Goal: Task Accomplishment & Management: Complete application form

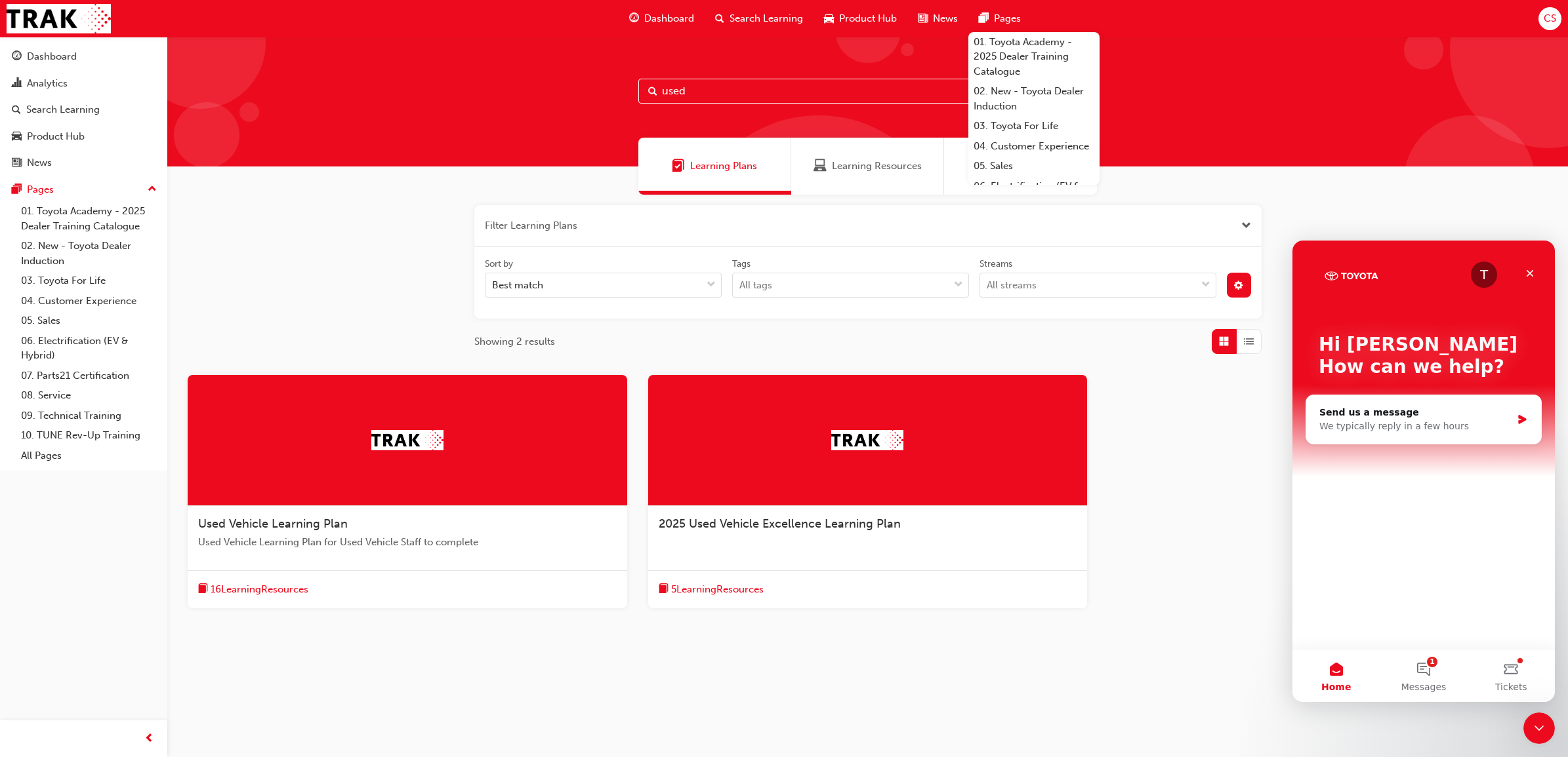
click at [719, 89] on input "used" at bounding box center [867, 91] width 459 height 25
click at [750, 19] on span "Search Learning" at bounding box center [766, 19] width 73 height 15
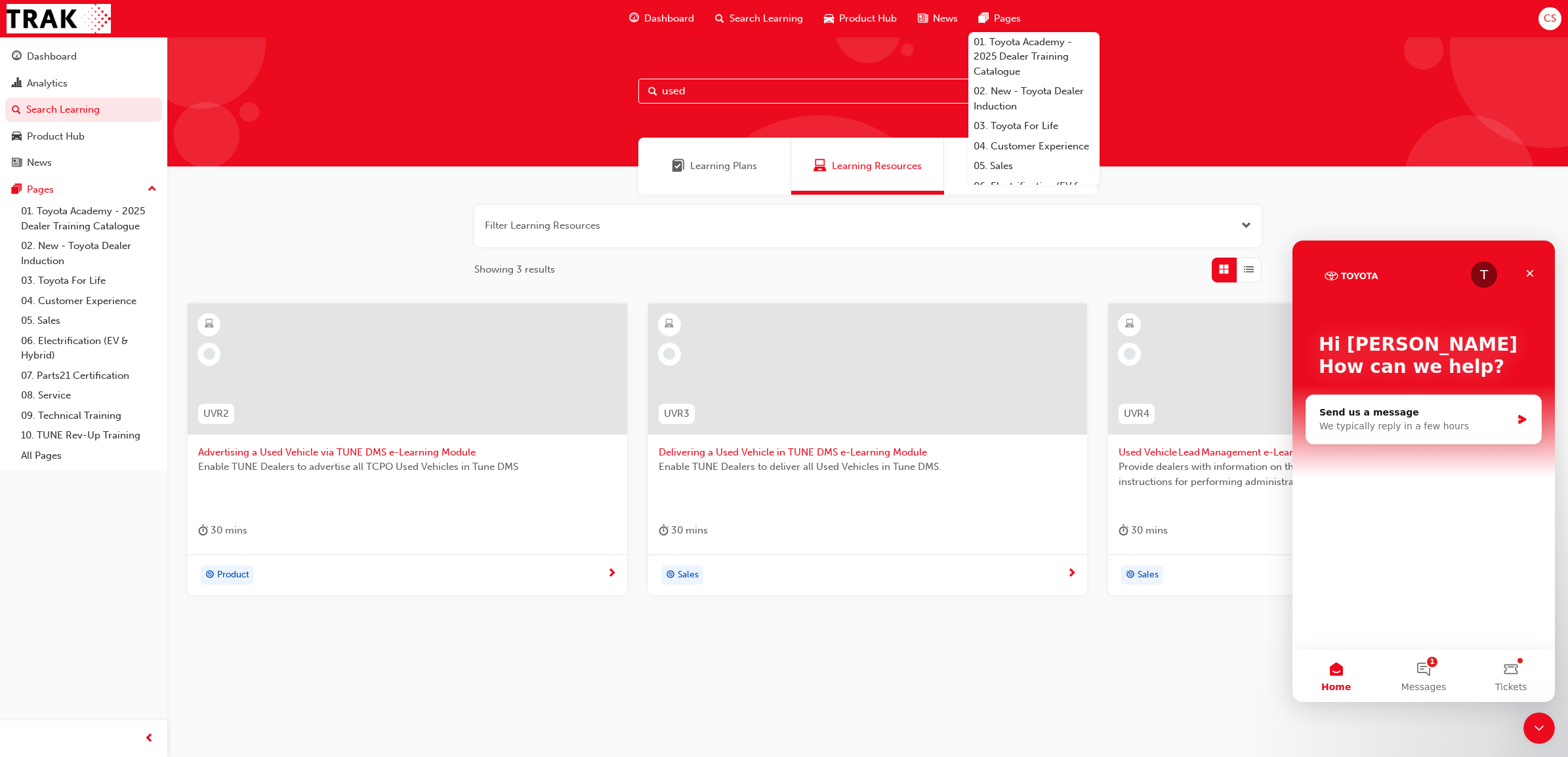
drag, startPoint x: 691, startPoint y: 97, endPoint x: 553, endPoint y: 90, distance: 138.2
click at [553, 90] on div "used" at bounding box center [867, 101] width 1400 height 129
type input "wsc"
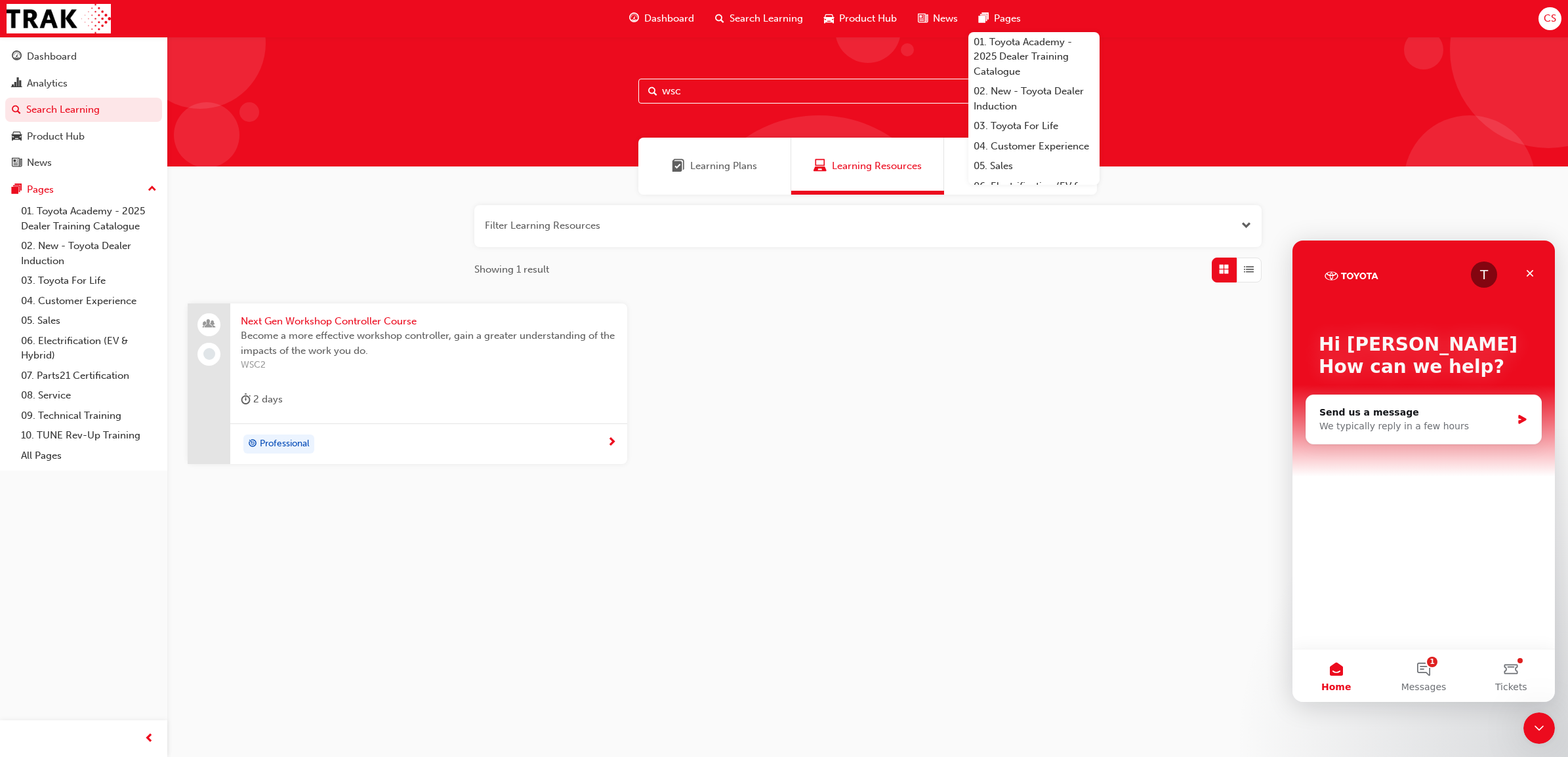
drag, startPoint x: 695, startPoint y: 80, endPoint x: 630, endPoint y: 93, distance: 66.3
click at [630, 93] on div "wsc" at bounding box center [867, 101] width 1400 height 129
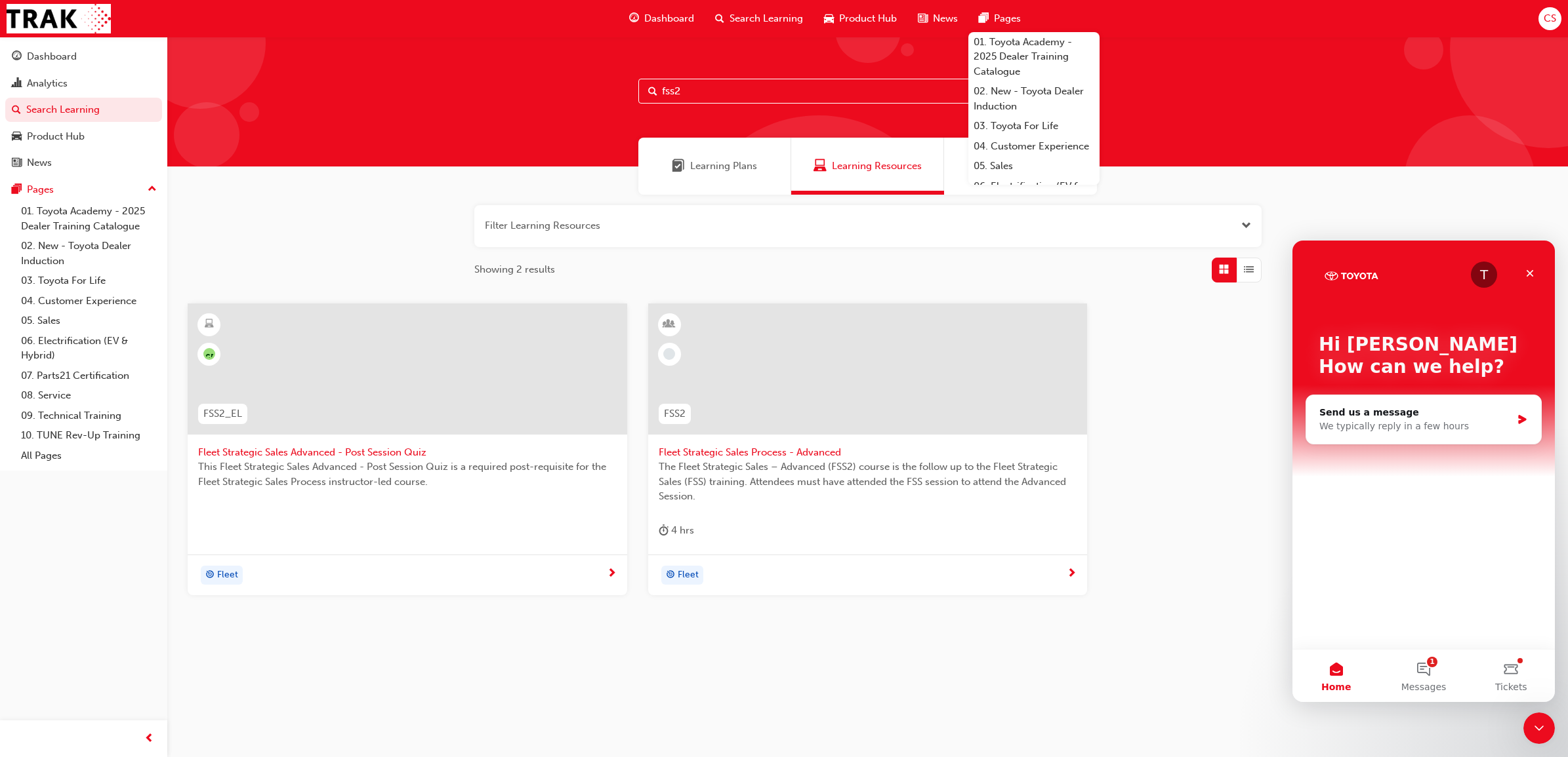
type input "fss2"
click at [756, 447] on span "Fleet Strategic Sales Process - Advanced" at bounding box center [868, 453] width 419 height 15
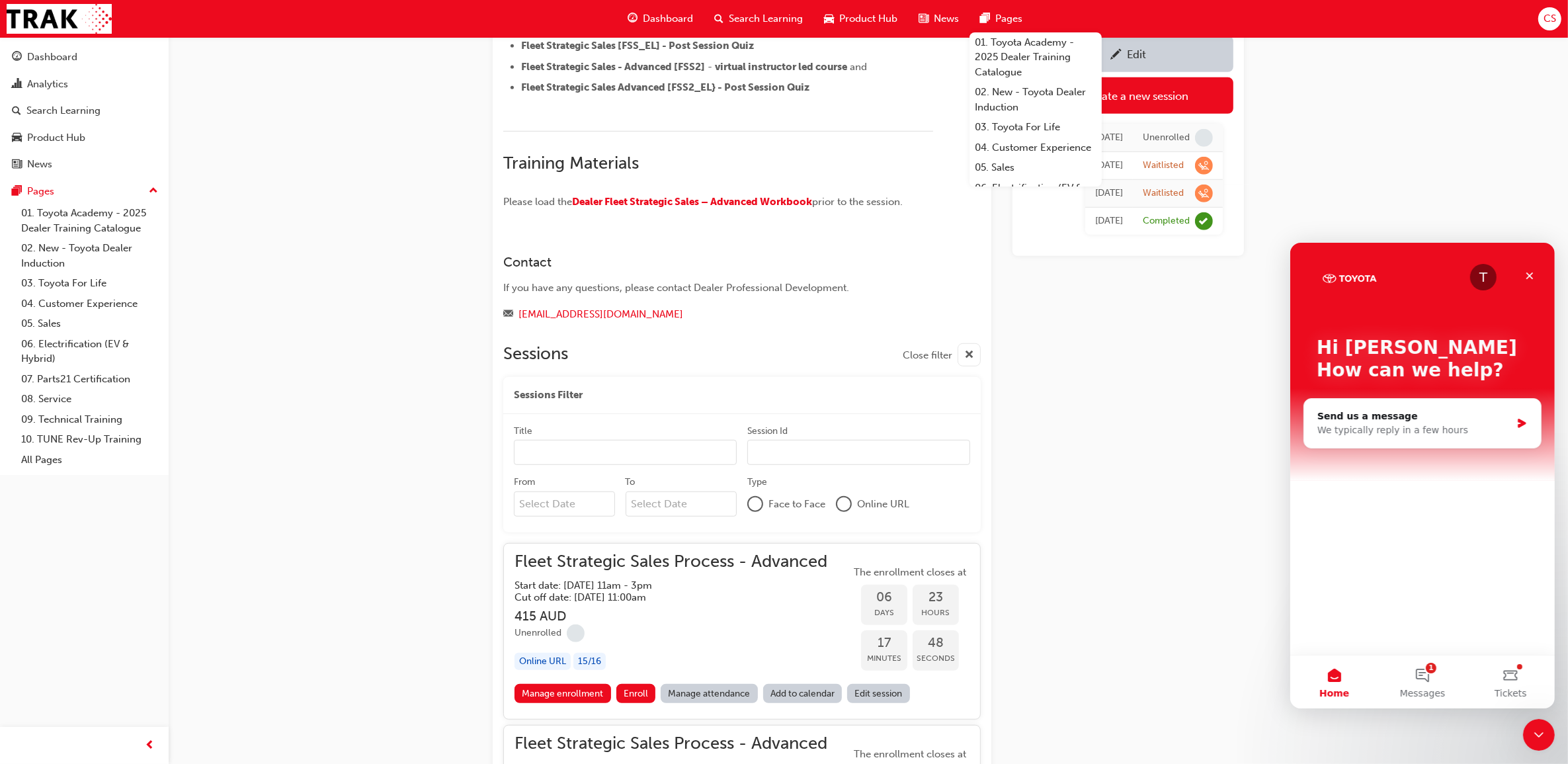
scroll to position [1000, 0]
click at [1177, 100] on div "Create a new session" at bounding box center [1136, 96] width 104 height 13
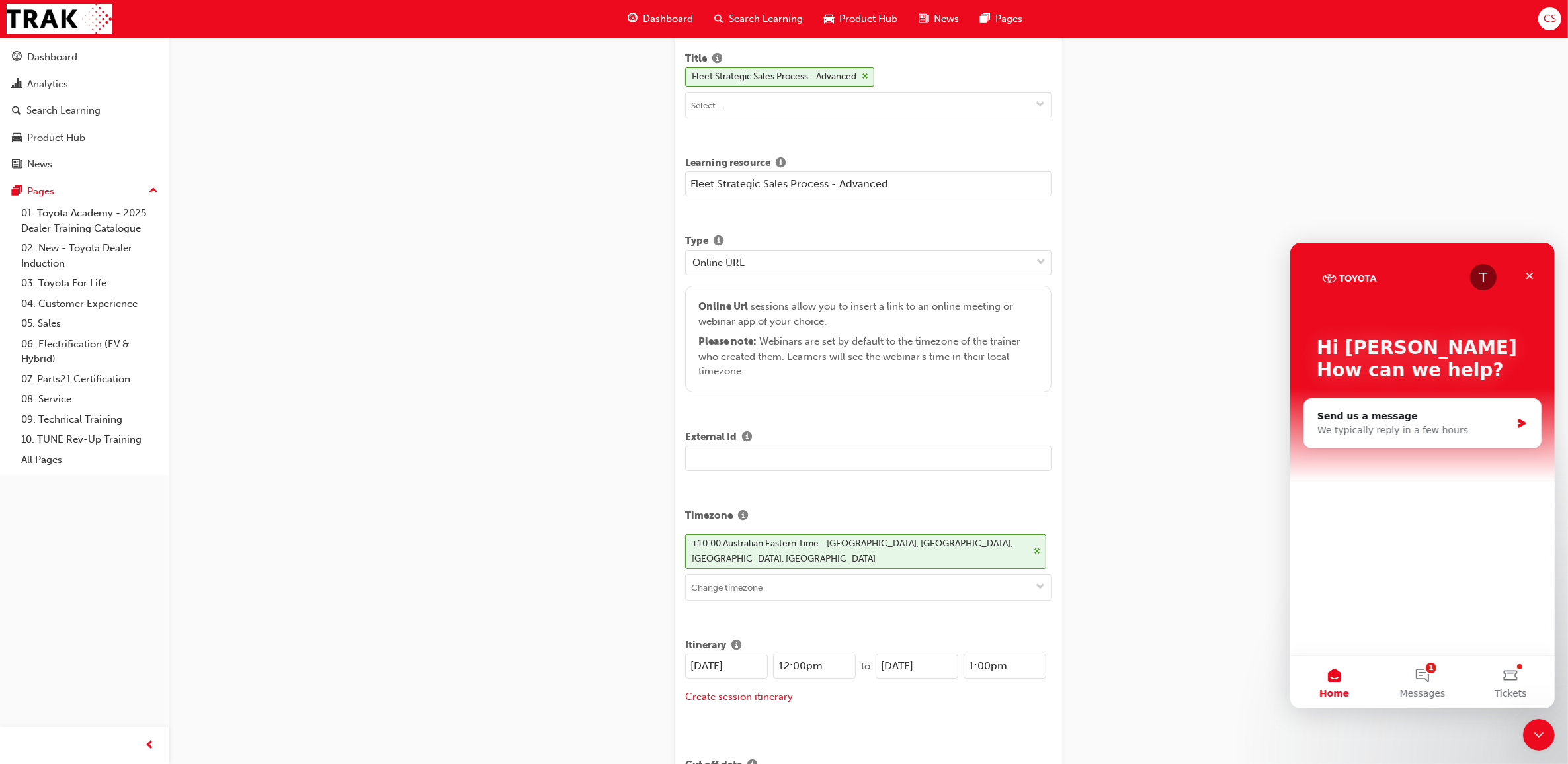
scroll to position [82, 0]
drag, startPoint x: 756, startPoint y: 650, endPoint x: 672, endPoint y: 655, distance: 84.1
type input "[DATE]"
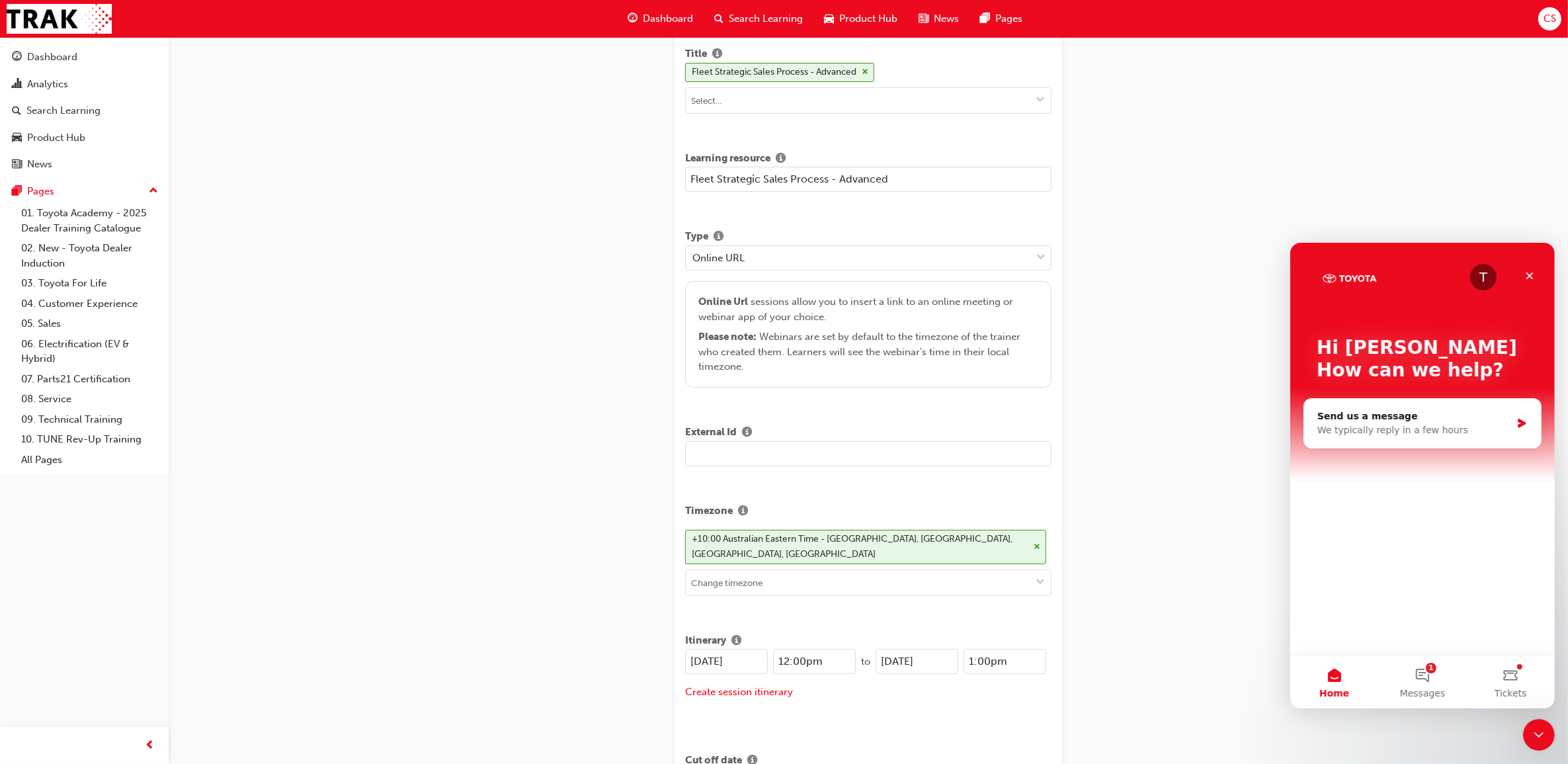
drag, startPoint x: 759, startPoint y: 649, endPoint x: 680, endPoint y: 654, distance: 79.2
click at [917, 649] on input "[DATE]" at bounding box center [916, 662] width 82 height 26
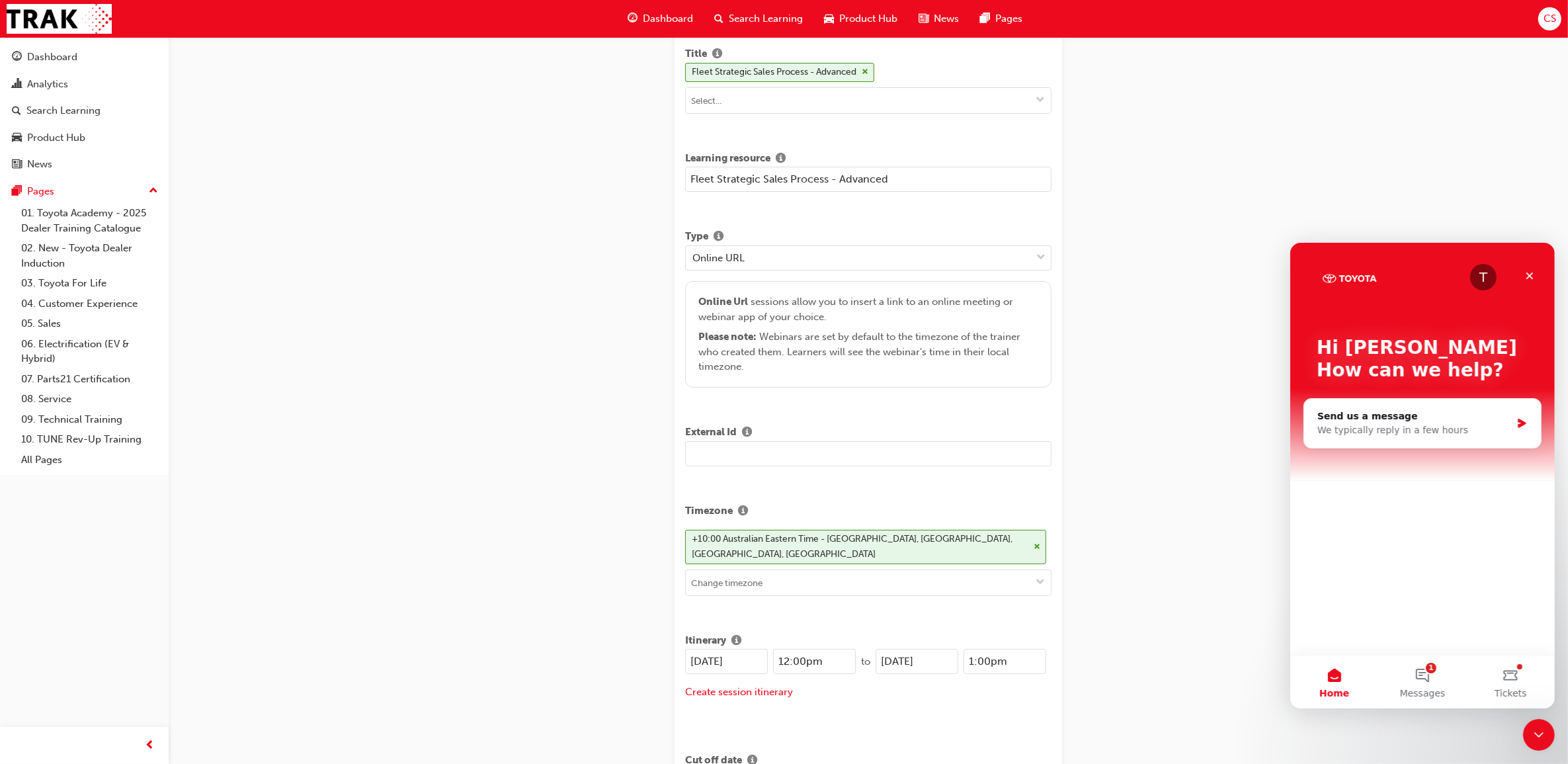
click at [917, 649] on input "[DATE]" at bounding box center [916, 662] width 82 height 26
paste input "16/09"
type input "[DATE]"
click at [788, 650] on input "12:00pm" at bounding box center [814, 662] width 82 height 26
type input "11:00pm"
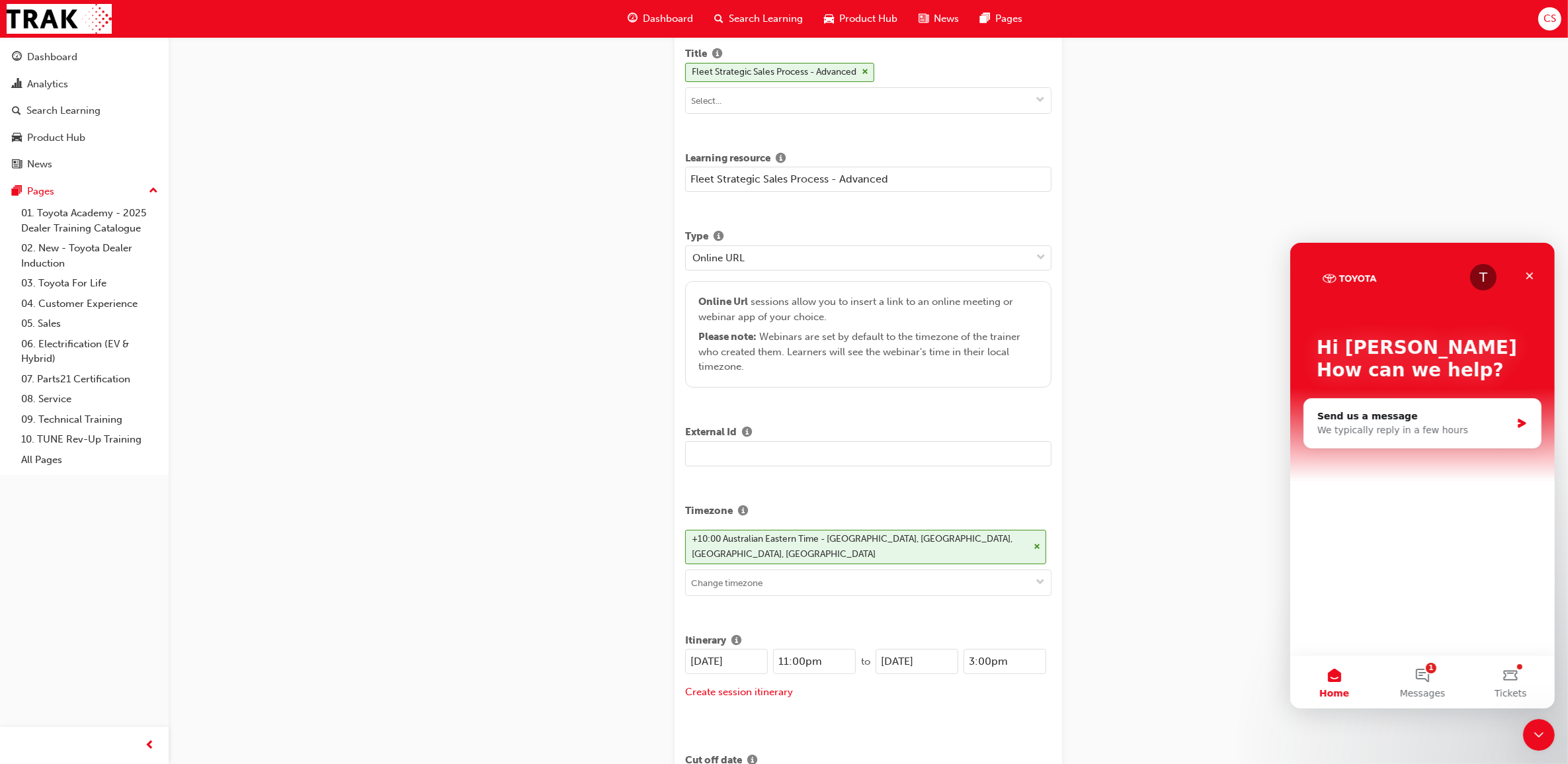
type input "3:00pm"
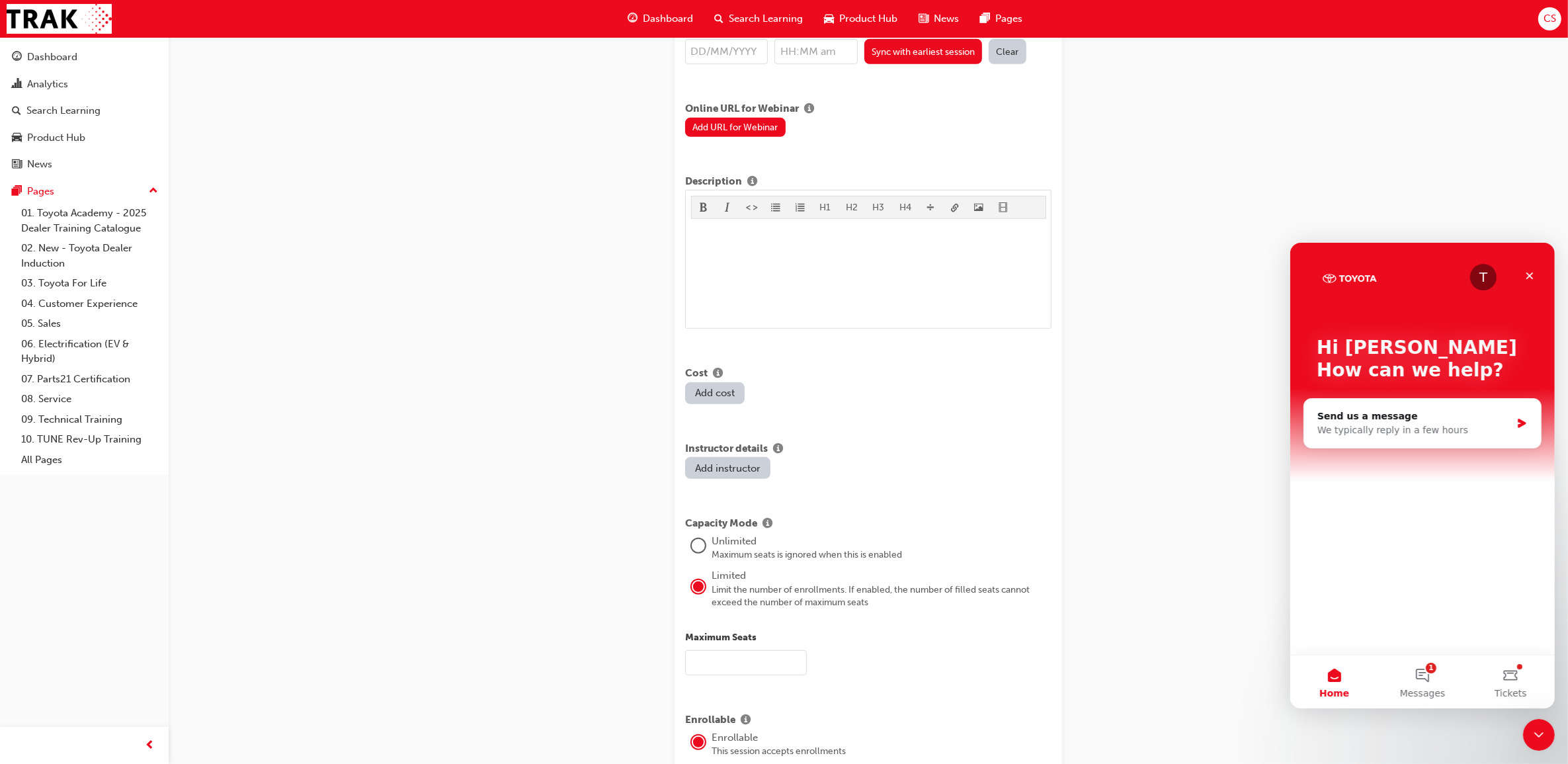
scroll to position [814, 0]
click at [784, 649] on input "text" at bounding box center [746, 661] width 122 height 26
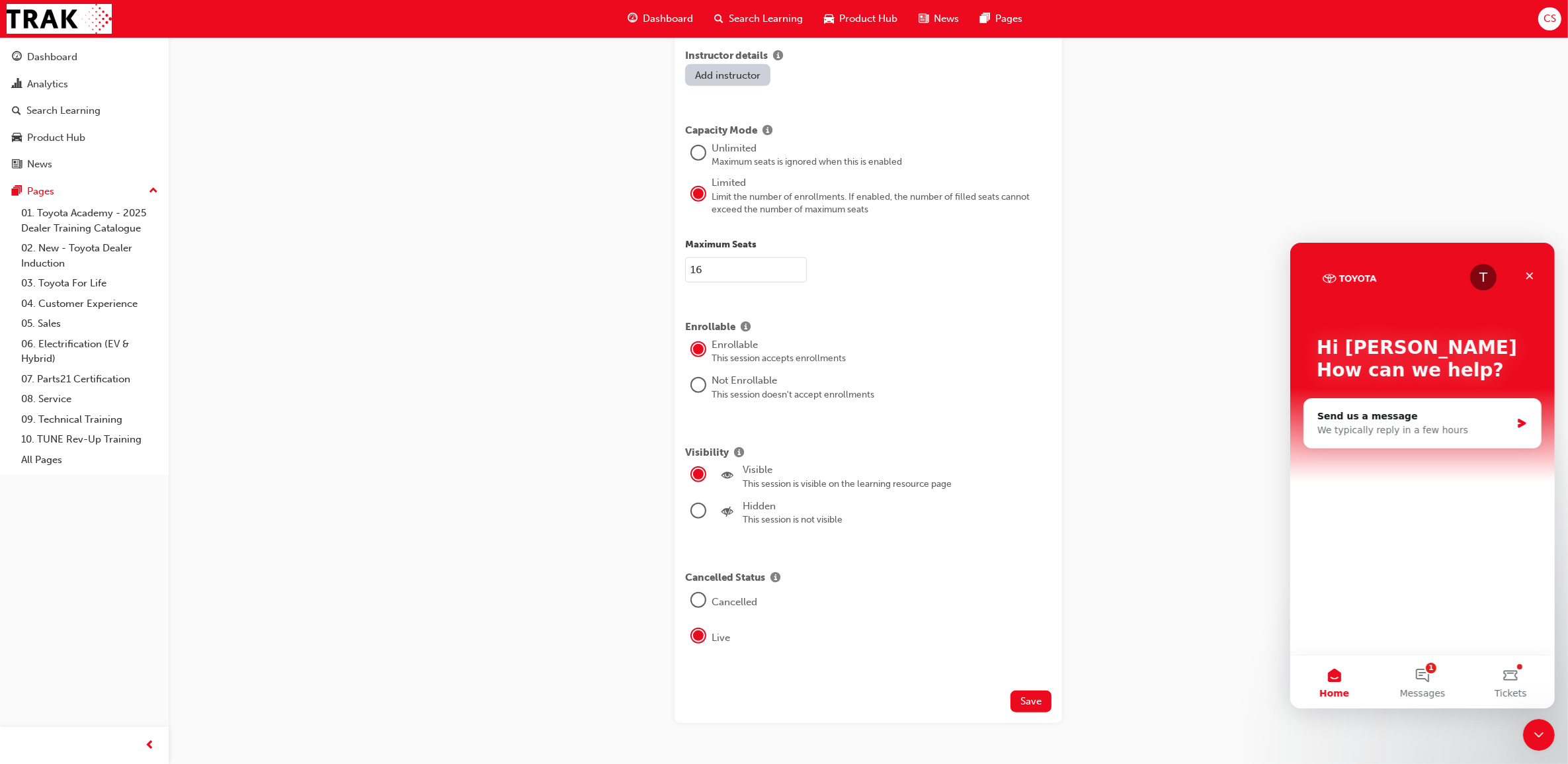
scroll to position [1228, 0]
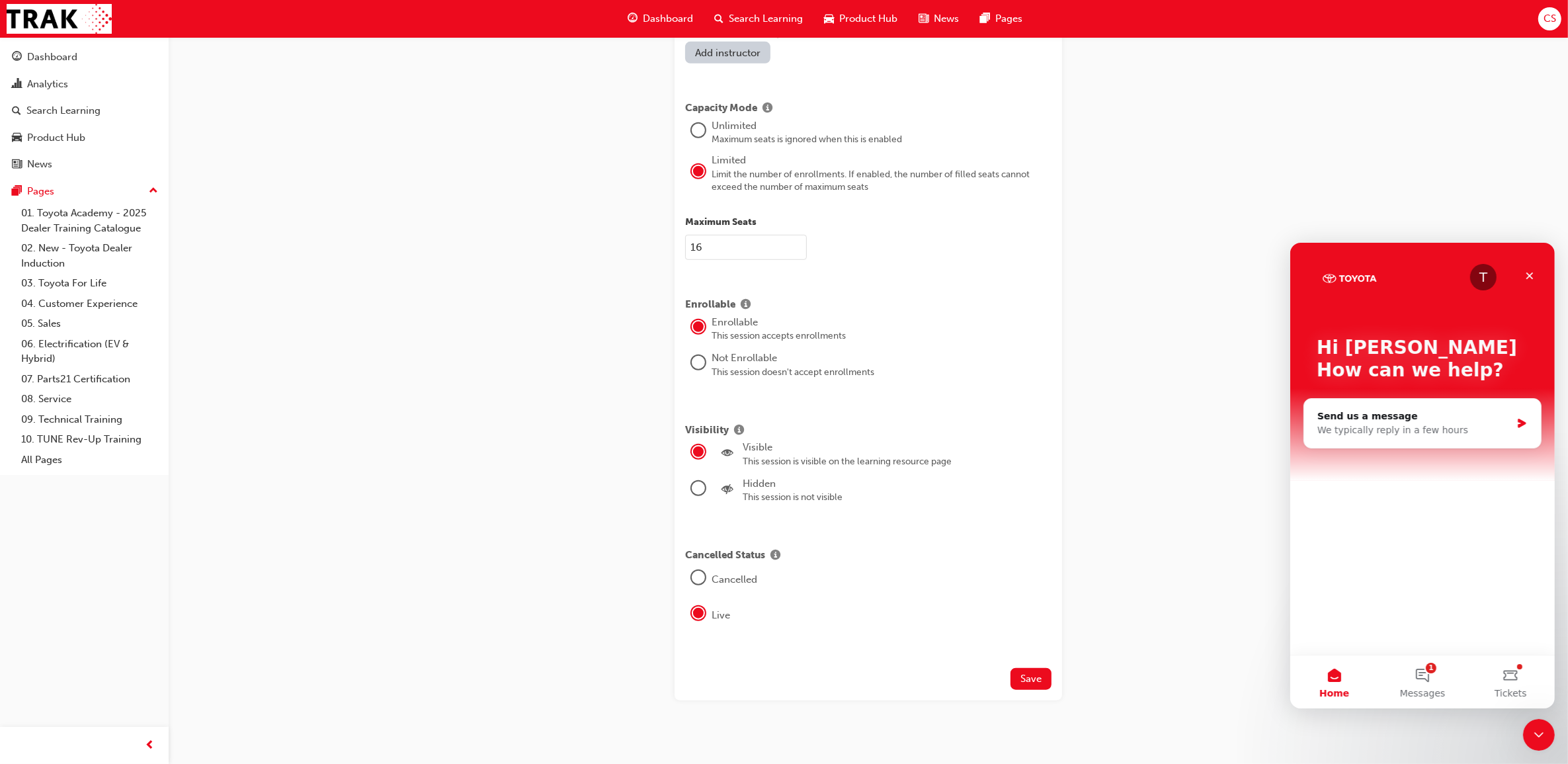
type input "16"
click at [1031, 673] on span "Save" at bounding box center [1031, 679] width 21 height 12
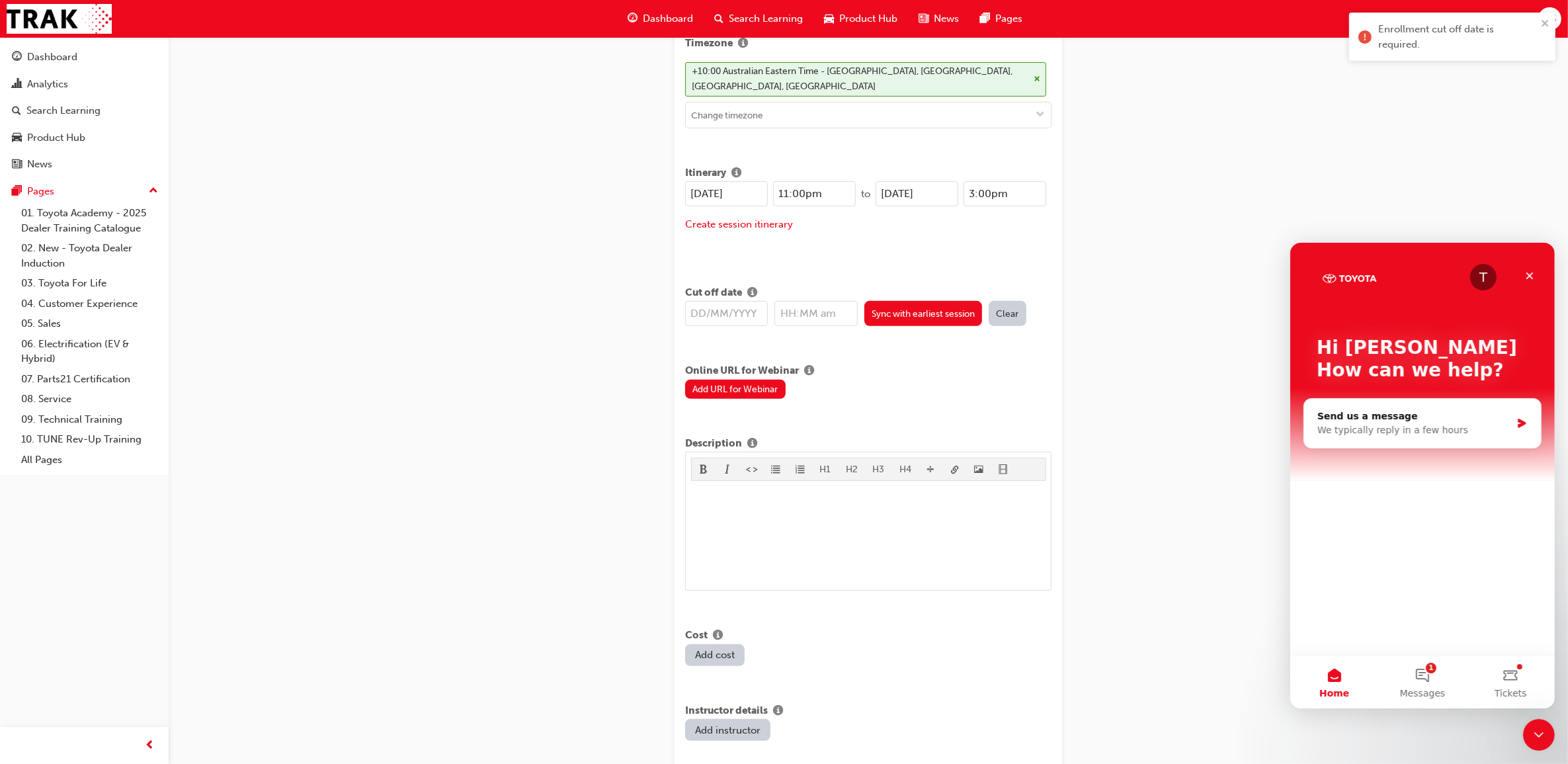
scroll to position [484, 0]
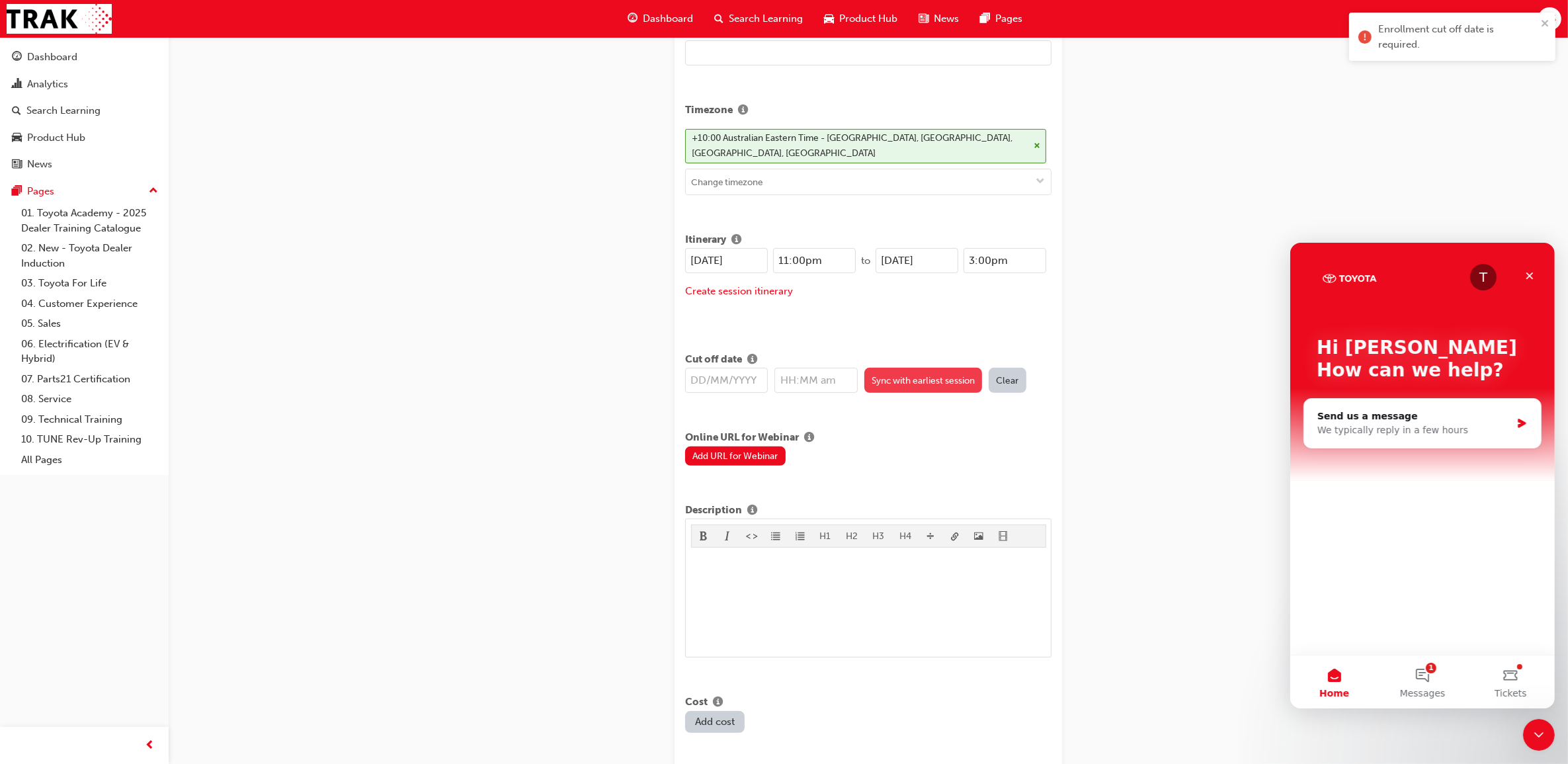
click at [942, 368] on button "Sync with earliest session" at bounding box center [924, 381] width 118 height 26
type input "[DATE]"
type input "11:00pm"
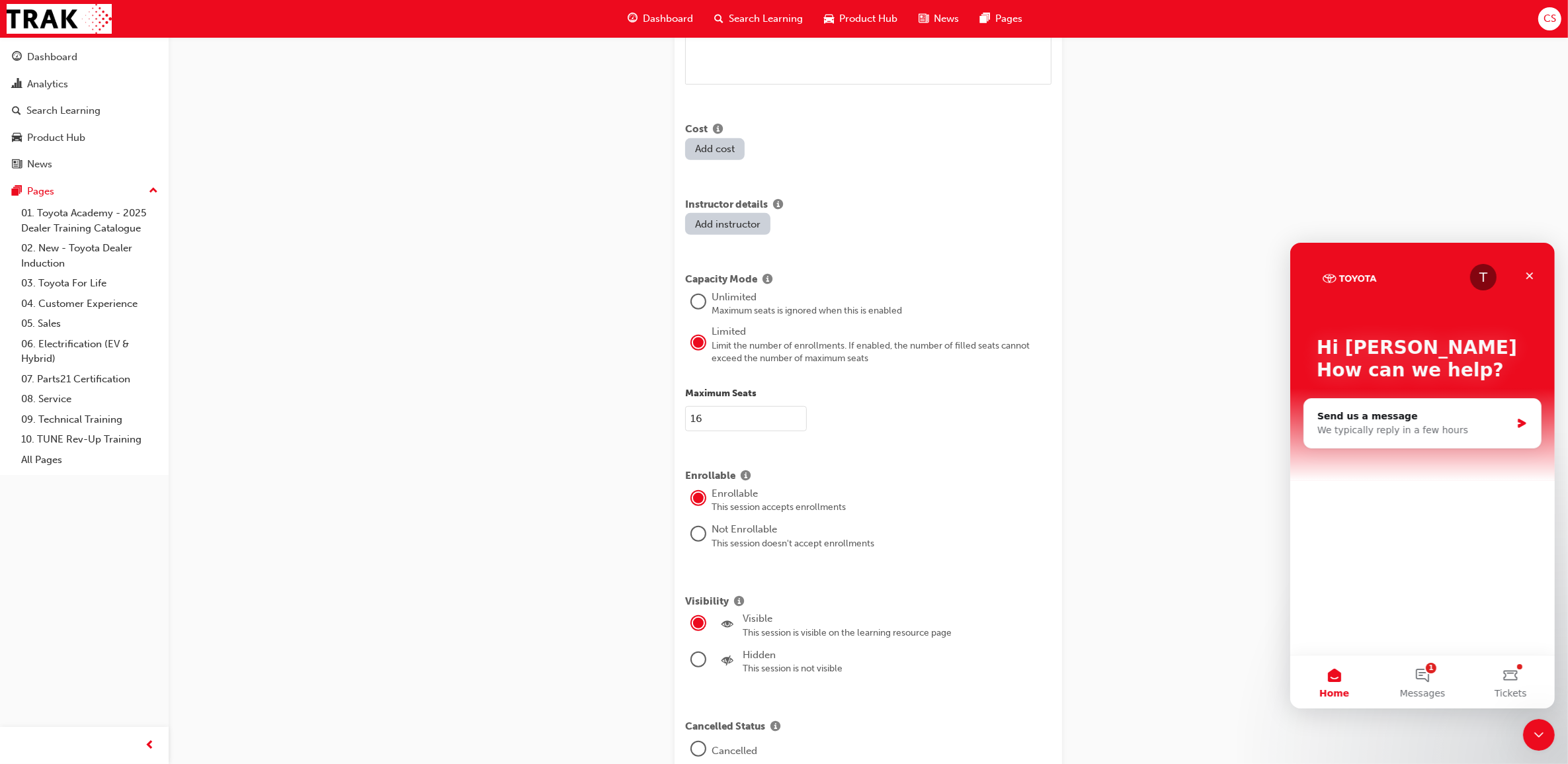
scroll to position [1228, 0]
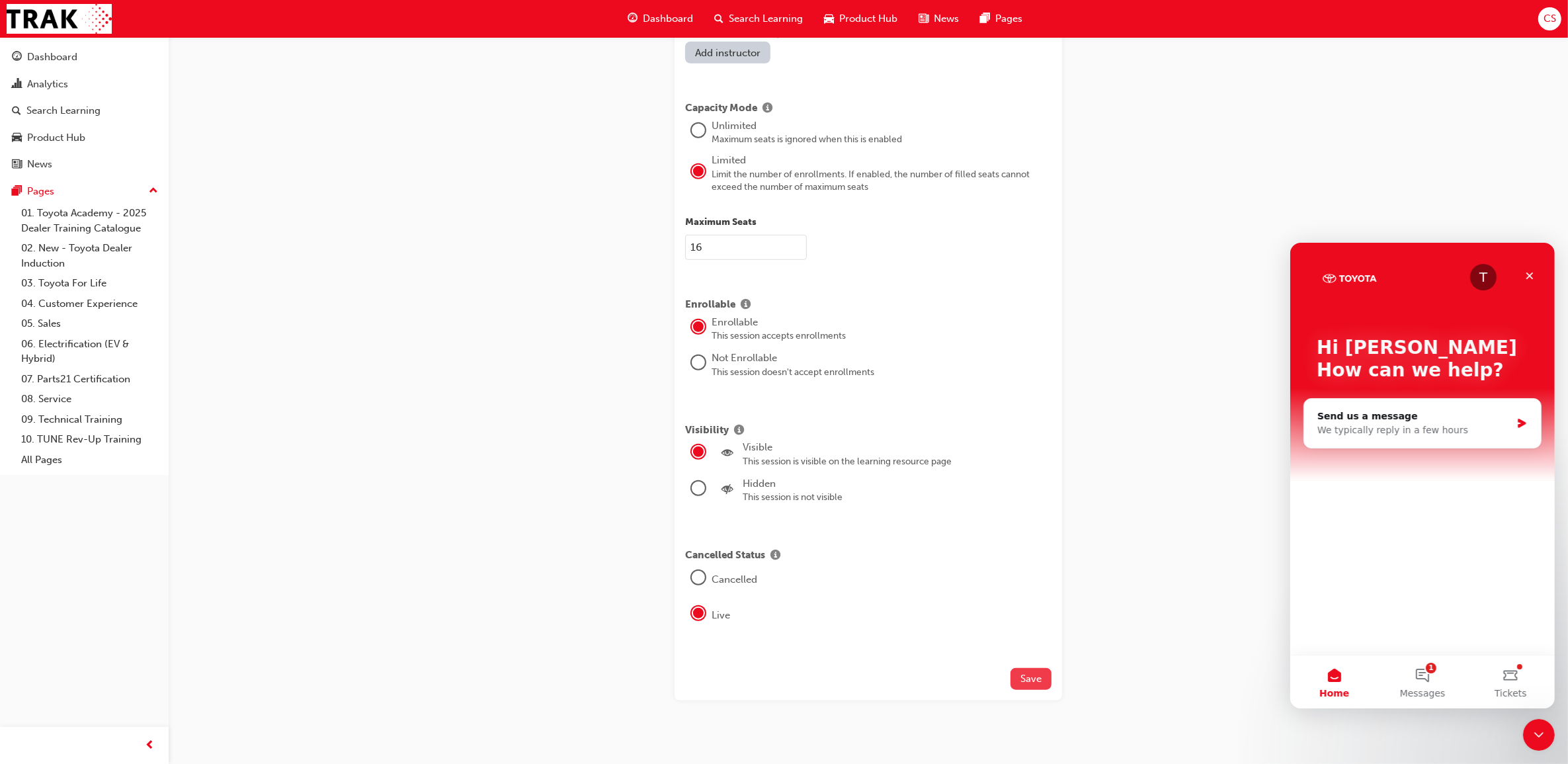
click at [1031, 673] on span "Save" at bounding box center [1031, 679] width 21 height 12
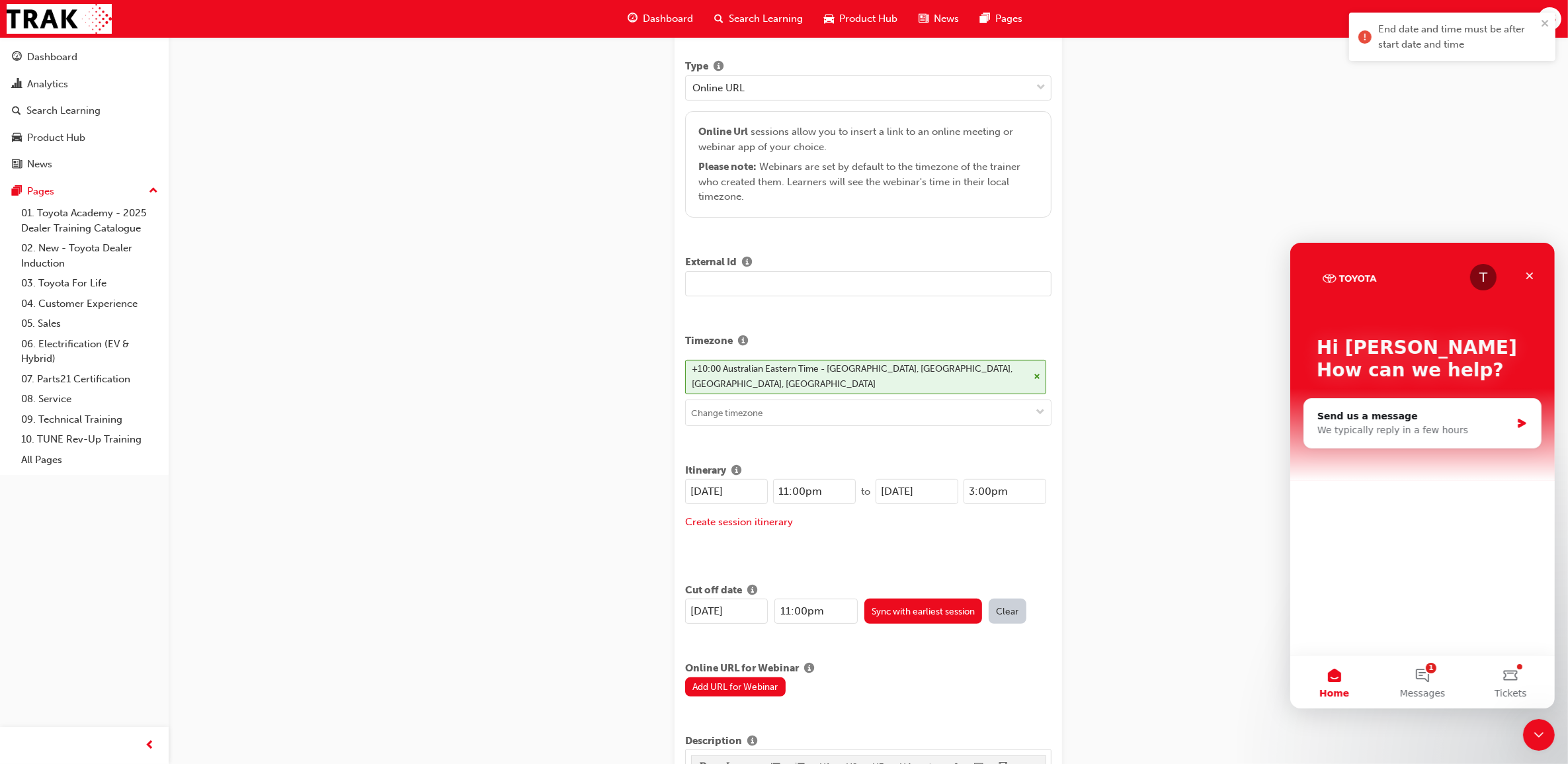
scroll to position [236, 0]
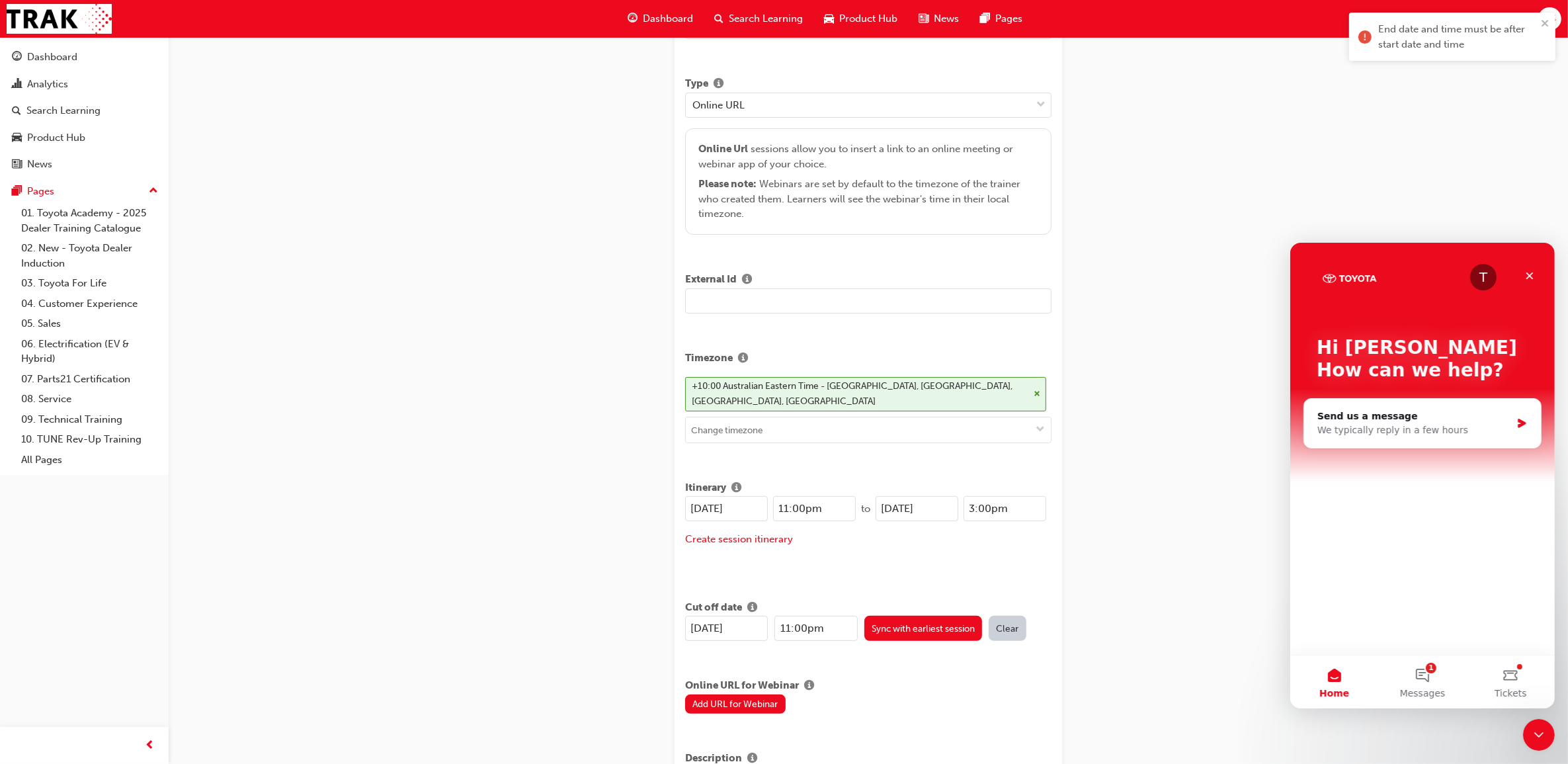
click at [700, 621] on input "[DATE]" at bounding box center [726, 629] width 82 height 26
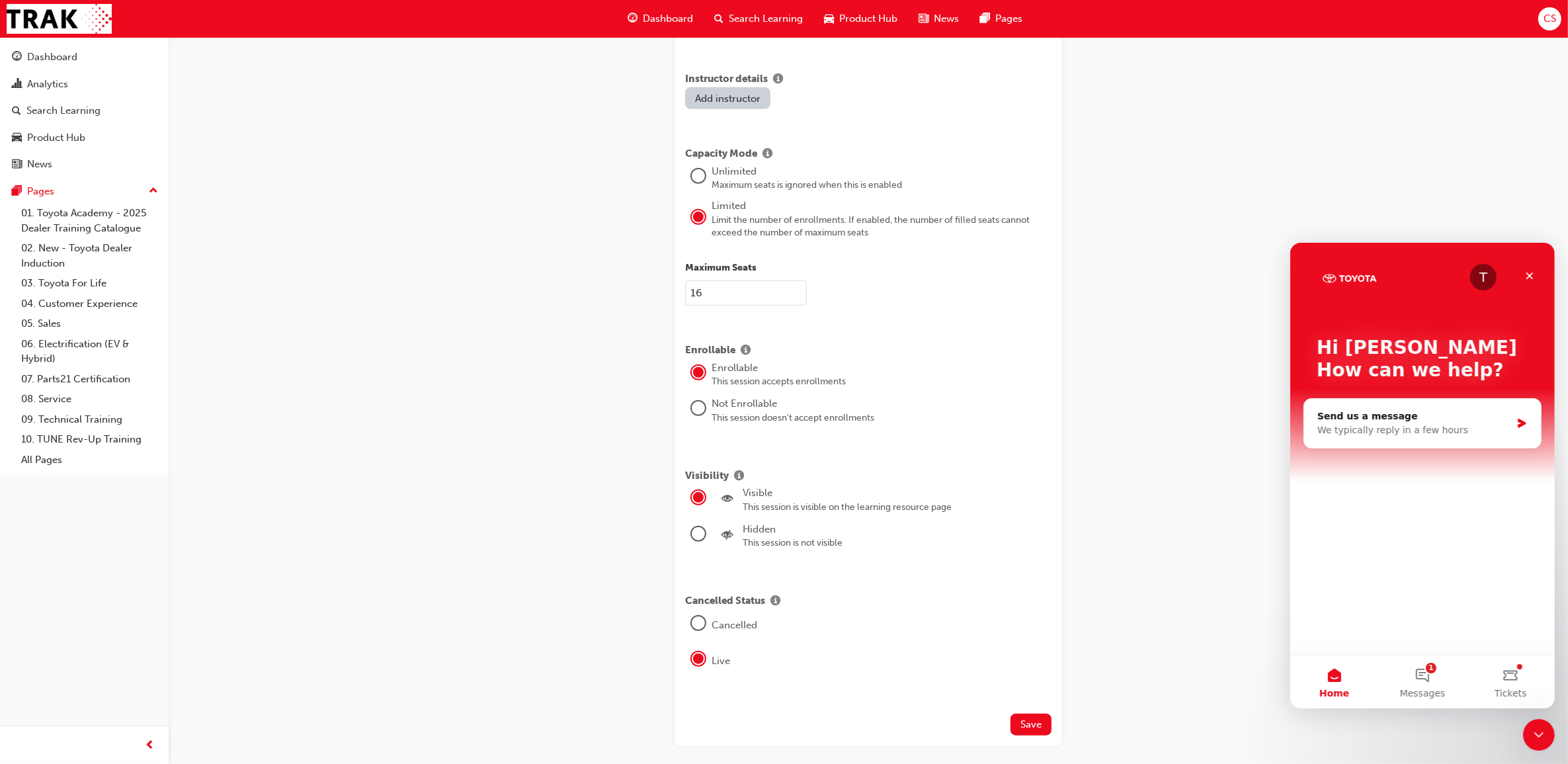
scroll to position [1228, 0]
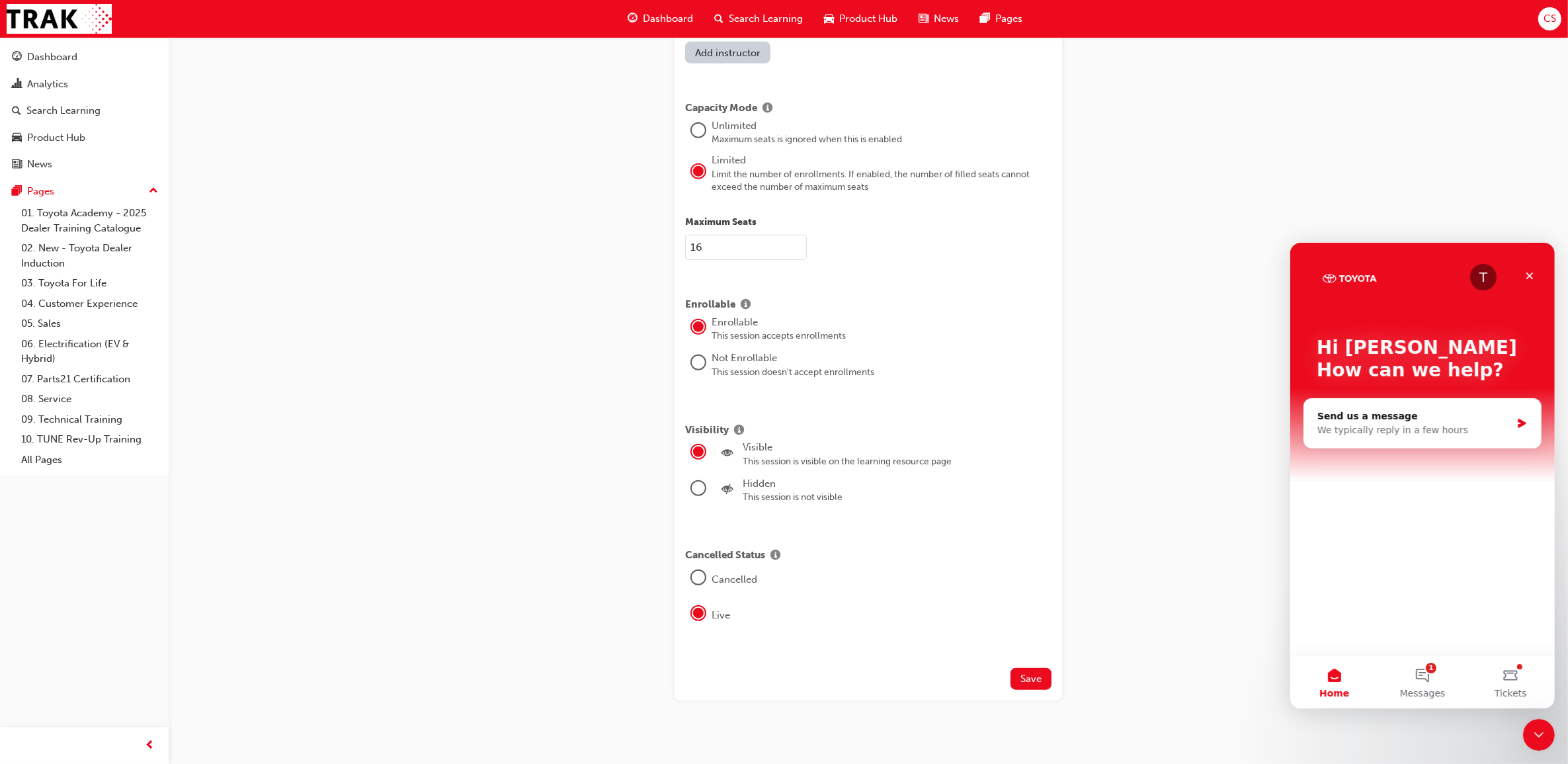
type input "15/09/2025"
click at [1039, 675] on button "Save" at bounding box center [1031, 679] width 41 height 22
click at [1031, 673] on span "Save" at bounding box center [1031, 679] width 21 height 12
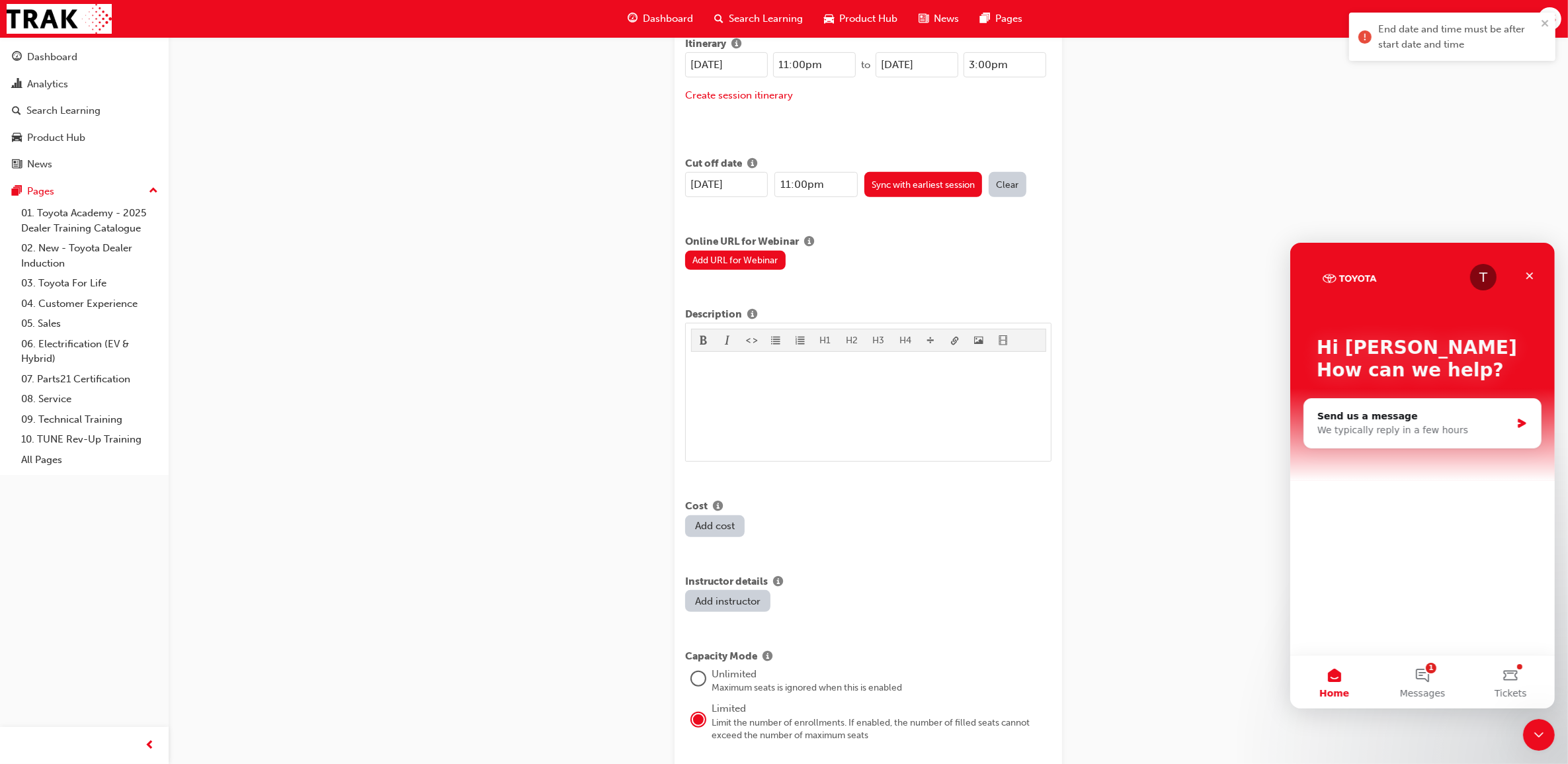
scroll to position [484, 0]
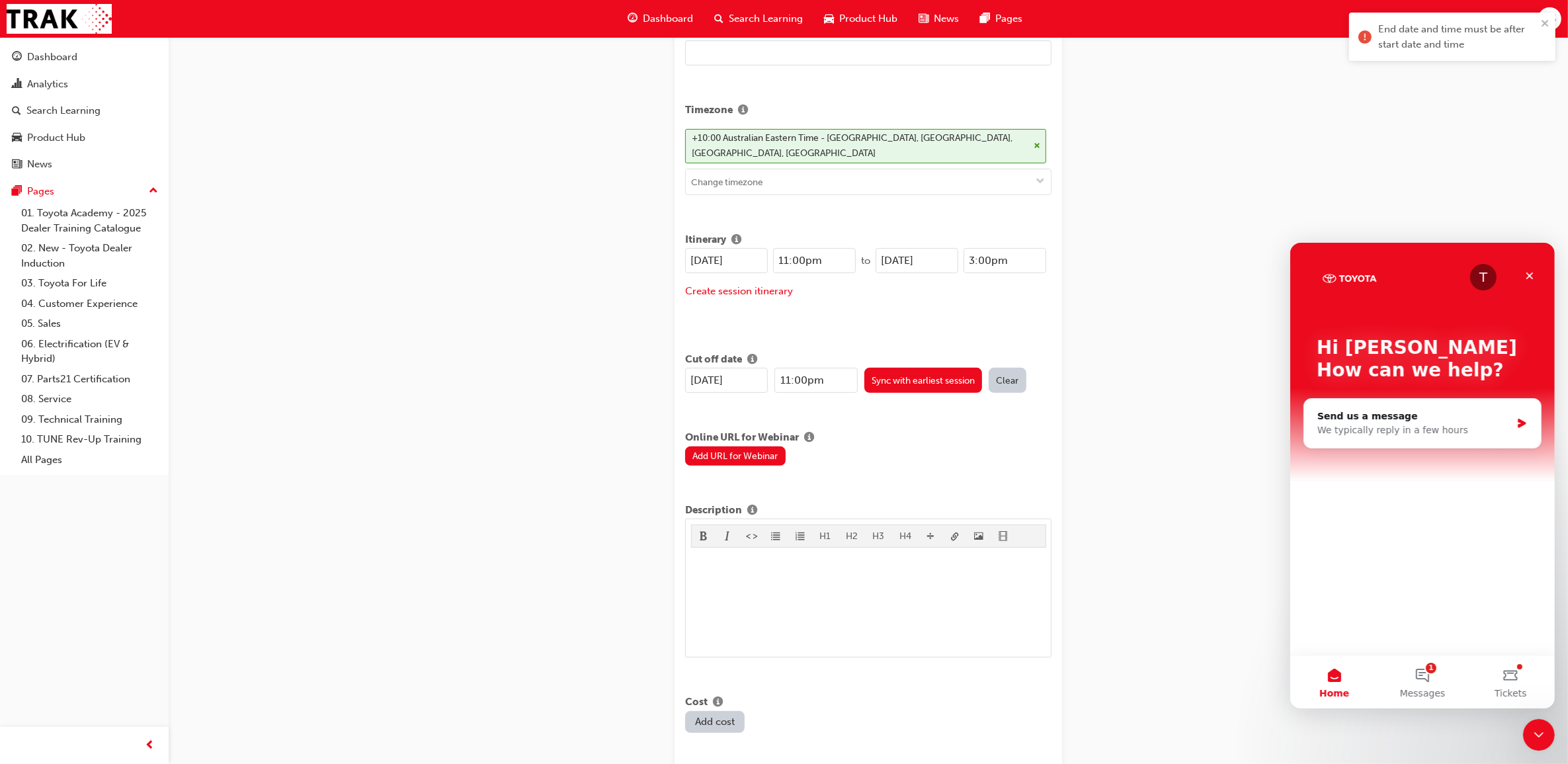
click at [845, 252] on input "11:00pm" at bounding box center [814, 260] width 82 height 26
click at [809, 252] on input "11:00pm" at bounding box center [814, 260] width 82 height 26
type input "11:00am"
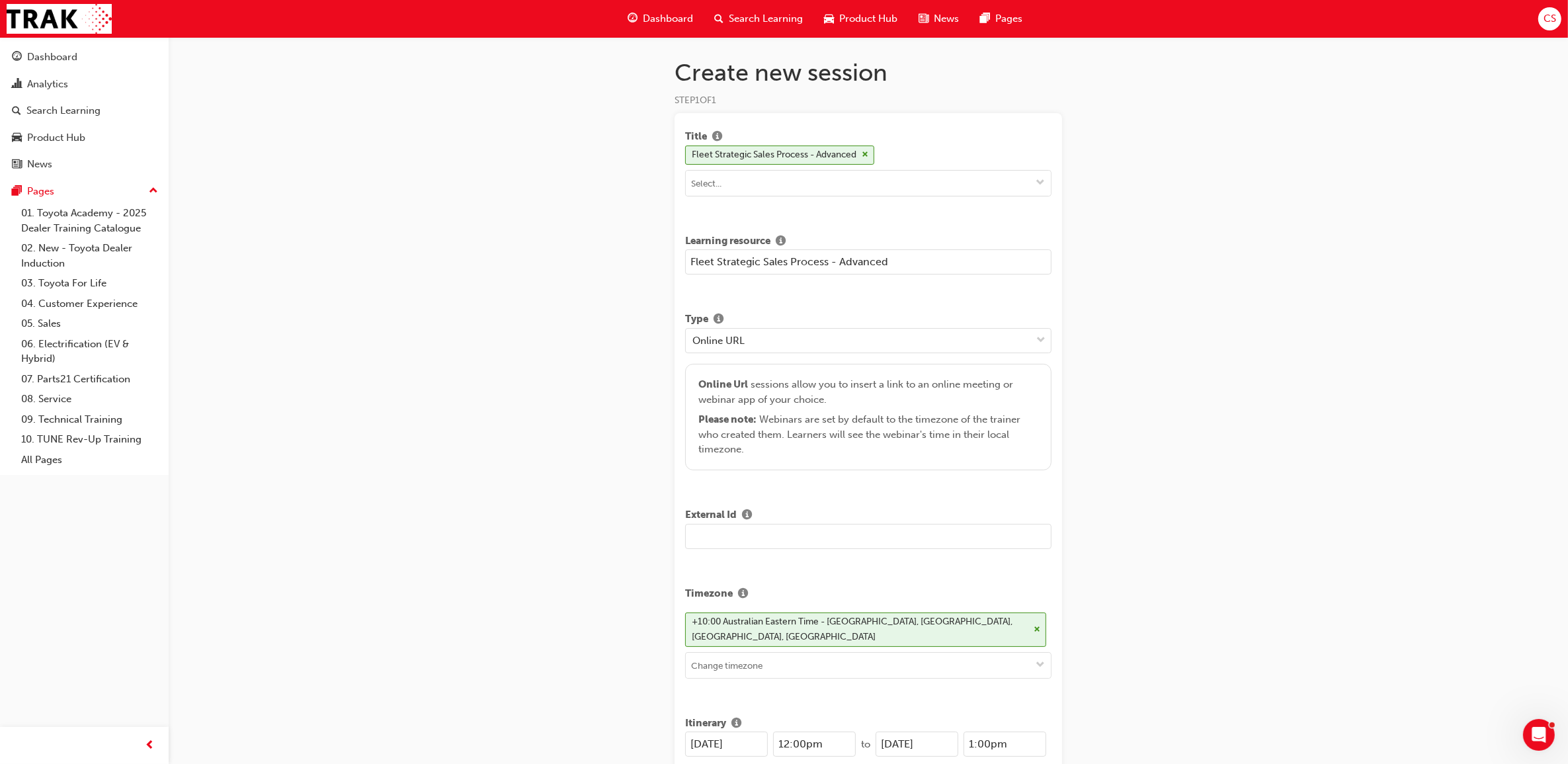
click at [1553, 22] on span "CS" at bounding box center [1549, 19] width 12 height 15
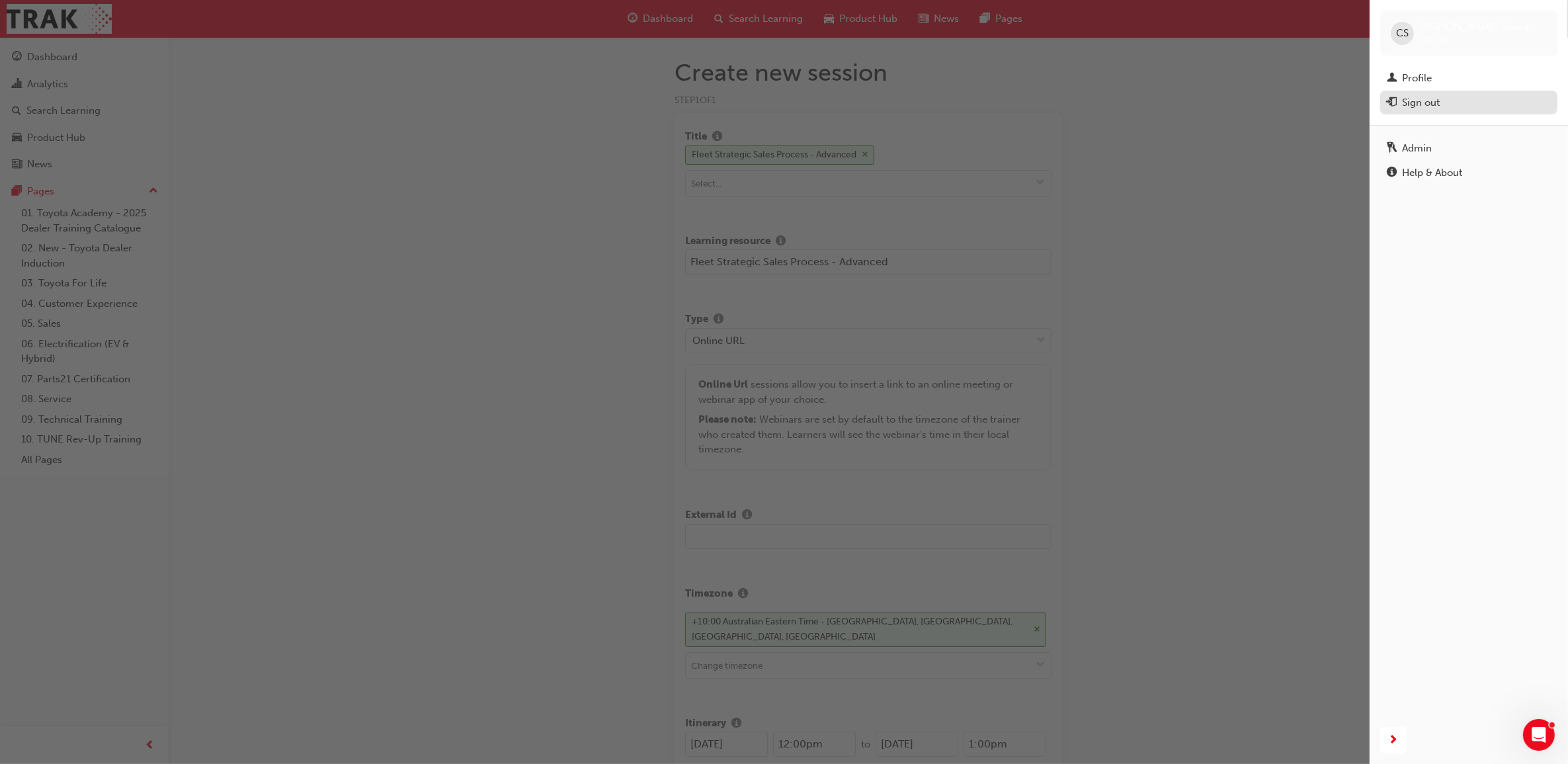
click at [1427, 104] on div "Sign out" at bounding box center [1421, 103] width 38 height 15
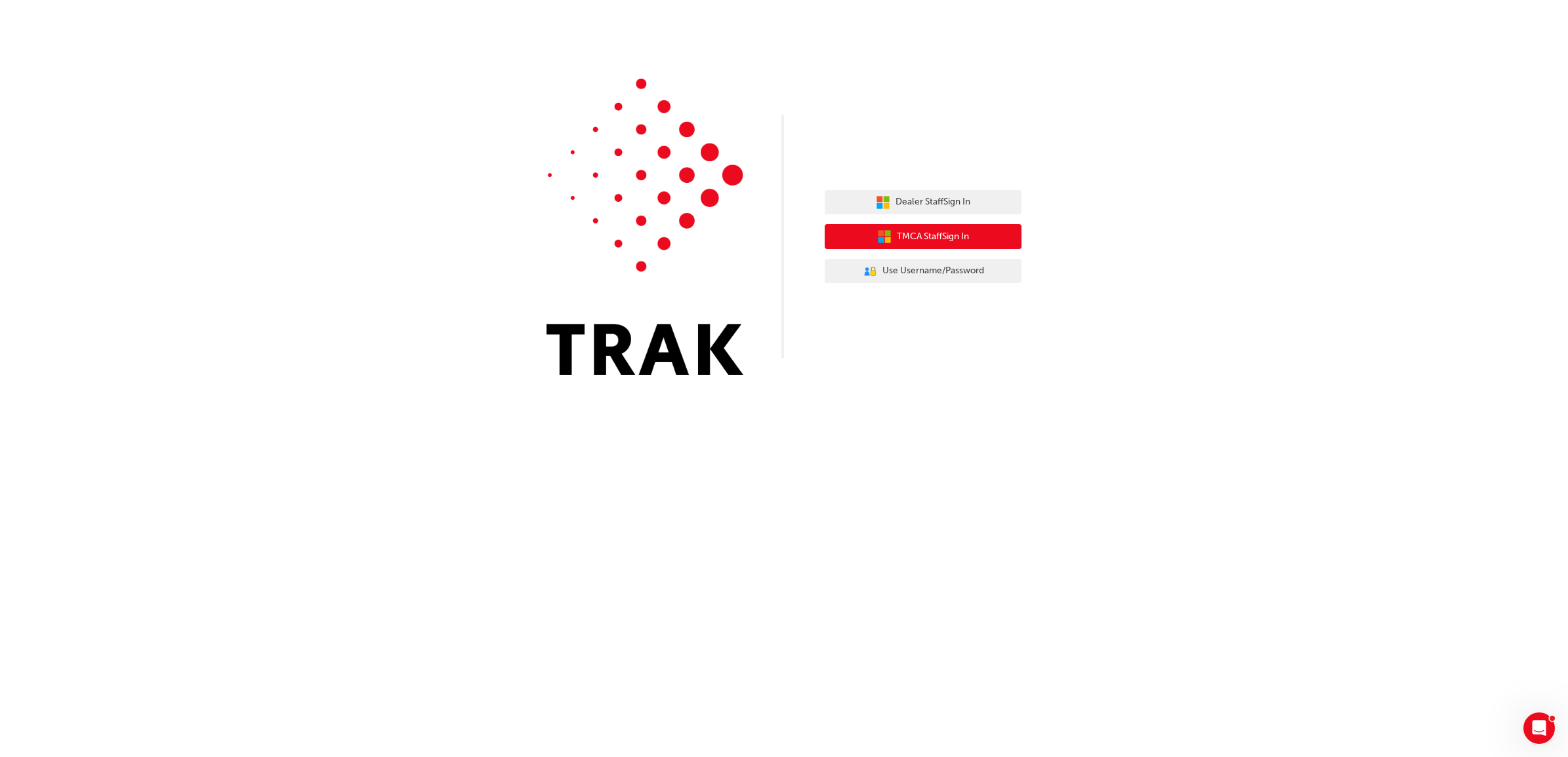
click at [914, 239] on span "TMCA Staff Sign In" at bounding box center [933, 237] width 72 height 15
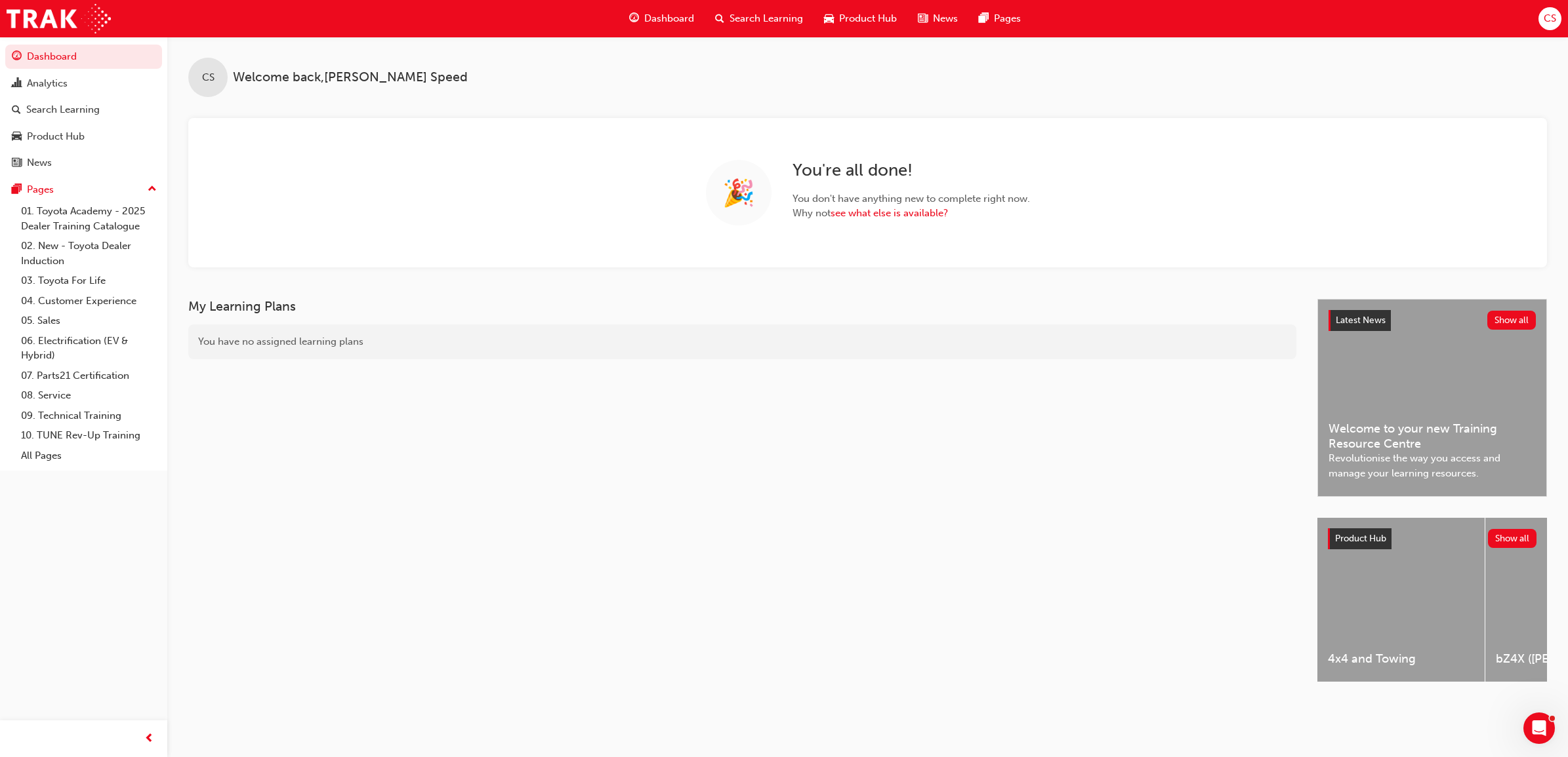
click at [746, 11] on span "Search Learning" at bounding box center [766, 19] width 73 height 15
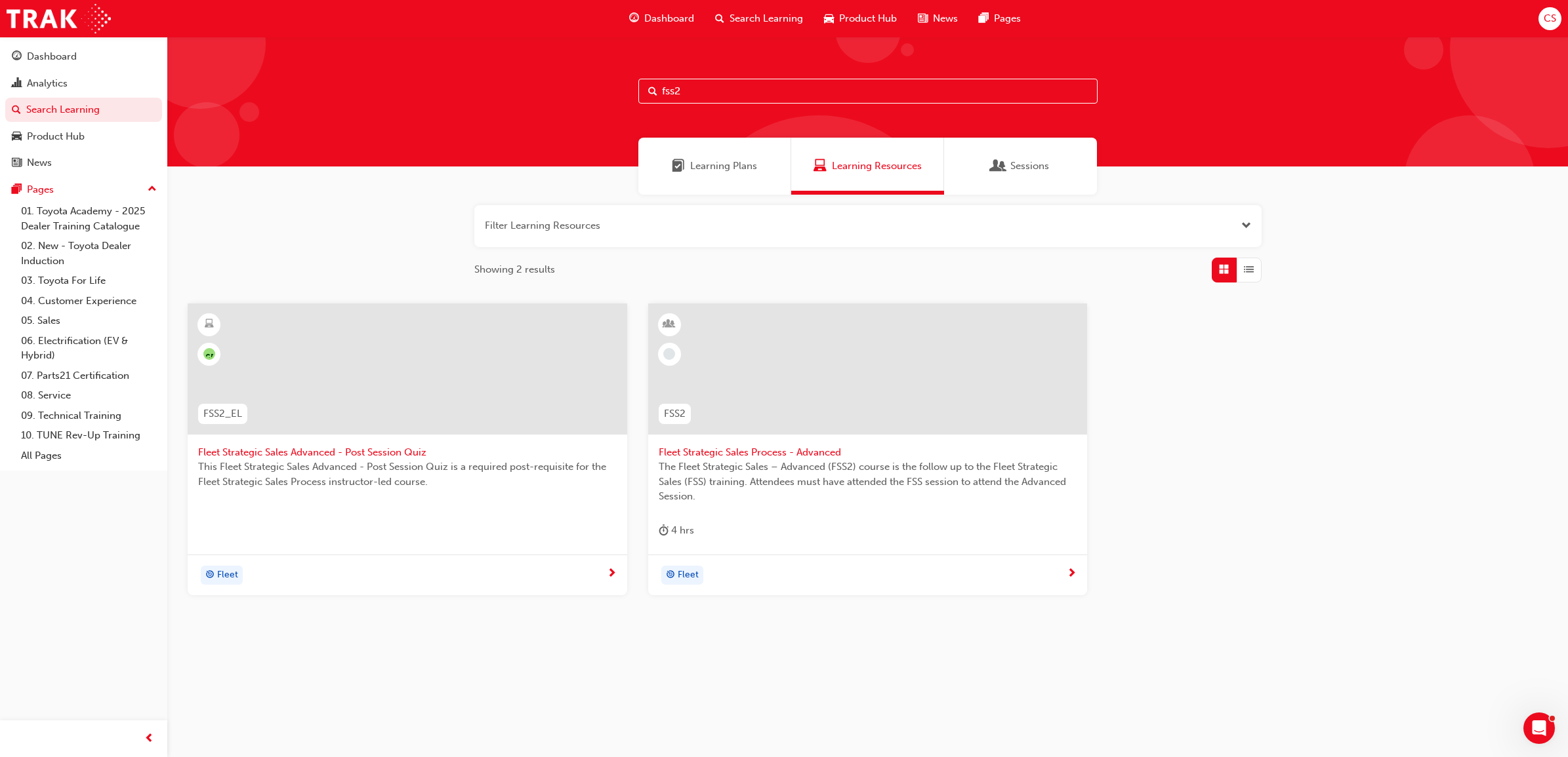
click at [820, 449] on span "Fleet Strategic Sales Process - Advanced" at bounding box center [868, 453] width 419 height 15
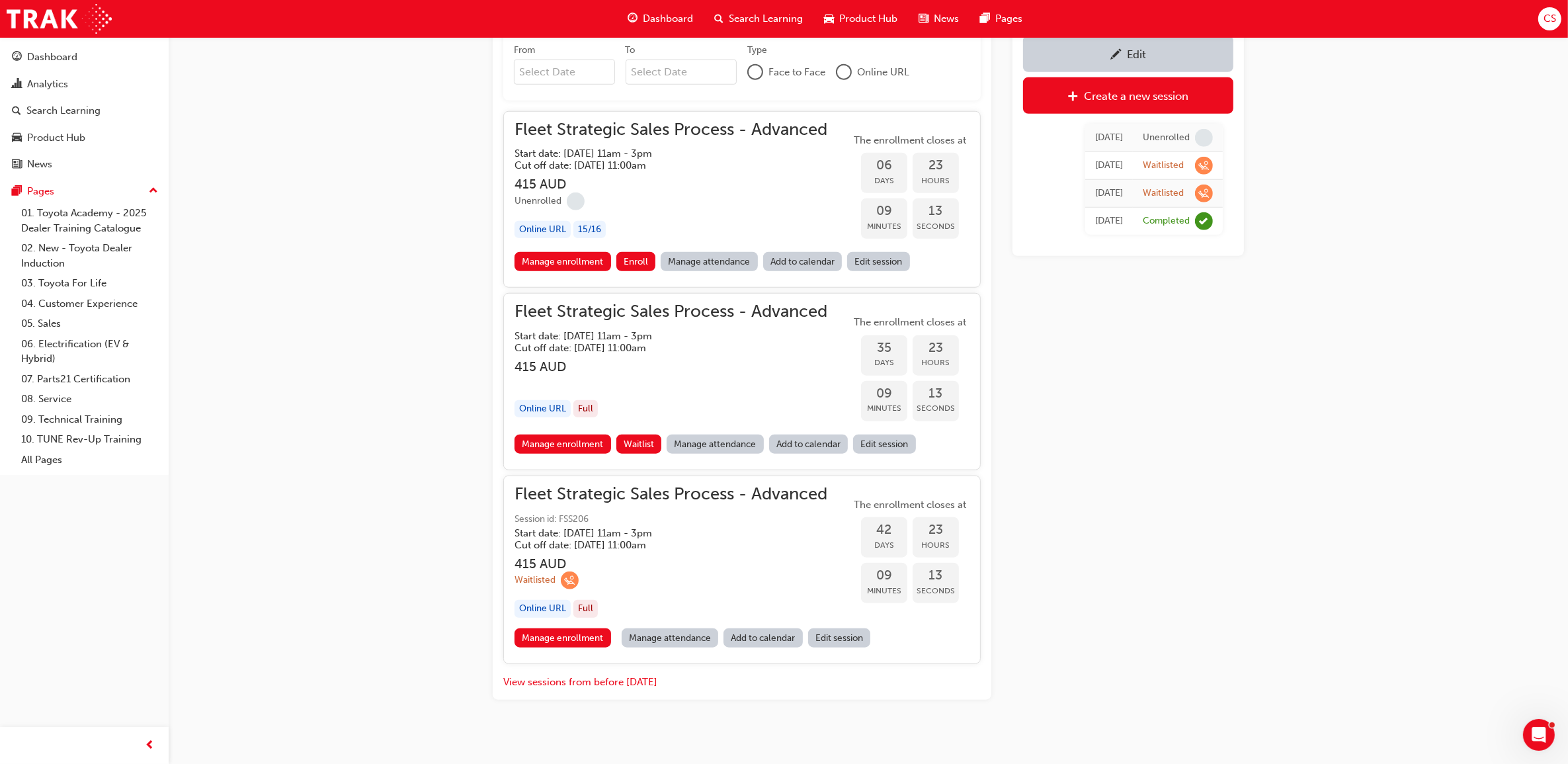
scroll to position [1441, 0]
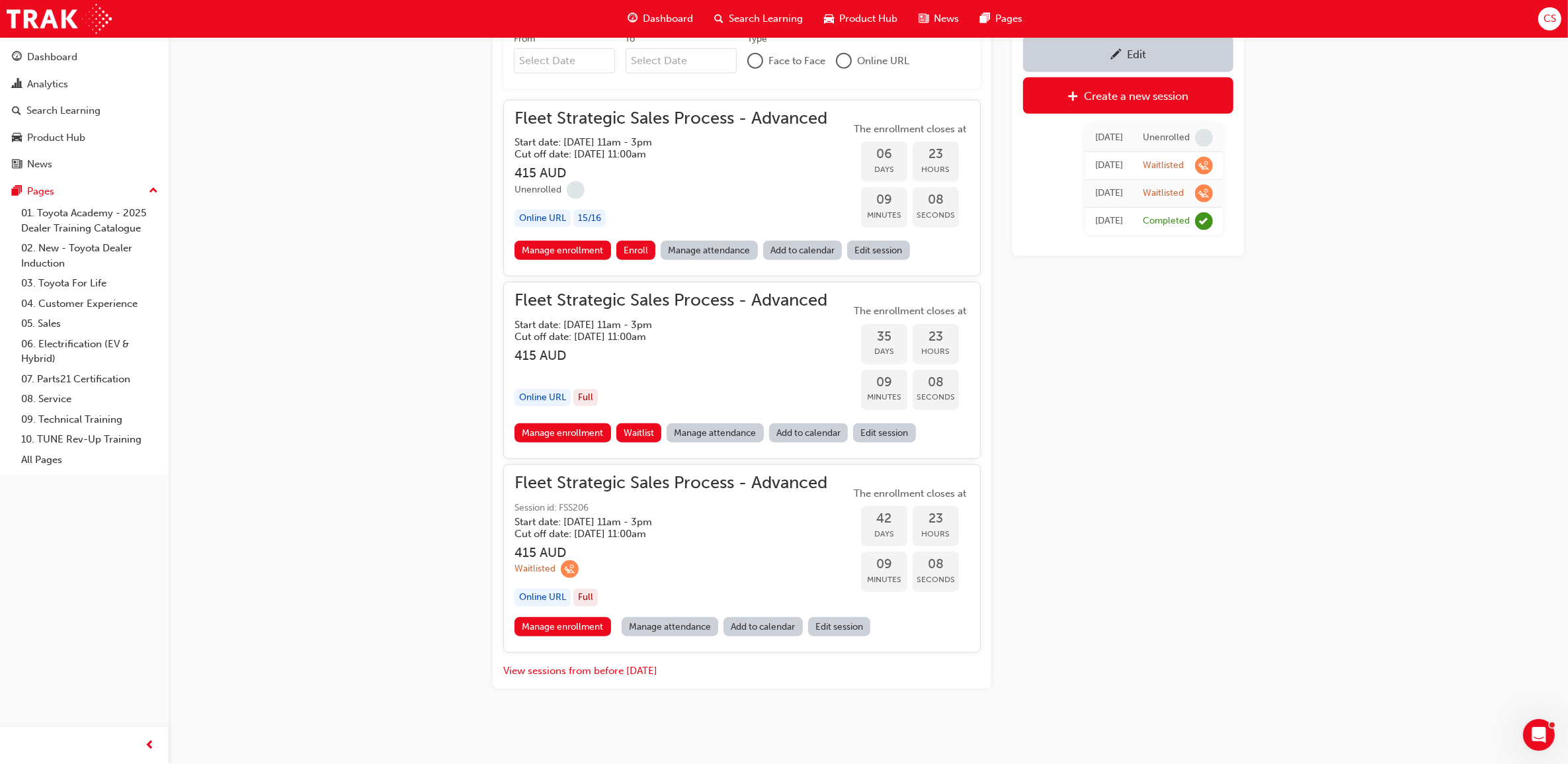
click at [729, 553] on h3 "415 AUD" at bounding box center [671, 553] width 313 height 15
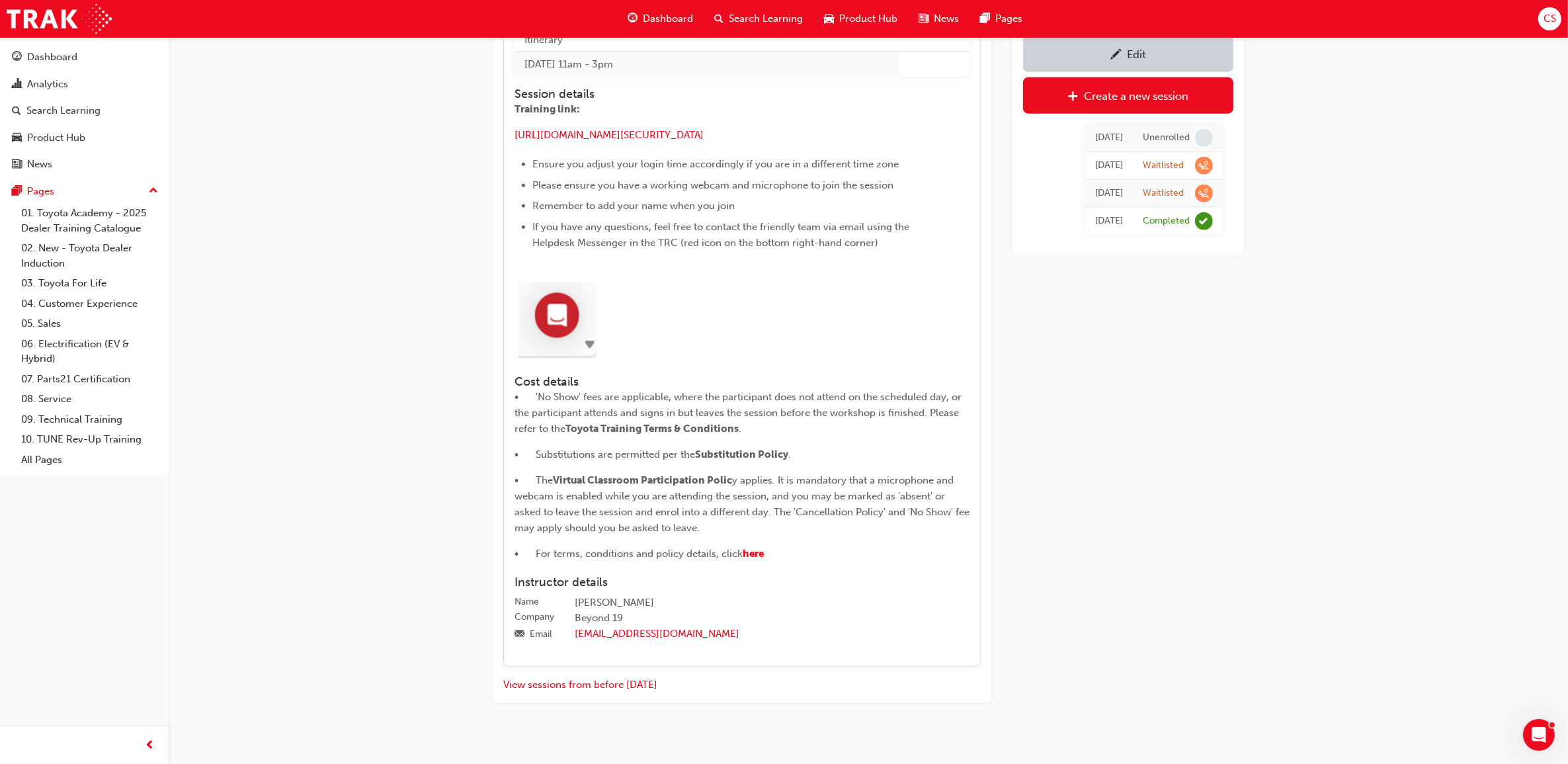
scroll to position [2139, 0]
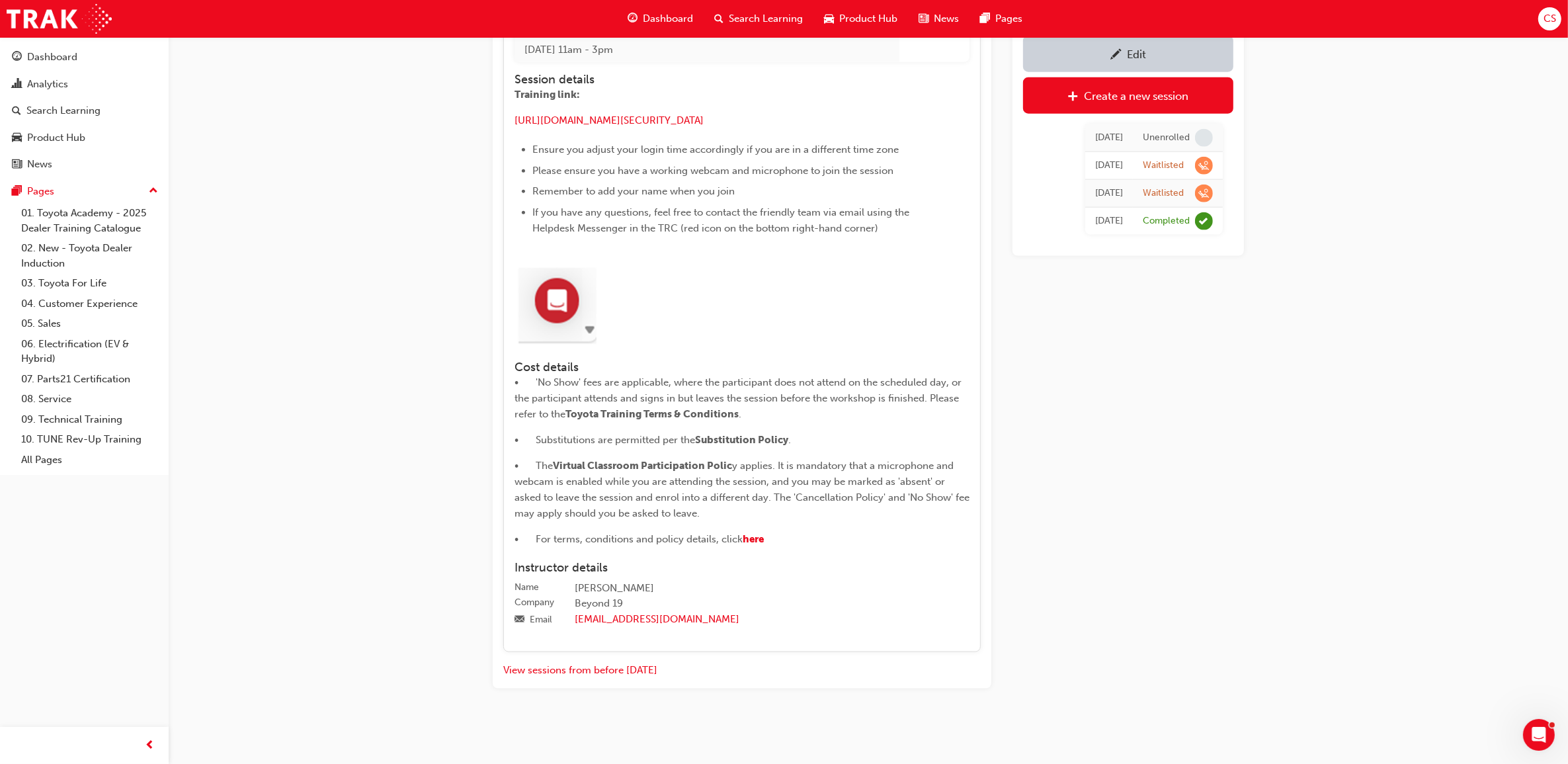
click at [1136, 54] on div "Edit" at bounding box center [1136, 54] width 19 height 13
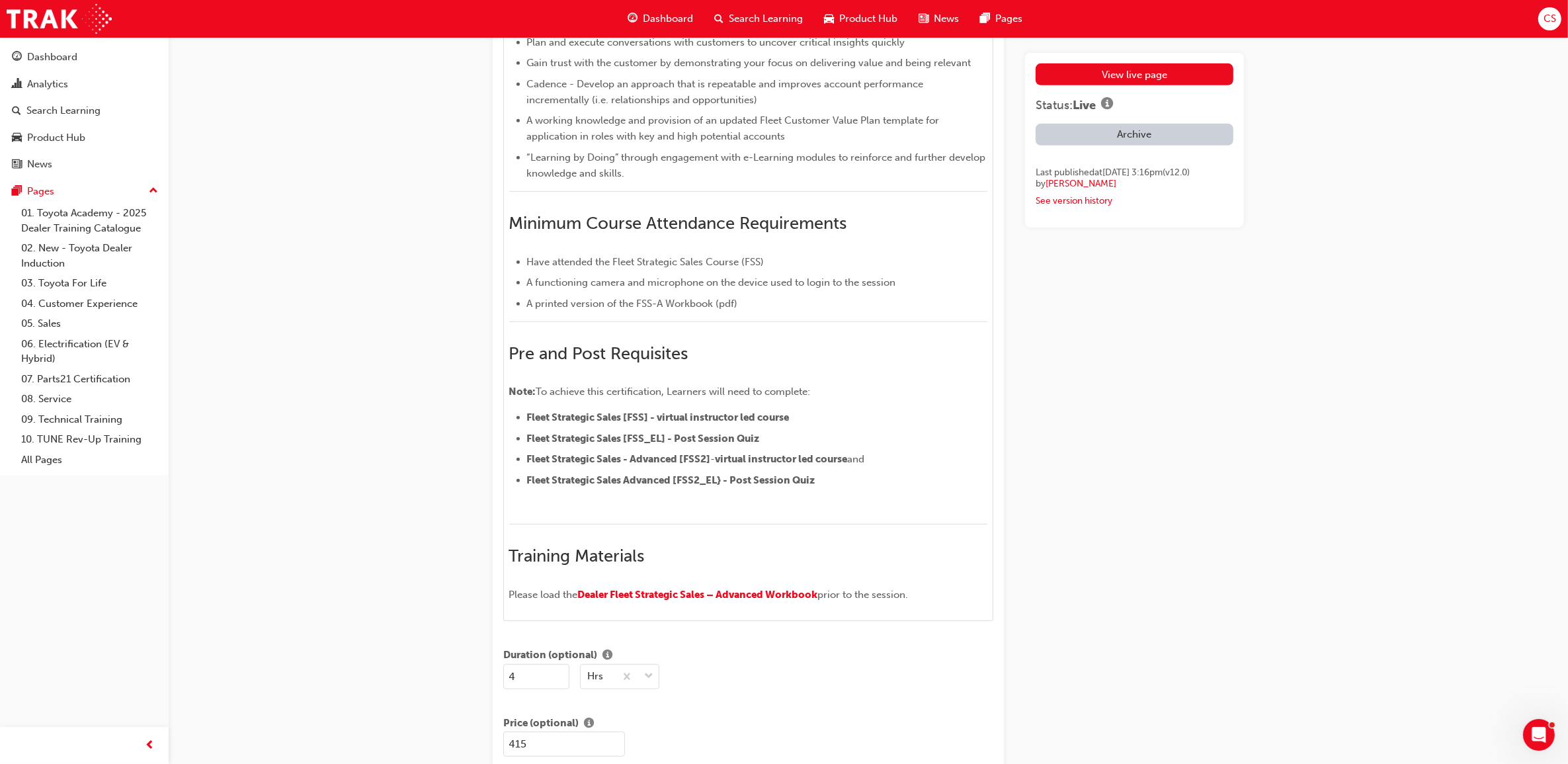
scroll to position [662, 0]
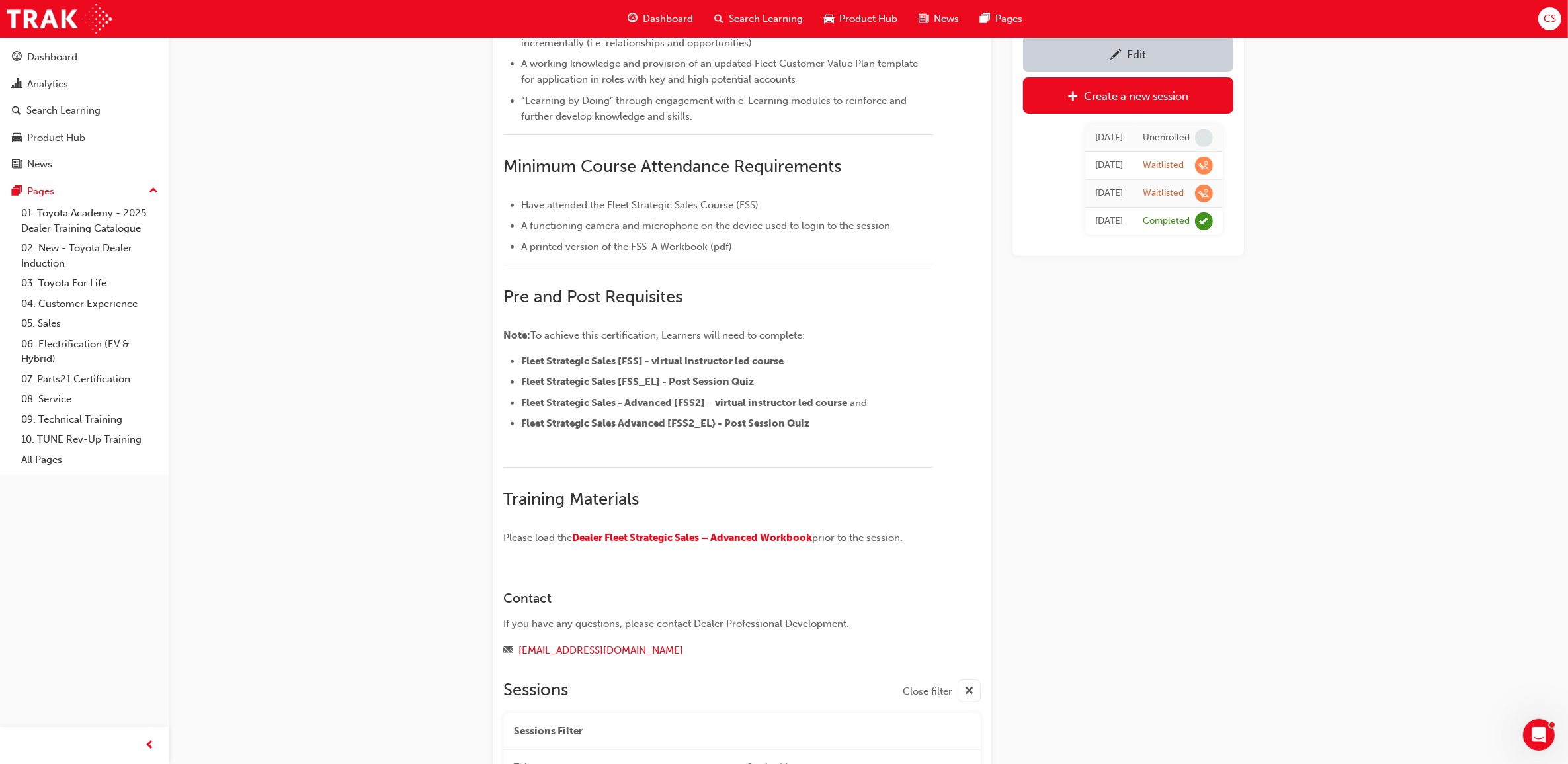
scroll to position [1441, 0]
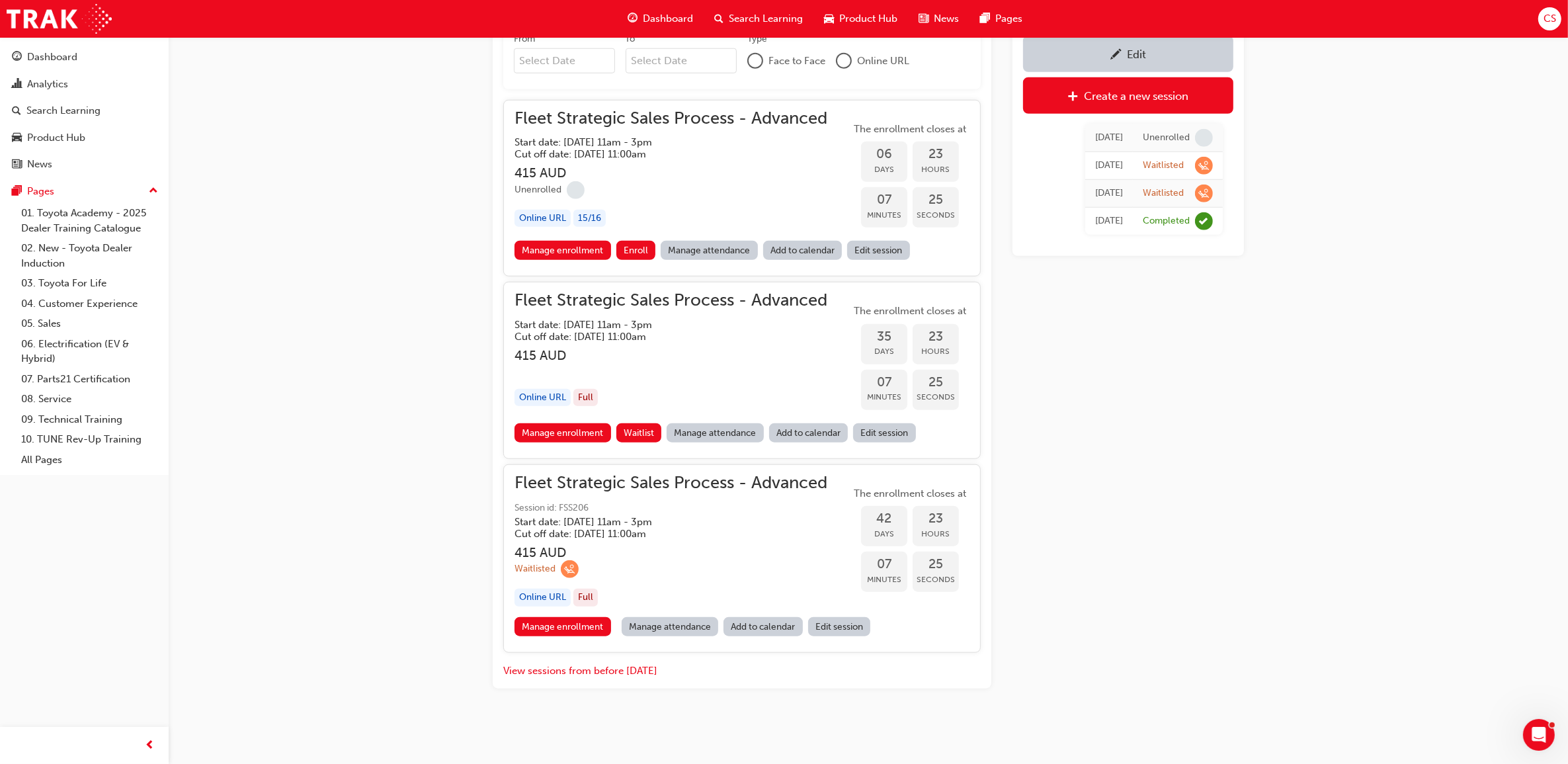
click at [873, 254] on link "Edit session" at bounding box center [878, 250] width 62 height 19
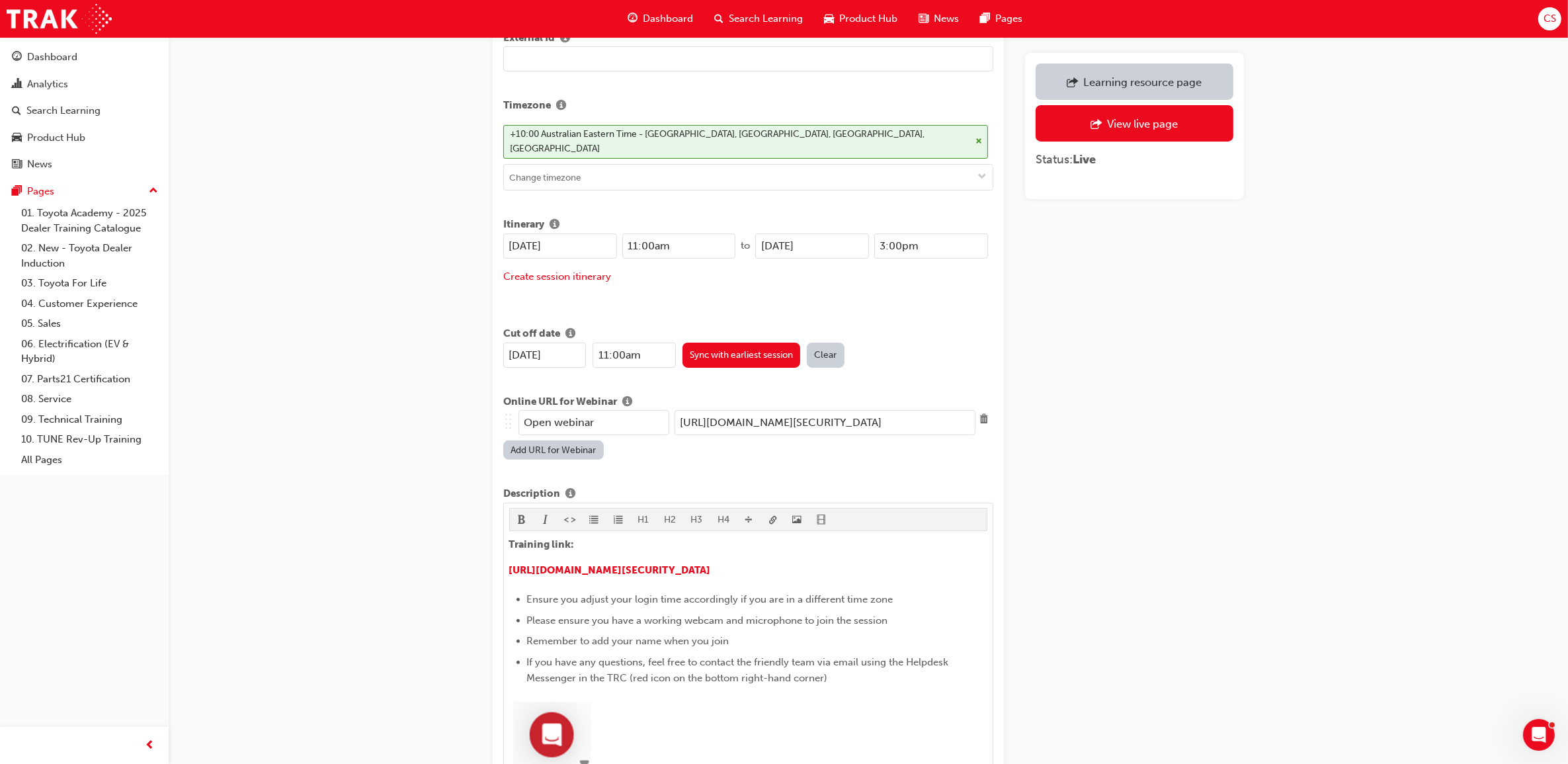
scroll to position [414, 0]
click at [897, 412] on input "[URL][DOMAIN_NAME][SECURITY_DATA]" at bounding box center [825, 420] width 301 height 26
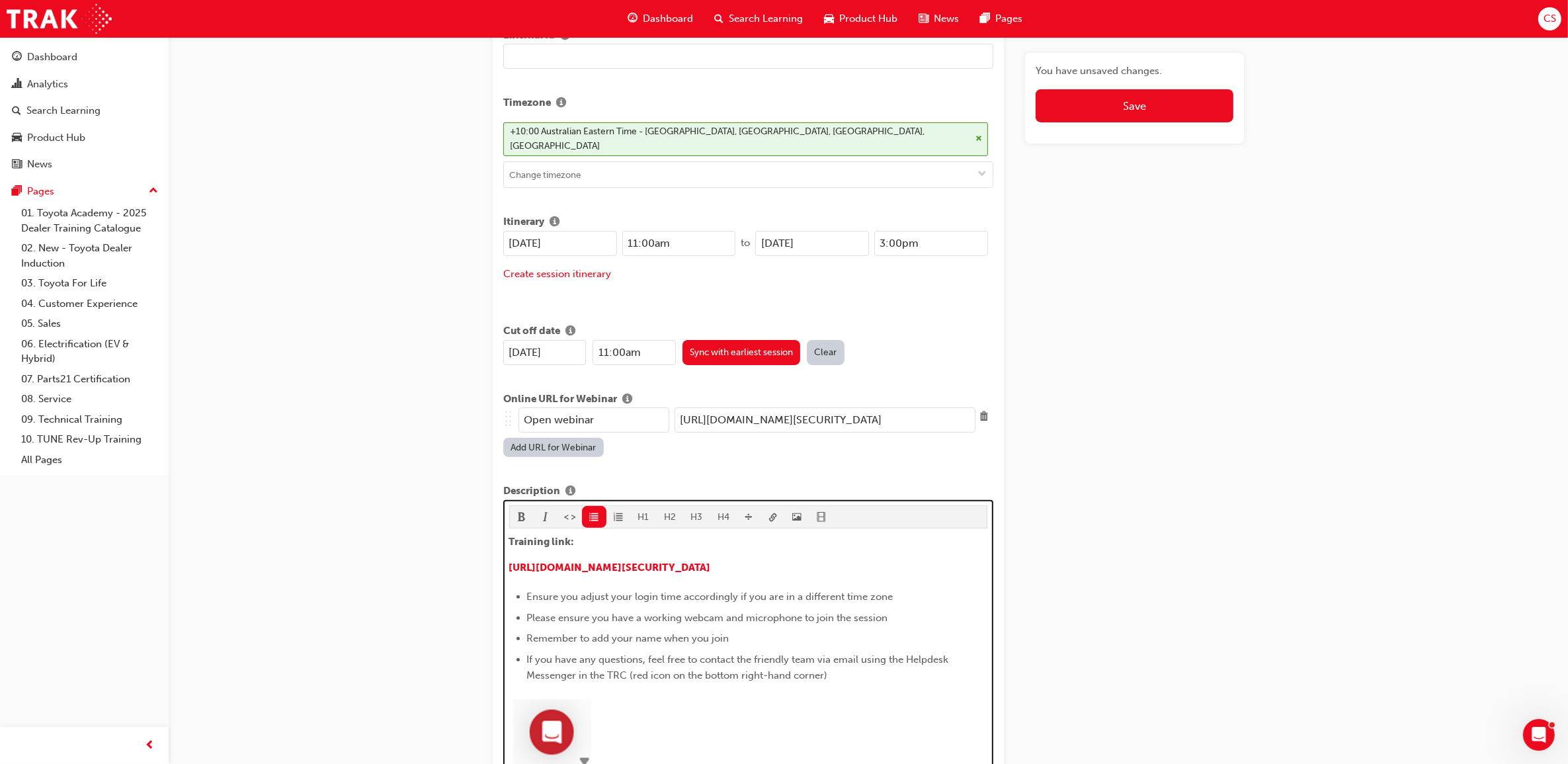
drag, startPoint x: 847, startPoint y: 663, endPoint x: 524, endPoint y: 579, distance: 333.7
click at [524, 589] on ul "Ensure you adjust your login time accordingly if you are in a different time zo…" at bounding box center [749, 636] width 479 height 95
drag, startPoint x: 741, startPoint y: 685, endPoint x: 828, endPoint y: 676, distance: 87.5
click at [741, 694] on div at bounding box center [749, 738] width 479 height 89
drag, startPoint x: 720, startPoint y: 708, endPoint x: 652, endPoint y: 624, distance: 108.1
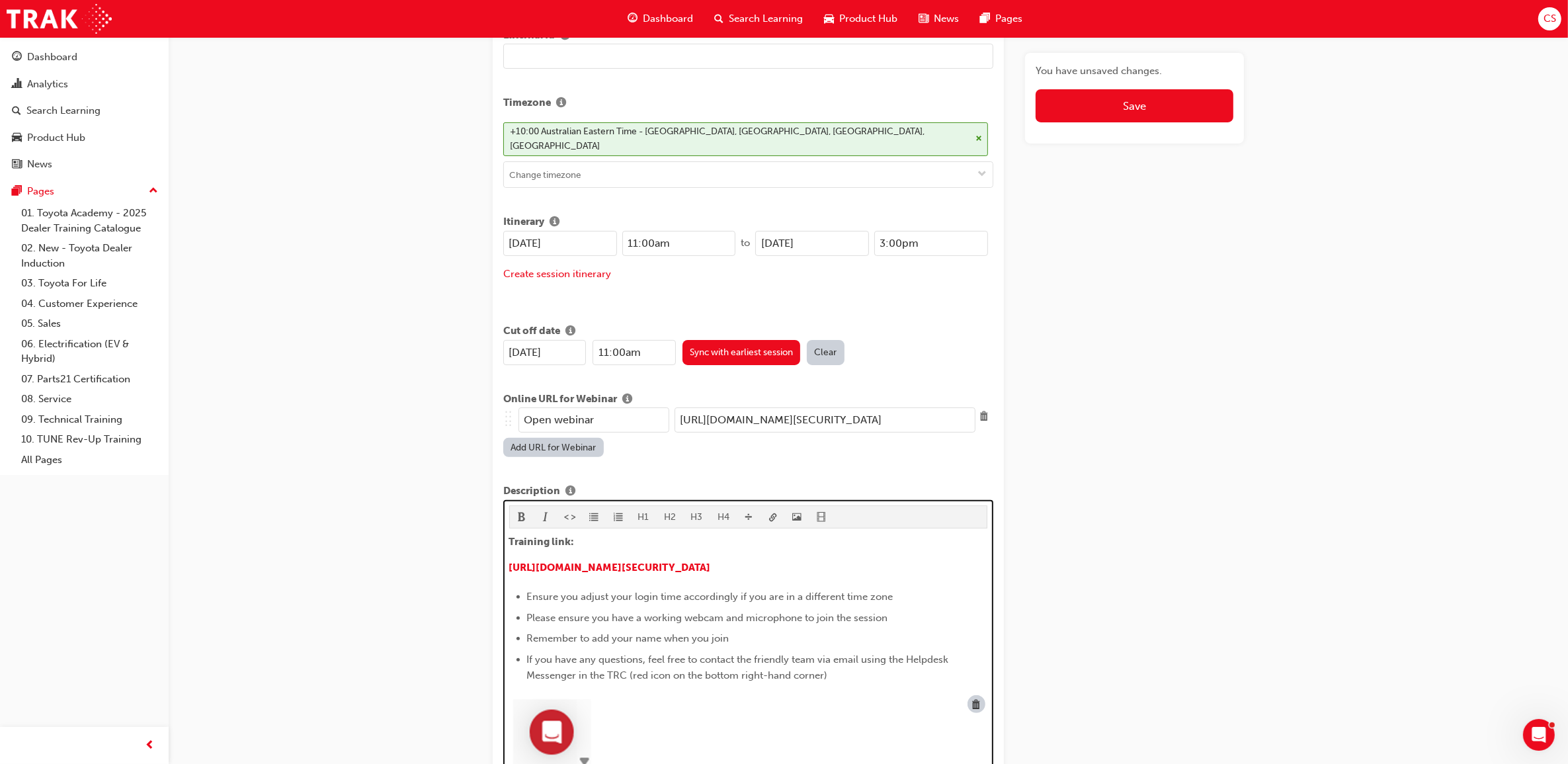
click at [720, 708] on div at bounding box center [749, 738] width 479 height 89
drag, startPoint x: 511, startPoint y: 533, endPoint x: 869, endPoint y: 664, distance: 381.2
click at [869, 664] on div "Training link: ​ [URL][DOMAIN_NAME][SECURITY_DATA] Ensure you adjust your login…" at bounding box center [749, 658] width 479 height 248
copy div "Training link: ​ [URL][DOMAIN_NAME][SECURITY_DATA] Ensure you adjust your login…"
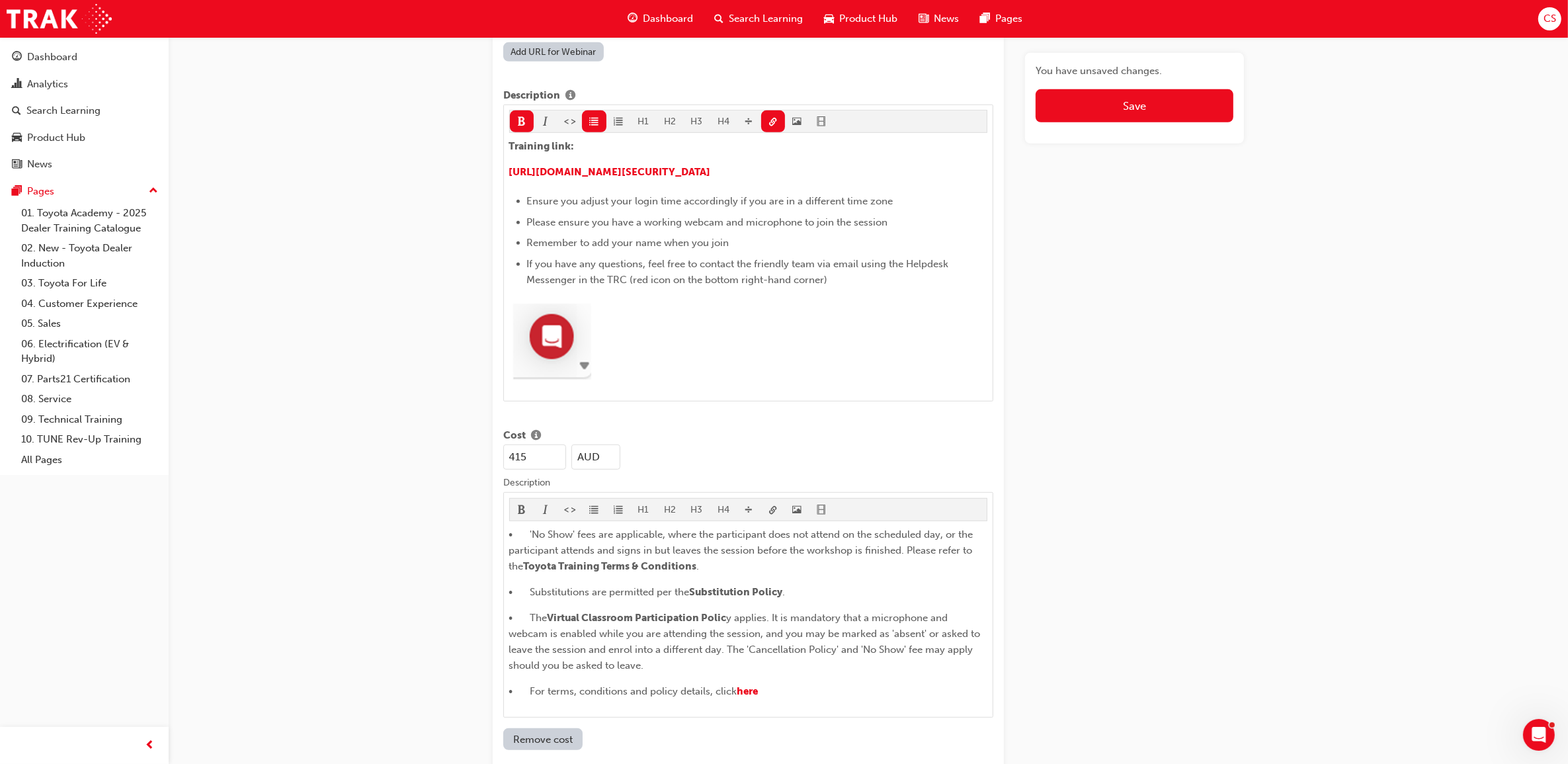
scroll to position [827, 0]
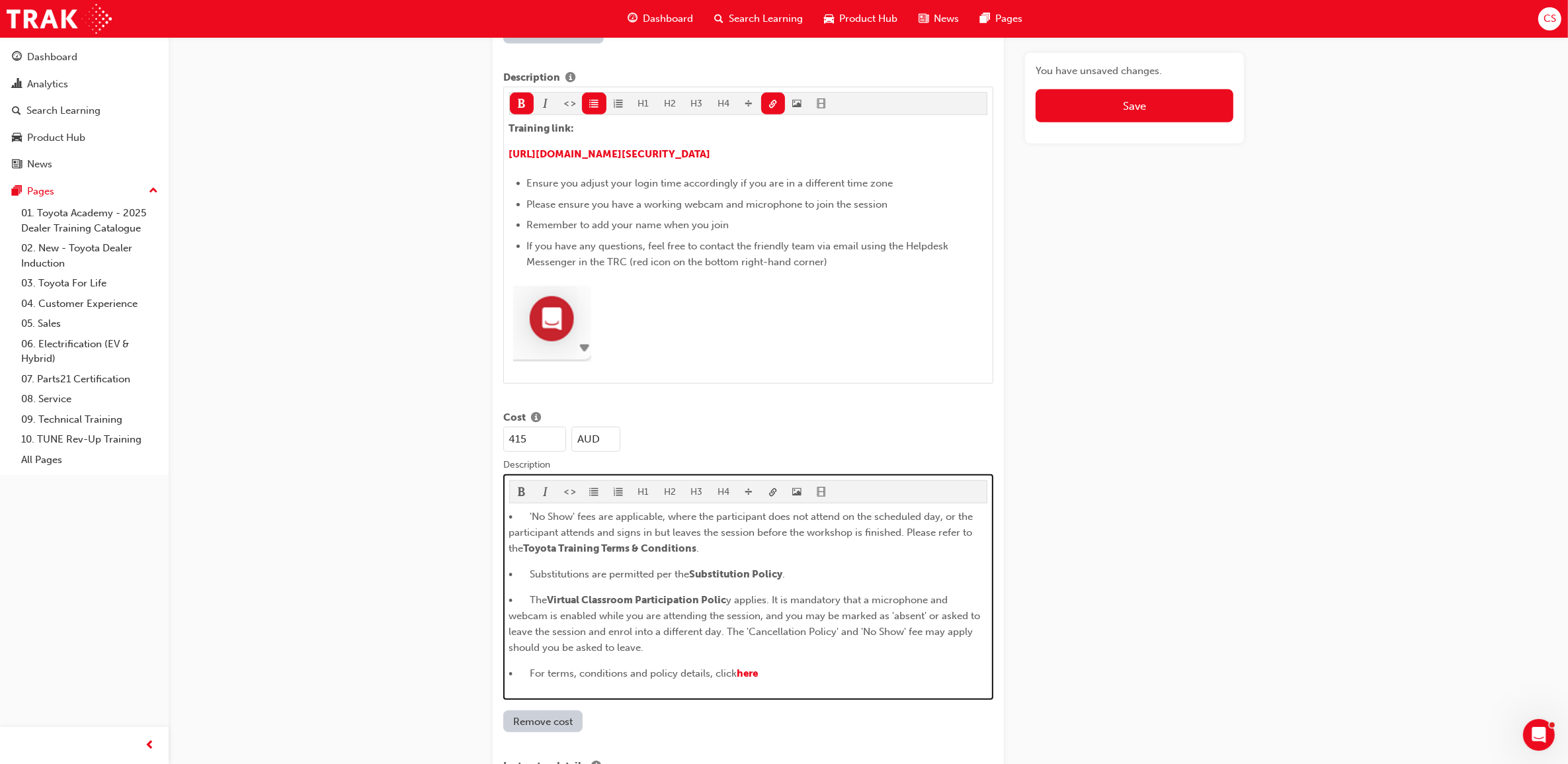
drag, startPoint x: 559, startPoint y: 560, endPoint x: 548, endPoint y: 546, distance: 17.8
click at [559, 568] on span "• Substitutions are permitted per the" at bounding box center [599, 574] width 181 height 12
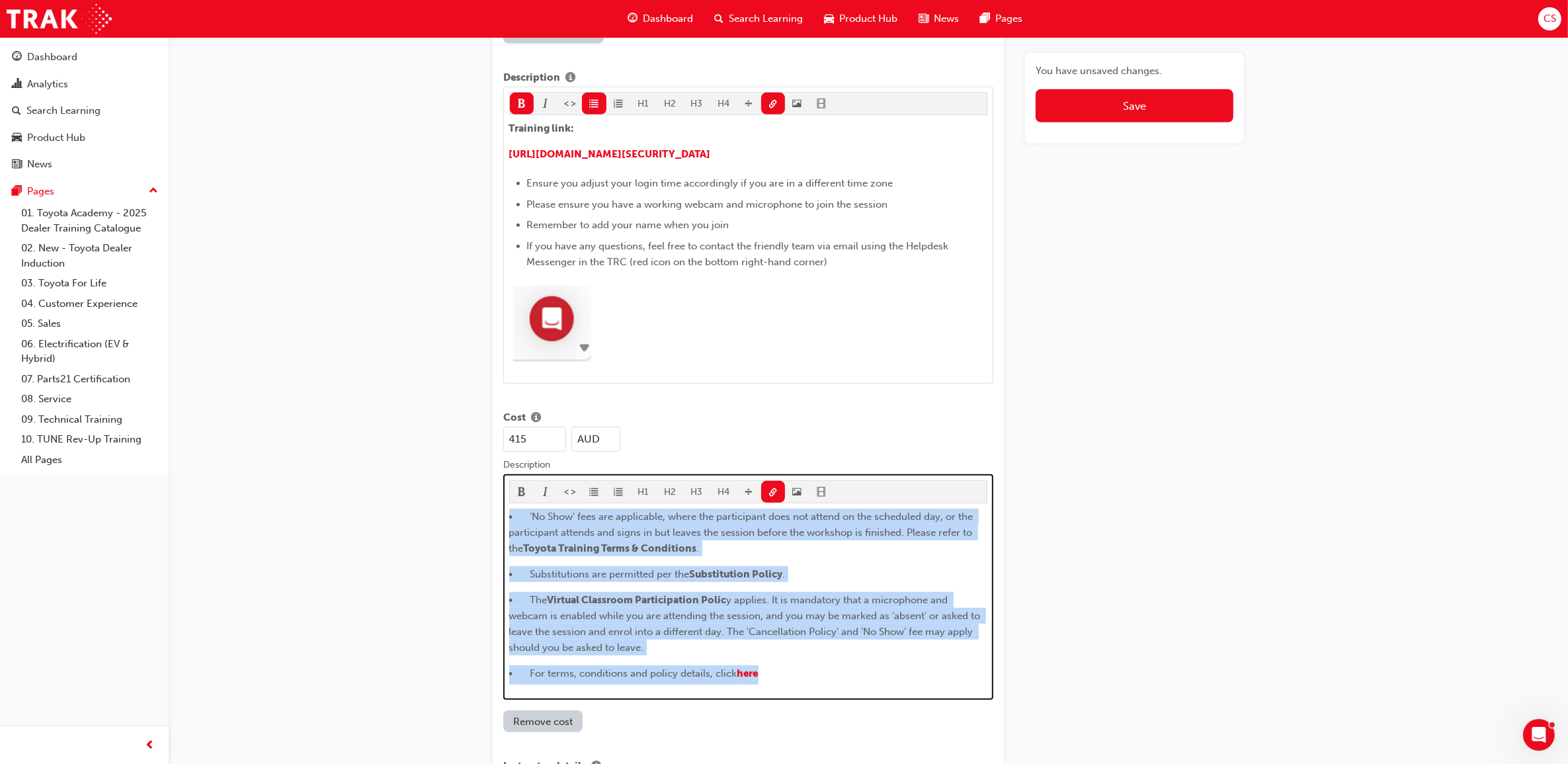
drag, startPoint x: 777, startPoint y: 674, endPoint x: 482, endPoint y: 502, distance: 341.5
click at [482, 502] on div "Edit session Title Fleet Strategic Sales Process - Advanced Learning resource F…" at bounding box center [868, 380] width 794 height 2298
copy div "• 'No Show' fees are applicable, where the participant does not attend on the s…"
click at [749, 568] on span "Substitution Policy" at bounding box center [736, 574] width 94 height 12
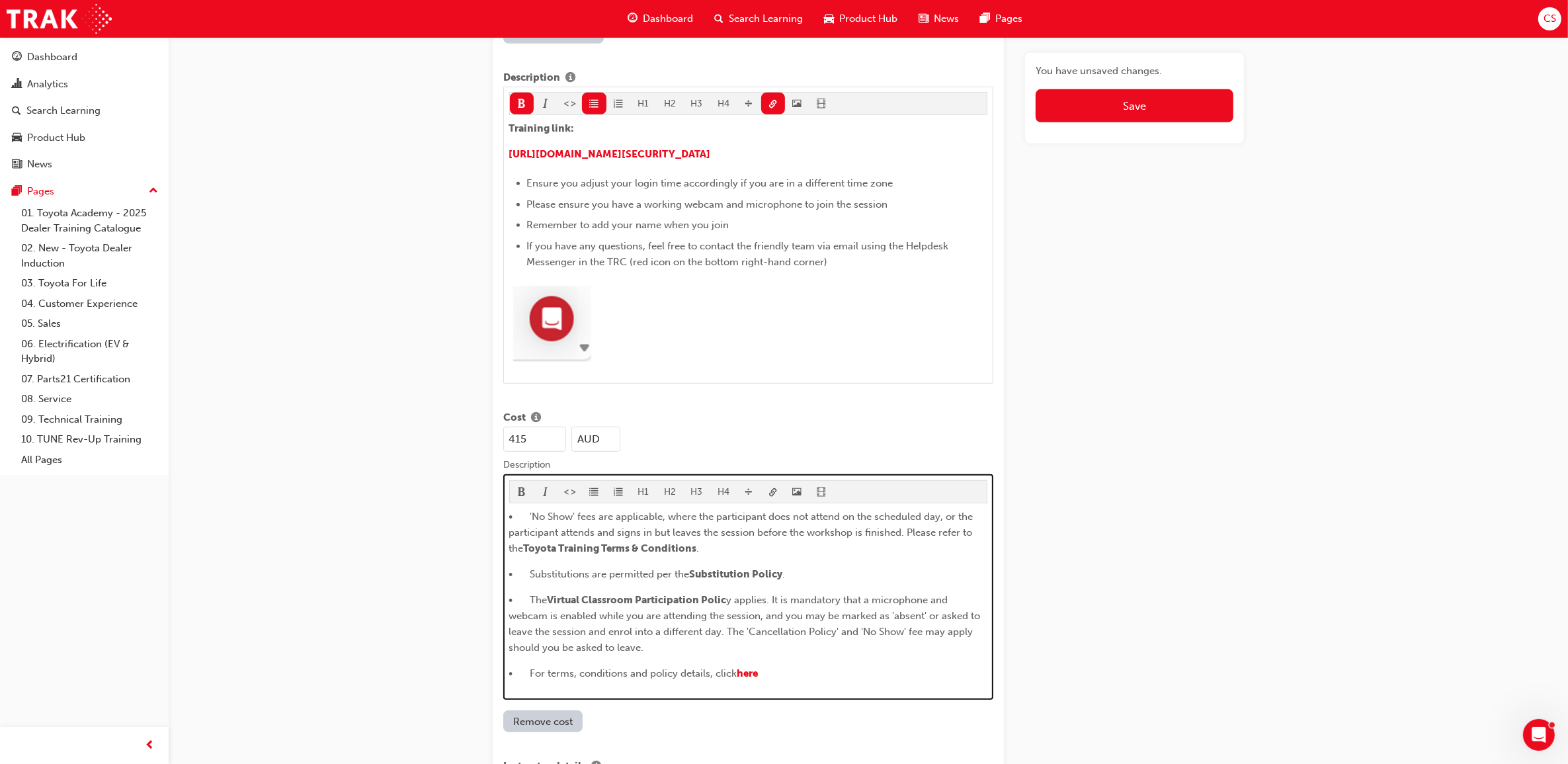
click at [830, 566] on p "• Substitutions are permitted per the Substitution Policy ." at bounding box center [749, 574] width 479 height 16
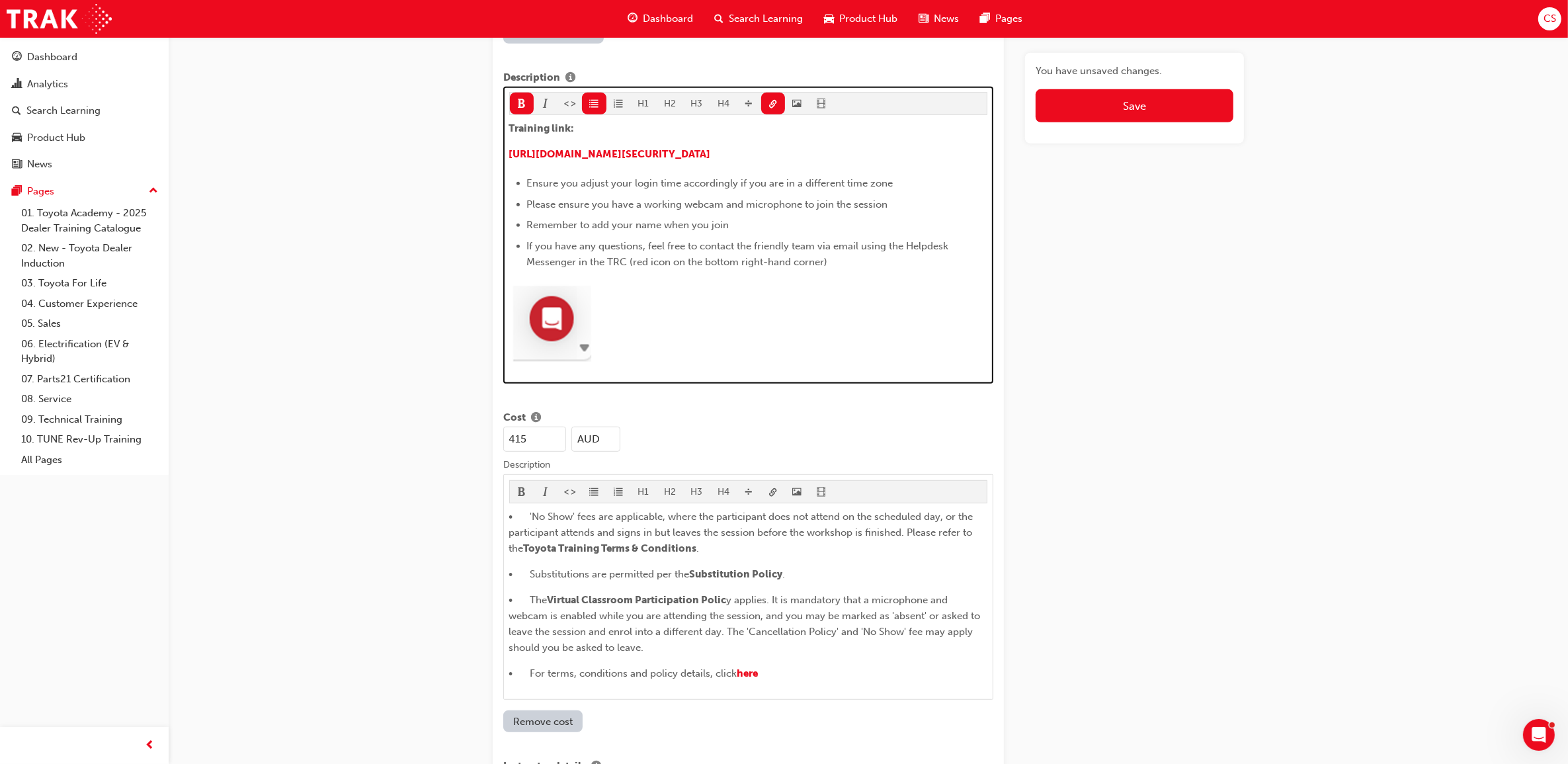
click at [531, 318] on img at bounding box center [552, 322] width 86 height 84
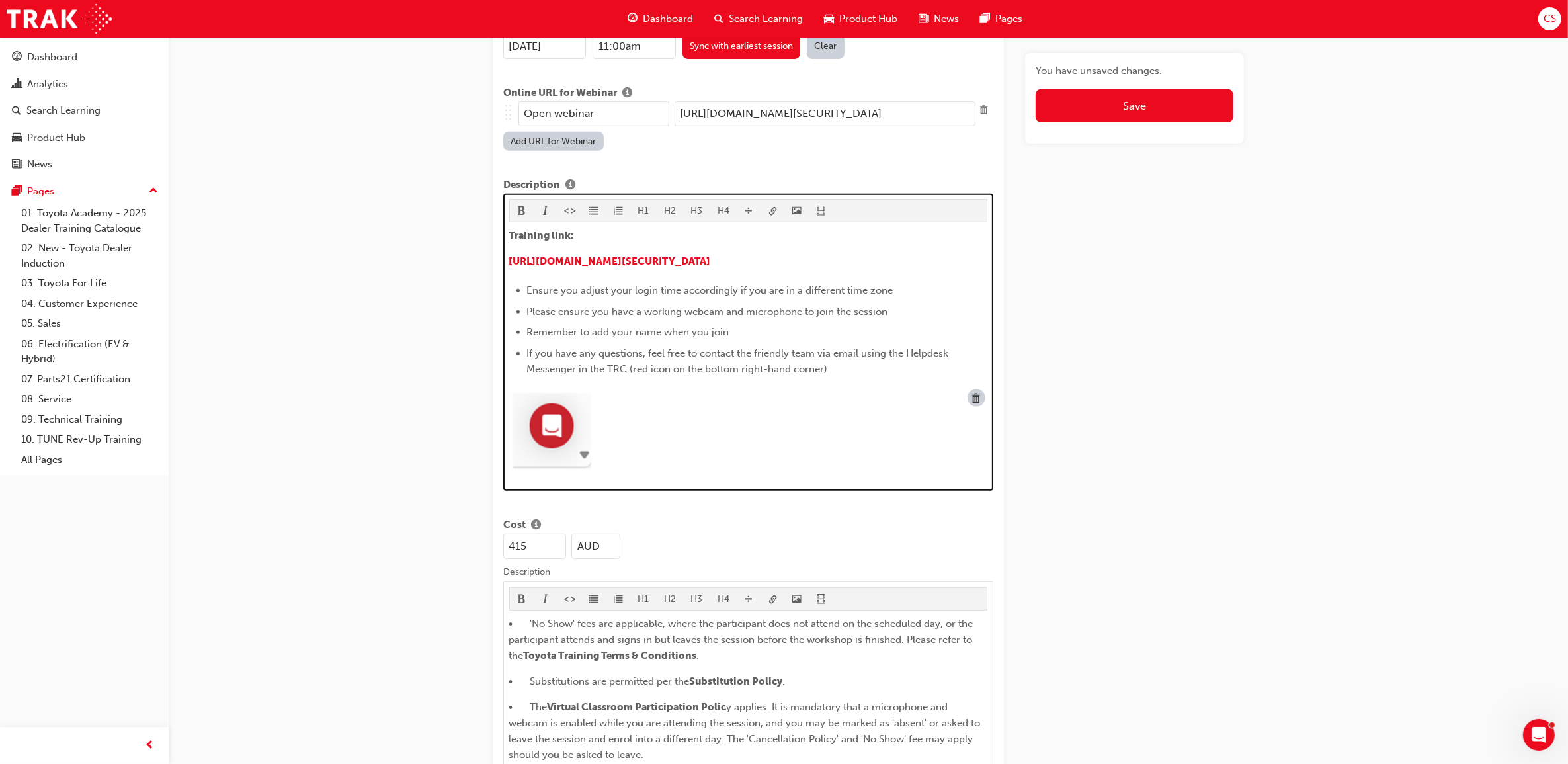
click at [573, 411] on img at bounding box center [552, 429] width 86 height 84
click at [554, 420] on img at bounding box center [552, 429] width 86 height 84
click at [925, 389] on div at bounding box center [749, 432] width 479 height 89
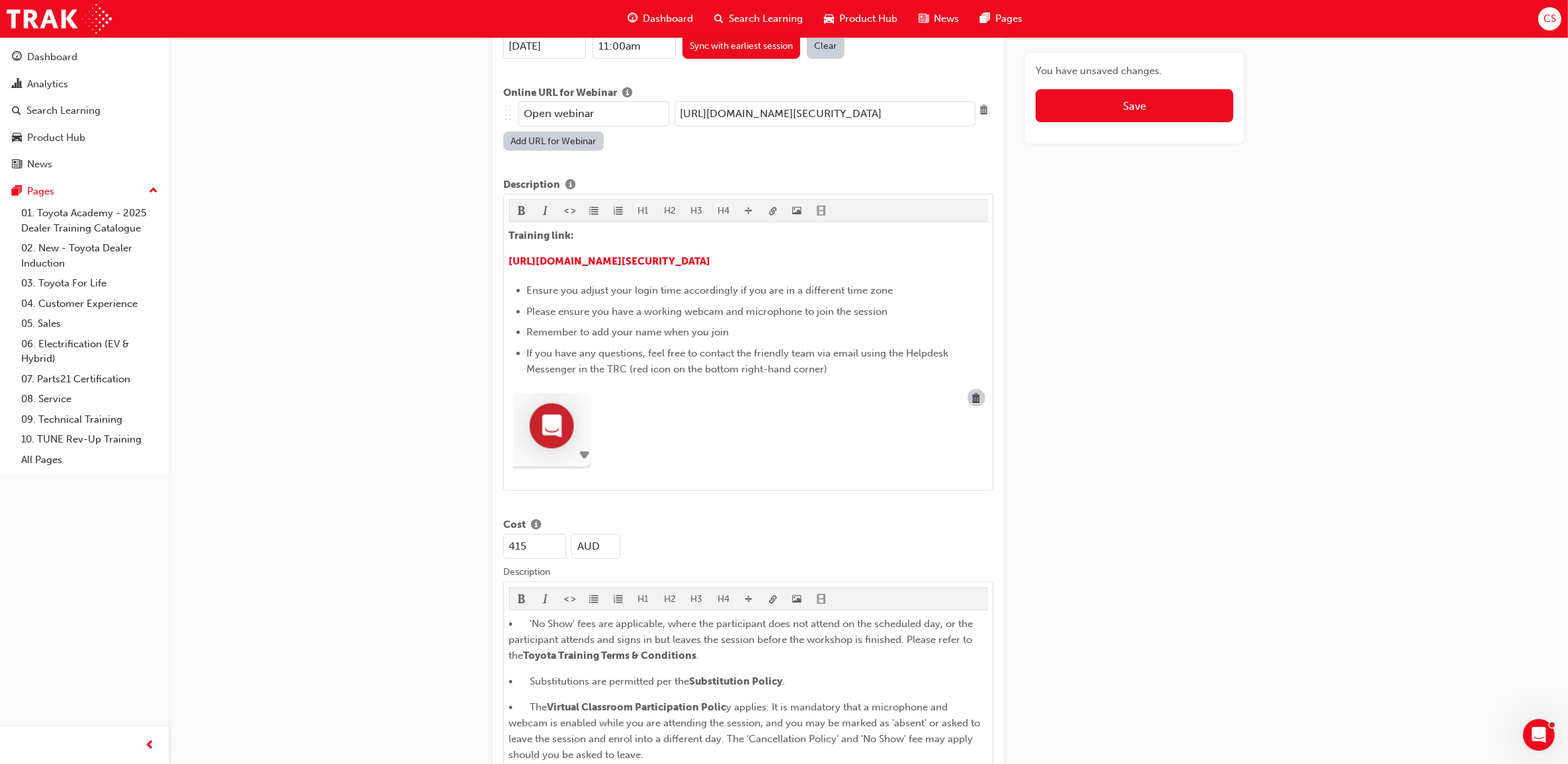
drag, startPoint x: 559, startPoint y: 421, endPoint x: 973, endPoint y: 649, distance: 472.6
click at [1269, 495] on div "Edit session Title Fleet Strategic Sales Process - Advanced Learning resource F…" at bounding box center [784, 473] width 1568 height 2389
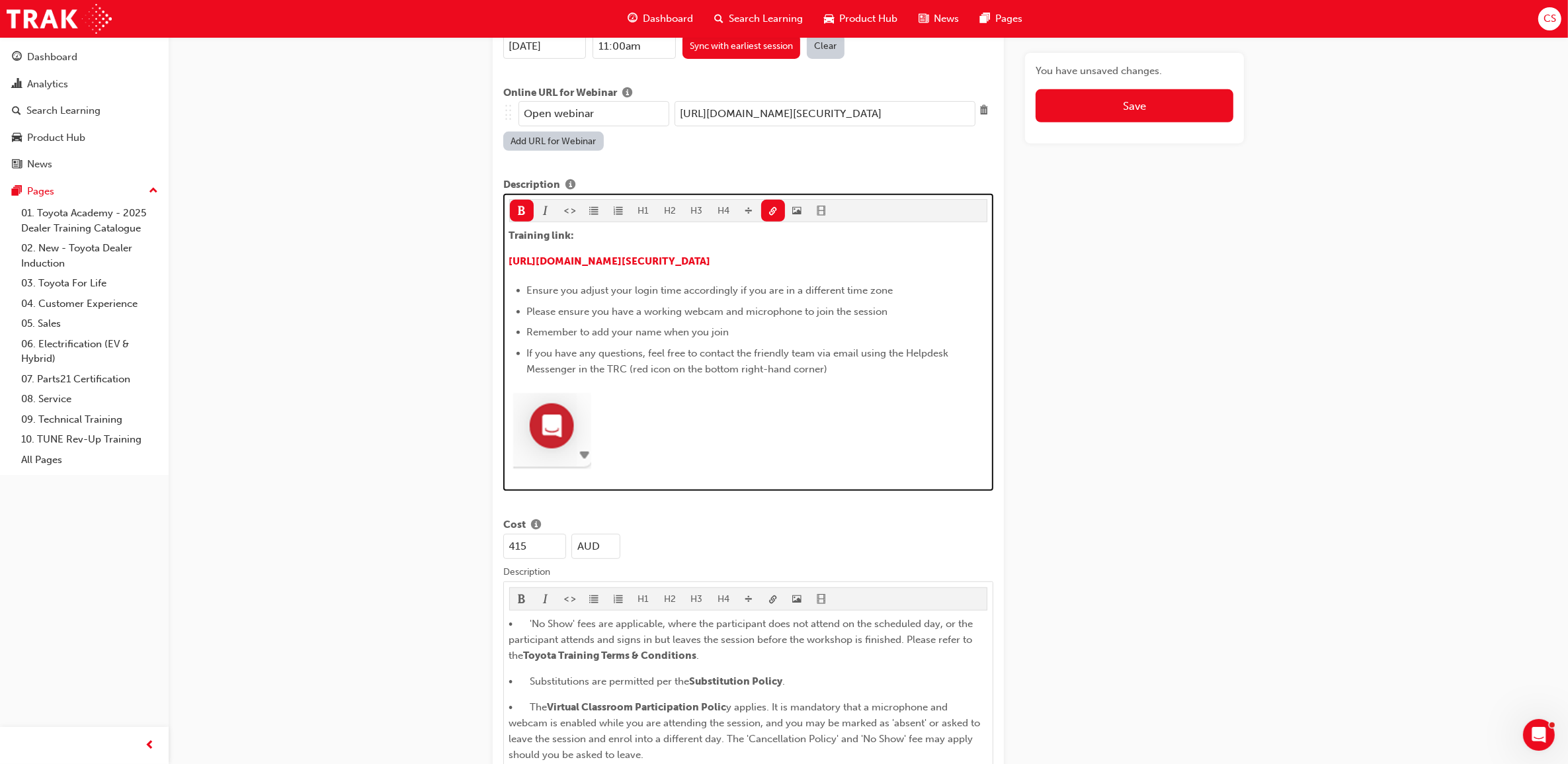
drag, startPoint x: 943, startPoint y: 250, endPoint x: 504, endPoint y: 250, distance: 439.0
click at [504, 250] on div "H1 H2 H3 H4 Training link: ​ [URL][DOMAIN_NAME][SECURITY_DATA] Ensure you adjus…" at bounding box center [749, 343] width 490 height 298
copy p "​ [URL][DOMAIN_NAME][SECURITY_DATA]"
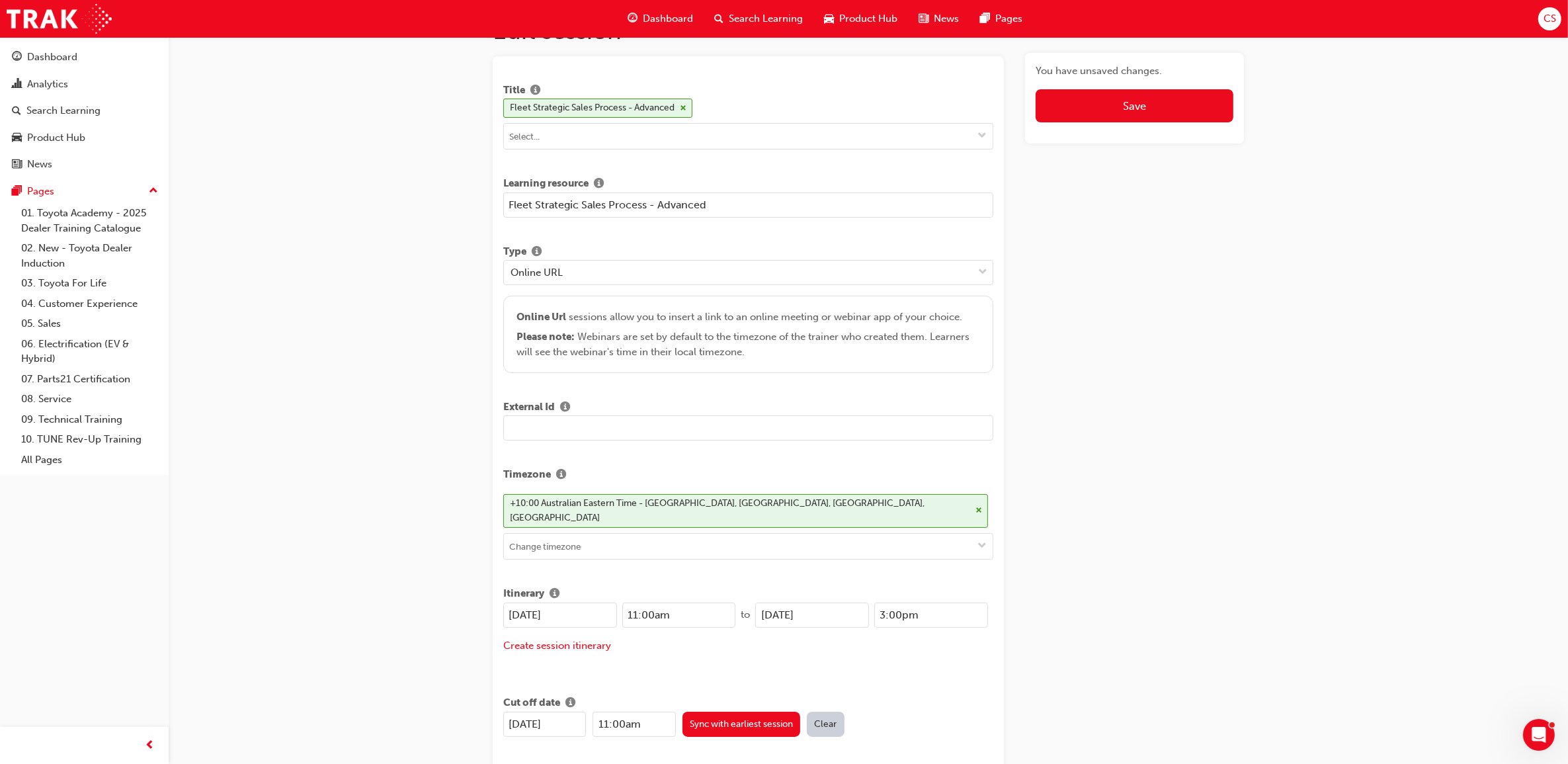
scroll to position [455, 0]
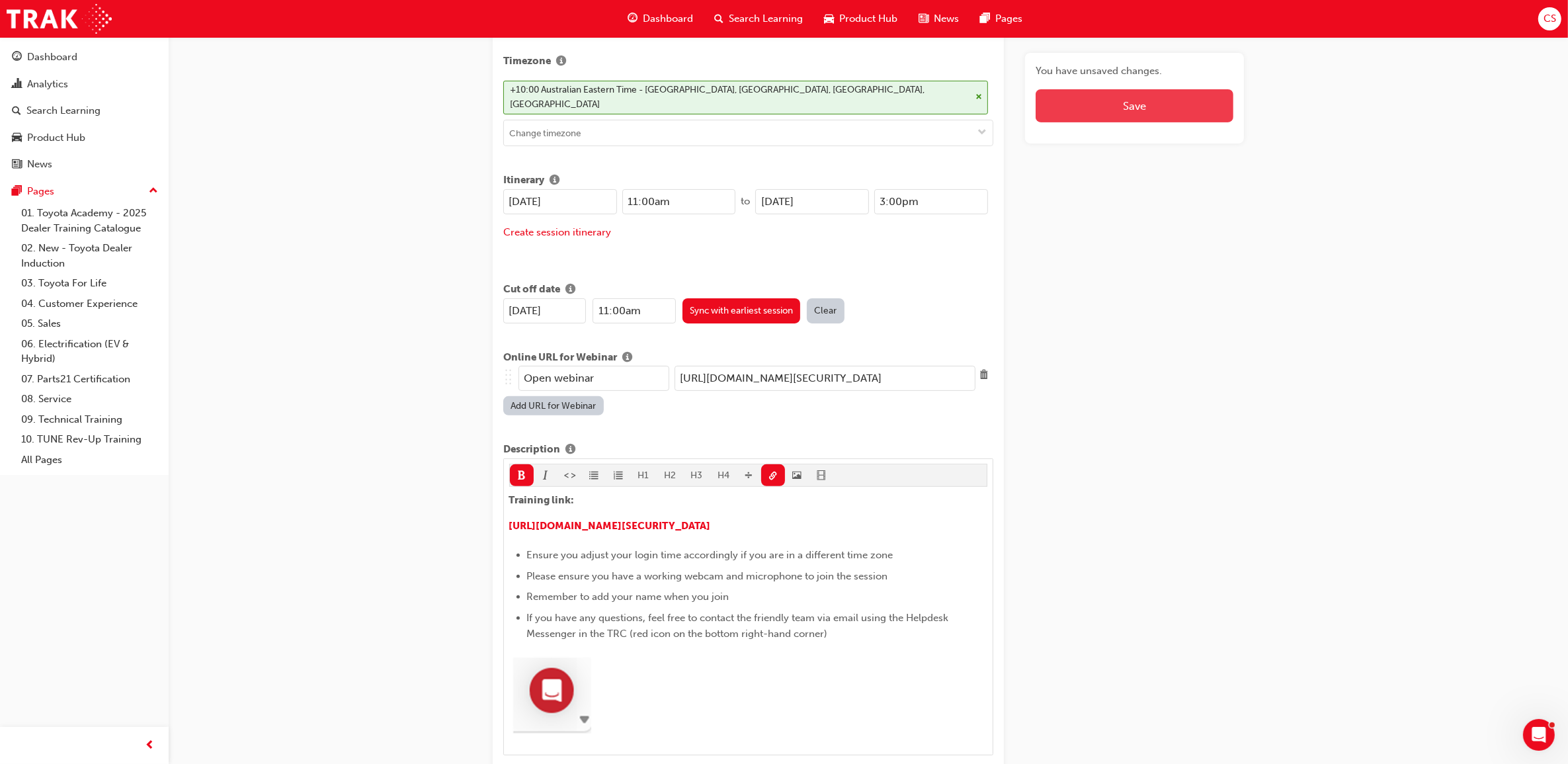
click at [1166, 108] on button "Save" at bounding box center [1135, 105] width 198 height 33
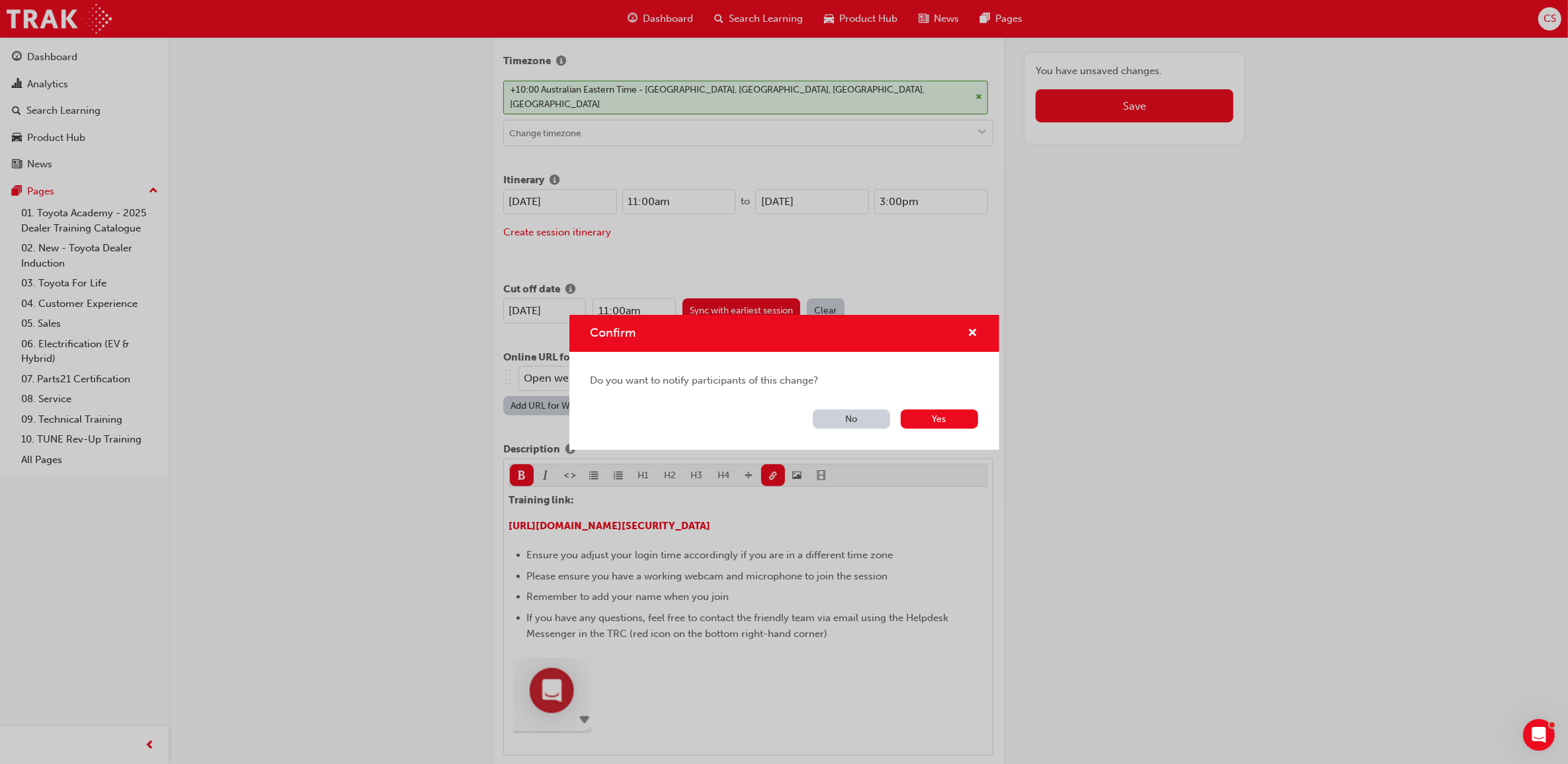
click at [856, 418] on button "No" at bounding box center [852, 419] width 78 height 19
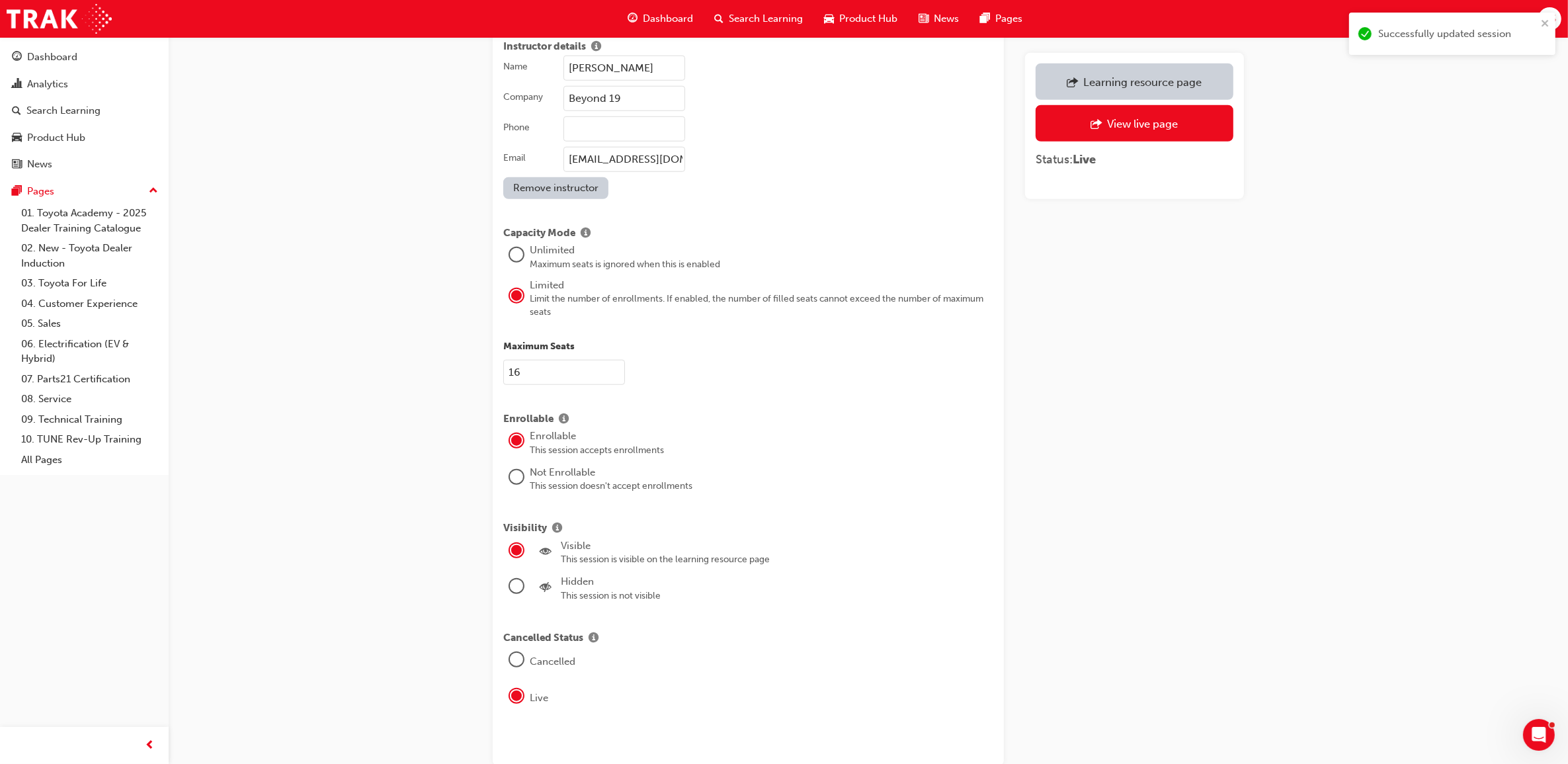
scroll to position [1613, 0]
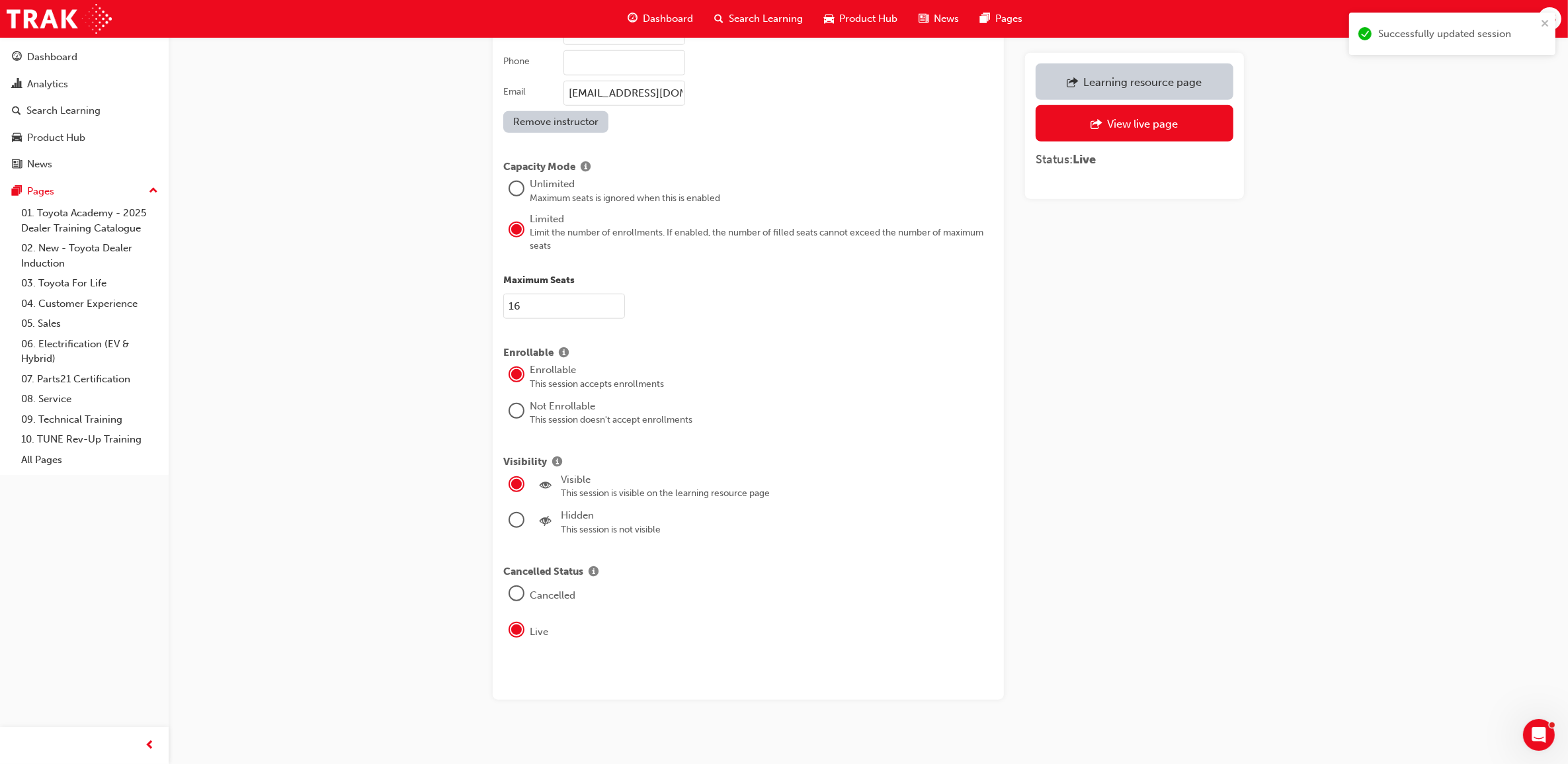
click at [1141, 84] on div "Learning resource page" at bounding box center [1142, 82] width 118 height 13
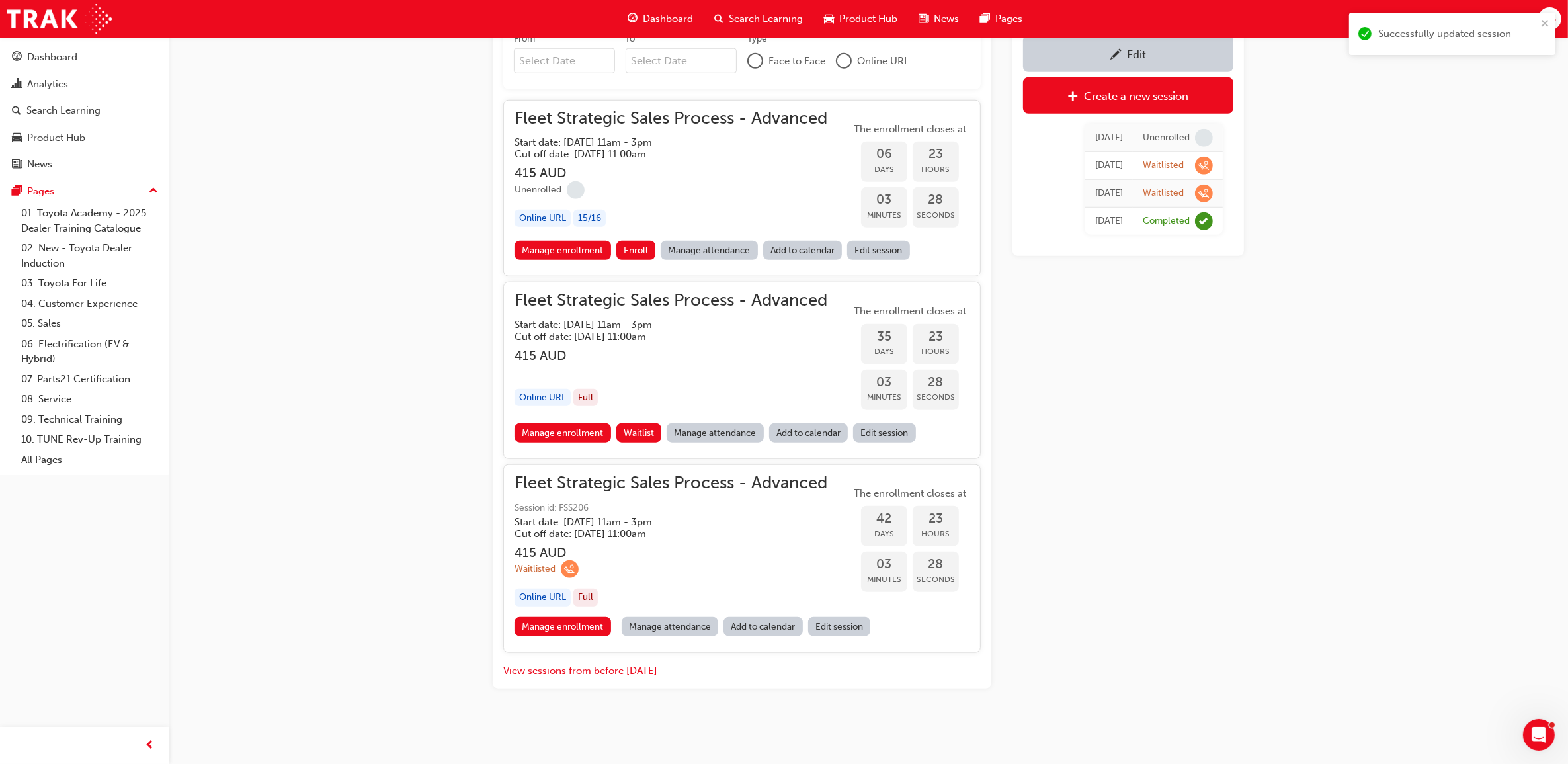
scroll to position [1441, 0]
click at [609, 672] on button "View sessions from before [DATE]" at bounding box center [580, 671] width 154 height 15
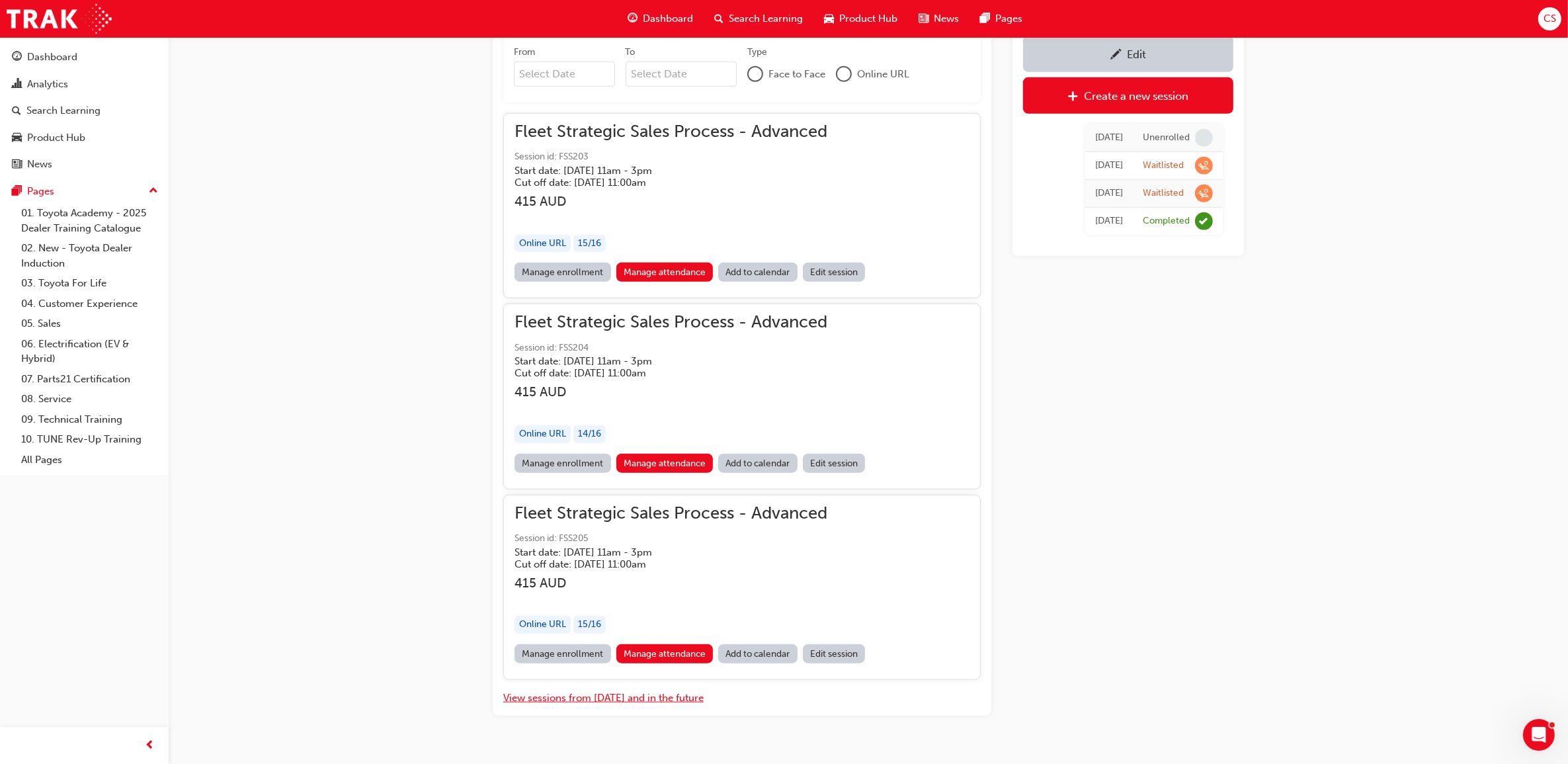
scroll to position [1456, 0]
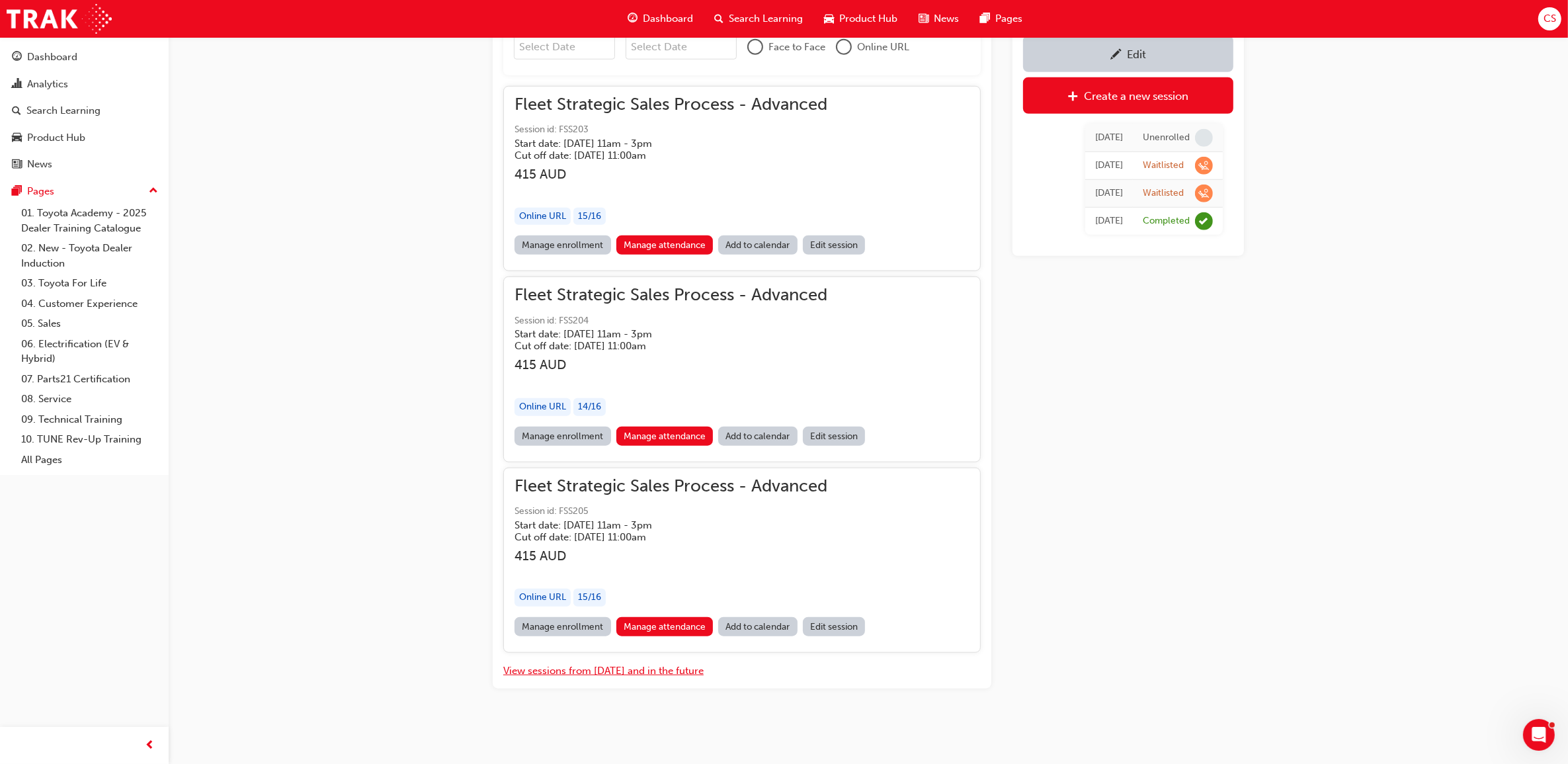
click at [623, 669] on button "View sessions from [DATE] and in the future" at bounding box center [604, 671] width 201 height 15
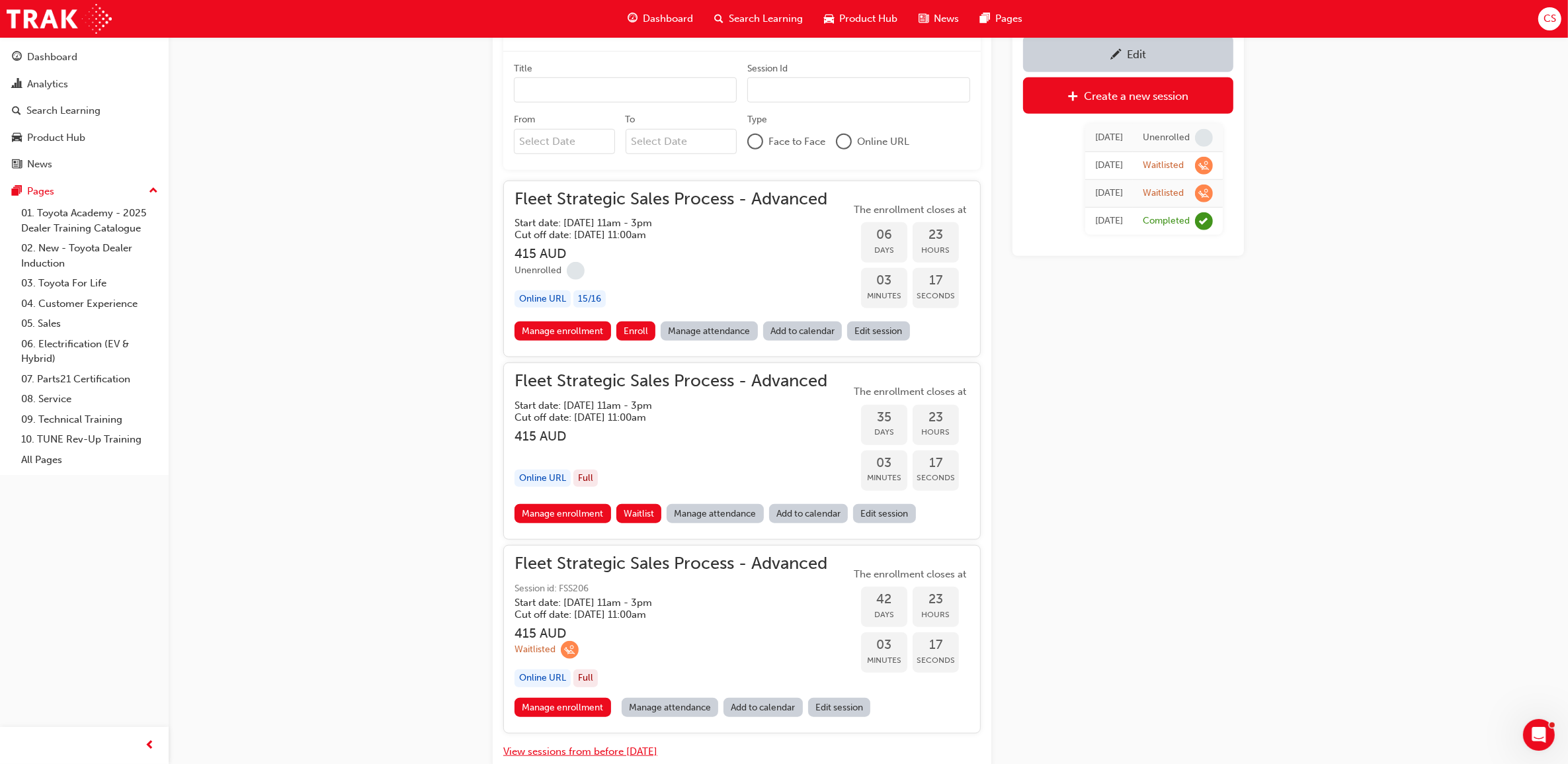
scroll to position [1359, 0]
click at [711, 257] on h3 "415 AUD" at bounding box center [671, 256] width 313 height 15
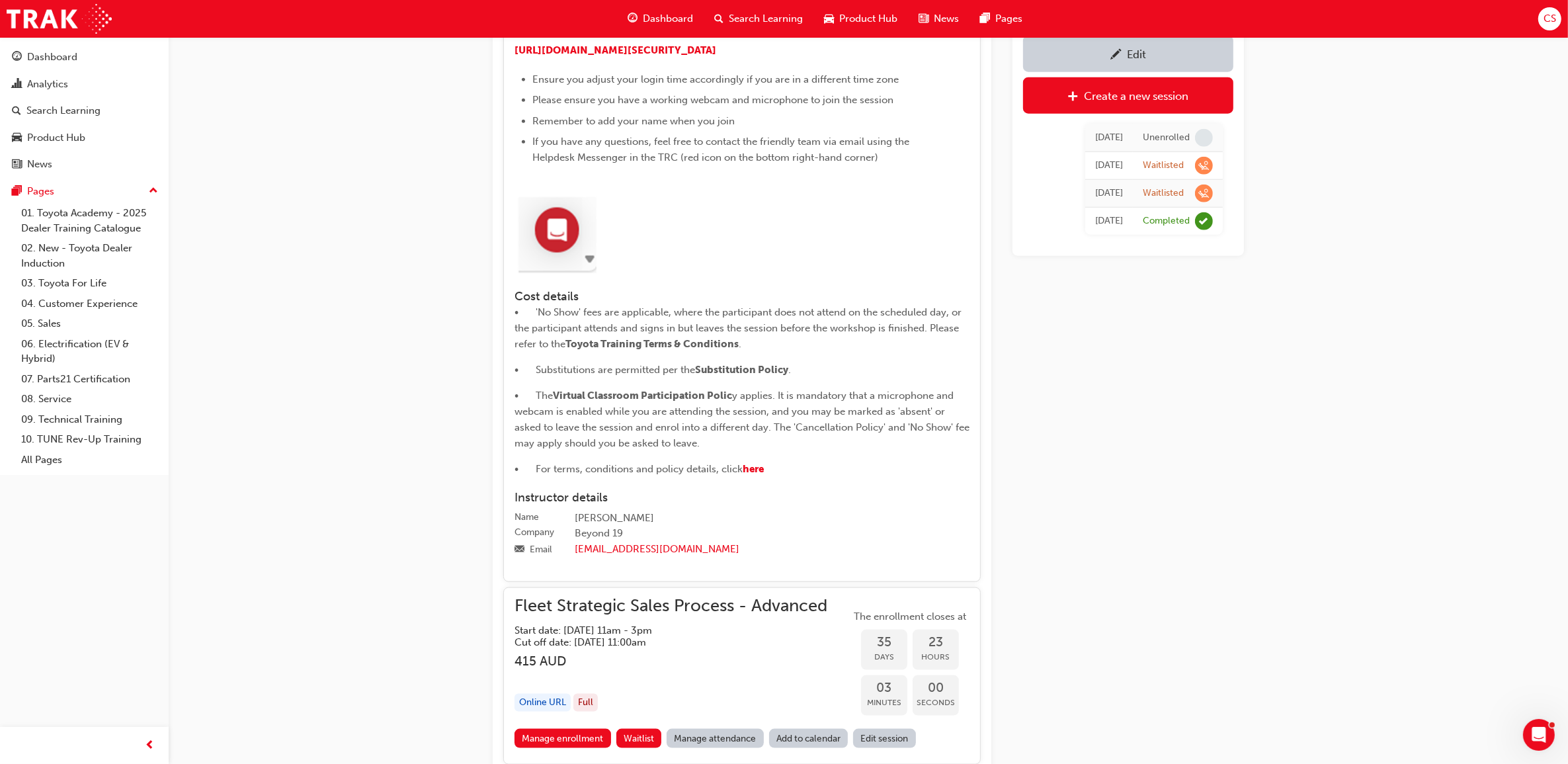
scroll to position [1855, 0]
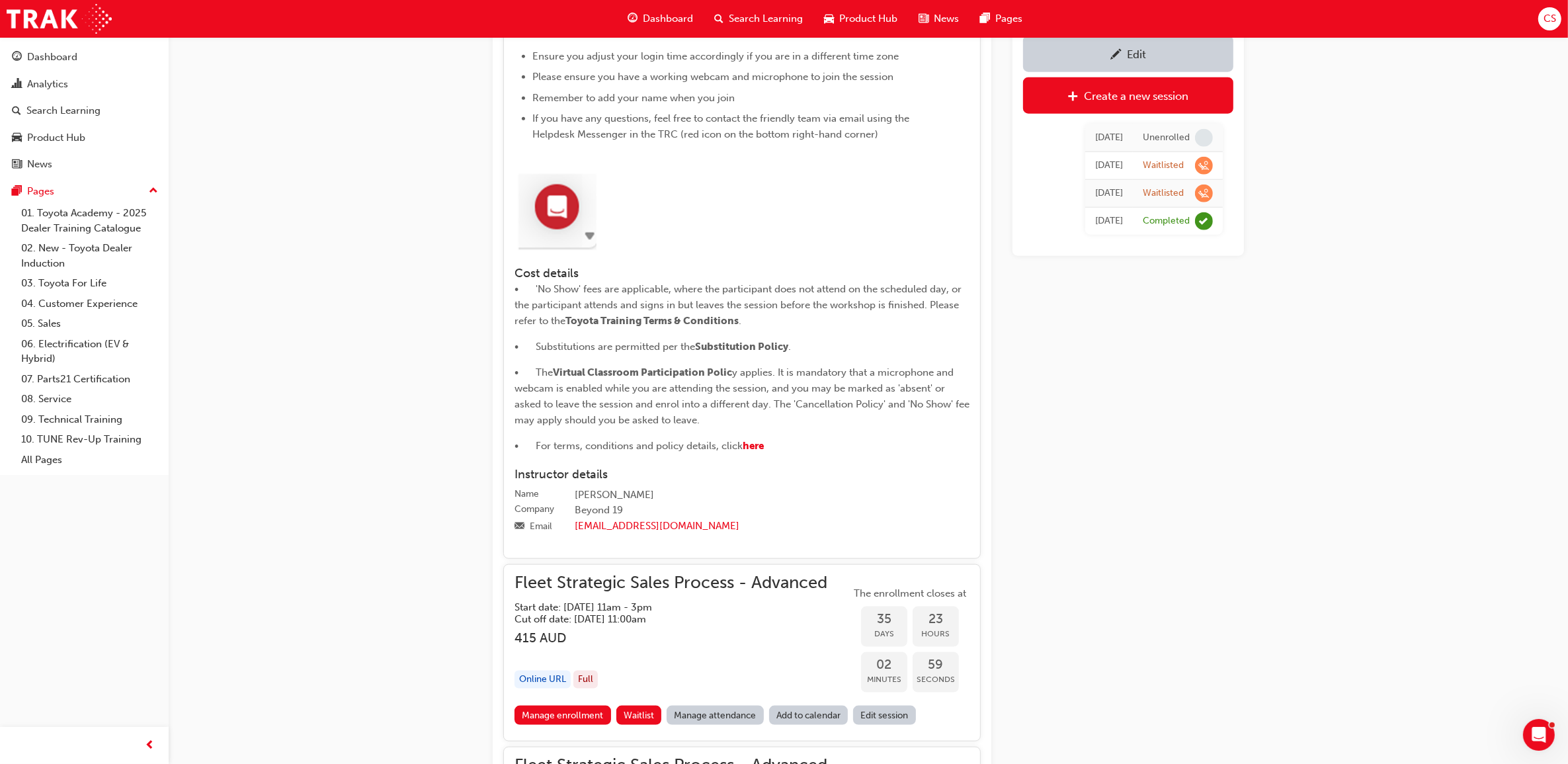
click at [863, 506] on div "Instructor details Name [PERSON_NAME] Company Beyond 19 Email [EMAIL_ADDRESS][D…" at bounding box center [742, 502] width 455 height 69
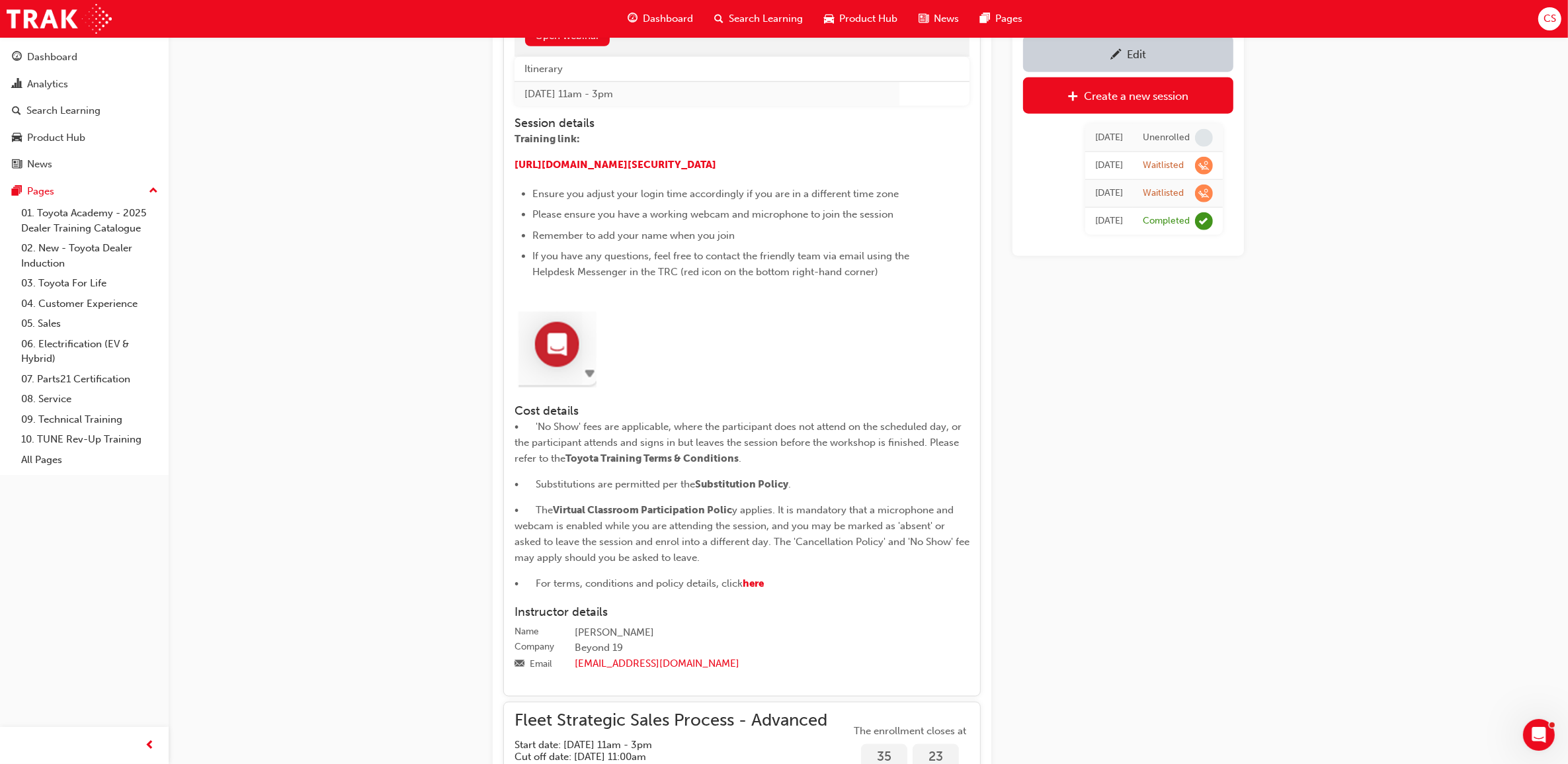
scroll to position [1690, 0]
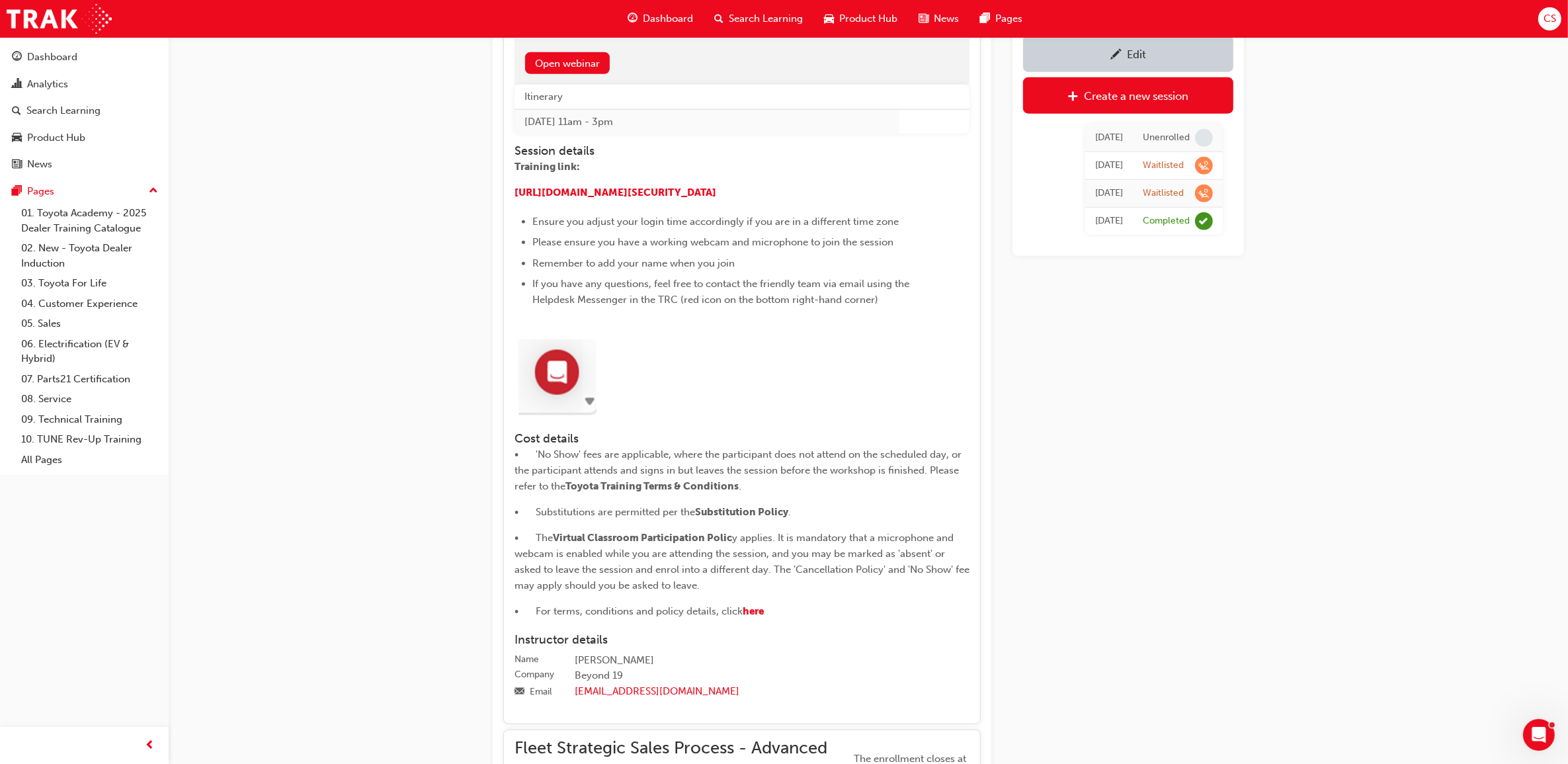
click at [1161, 45] on div "Edit" at bounding box center [1128, 53] width 190 height 16
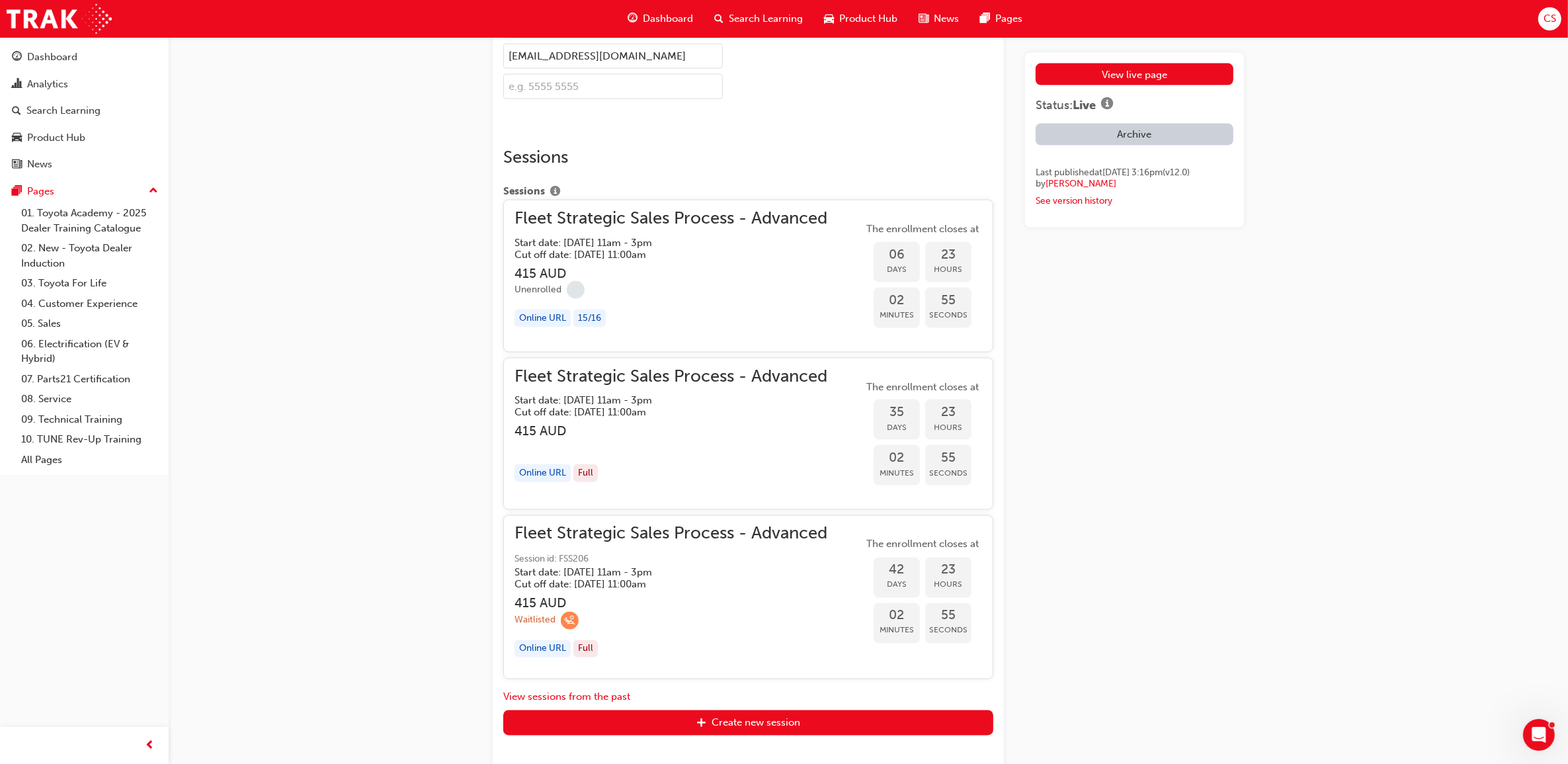
scroll to position [2682, 0]
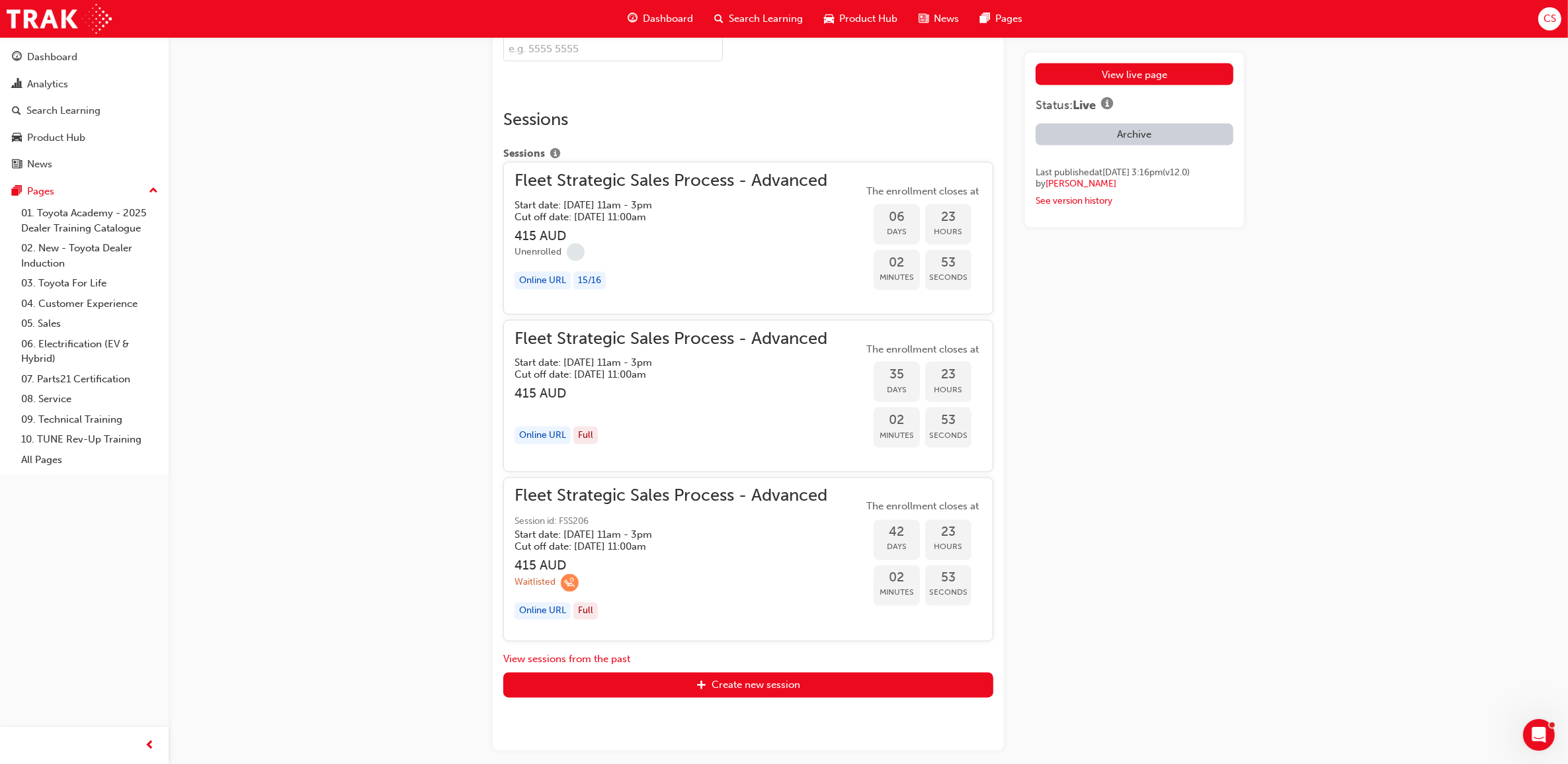
click at [757, 289] on div "Fleet Strategic Sales Process - Advanced Start date: [DATE] 11am - 3pm Cut off …" at bounding box center [671, 239] width 313 height 131
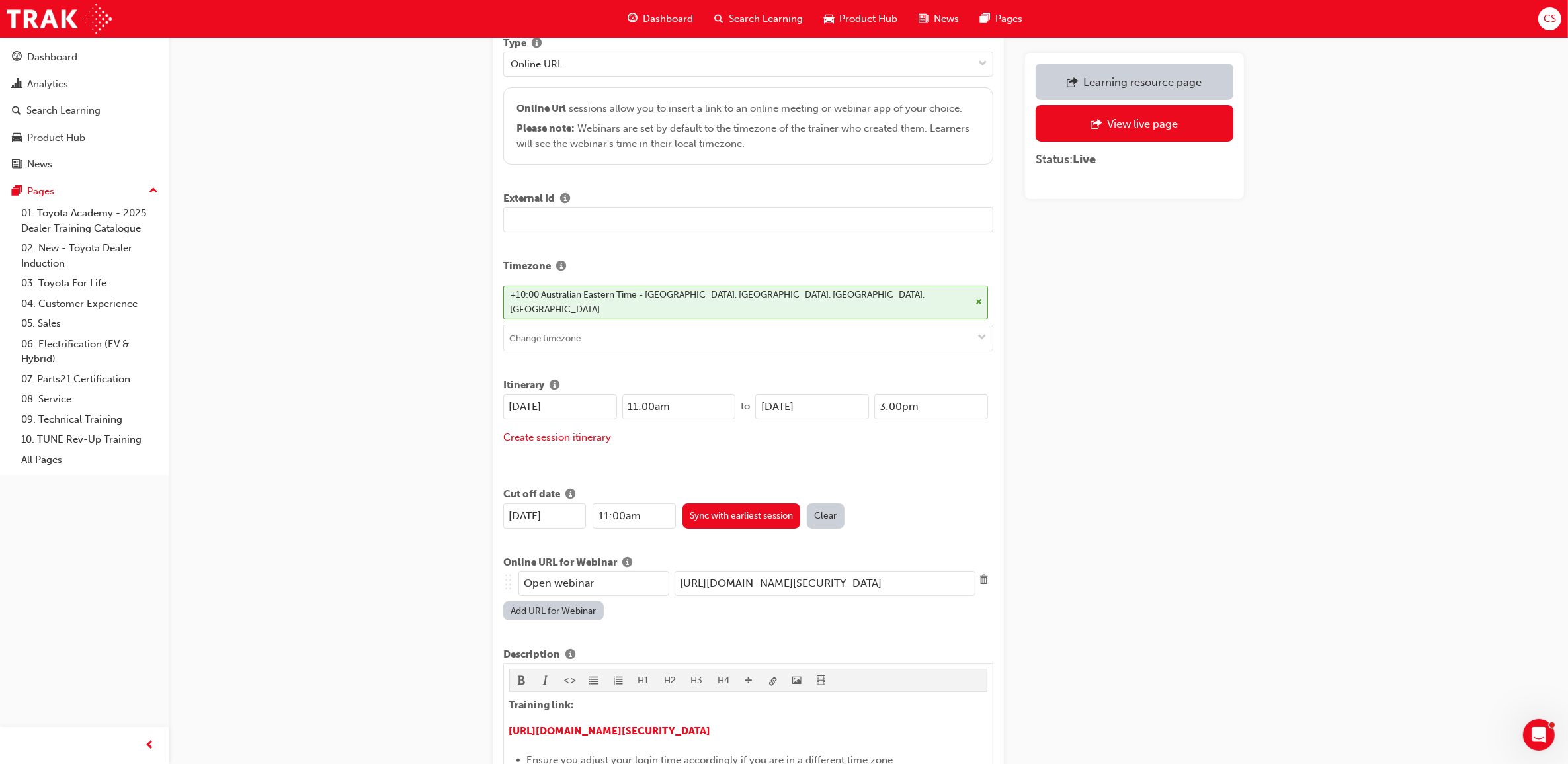
scroll to position [248, 0]
click at [622, 221] on input "text" at bounding box center [749, 222] width 490 height 26
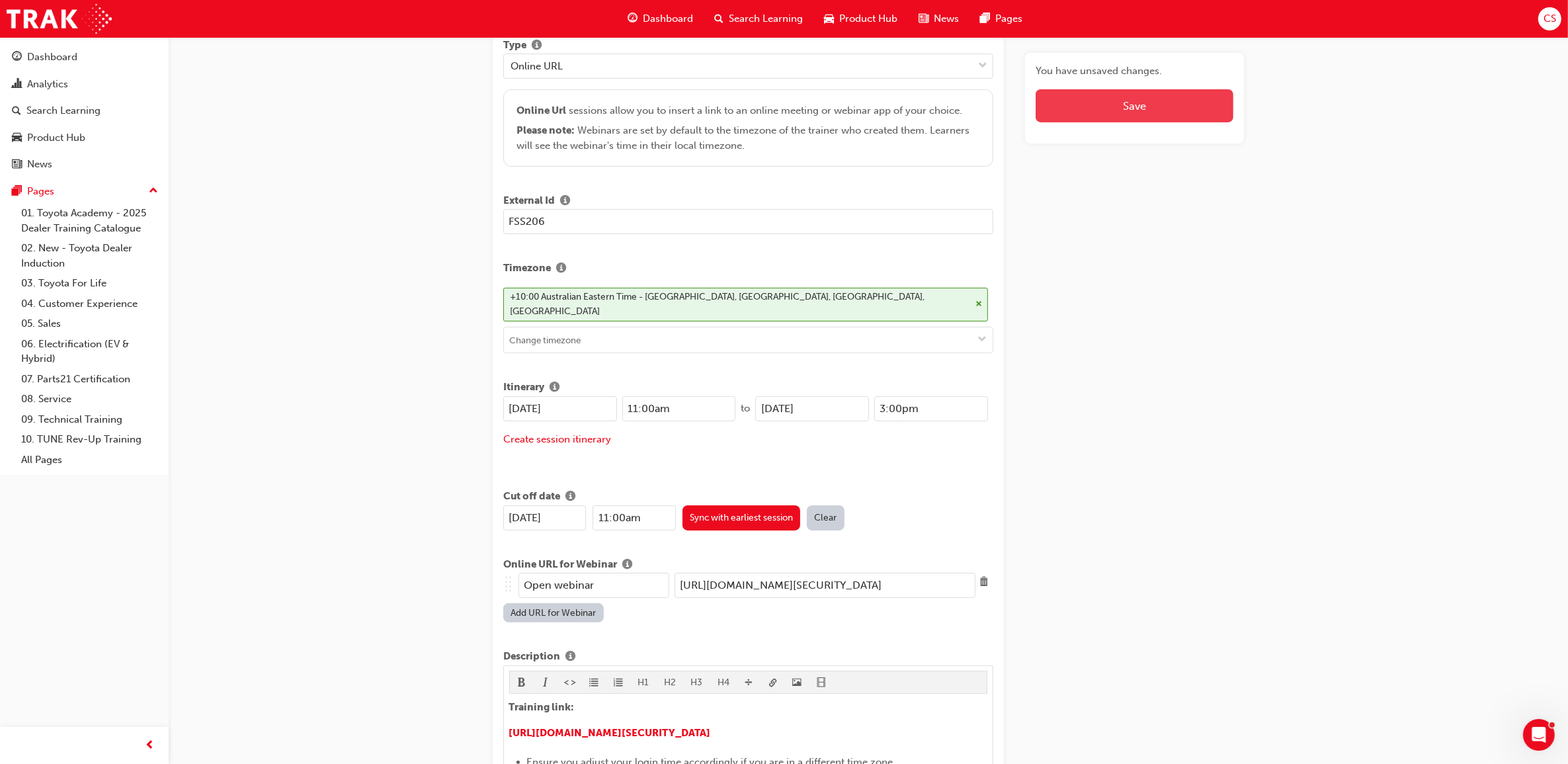
type input "FSS206"
click at [1106, 106] on button "Save" at bounding box center [1135, 105] width 198 height 33
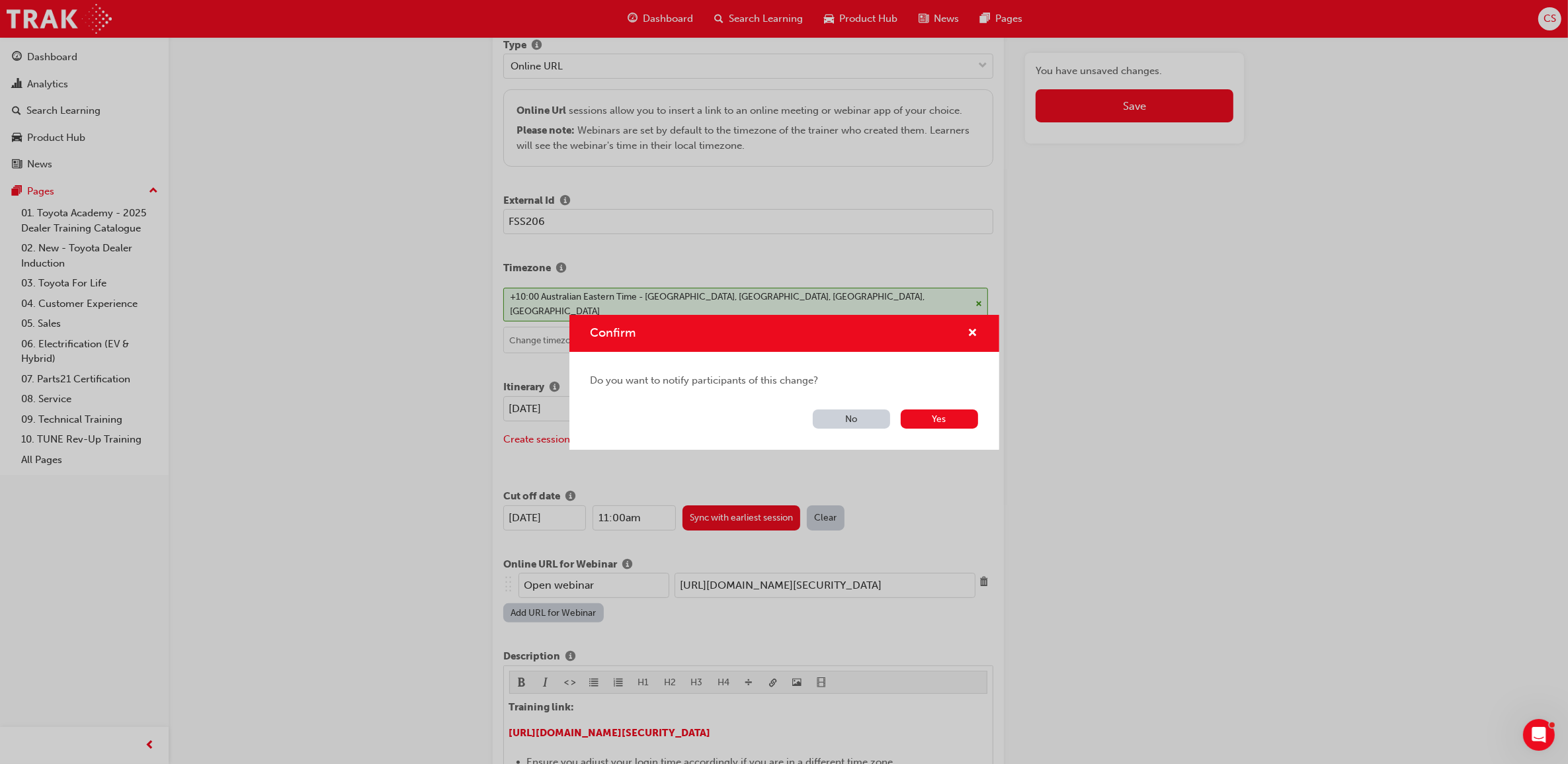
click at [845, 427] on button "No" at bounding box center [852, 419] width 78 height 19
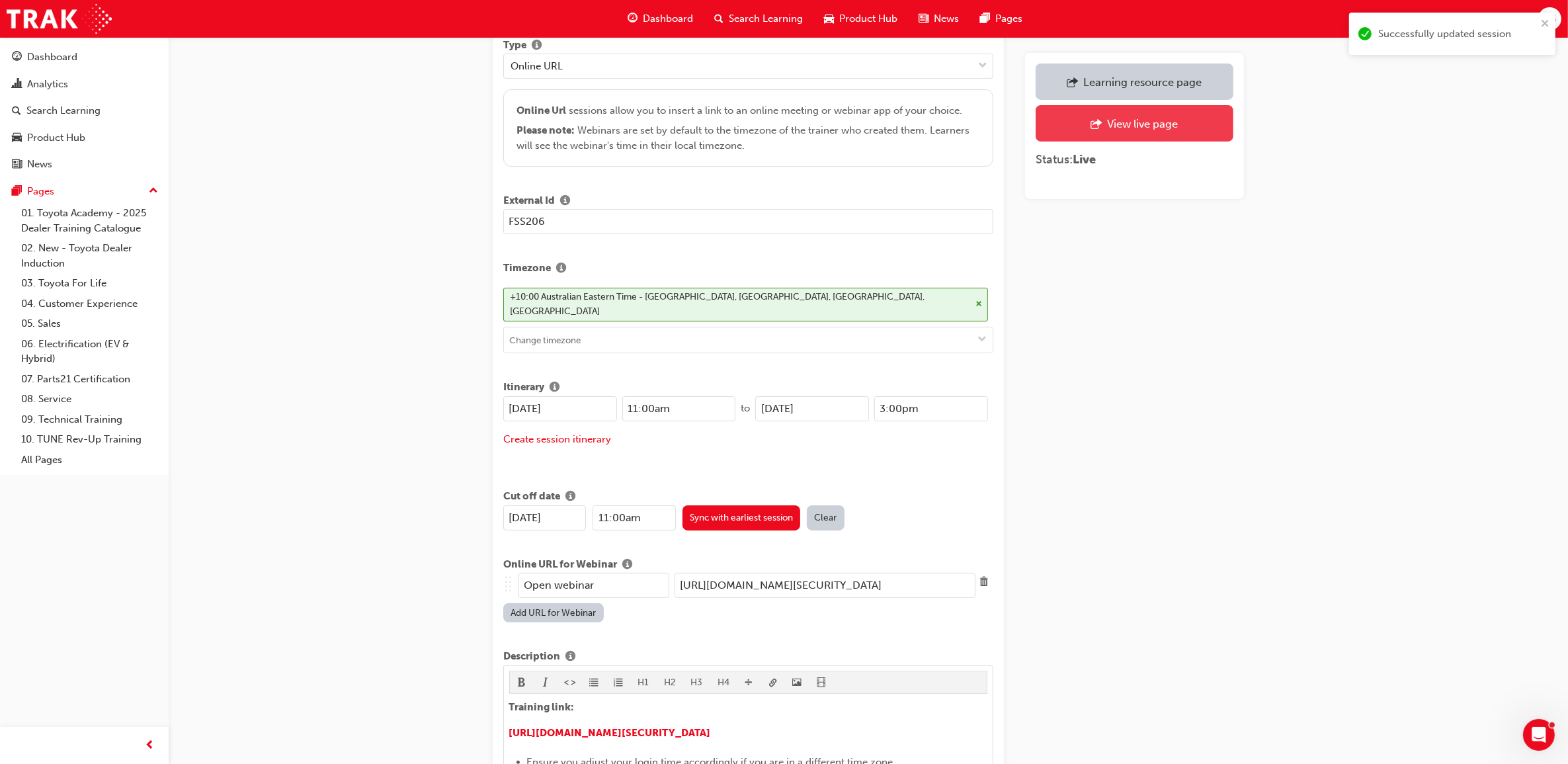
click at [1161, 122] on div "View live page" at bounding box center [1142, 124] width 71 height 13
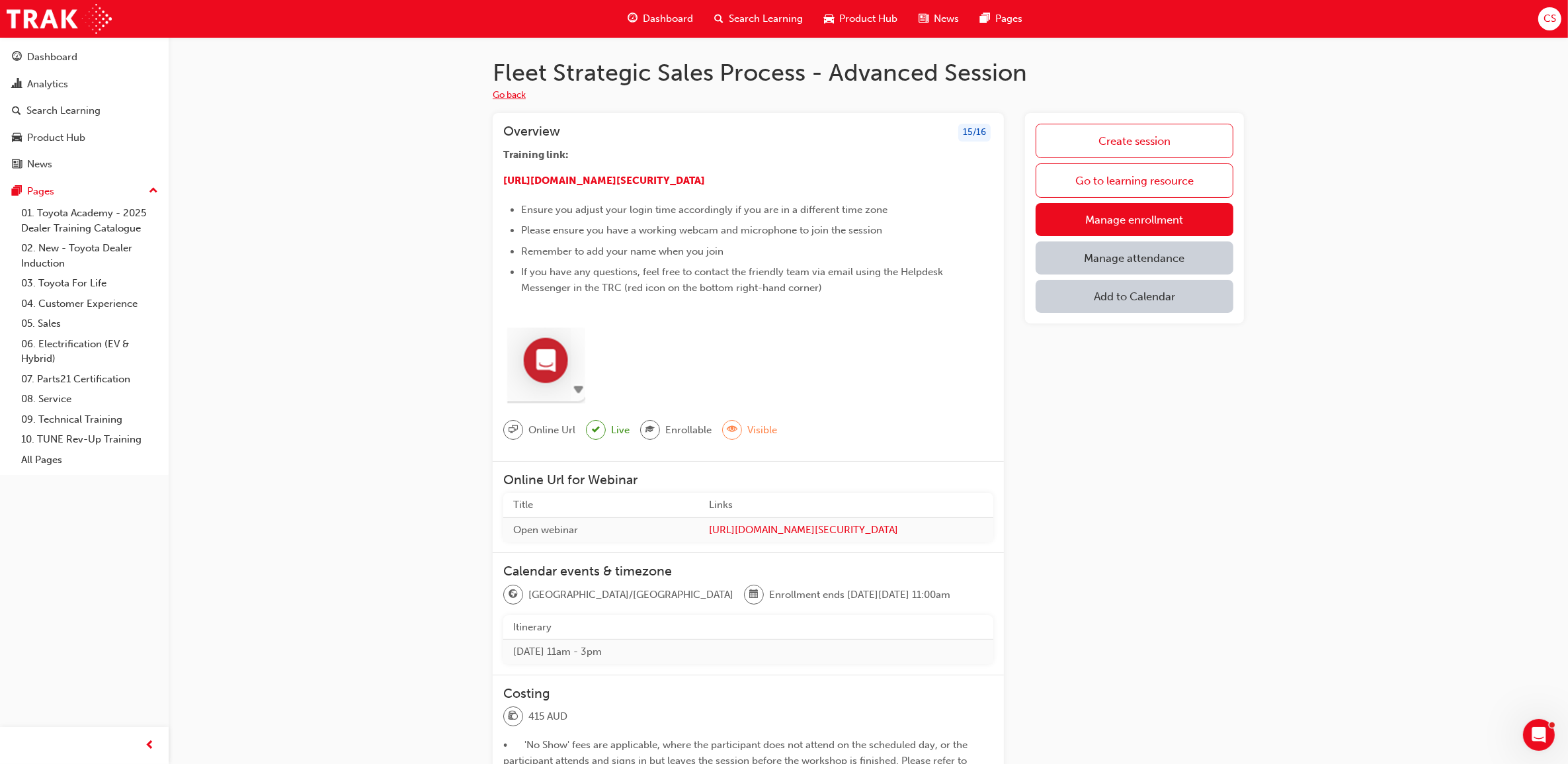
click at [507, 93] on button "Go back" at bounding box center [509, 96] width 33 height 15
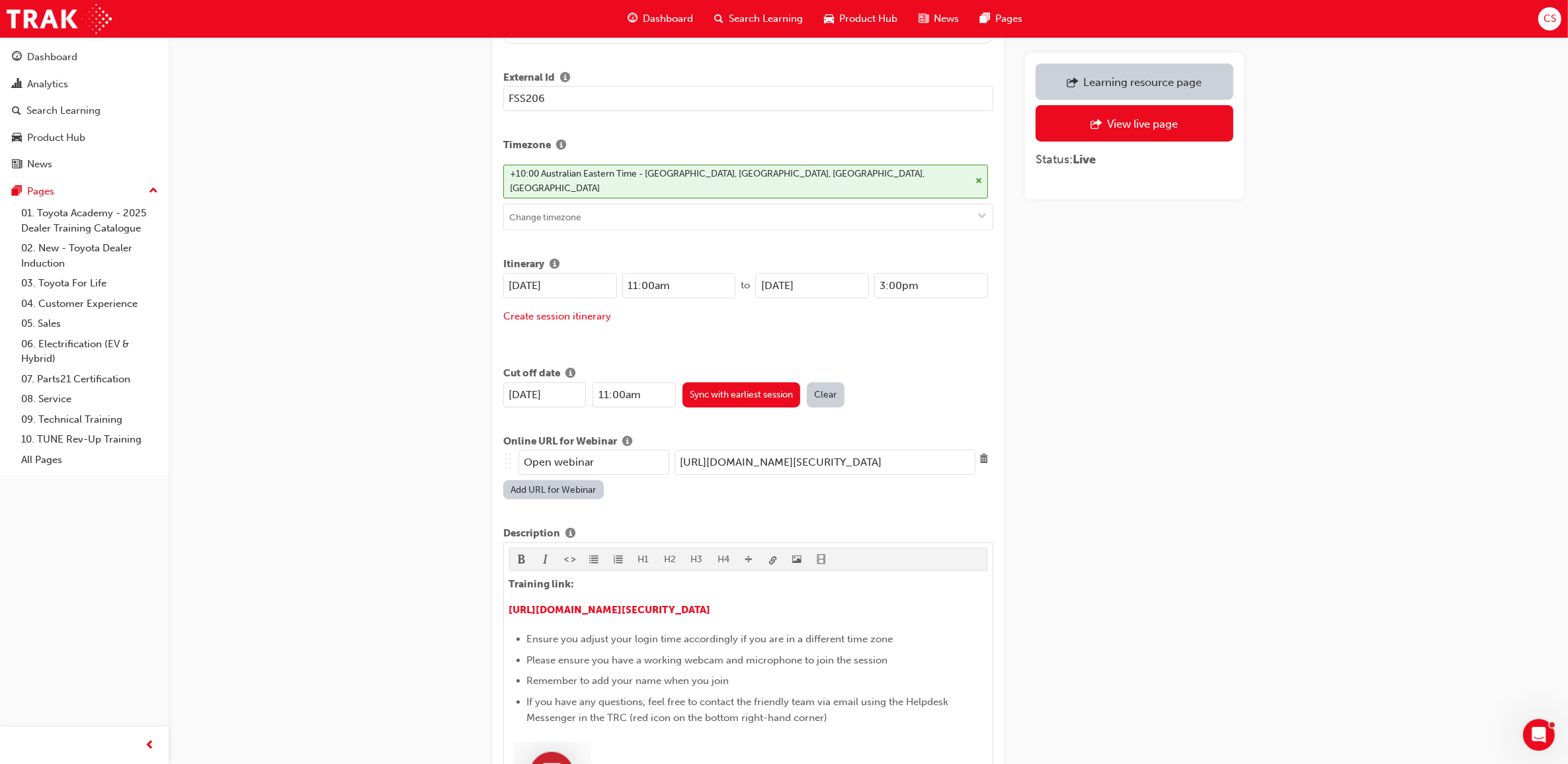
scroll to position [414, 0]
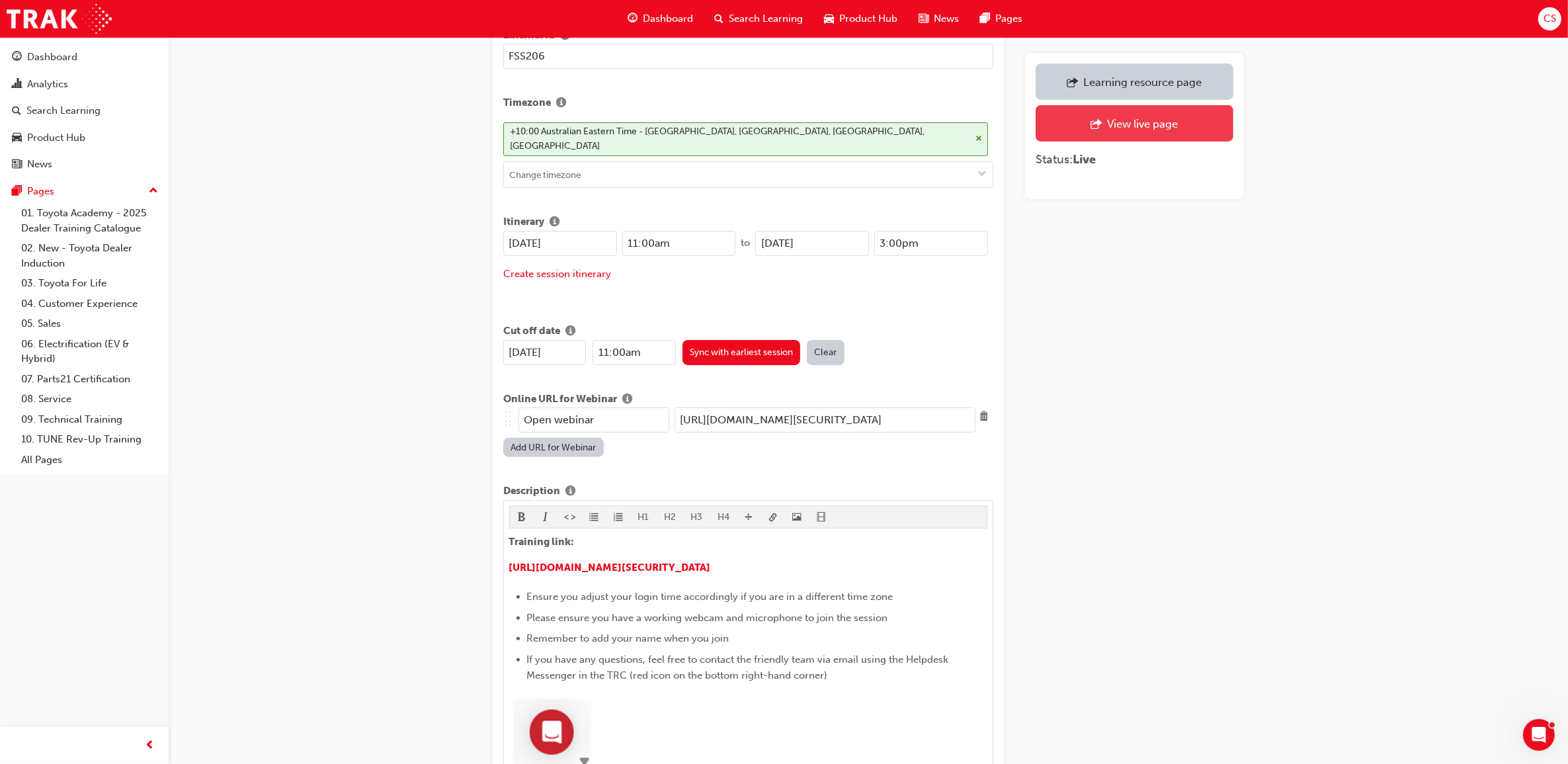
click at [1113, 136] on link "View live page" at bounding box center [1135, 123] width 198 height 36
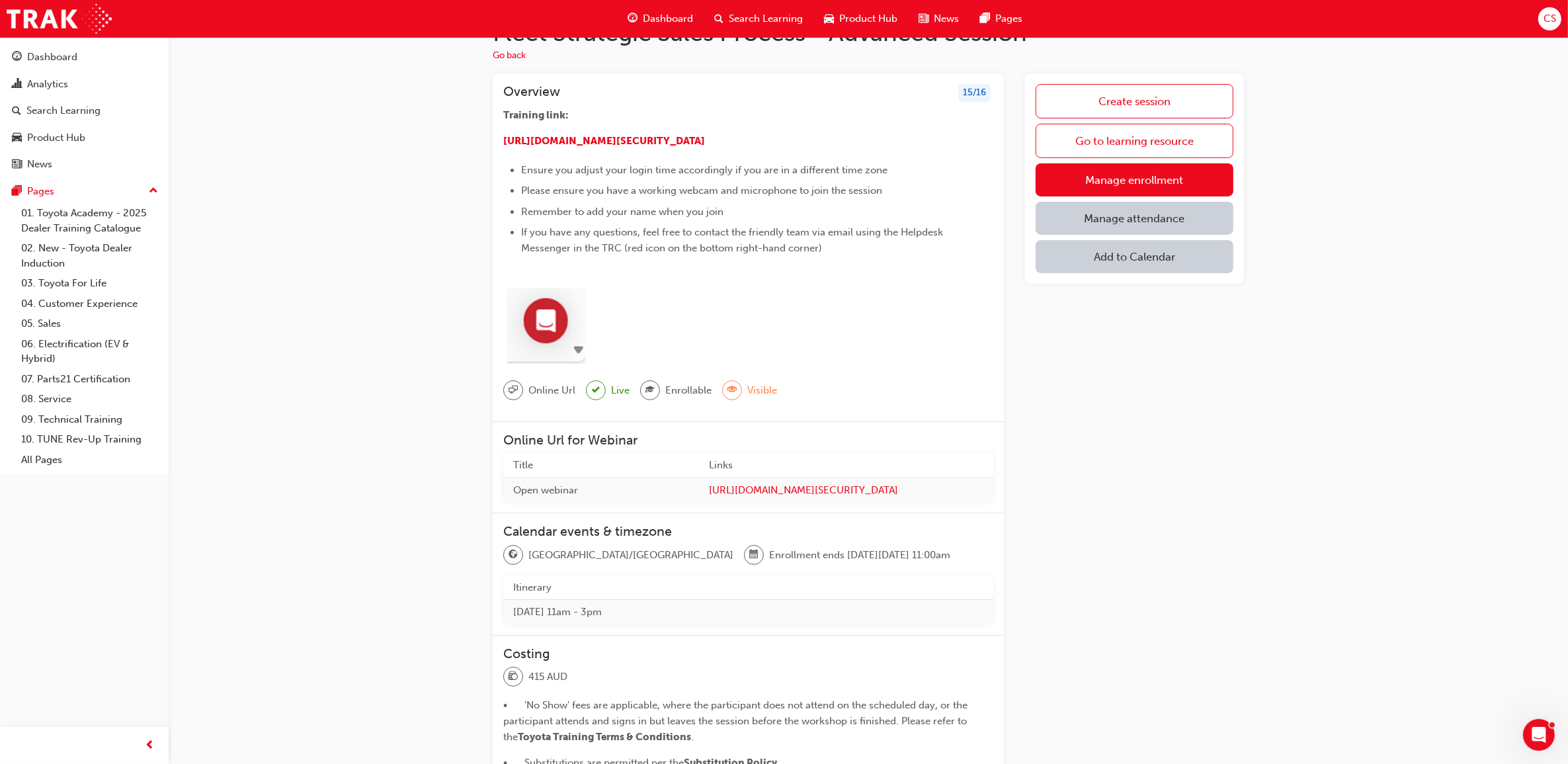
scroll to position [14, 0]
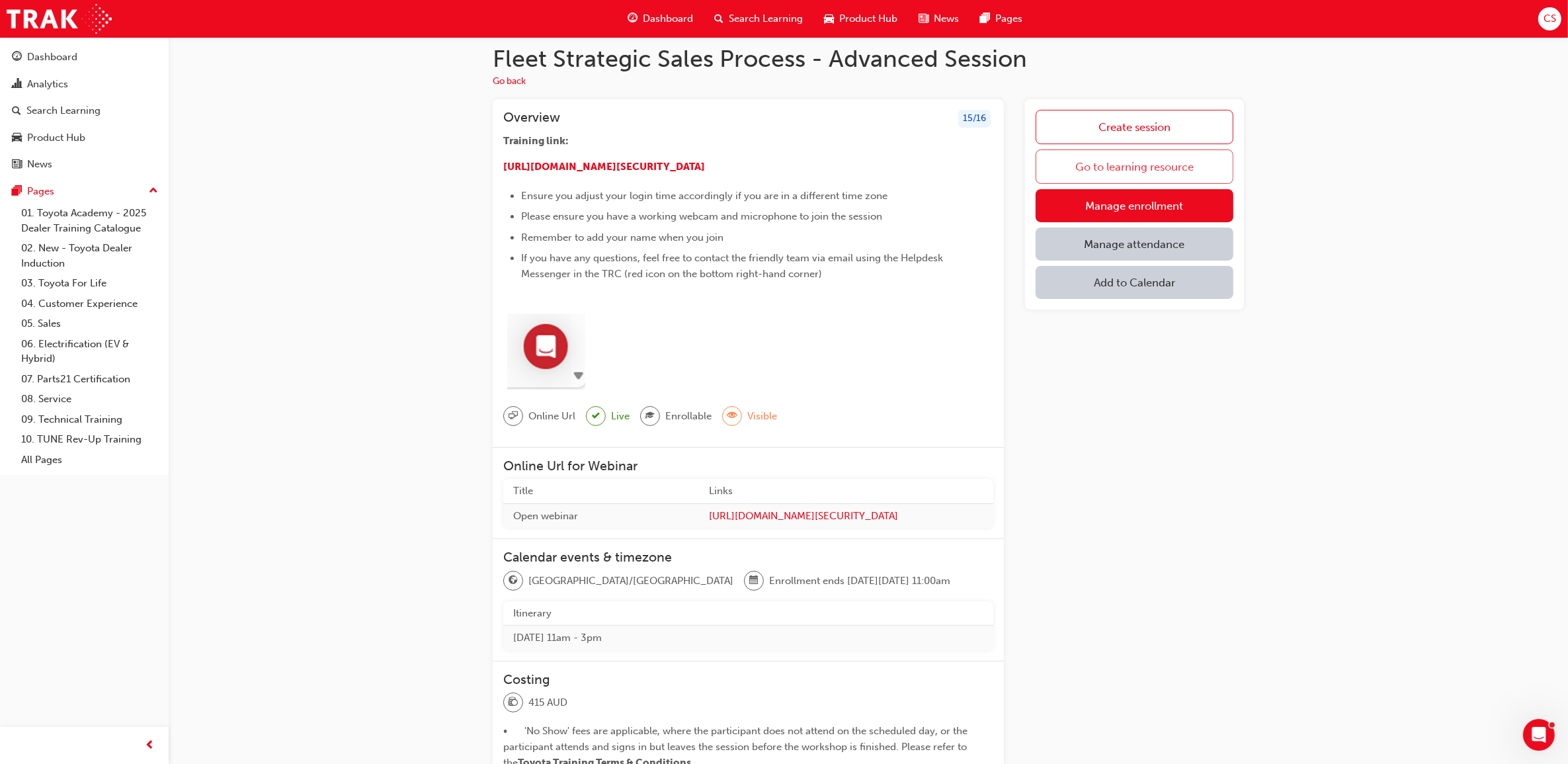
click at [1124, 164] on link "Go to learning resource" at bounding box center [1135, 167] width 198 height 34
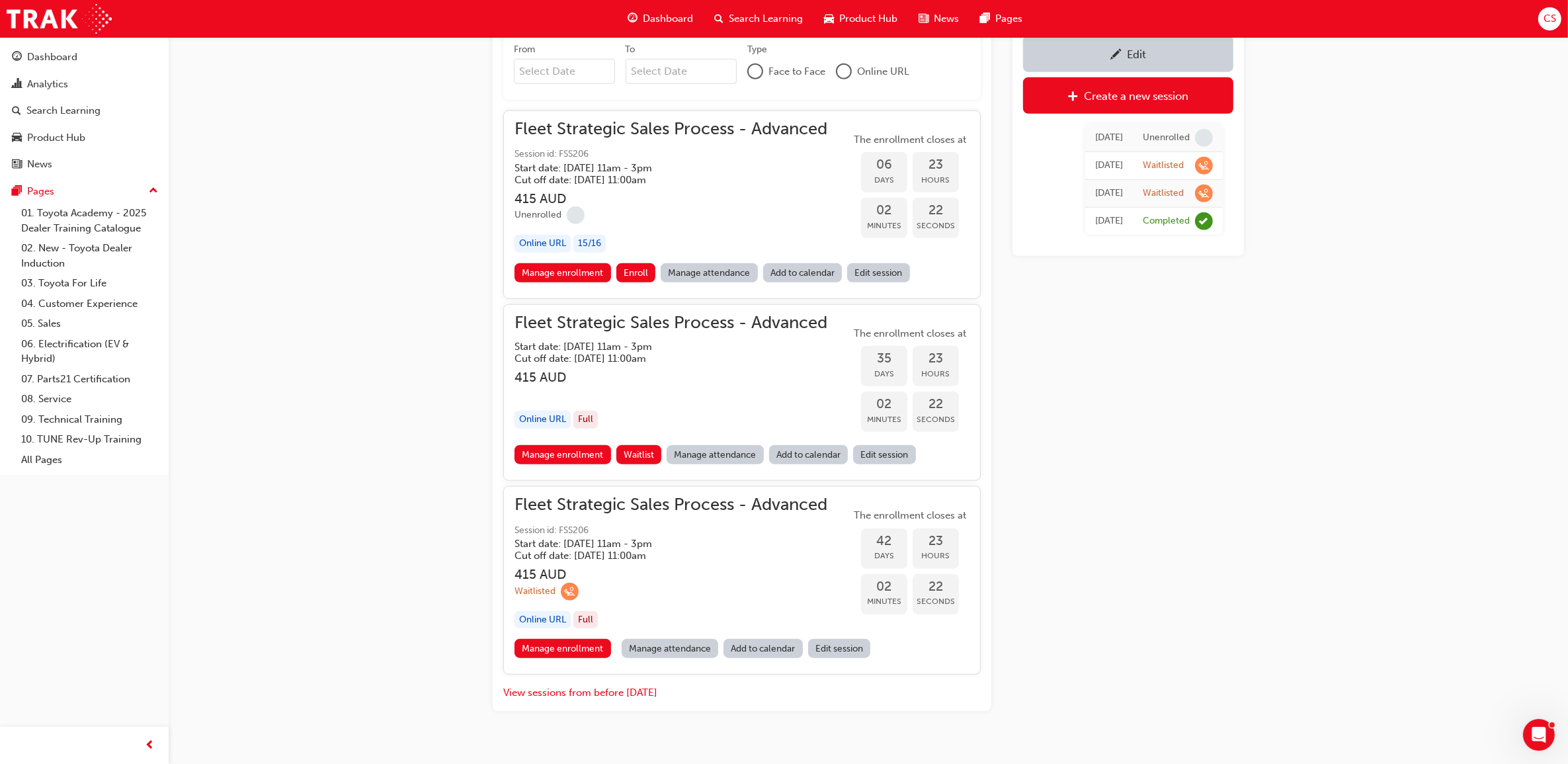
scroll to position [1441, 0]
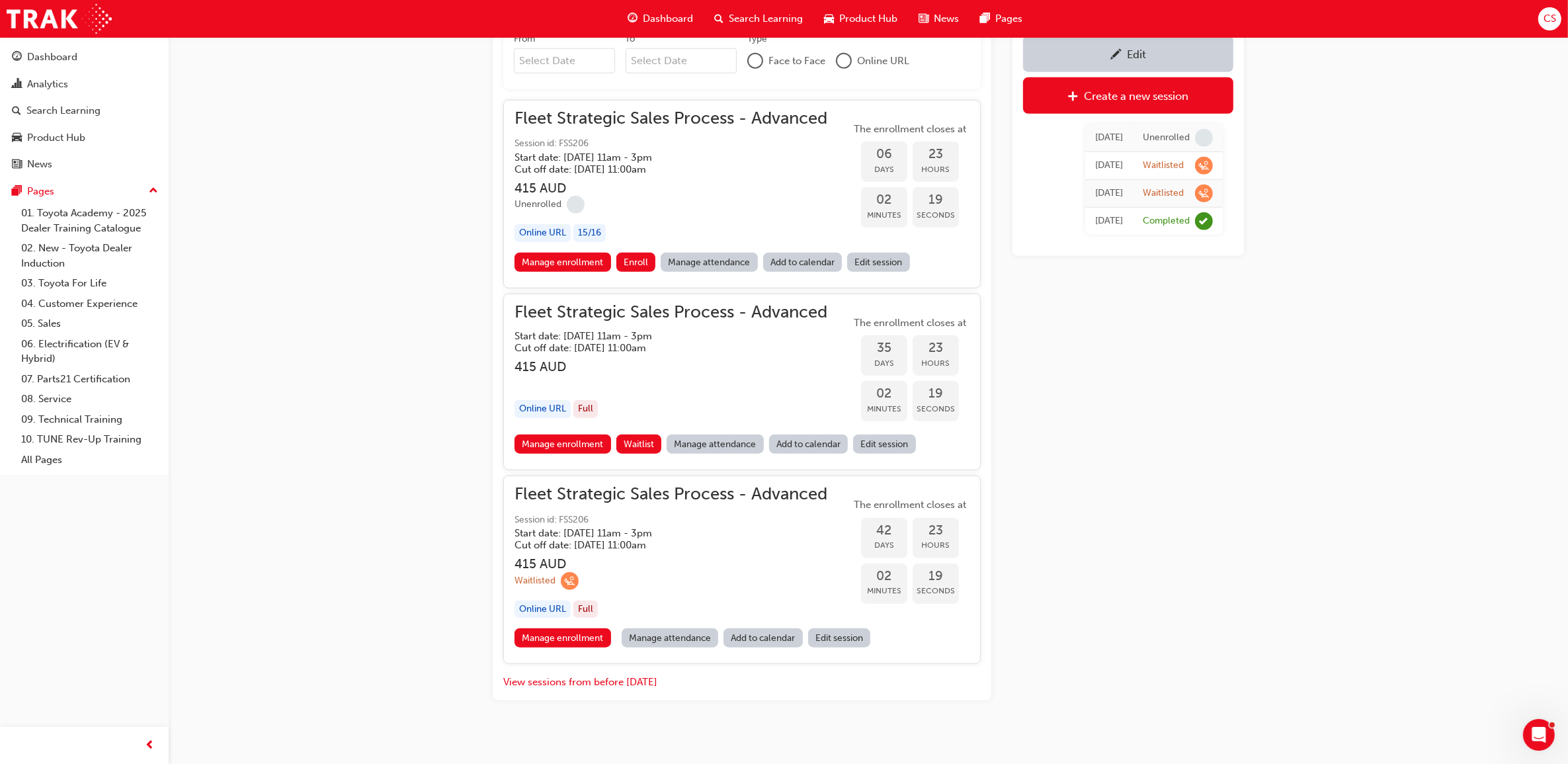
click at [701, 396] on div "Fleet Strategic Sales Process - Advanced Start date: [DATE] 11am - 3pm Cut off …" at bounding box center [671, 370] width 313 height 131
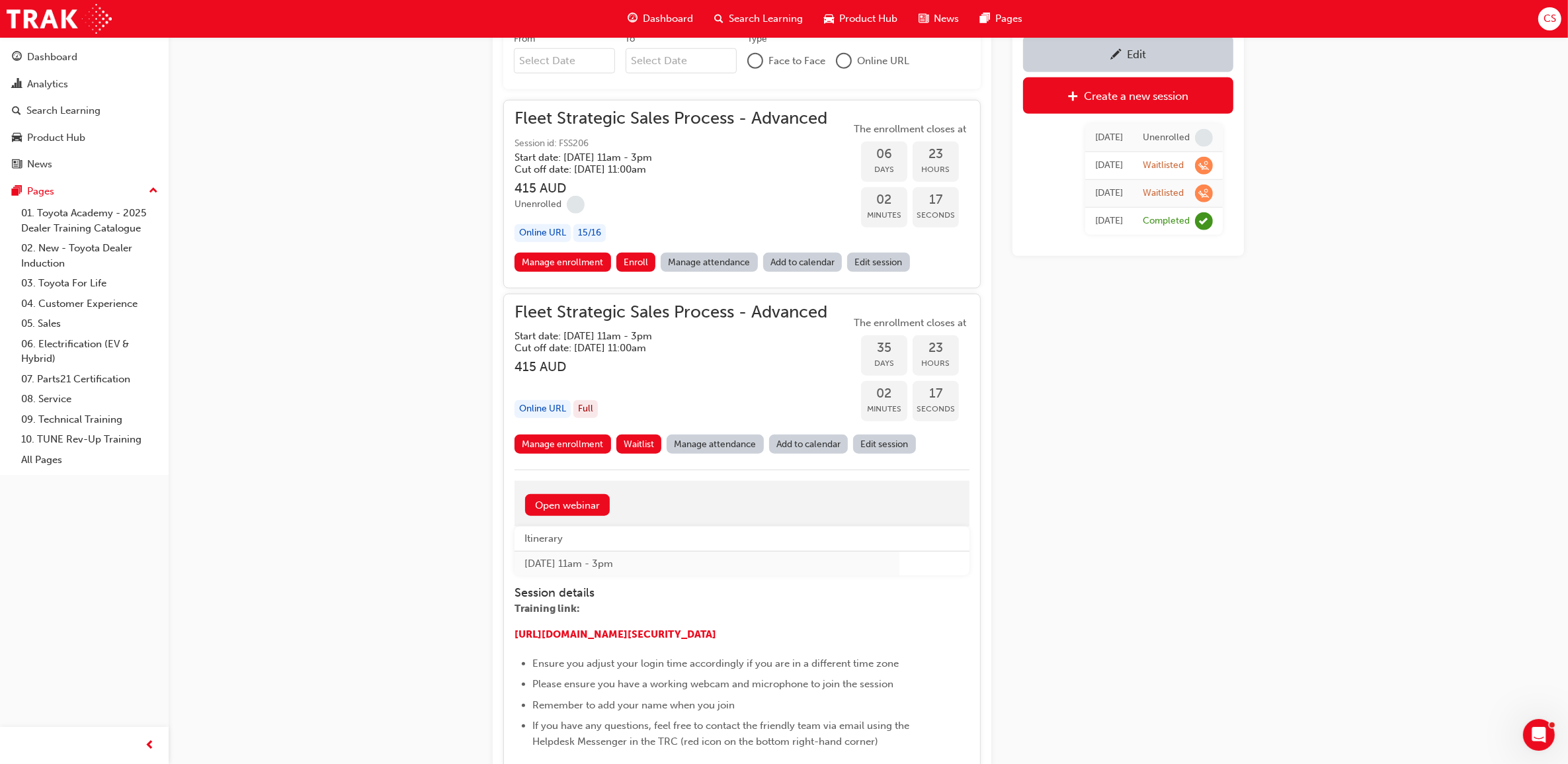
click at [877, 448] on link "Edit session" at bounding box center [885, 444] width 62 height 19
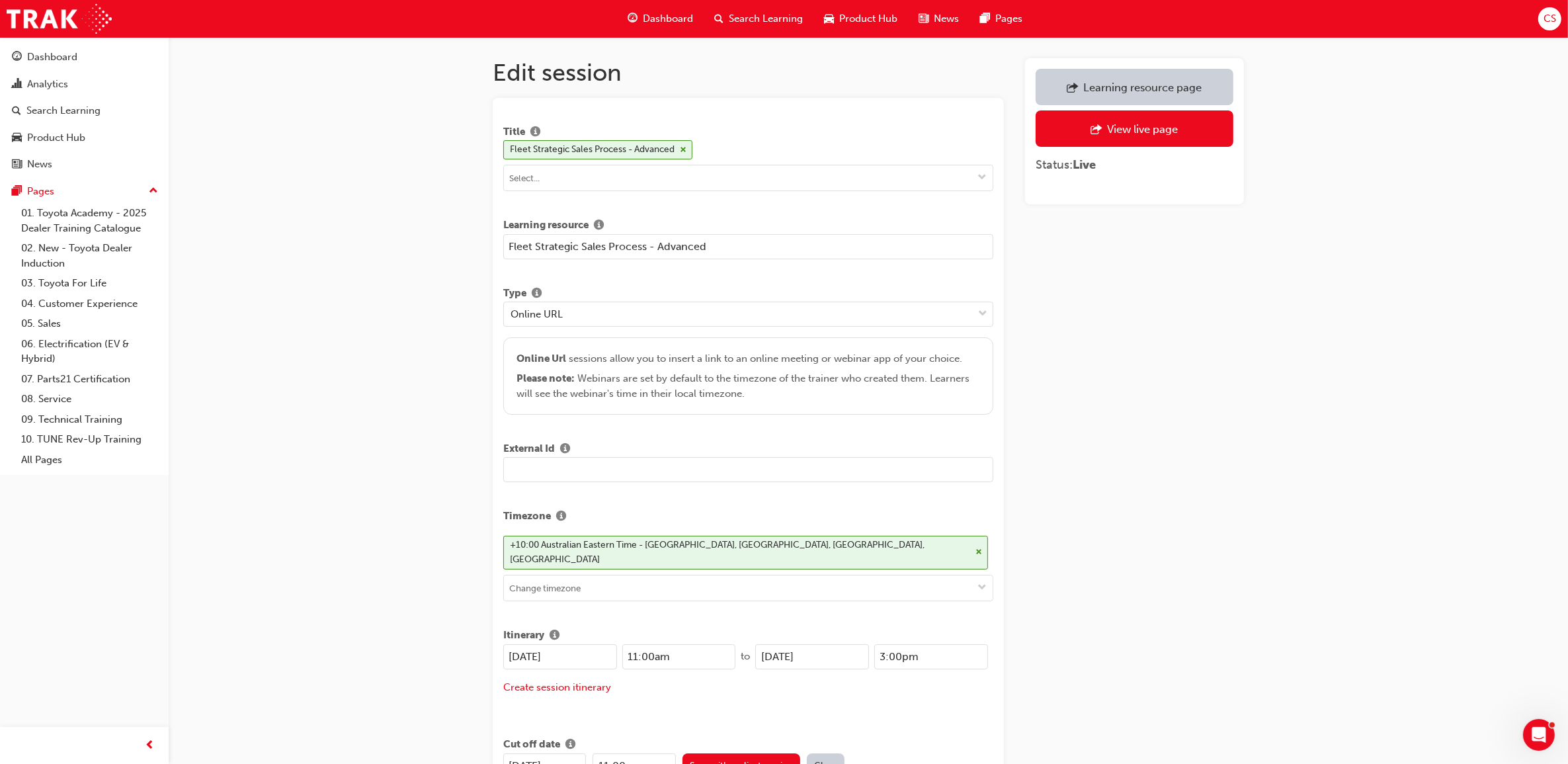
click at [551, 463] on input "text" at bounding box center [749, 470] width 490 height 26
type input "f"
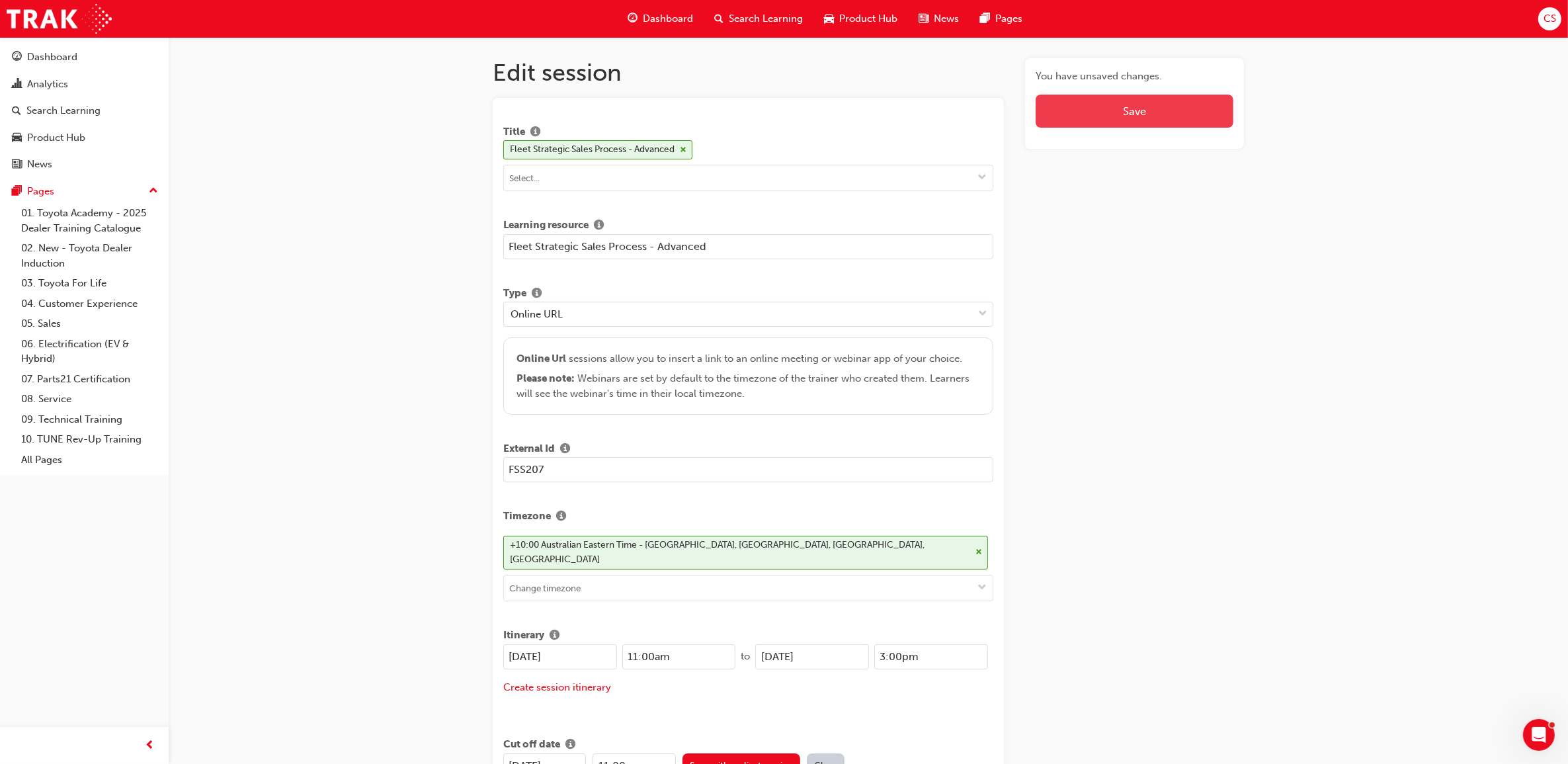
type input "FSS207"
click at [1139, 107] on button "Save" at bounding box center [1135, 111] width 198 height 33
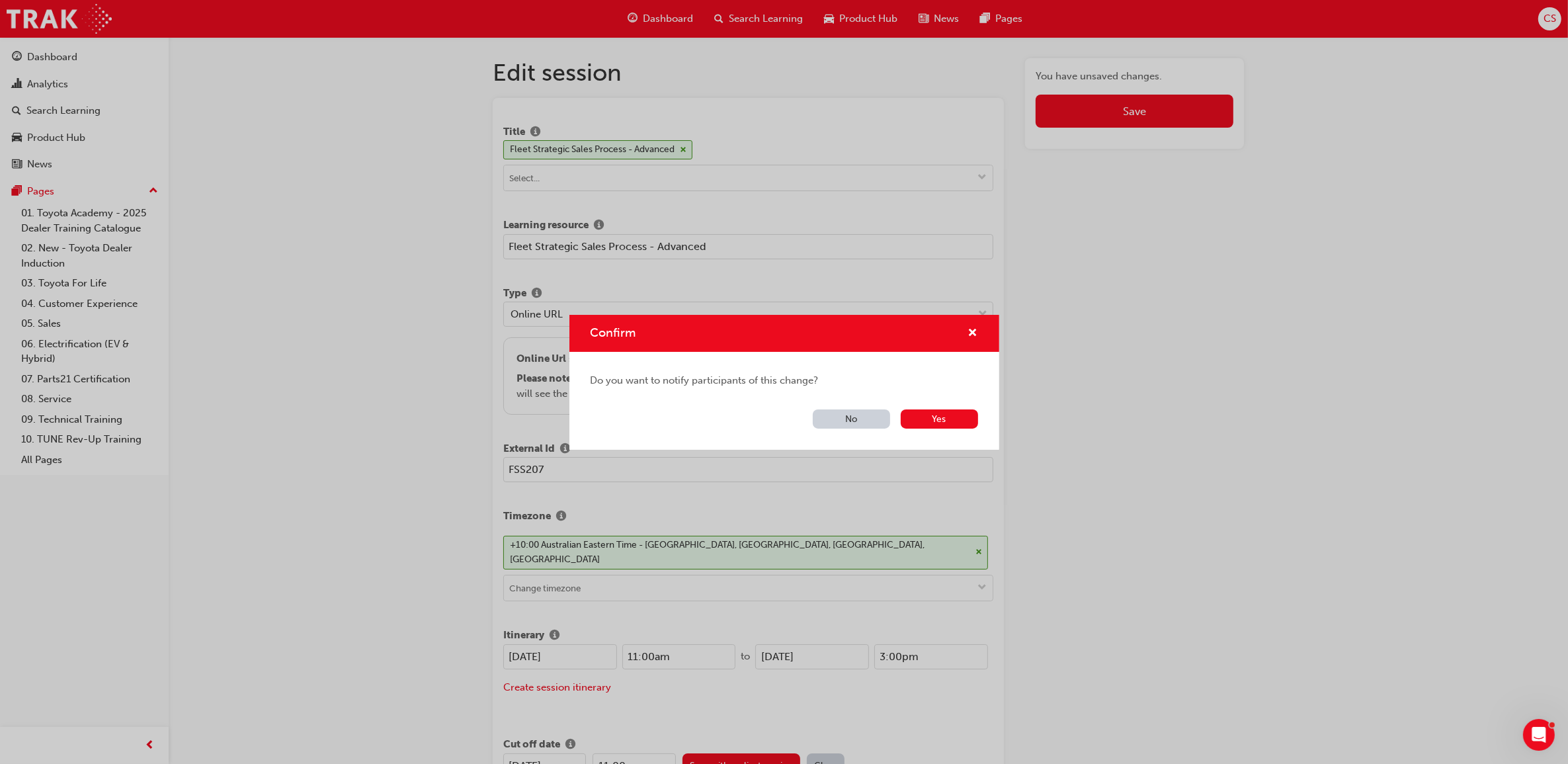
click at [852, 418] on button "No" at bounding box center [852, 419] width 78 height 19
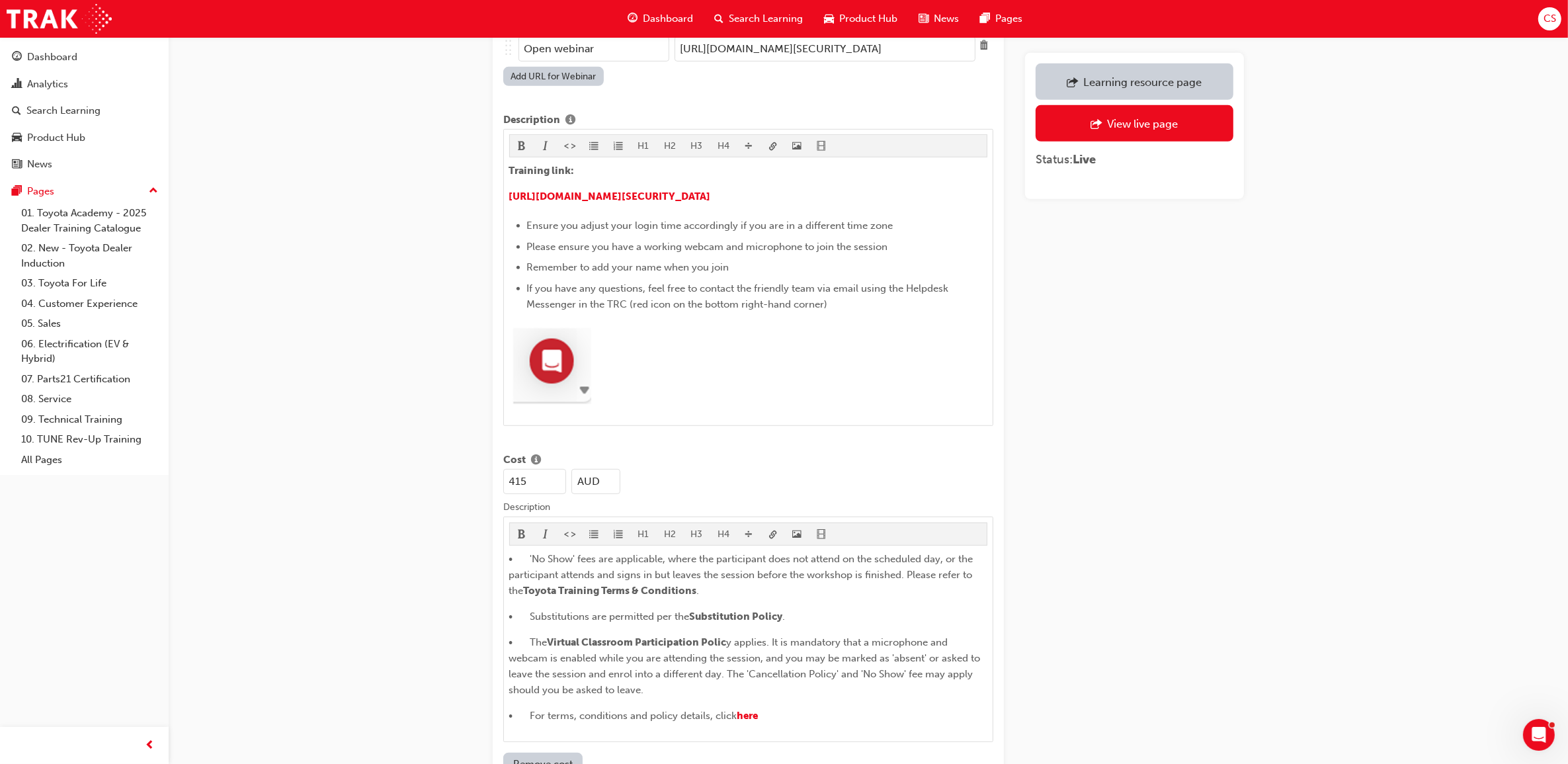
scroll to position [248, 0]
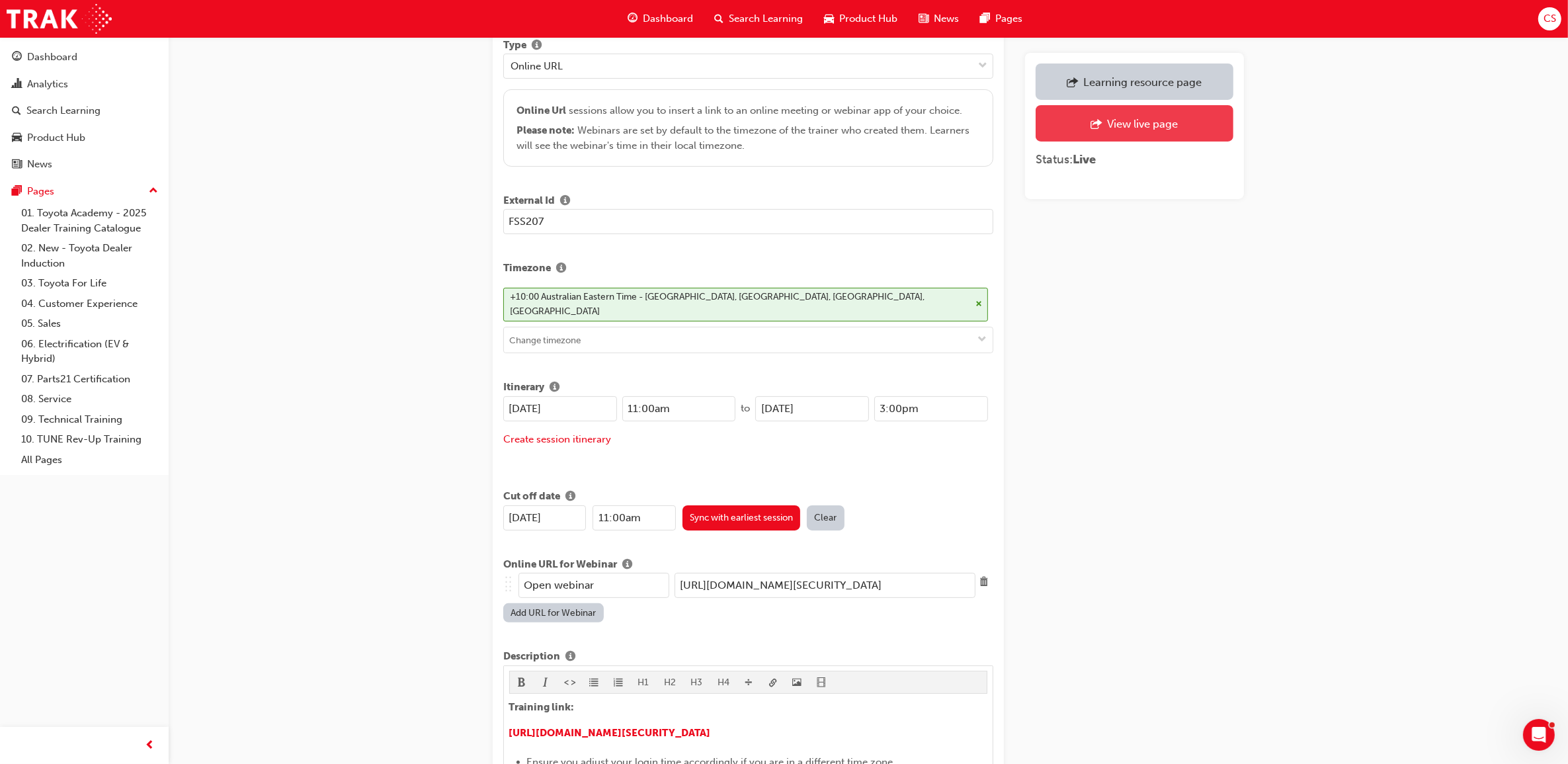
click at [1107, 117] on div "View live page" at bounding box center [1142, 124] width 71 height 13
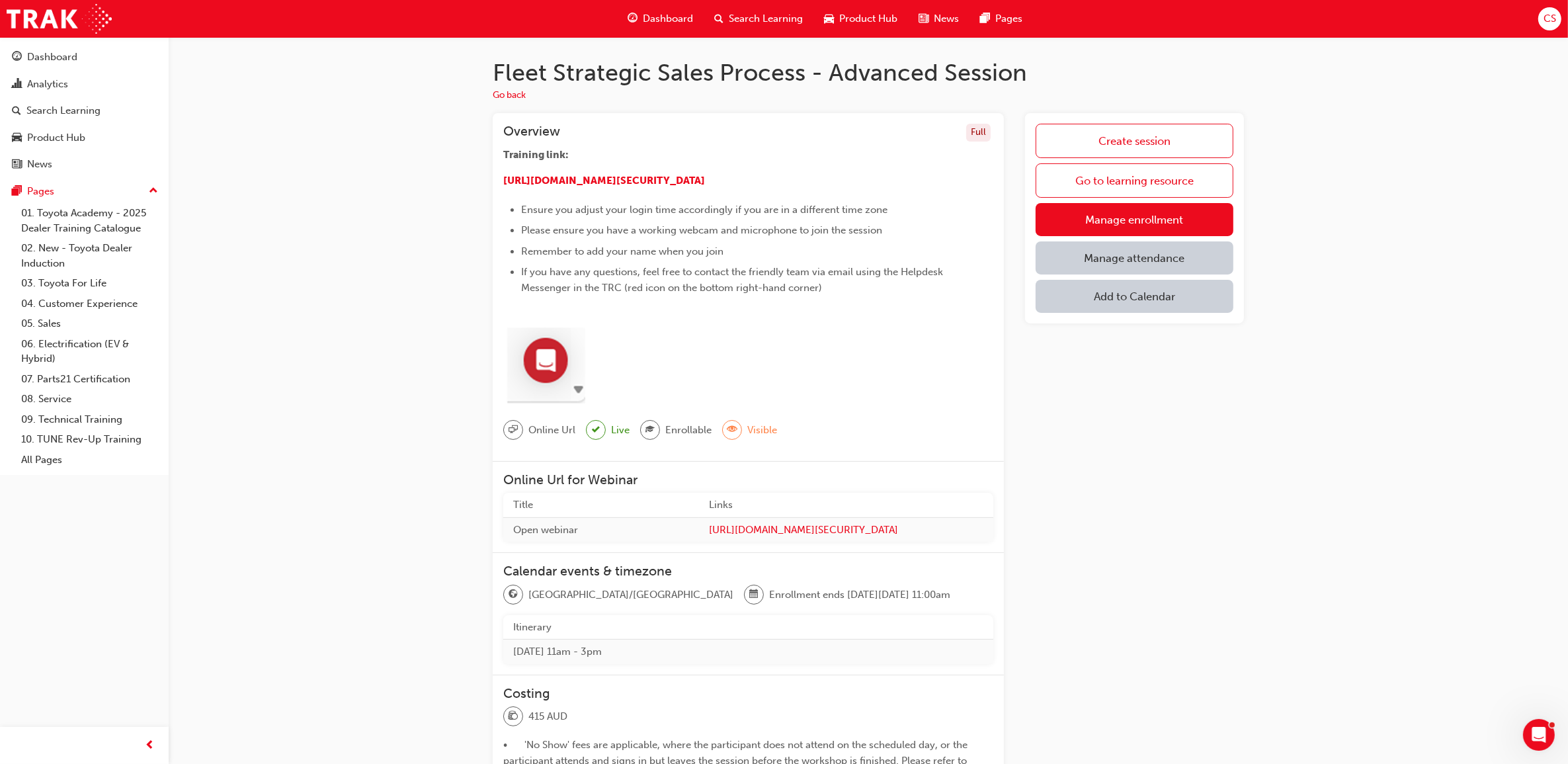
click at [738, 20] on span "Search Learning" at bounding box center [766, 19] width 74 height 15
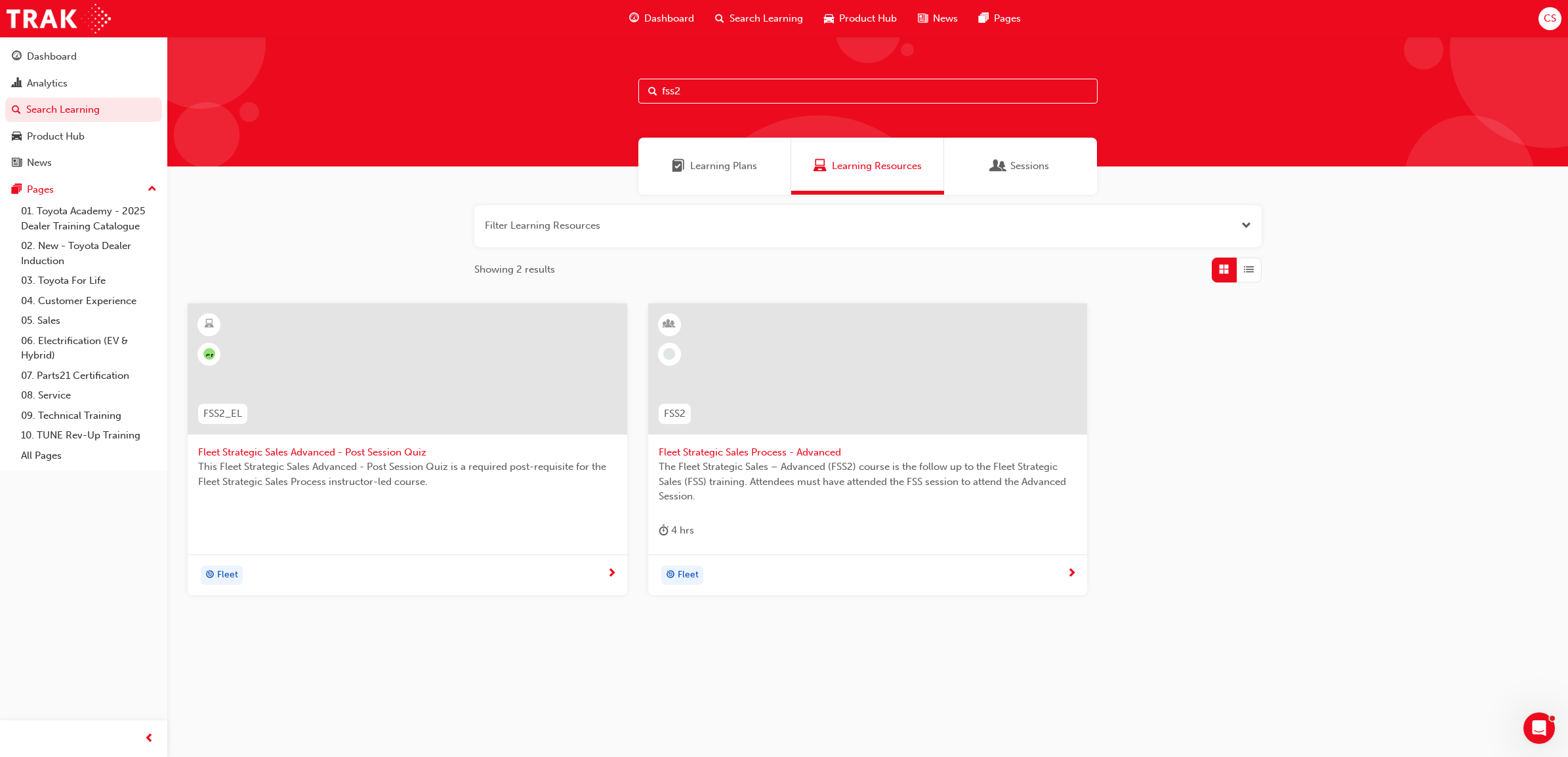
click at [775, 453] on span "Fleet Strategic Sales Process - Advanced" at bounding box center [868, 453] width 419 height 15
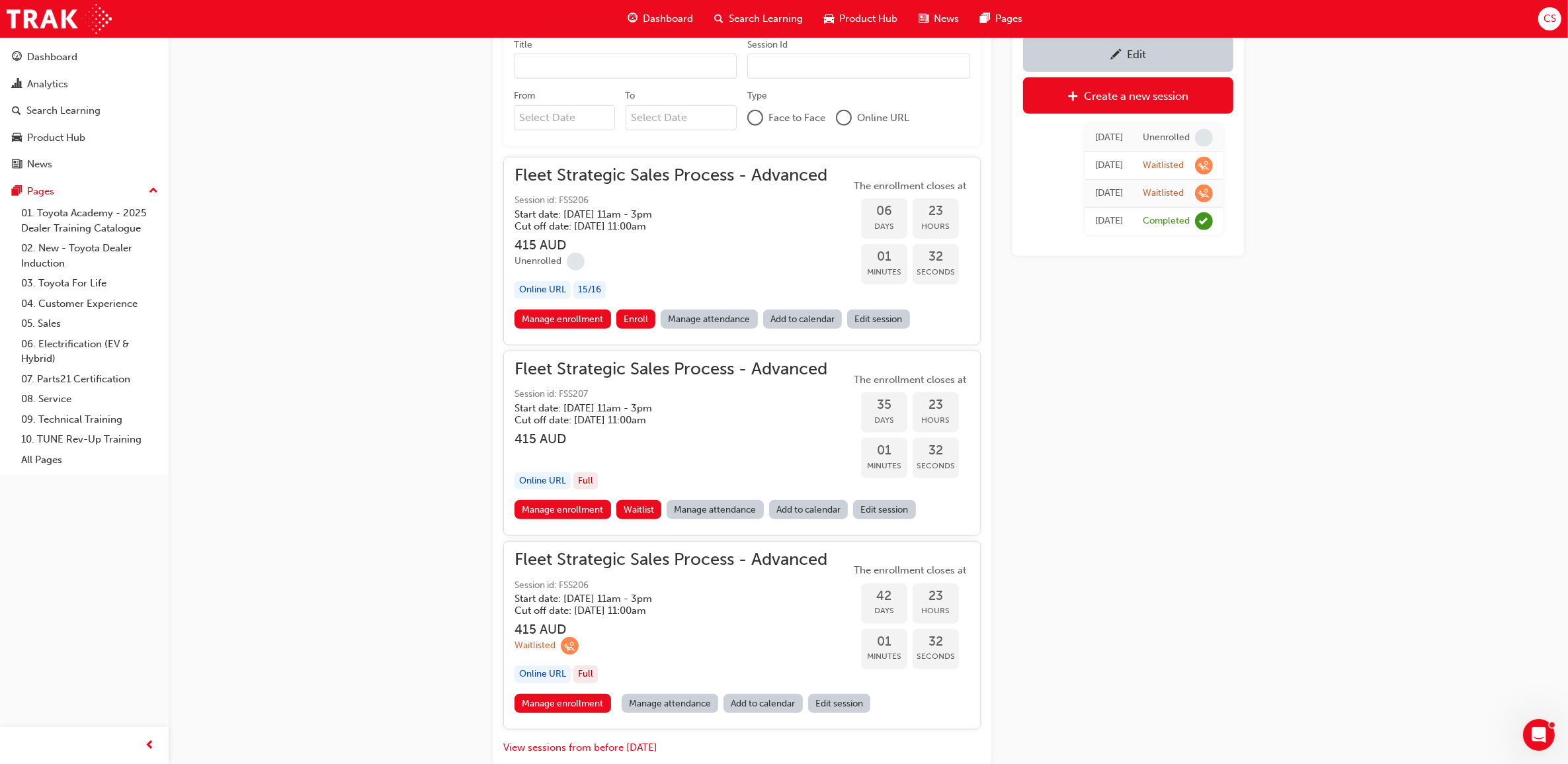
scroll to position [1453, 0]
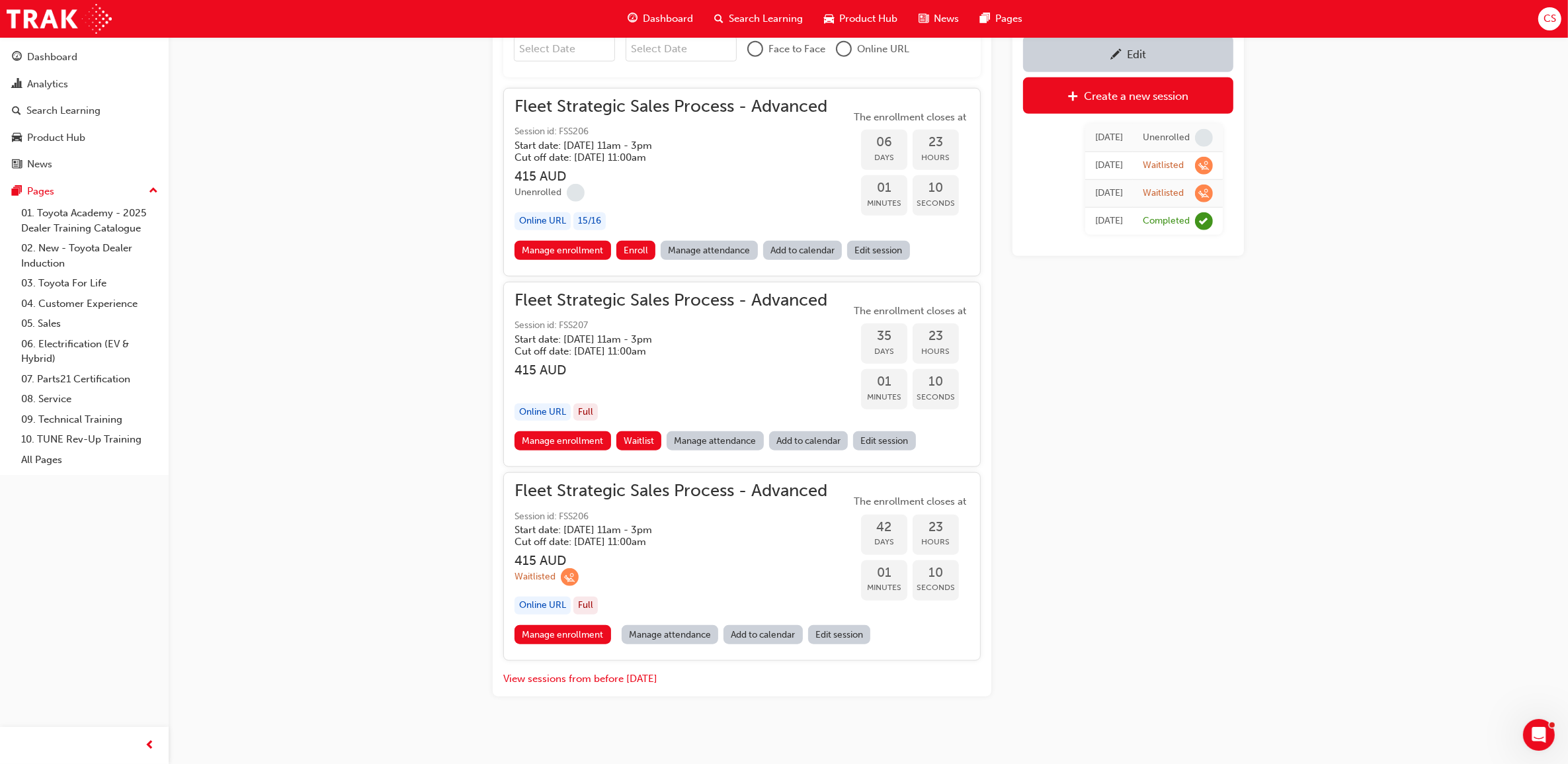
click at [749, 550] on div "Fleet Strategic Sales Process - Advanced Session id: FSS206 Start date: [DATE] …" at bounding box center [671, 555] width 313 height 142
click at [854, 632] on link "Edit session" at bounding box center [839, 635] width 62 height 19
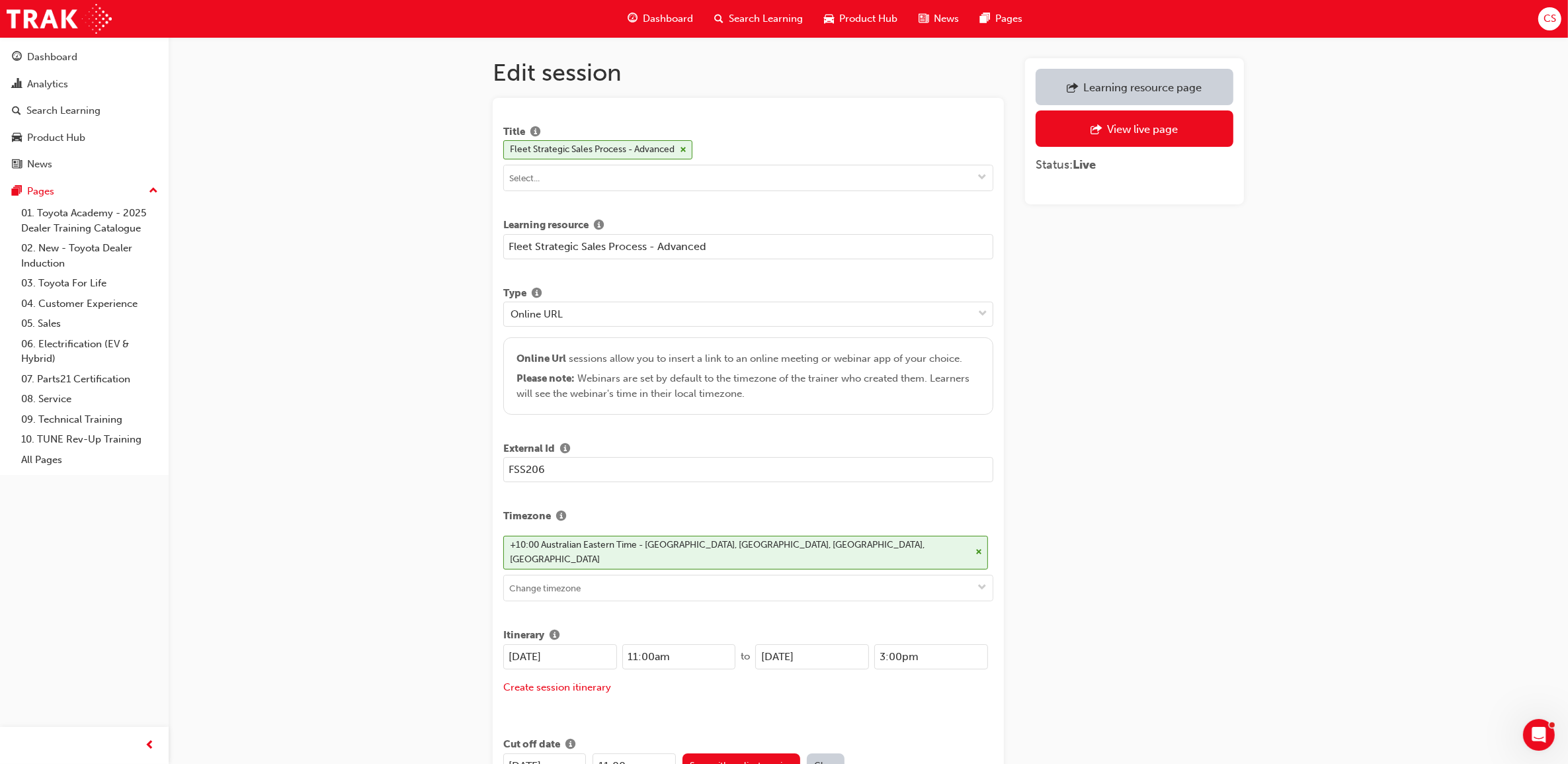
click at [613, 477] on input "FSS206" at bounding box center [749, 470] width 490 height 26
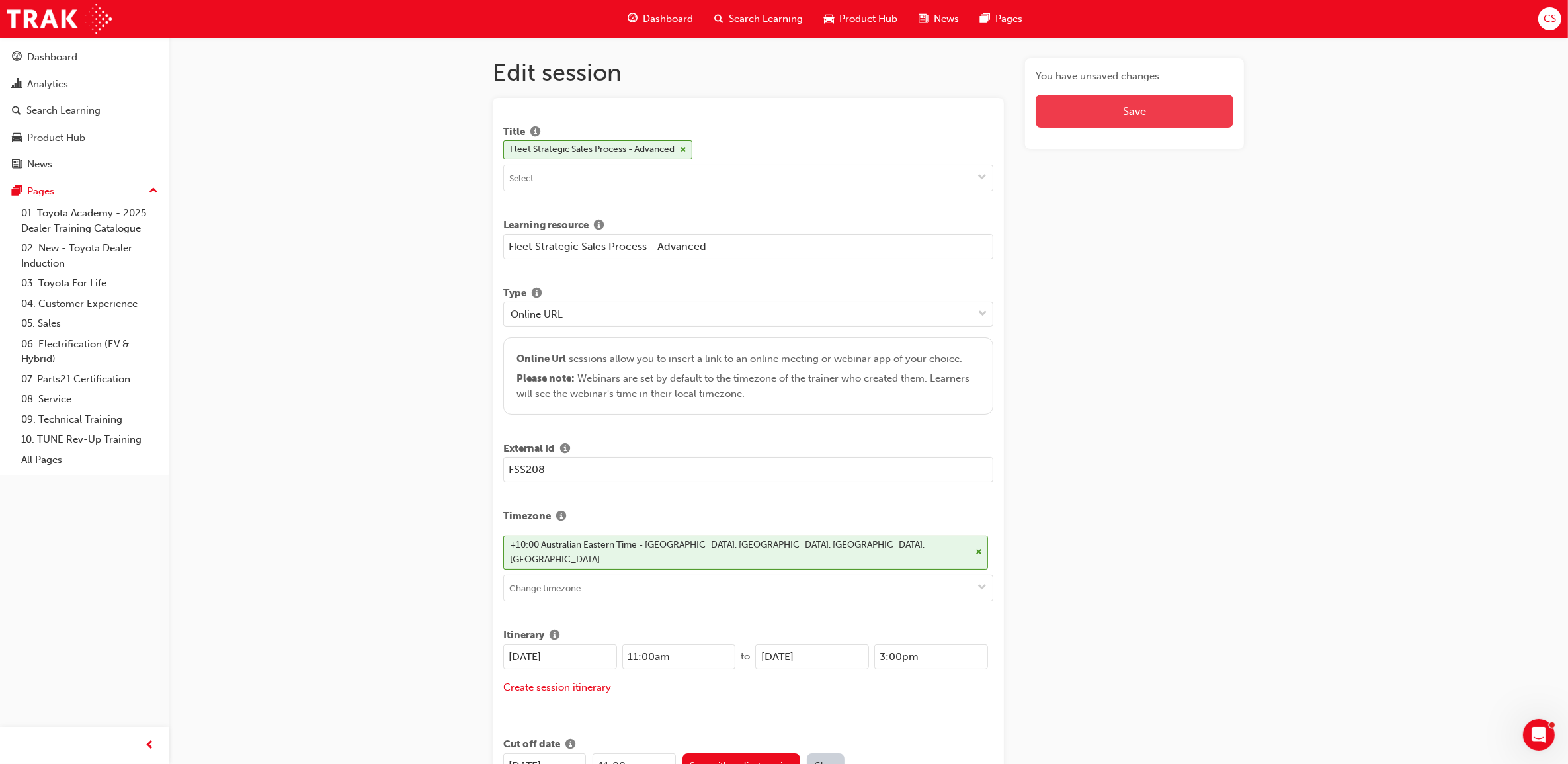
type input "FSS208"
click at [1155, 107] on button "Save" at bounding box center [1135, 111] width 198 height 33
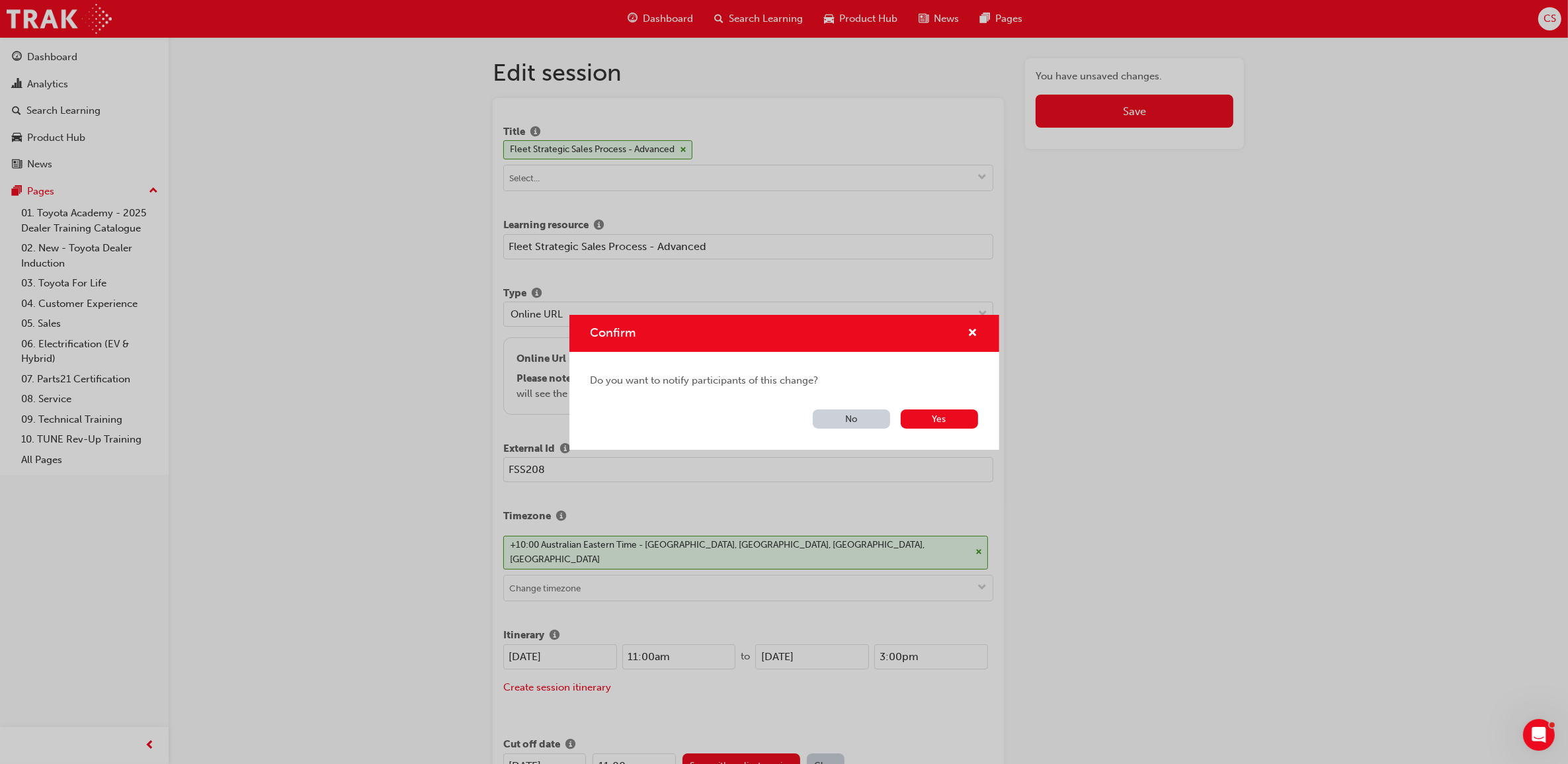
click at [849, 424] on button "No" at bounding box center [852, 419] width 78 height 19
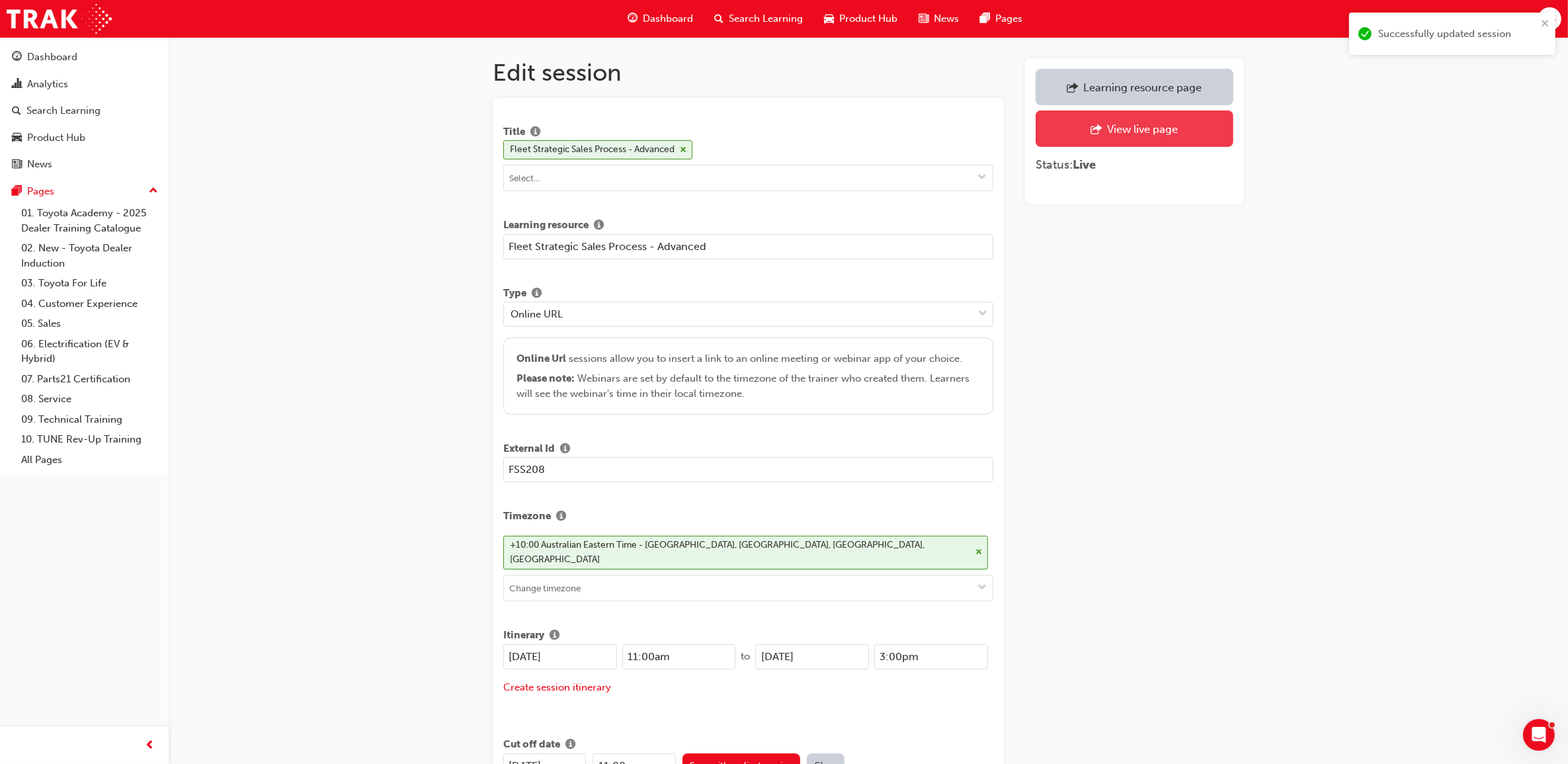
click at [1161, 131] on div "View live page" at bounding box center [1142, 129] width 71 height 13
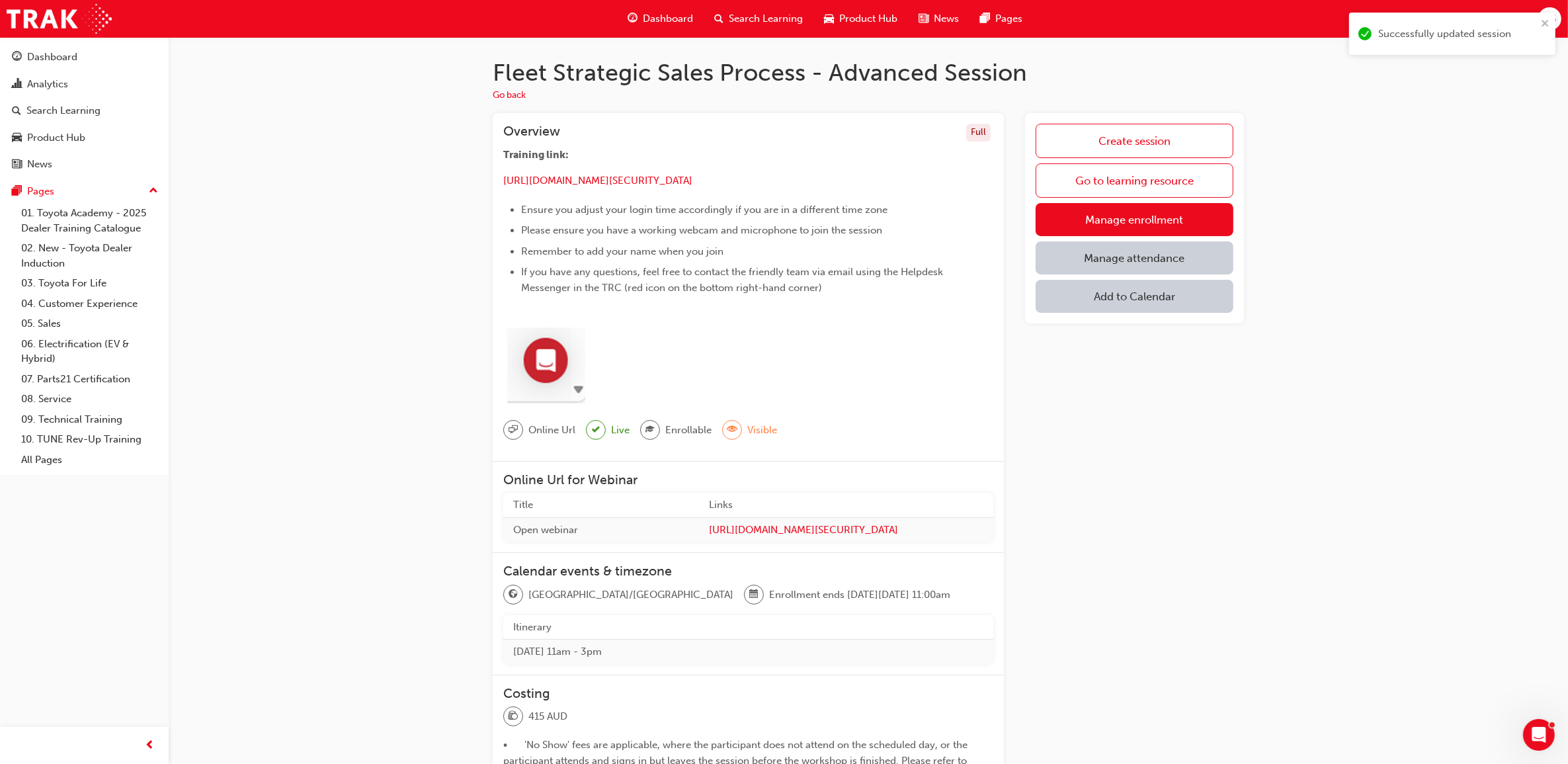
drag, startPoint x: 486, startPoint y: 97, endPoint x: 520, endPoint y: 104, distance: 34.7
click at [489, 100] on div "Fleet Strategic Sales Process - Advanced Session Go back Overview Full Training…" at bounding box center [868, 560] width 794 height 1002
click at [515, 99] on button "Go back" at bounding box center [509, 96] width 33 height 15
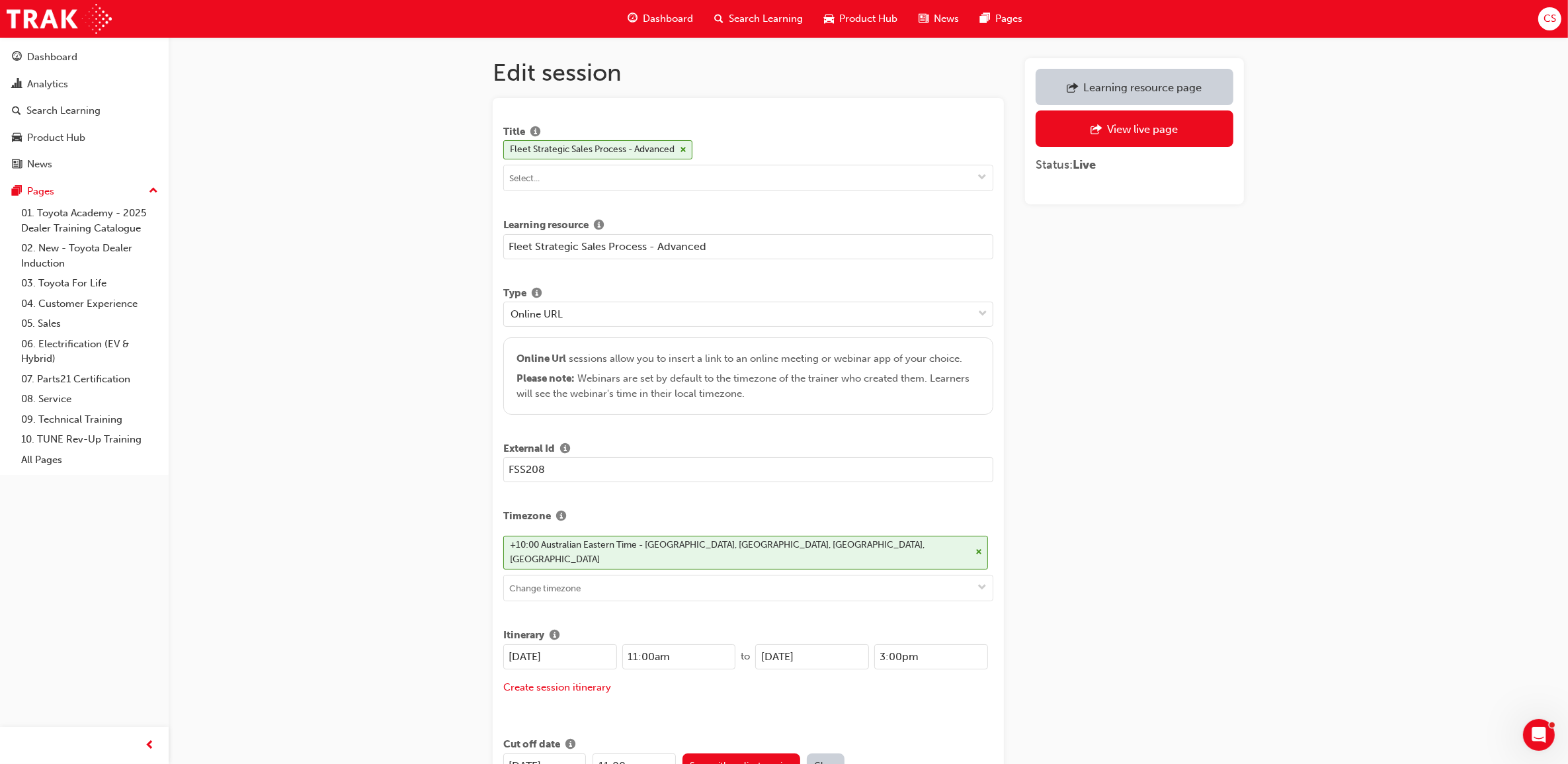
click at [759, 25] on span "Search Learning" at bounding box center [766, 19] width 74 height 15
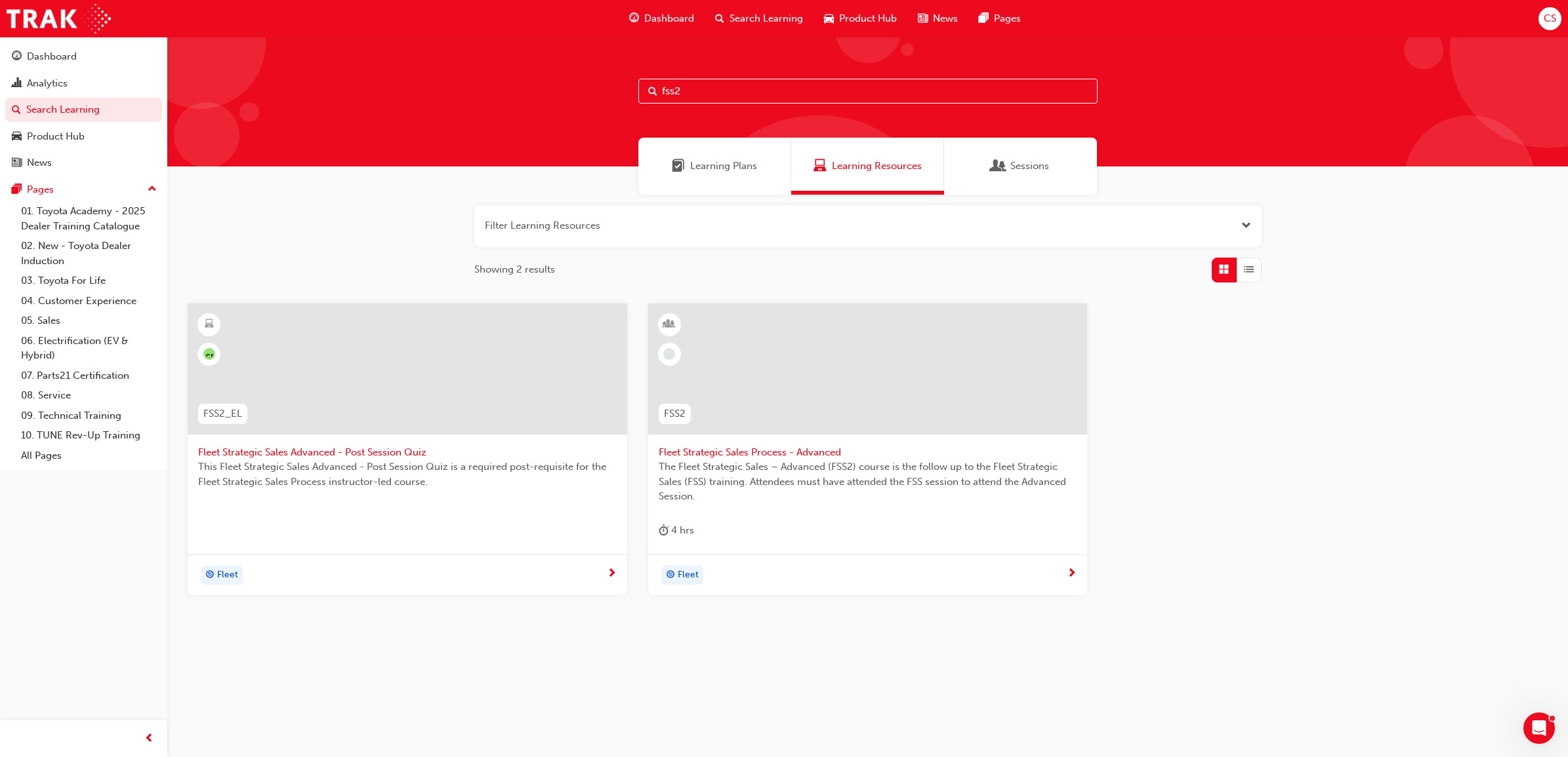
click at [812, 457] on span "Fleet Strategic Sales Process - Advanced" at bounding box center [868, 453] width 419 height 15
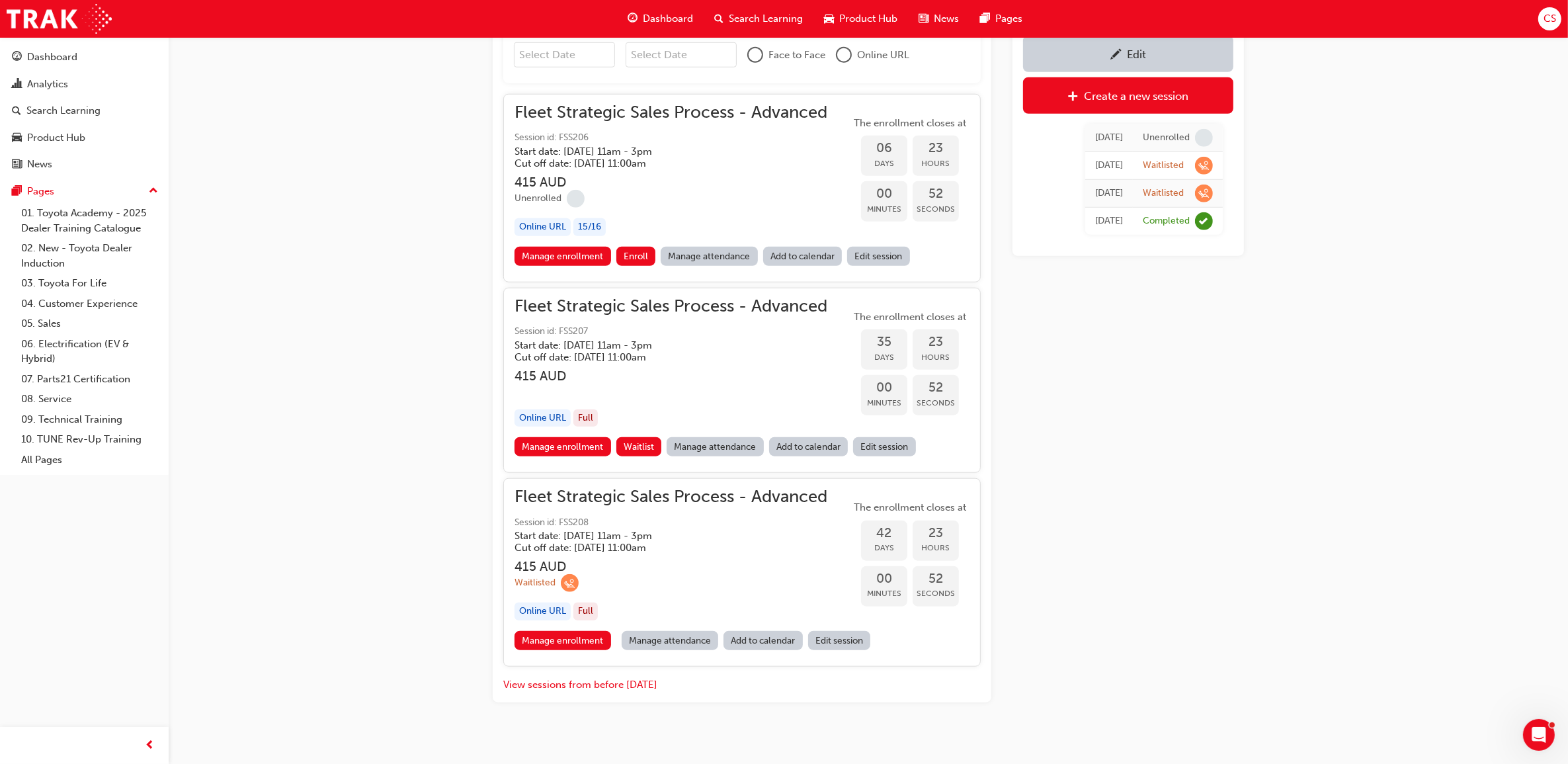
scroll to position [1463, 0]
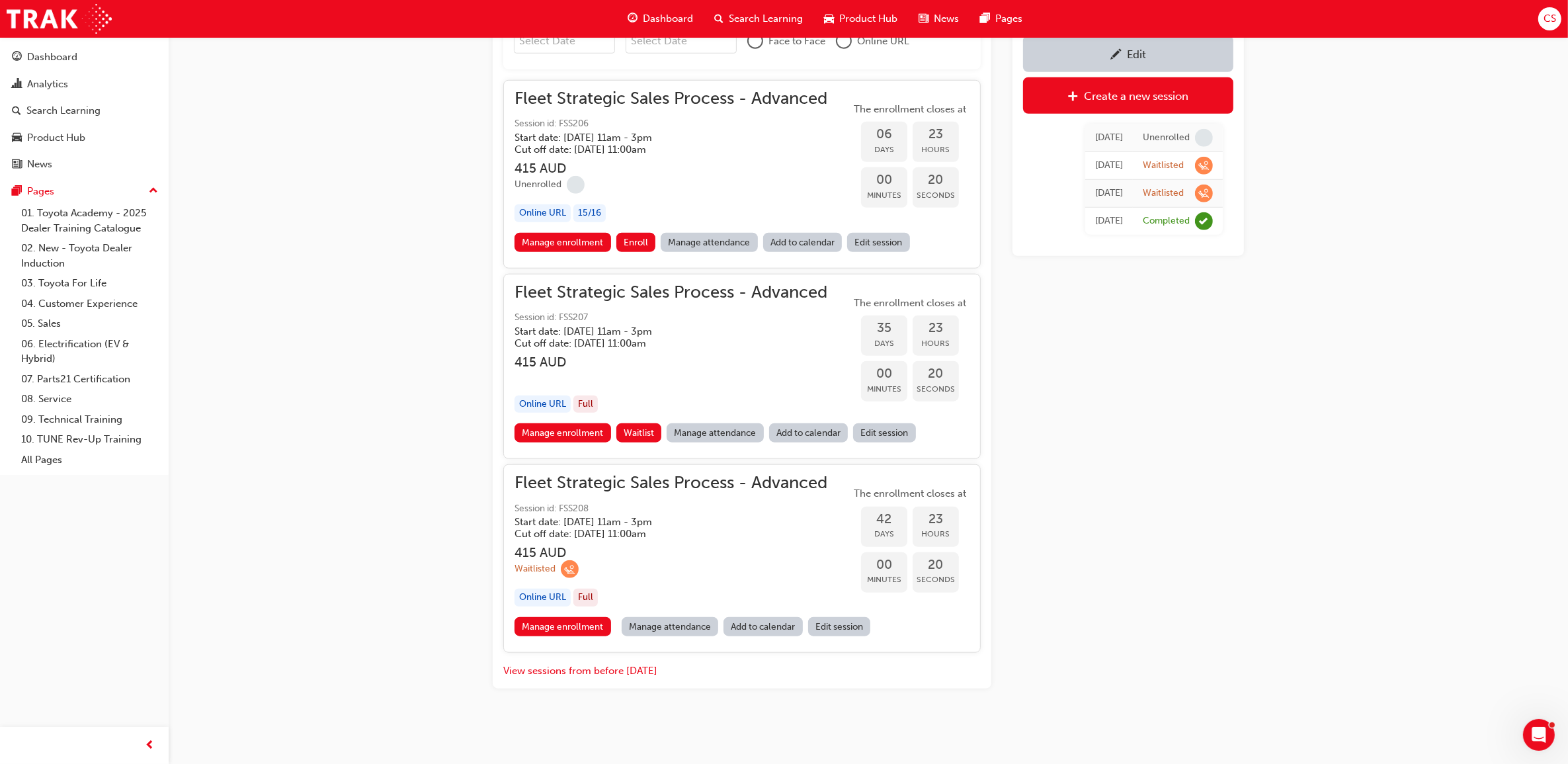
drag, startPoint x: 1192, startPoint y: 97, endPoint x: 1181, endPoint y: 98, distance: 11.0
click at [1192, 97] on div "Create a new session" at bounding box center [1128, 95] width 190 height 16
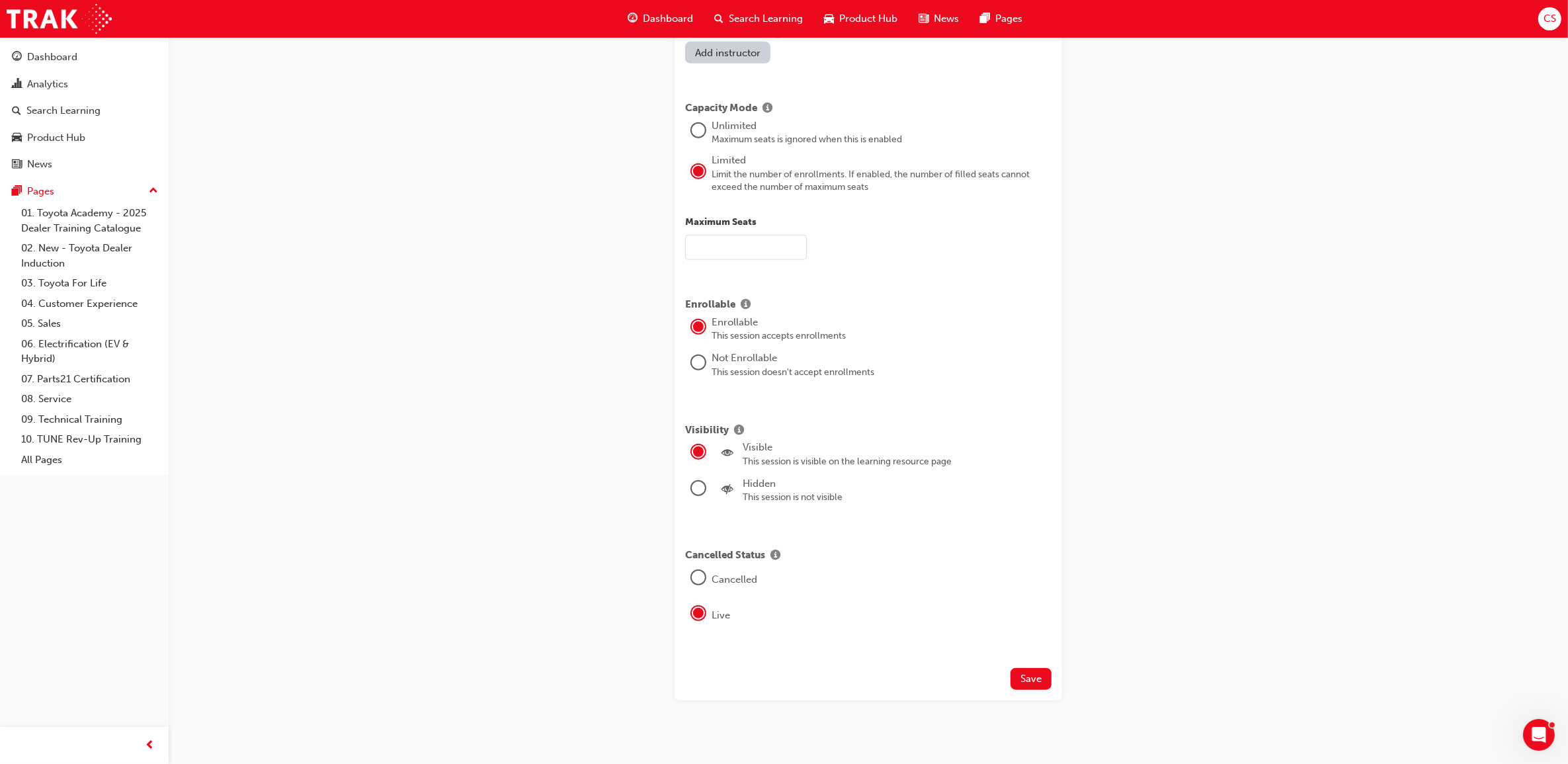
click at [799, 240] on input "text" at bounding box center [746, 247] width 122 height 26
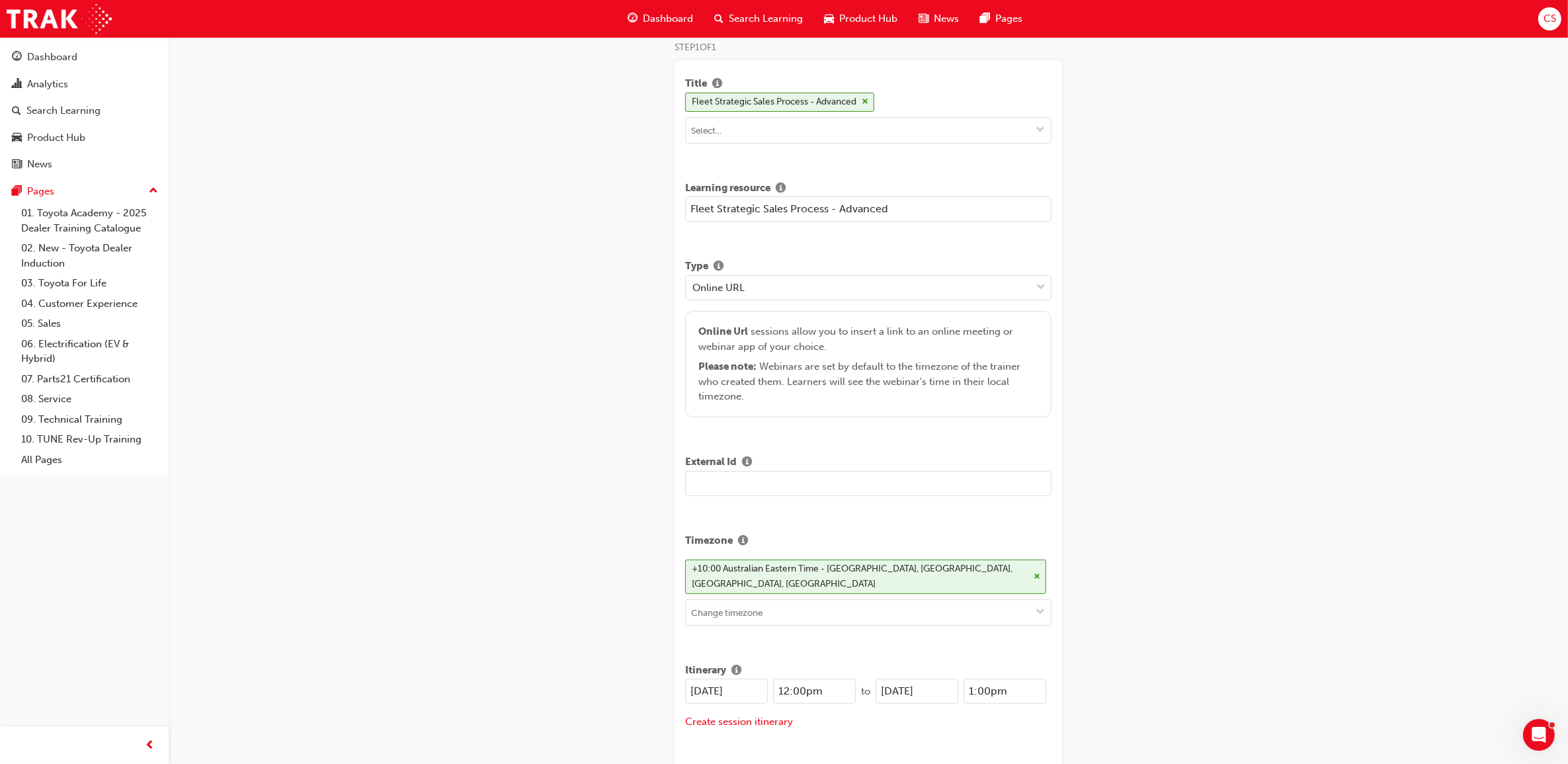
scroll to position [331, 0]
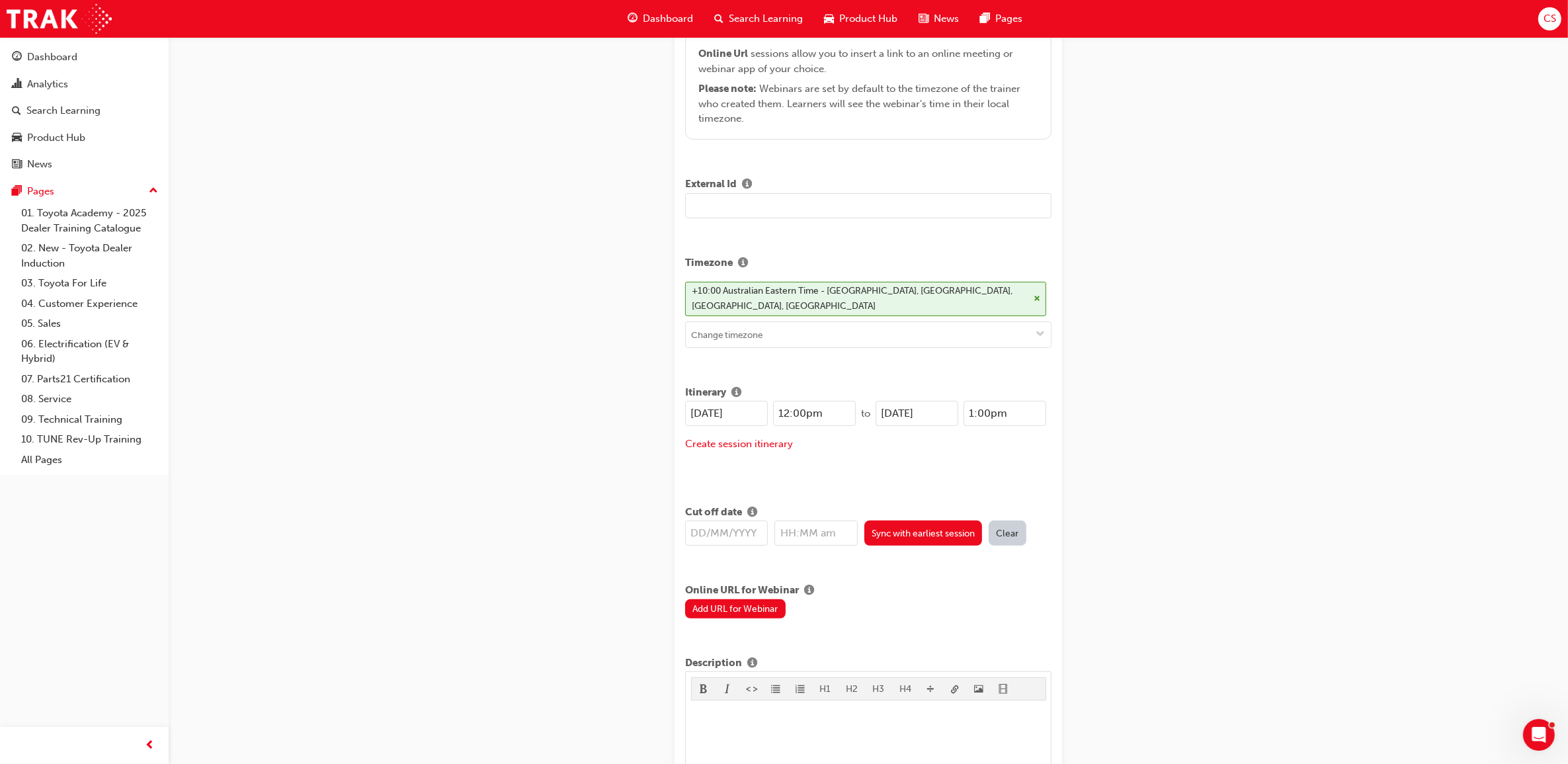
type input "16"
click at [756, 203] on input "text" at bounding box center [868, 205] width 366 height 26
type input "FSS2009"
drag, startPoint x: 754, startPoint y: 405, endPoint x: 675, endPoint y: 403, distance: 79.0
click at [675, 403] on div "Title Fleet Strategic Sales Process - Advanced Learning resource Fleet Strategi…" at bounding box center [869, 690] width 388 height 1816
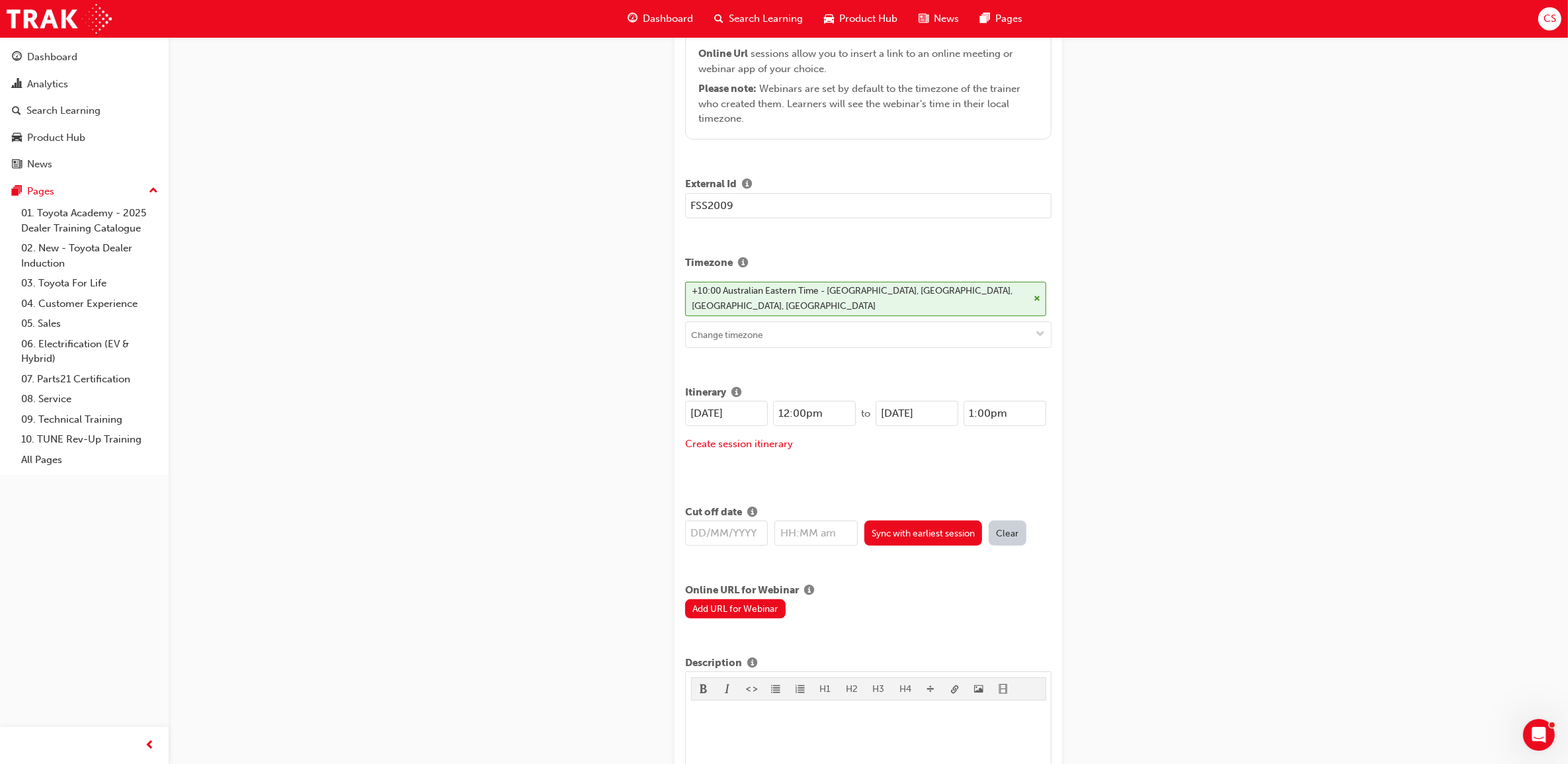
click at [766, 404] on input "[DATE]" at bounding box center [726, 414] width 82 height 26
drag, startPoint x: 752, startPoint y: 404, endPoint x: 684, endPoint y: 402, distance: 68.0
click at [685, 402] on input "[DATE]" at bounding box center [726, 414] width 82 height 26
type input "[DATE]"
drag, startPoint x: 948, startPoint y: 403, endPoint x: 855, endPoint y: 394, distance: 93.4
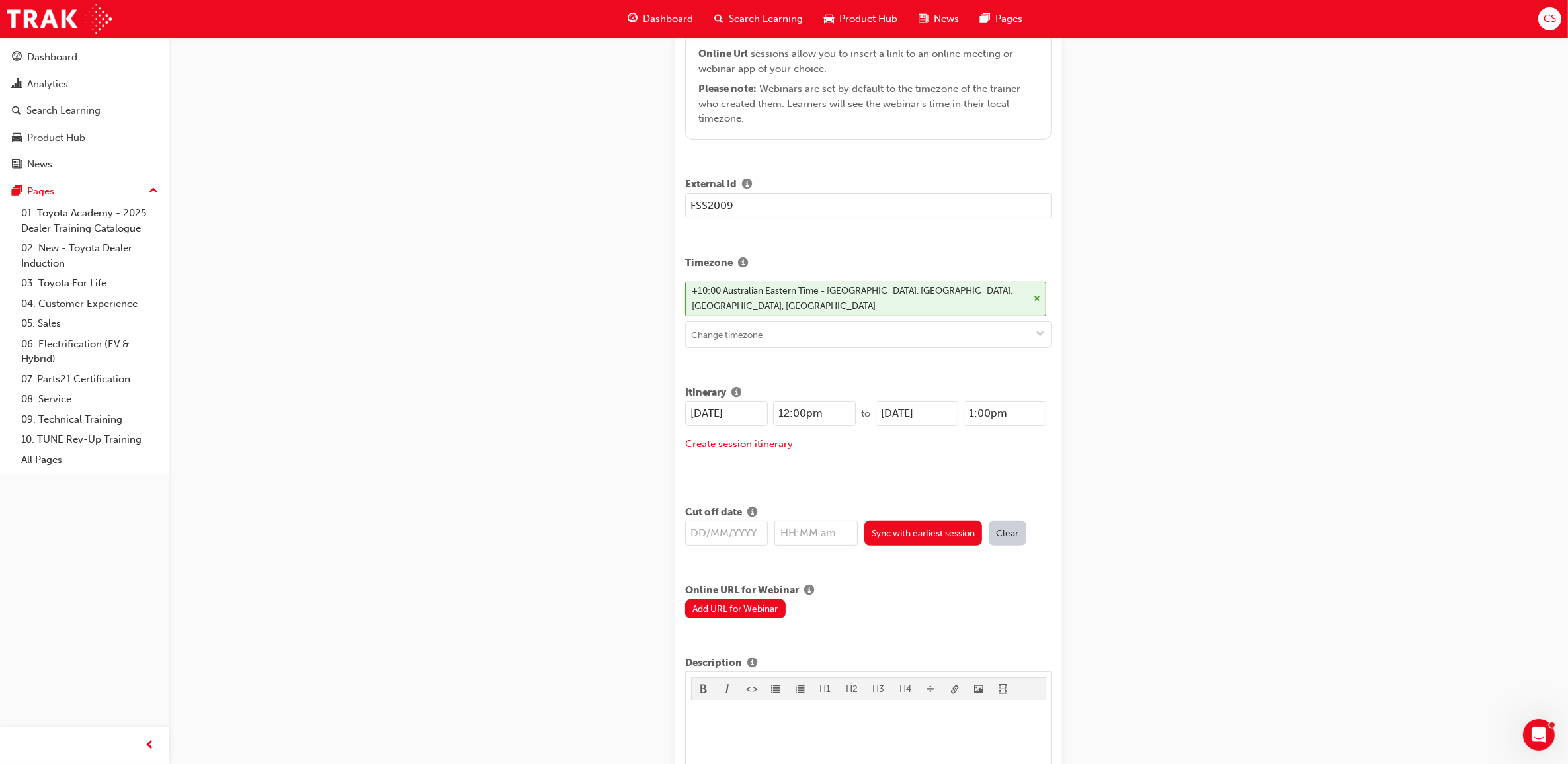
click at [855, 401] on div "[DATE] 12:00pm to [DATE] 1:00pm" at bounding box center [866, 414] width 361 height 26
paste input "16/09"
type input "[DATE]"
click at [785, 405] on input "12:00pm" at bounding box center [814, 414] width 82 height 26
type input "11:00am"
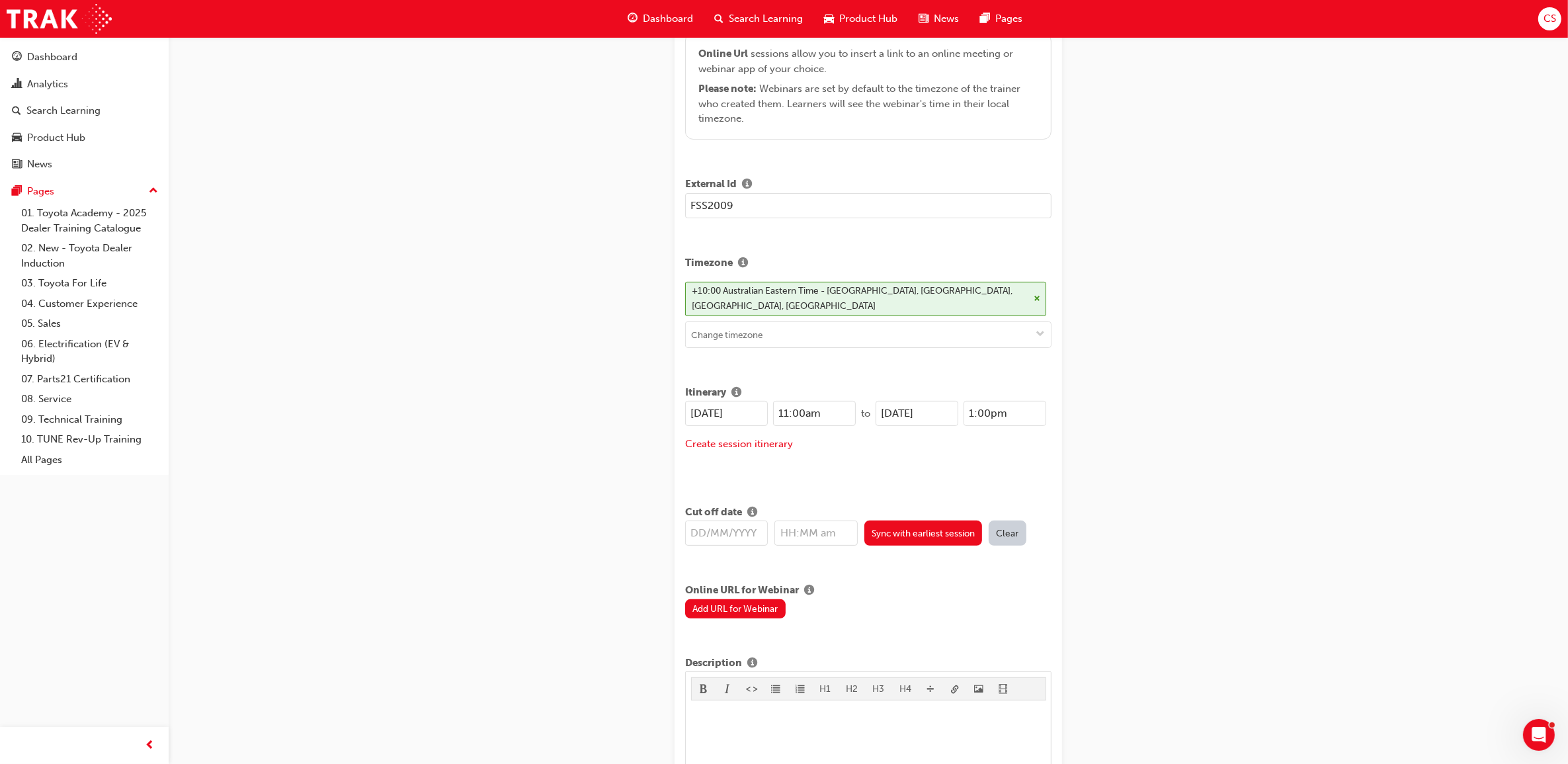
drag, startPoint x: 1023, startPoint y: 404, endPoint x: 913, endPoint y: 405, distance: 110.0
click at [913, 405] on div "[DATE] 1:00pm" at bounding box center [960, 414] width 170 height 26
type input "3:00pm"
click at [744, 521] on input "text" at bounding box center [726, 533] width 82 height 26
click at [940, 527] on button "Sync with earliest session" at bounding box center [924, 533] width 118 height 26
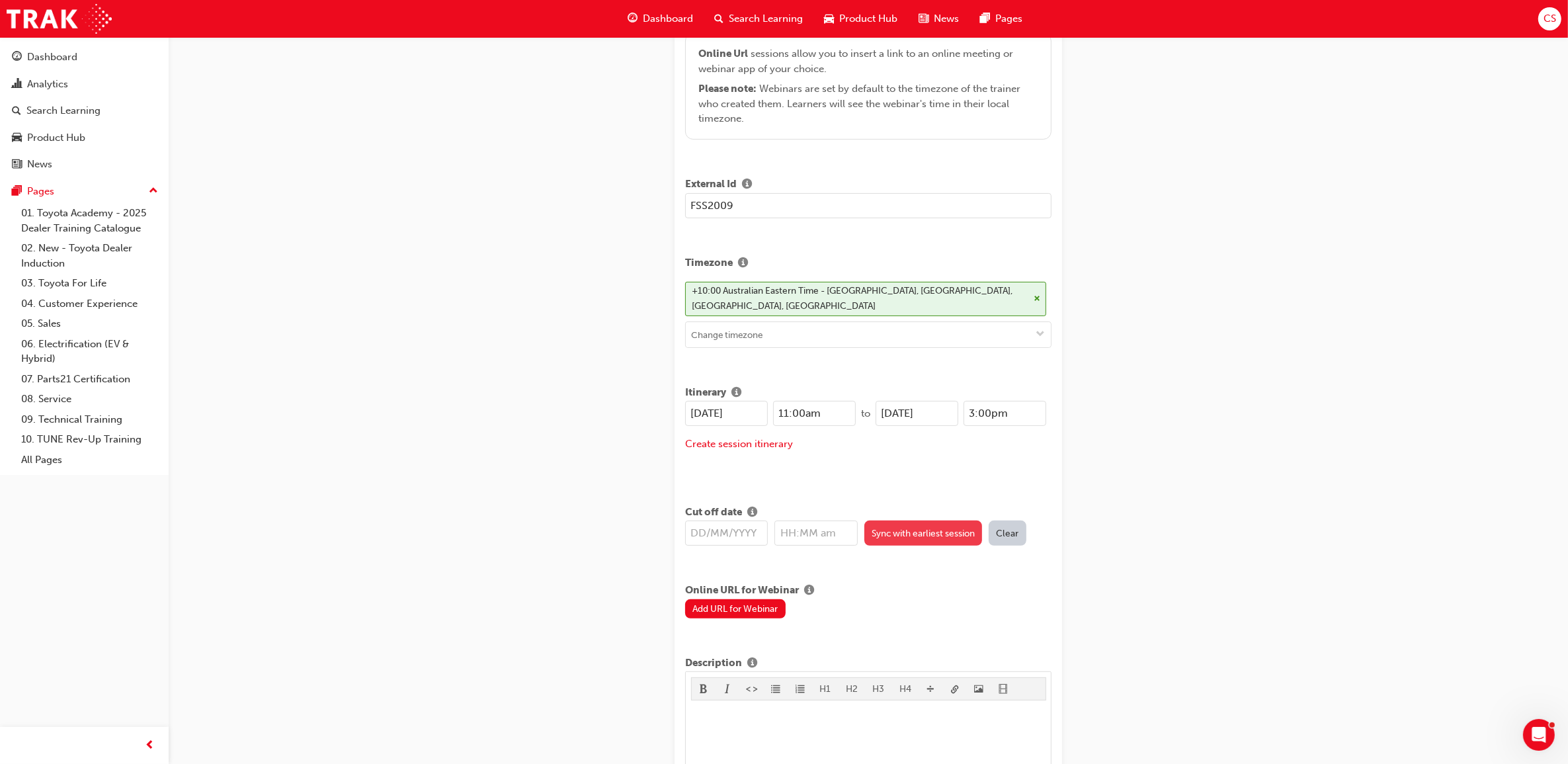
type input "[DATE]"
type input "11:00am"
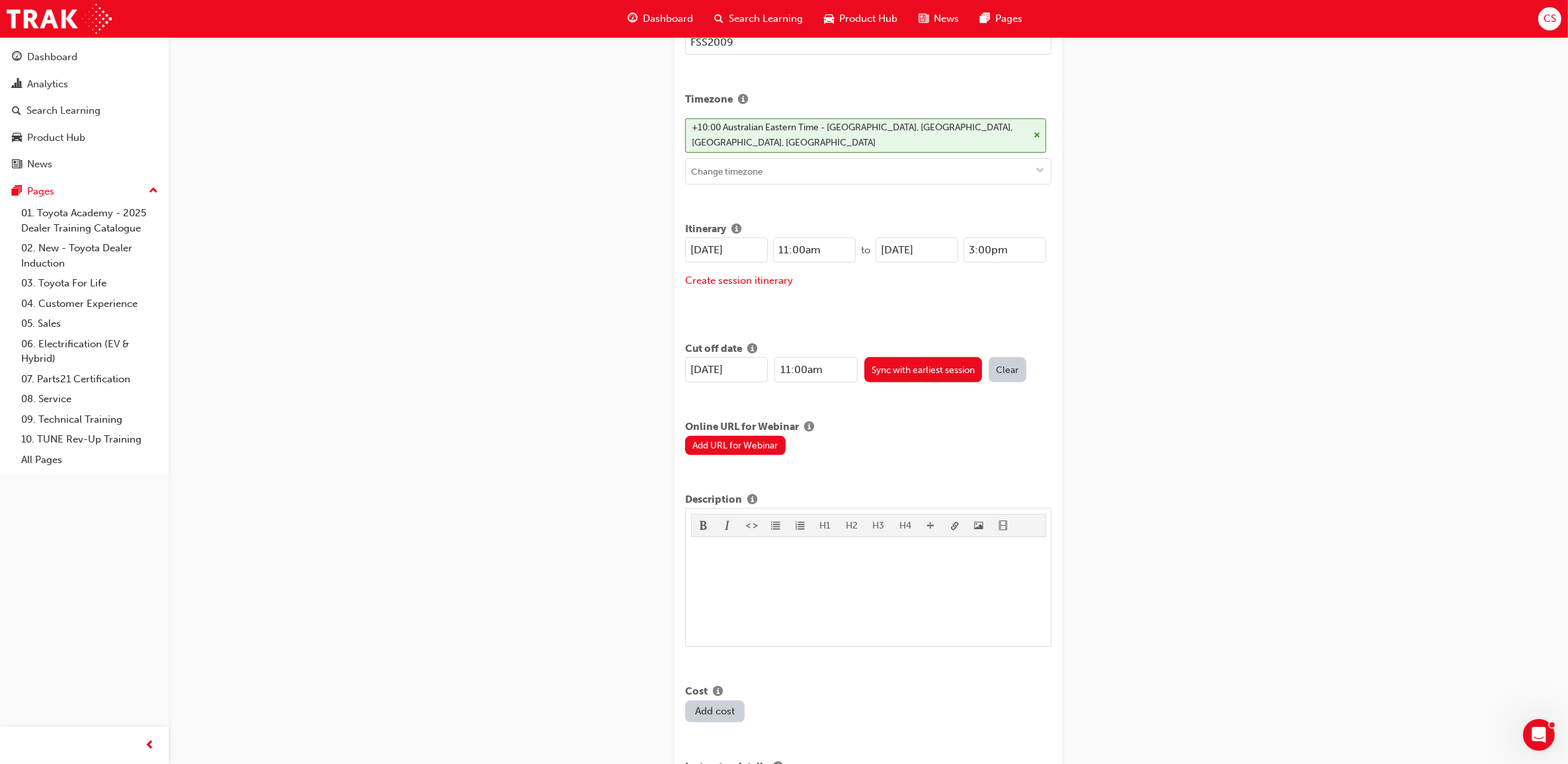
scroll to position [496, 0]
click at [749, 441] on button "Add URL for Webinar" at bounding box center [735, 444] width 100 height 19
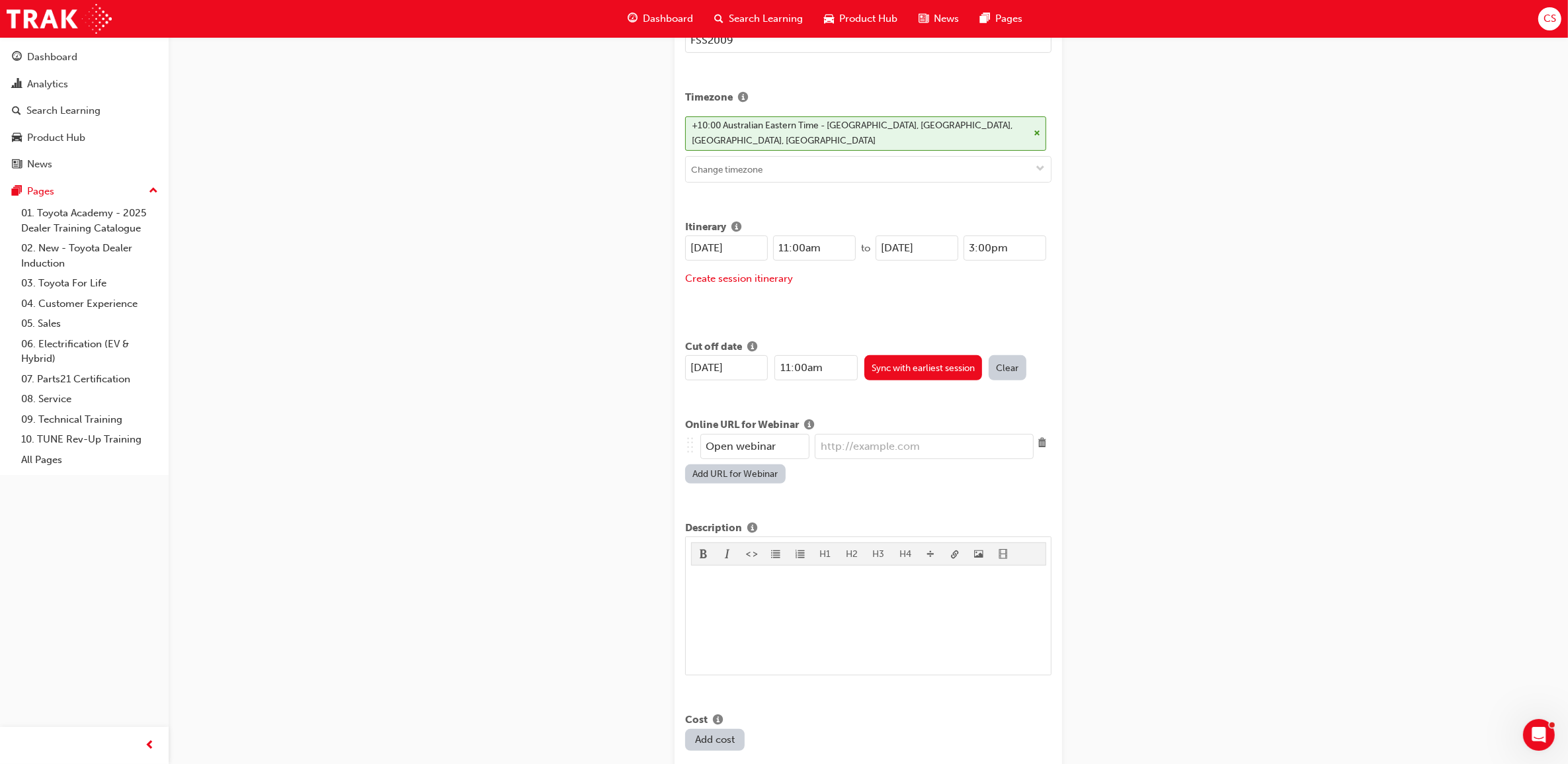
click at [868, 447] on input "url" at bounding box center [924, 447] width 219 height 26
paste input "[URL][DOMAIN_NAME][SECURITY_DATA]"
type input "[URL][DOMAIN_NAME][SECURITY_DATA]"
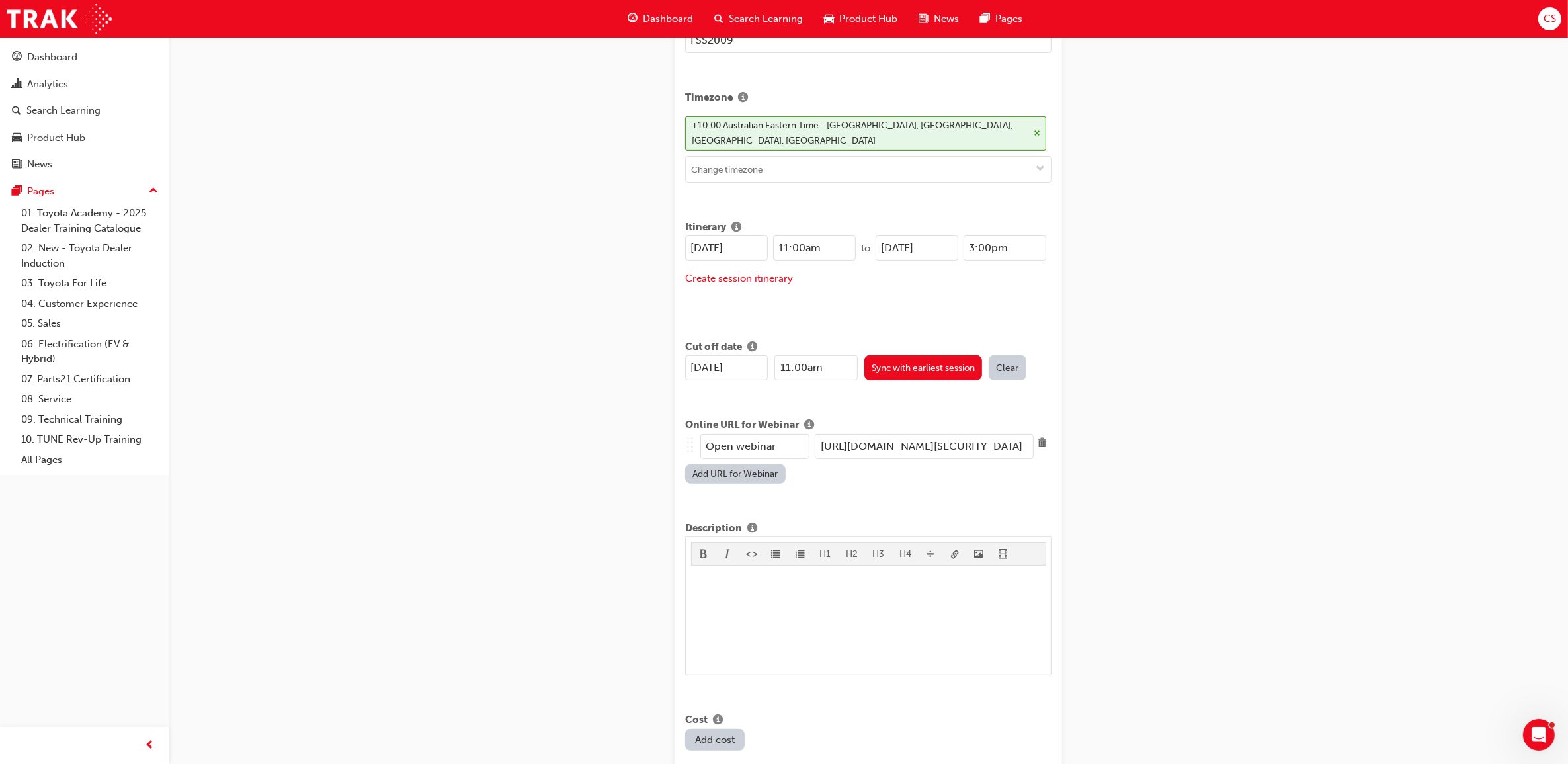
click at [768, 465] on button "Add URL for Webinar" at bounding box center [735, 474] width 100 height 19
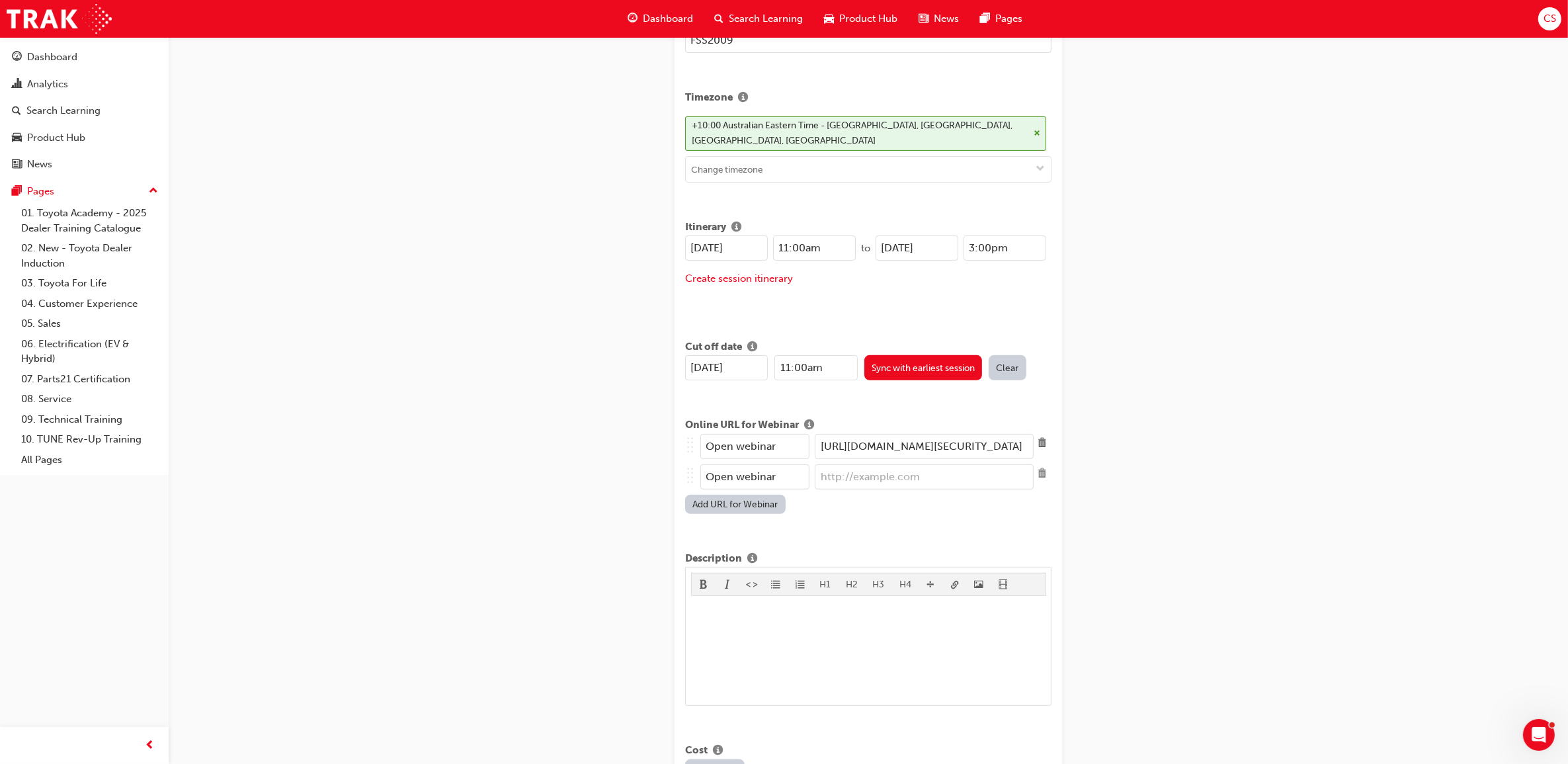
click at [1042, 465] on span "Delete" at bounding box center [1043, 473] width 18 height 18
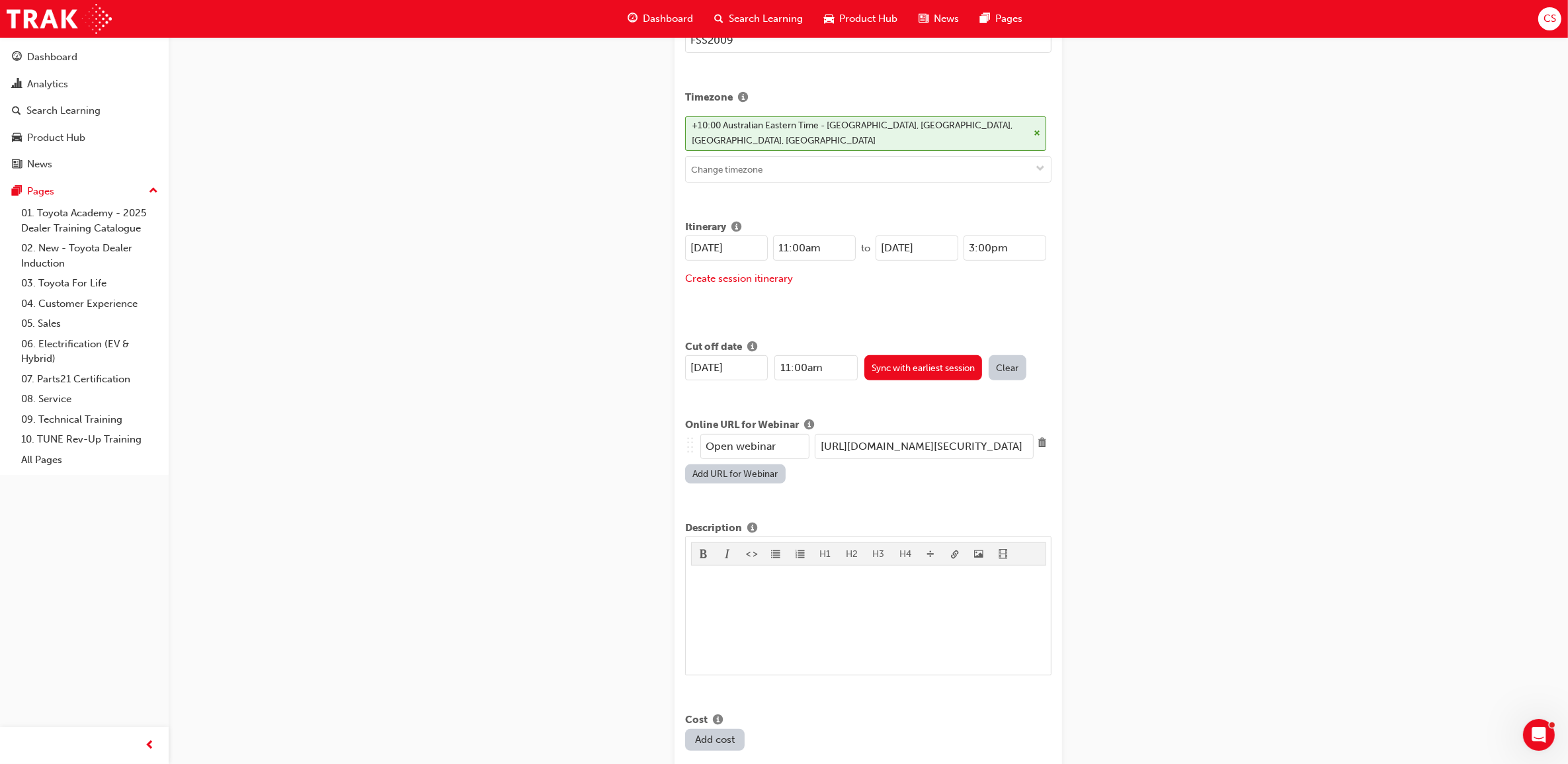
click at [1224, 493] on div "Create new session STEP 1 OF 1 Title Fleet Strategic Sales Process - Advanced L…" at bounding box center [784, 521] width 1568 height 2034
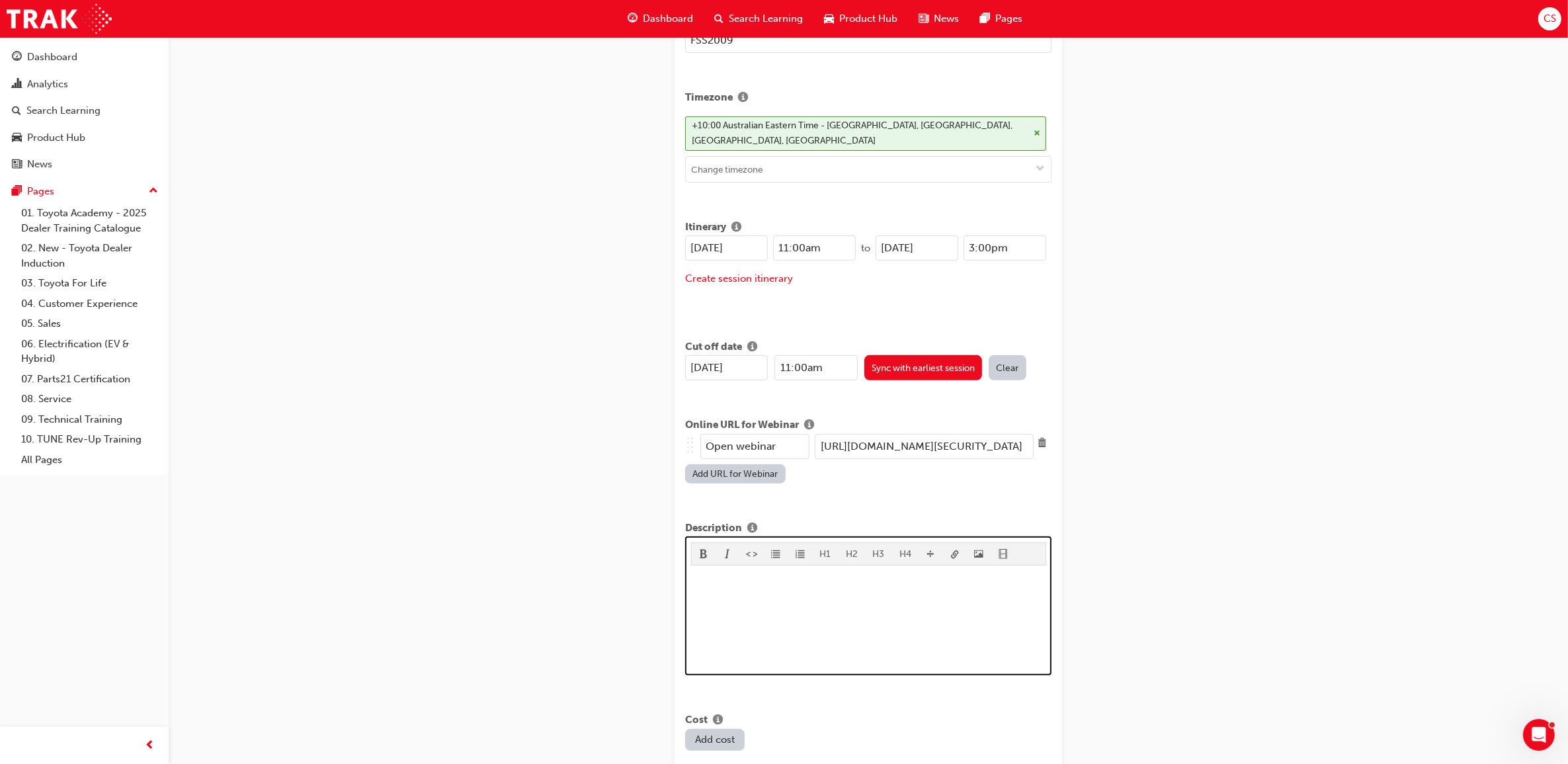
click at [836, 571] on p "﻿" at bounding box center [868, 578] width 355 height 16
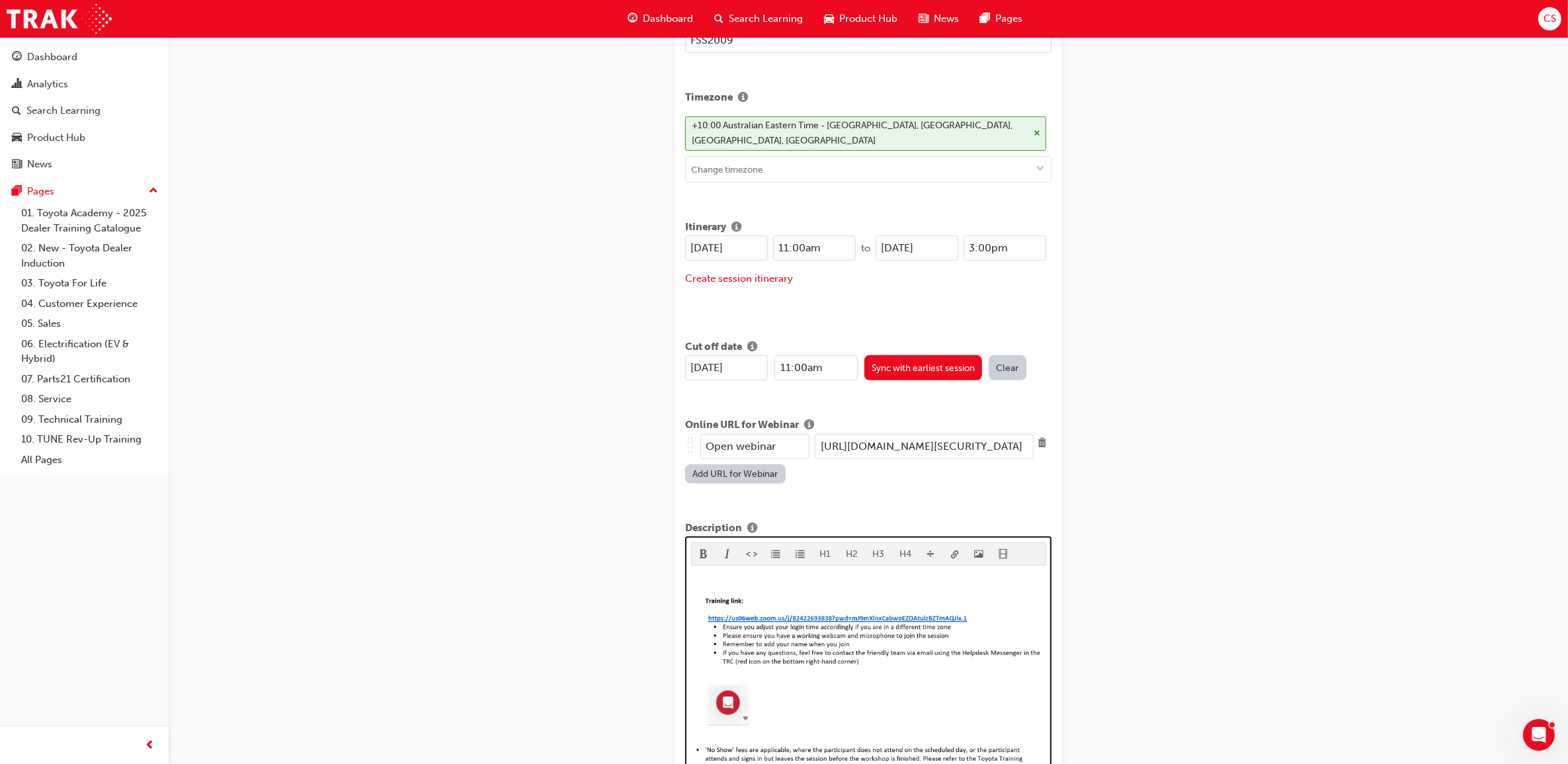
scroll to position [722, 0]
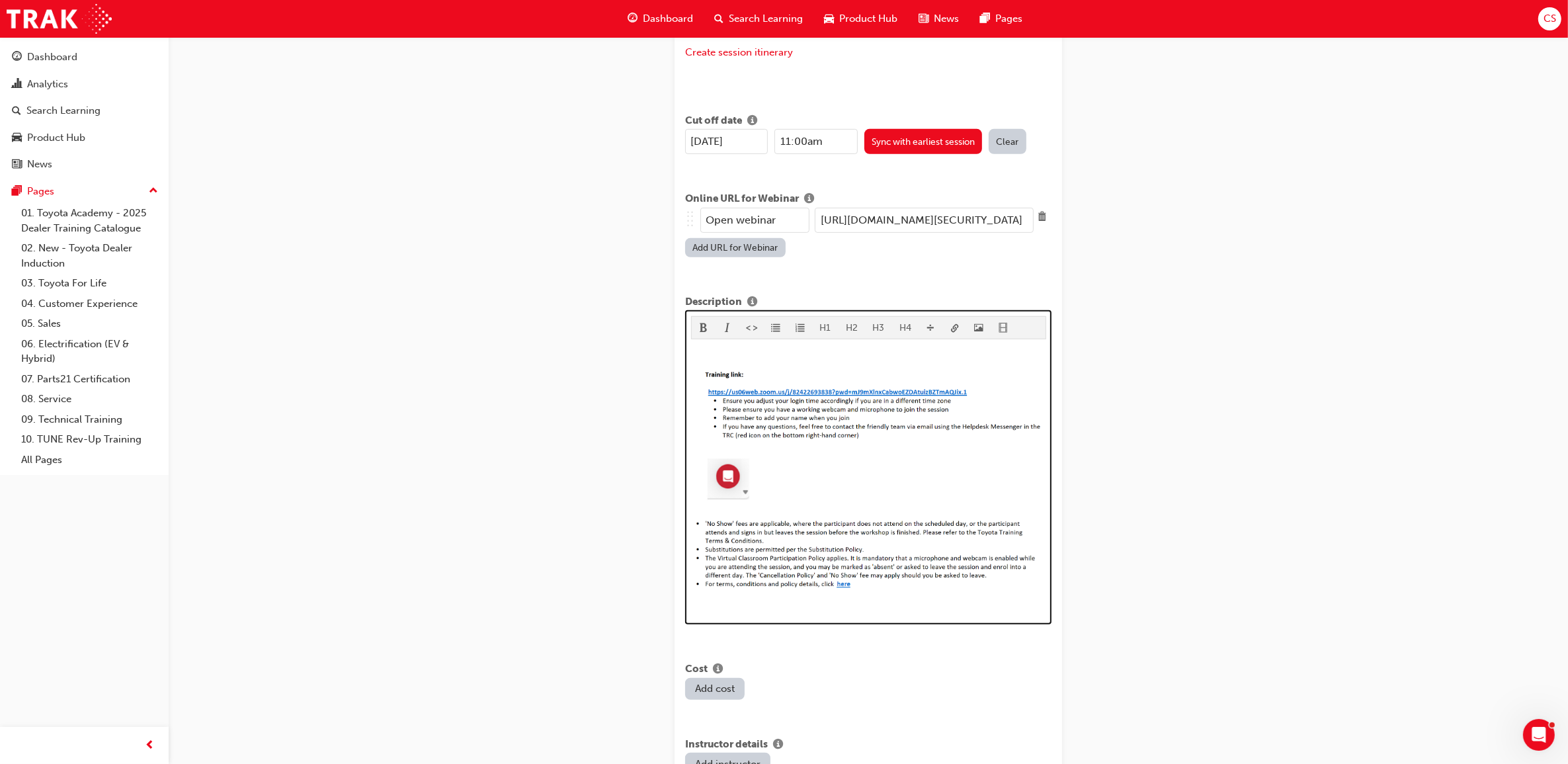
click at [954, 567] on img at bounding box center [868, 479] width 355 height 219
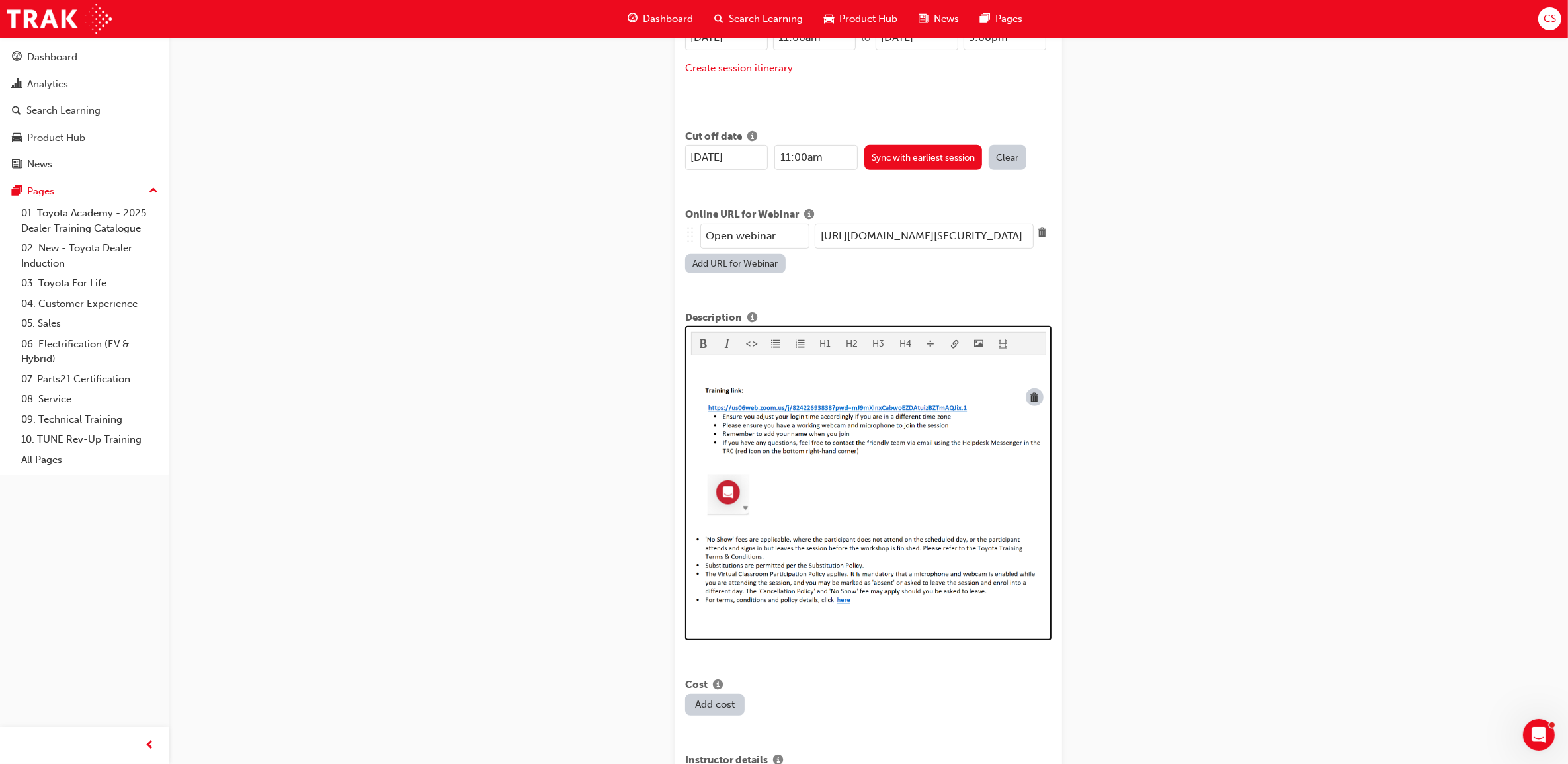
click at [978, 445] on img at bounding box center [868, 495] width 355 height 219
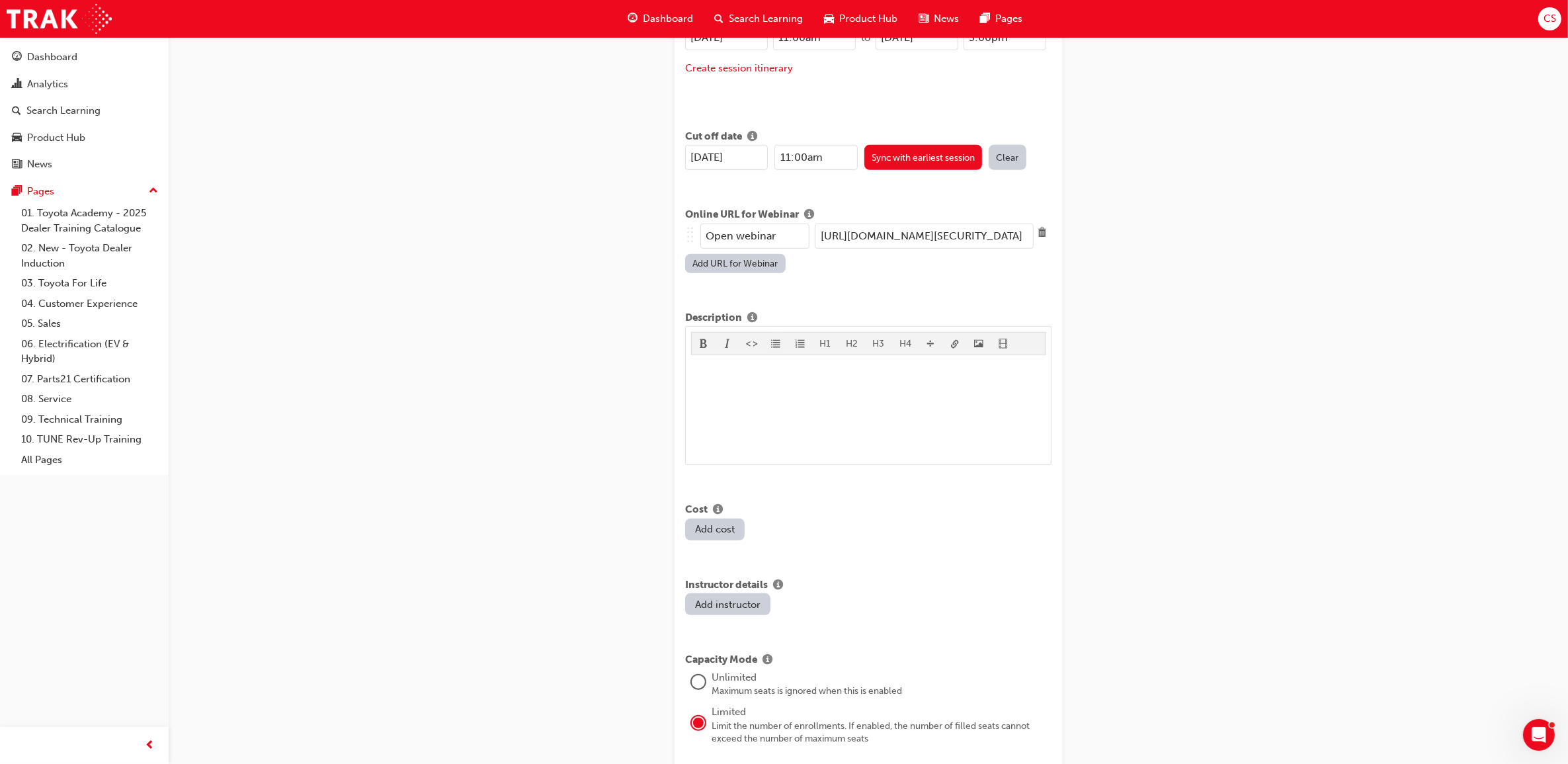
drag, startPoint x: 772, startPoint y: 318, endPoint x: 766, endPoint y: 325, distance: 9.2
click at [772, 327] on div "H1 H2 H3 H4 ﻿ ﻿" at bounding box center [868, 396] width 366 height 139
click at [755, 386] on p "﻿" at bounding box center [868, 394] width 355 height 16
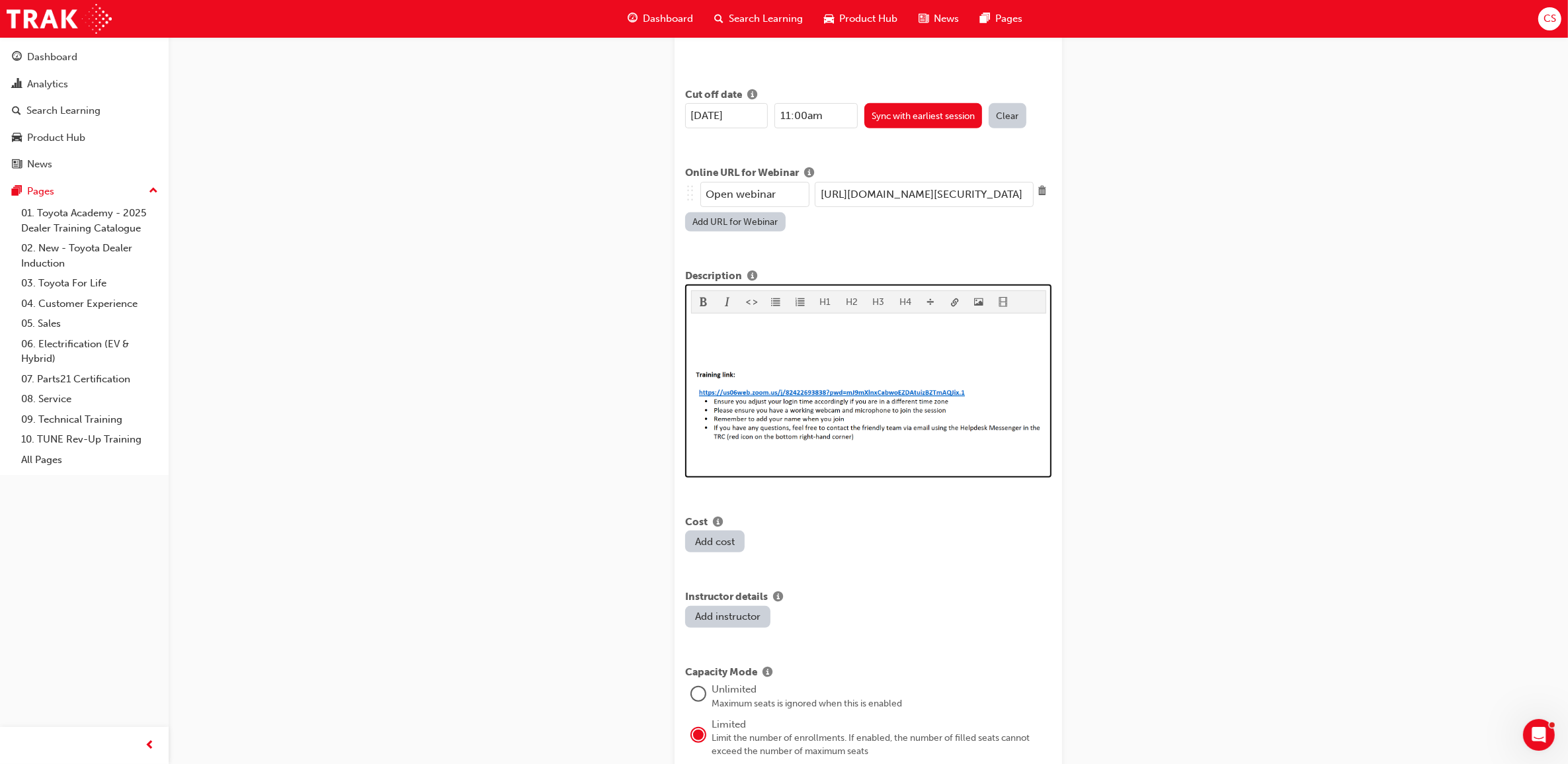
click at [820, 393] on img at bounding box center [868, 405] width 355 height 71
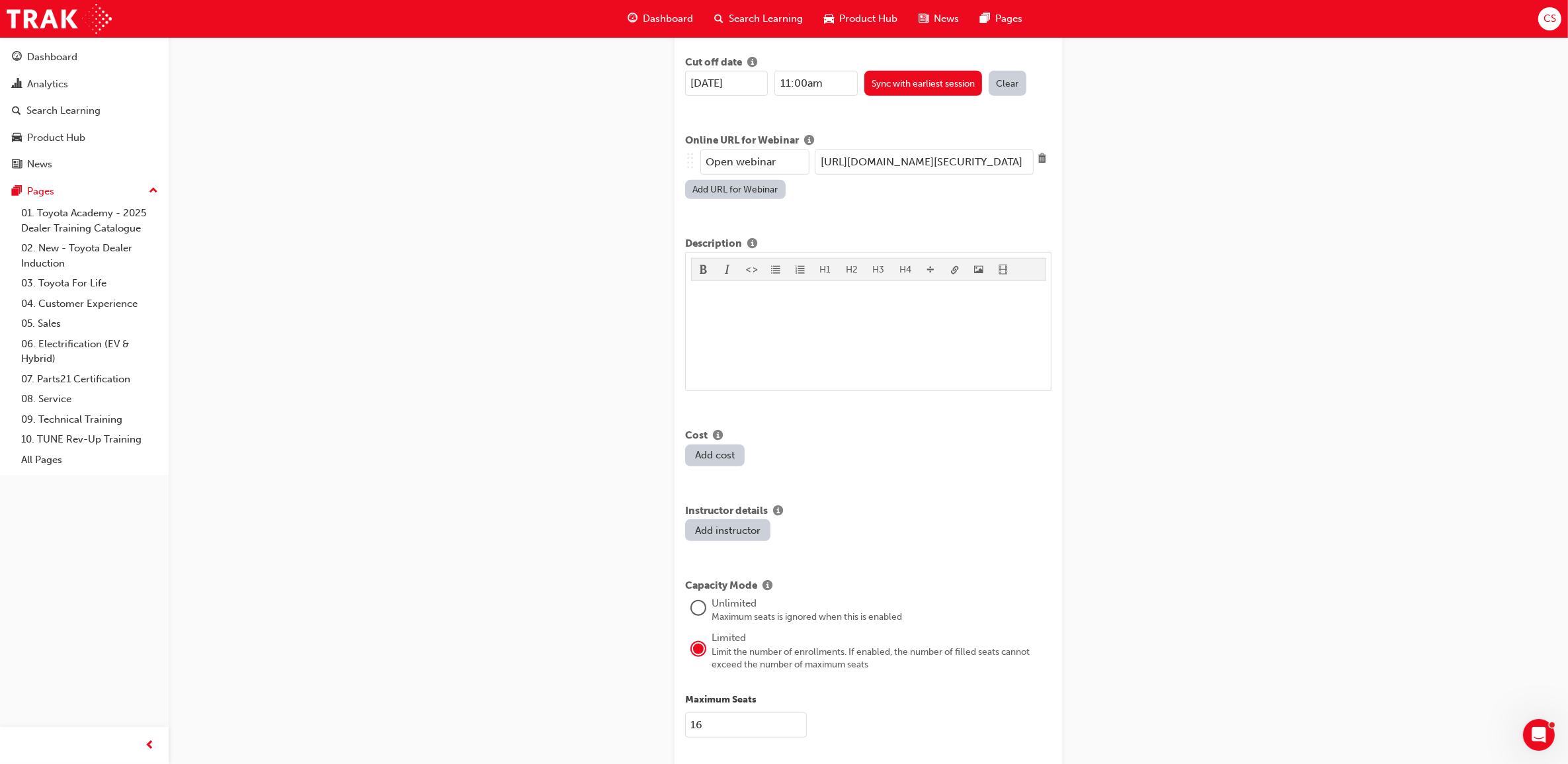
scroll to position [762, 0]
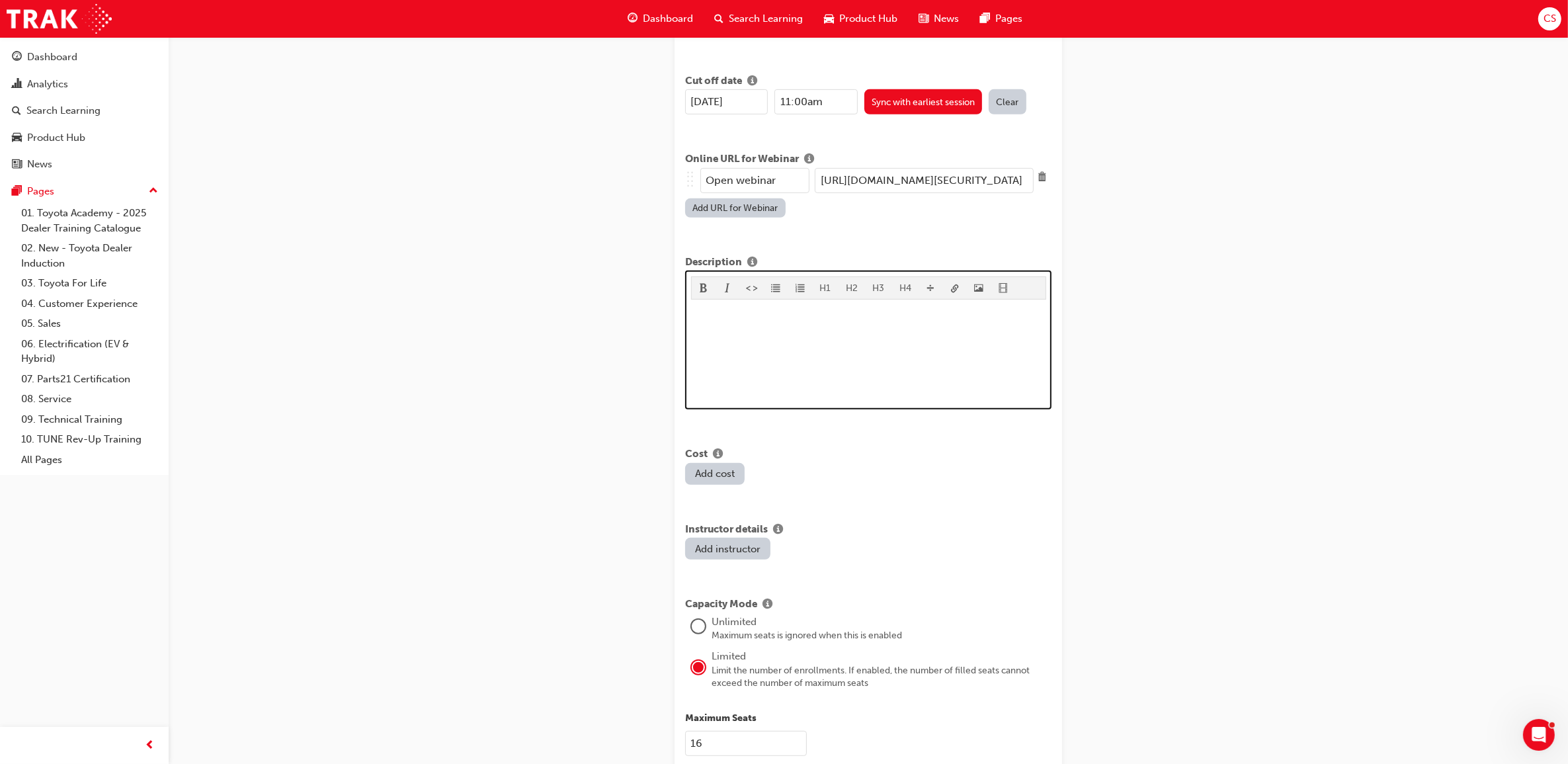
click at [789, 331] on p "﻿" at bounding box center [868, 339] width 355 height 16
click at [762, 305] on p "﻿" at bounding box center [868, 312] width 355 height 16
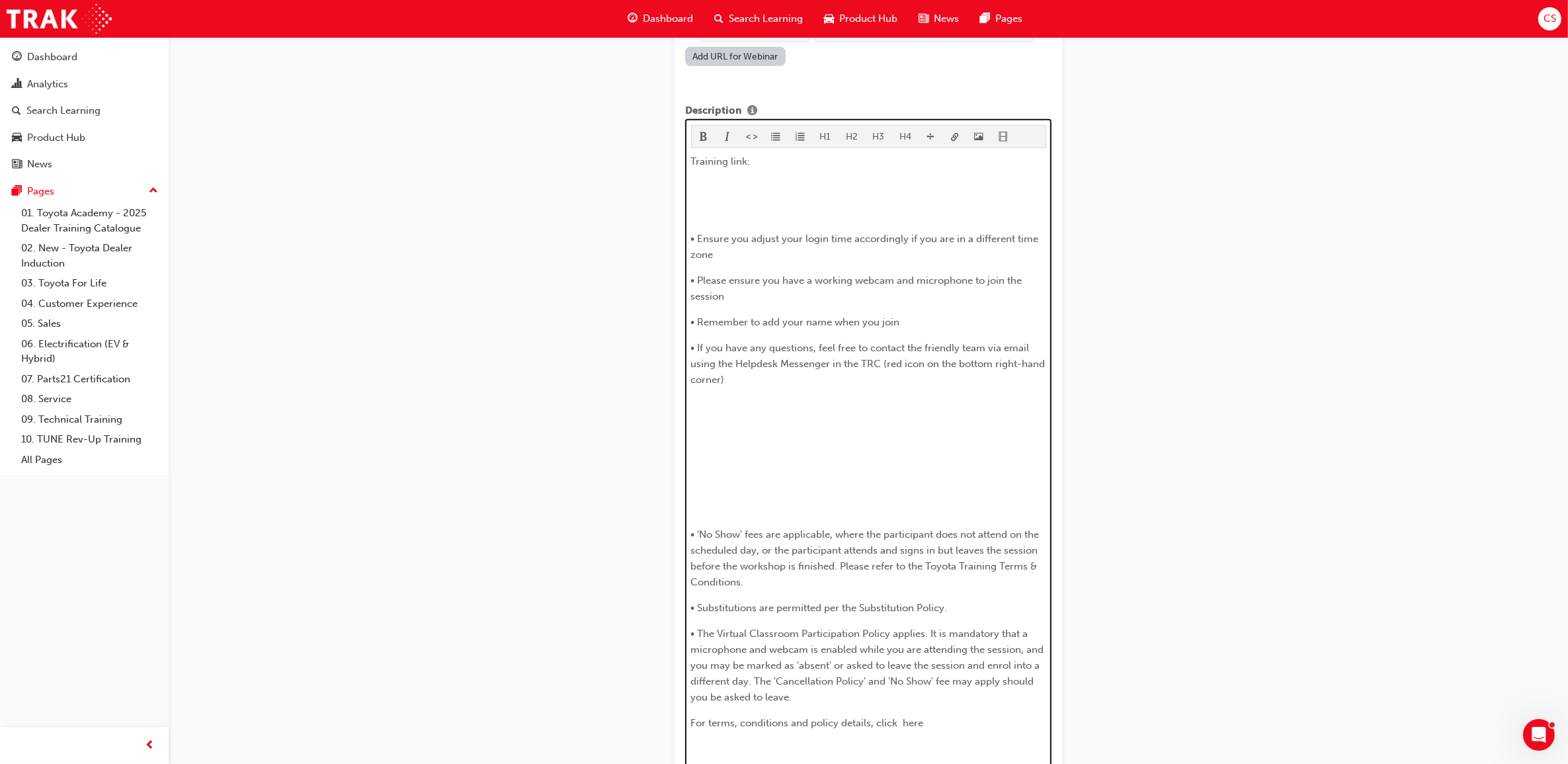
scroll to position [912, 0]
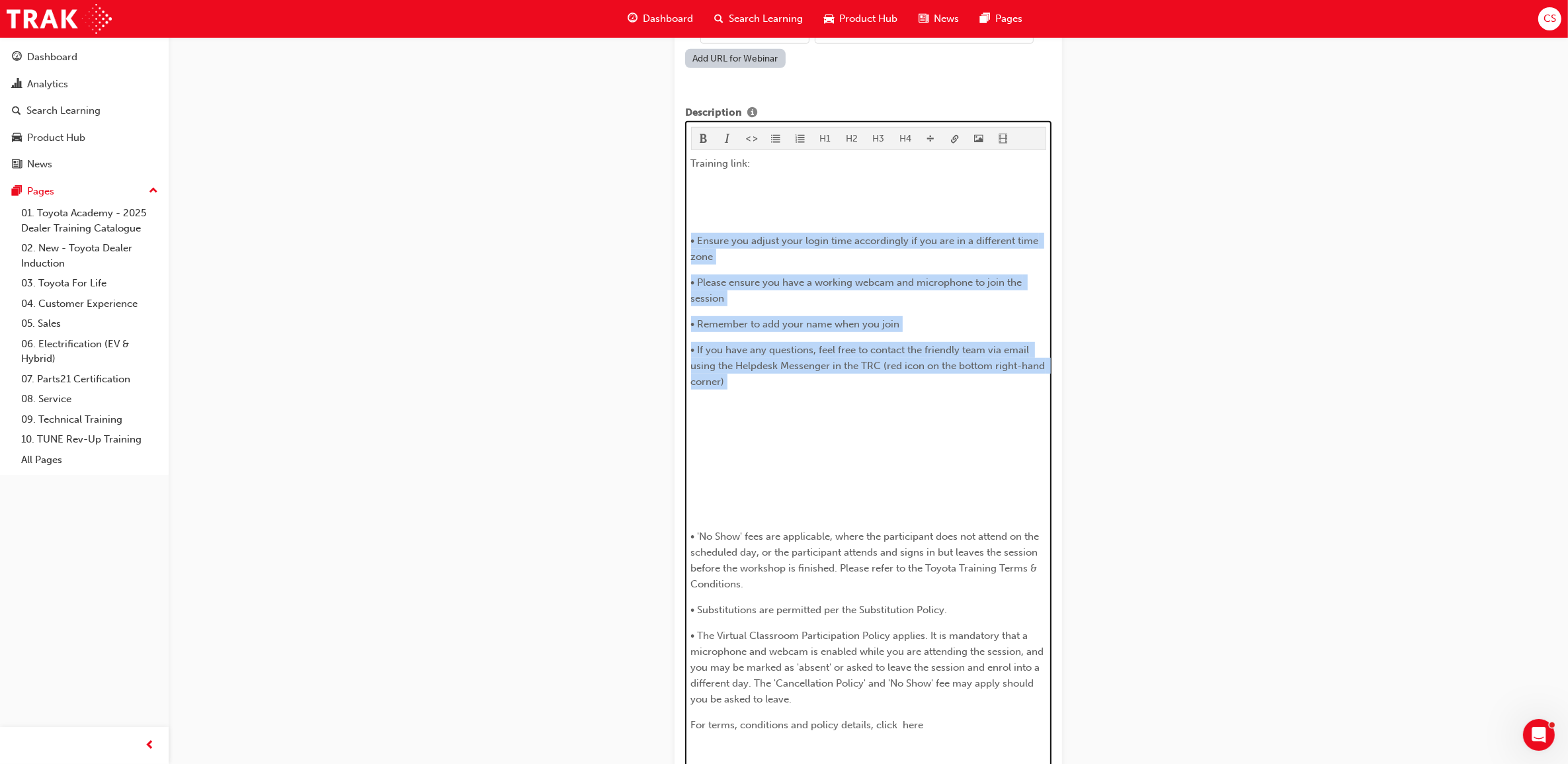
drag, startPoint x: 804, startPoint y: 382, endPoint x: 690, endPoint y: 222, distance: 196.5
click at [691, 222] on div "Training link: ​ • Ensure you adjust your login time accordingly if you are in …" at bounding box center [868, 470] width 355 height 630
click at [801, 134] on span "format_ol-icon" at bounding box center [801, 140] width 9 height 11
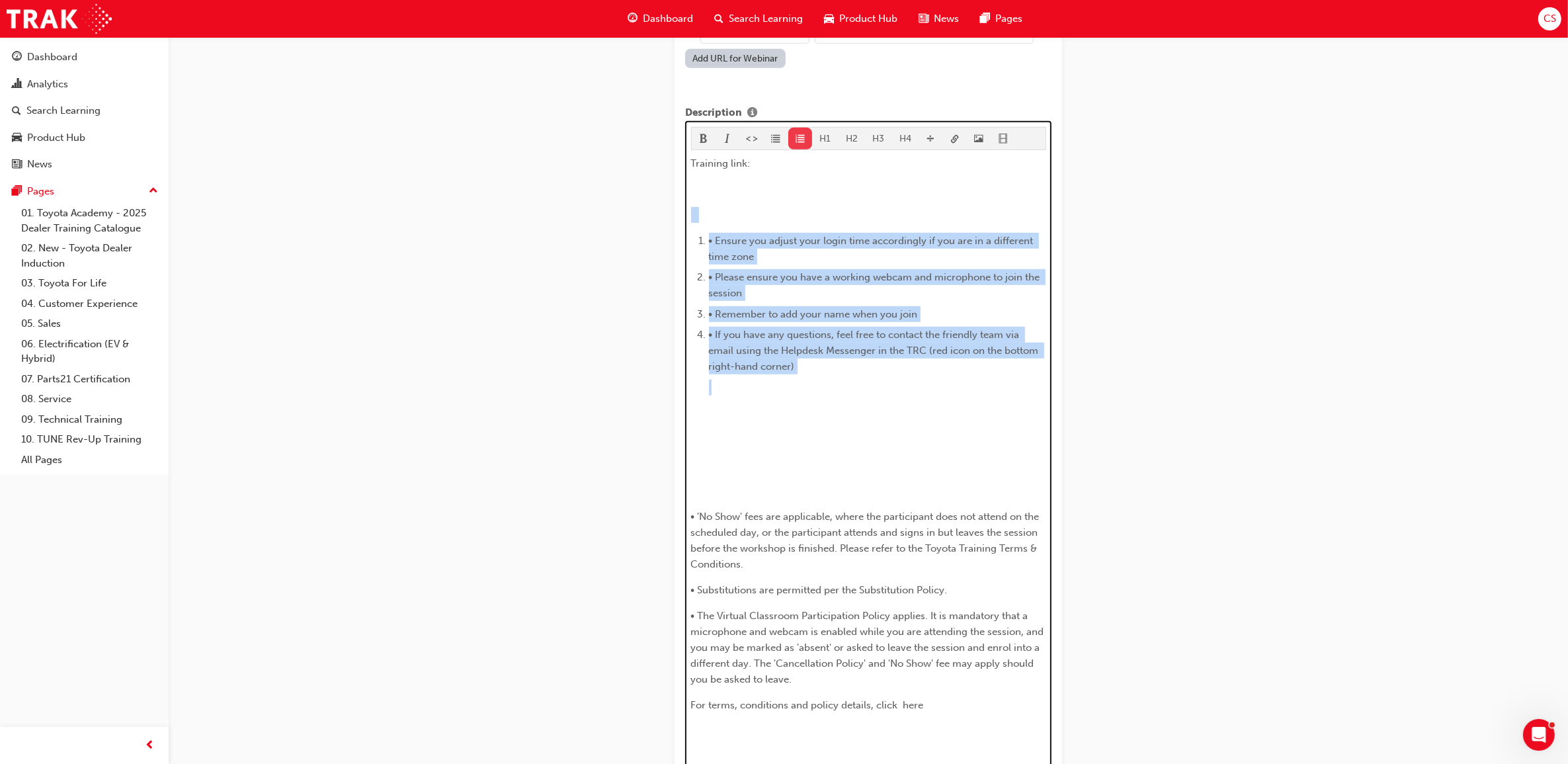
click at [801, 134] on span "format_ol-icon" at bounding box center [801, 140] width 9 height 11
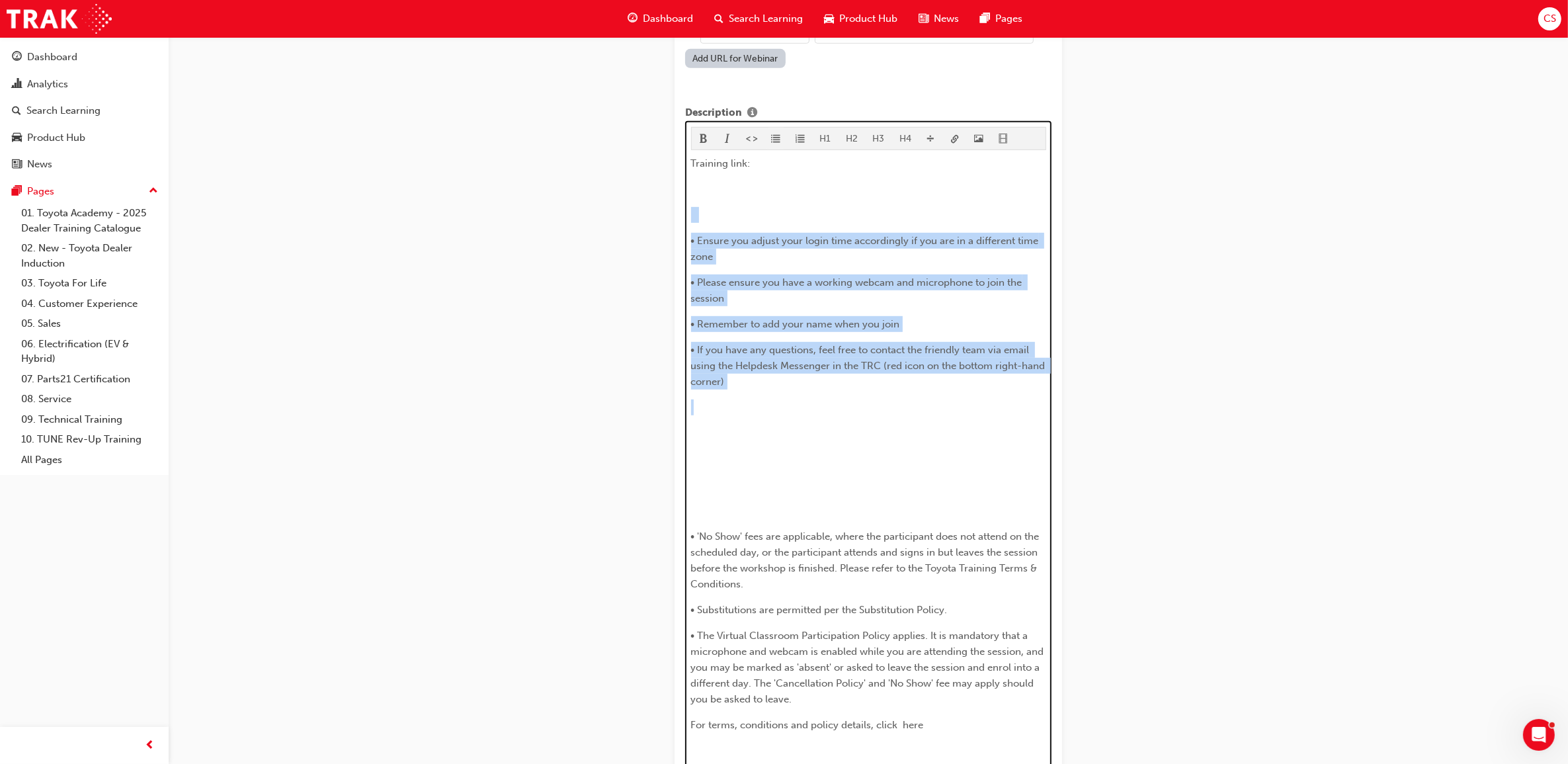
click at [782, 128] on button "button" at bounding box center [776, 138] width 25 height 22
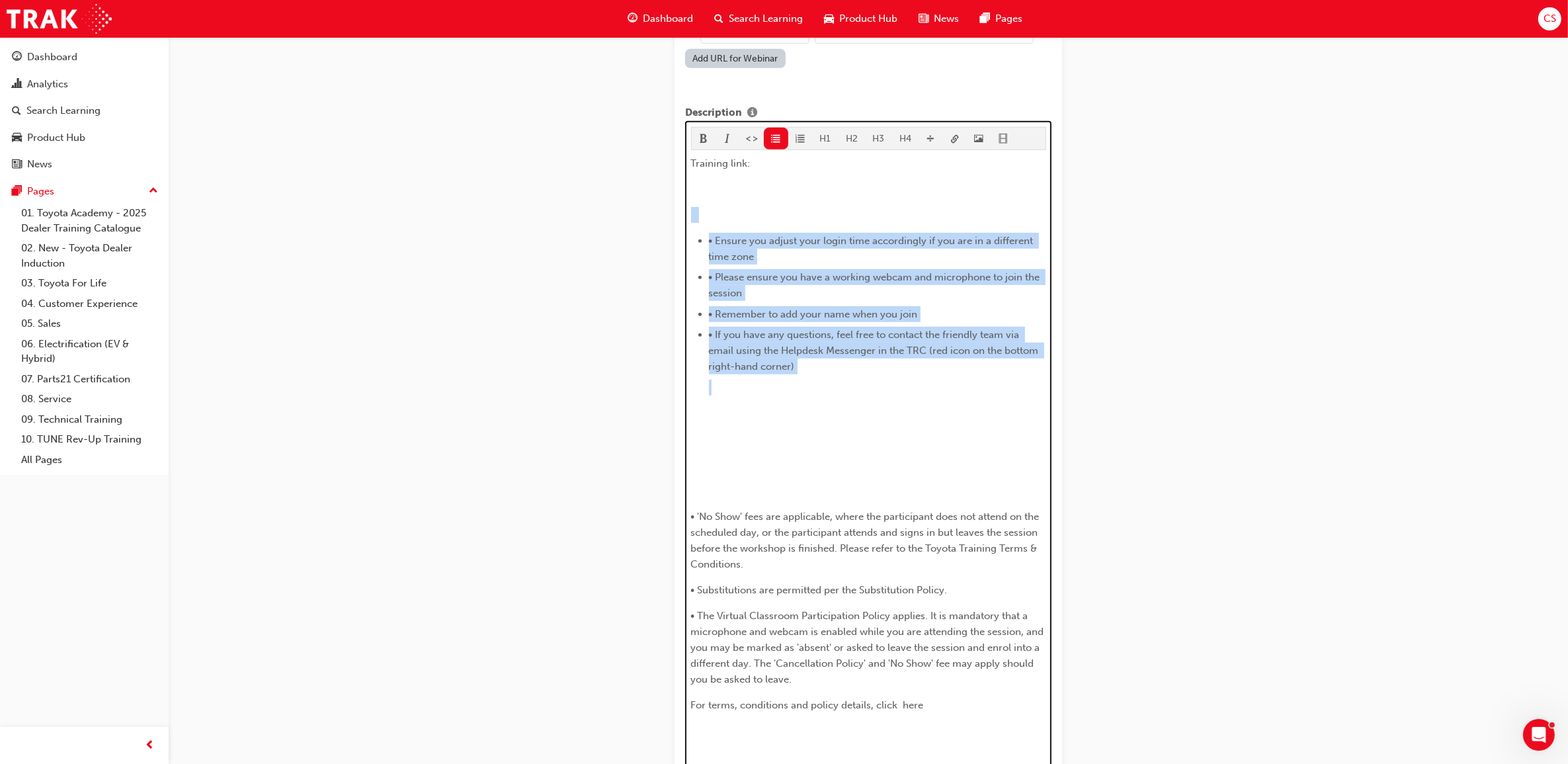
click at [735, 235] on span "• Ensure you adjust your login time accordingly if you are in a different time …" at bounding box center [872, 248] width 327 height 27
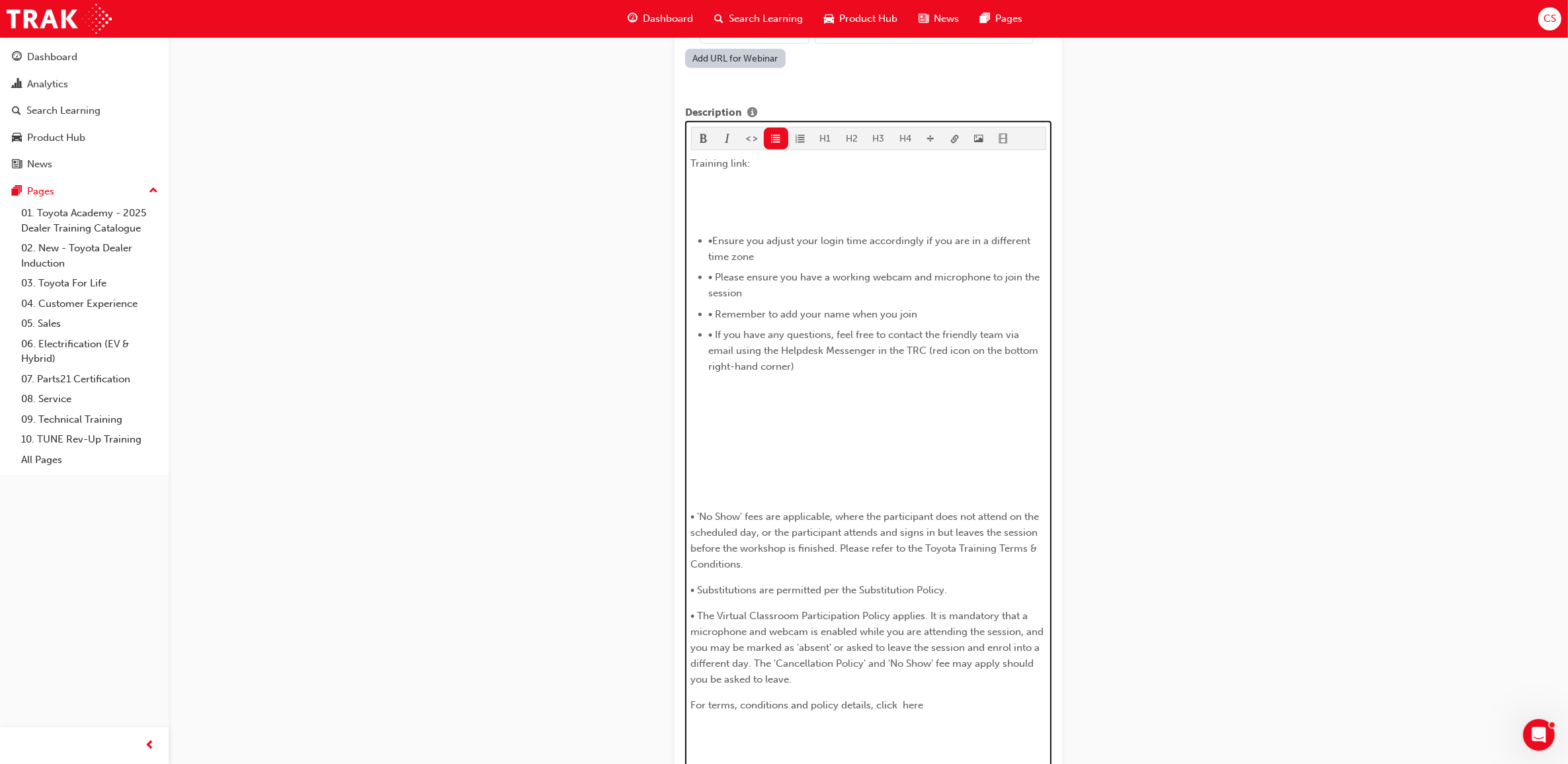
scroll to position [758, 0]
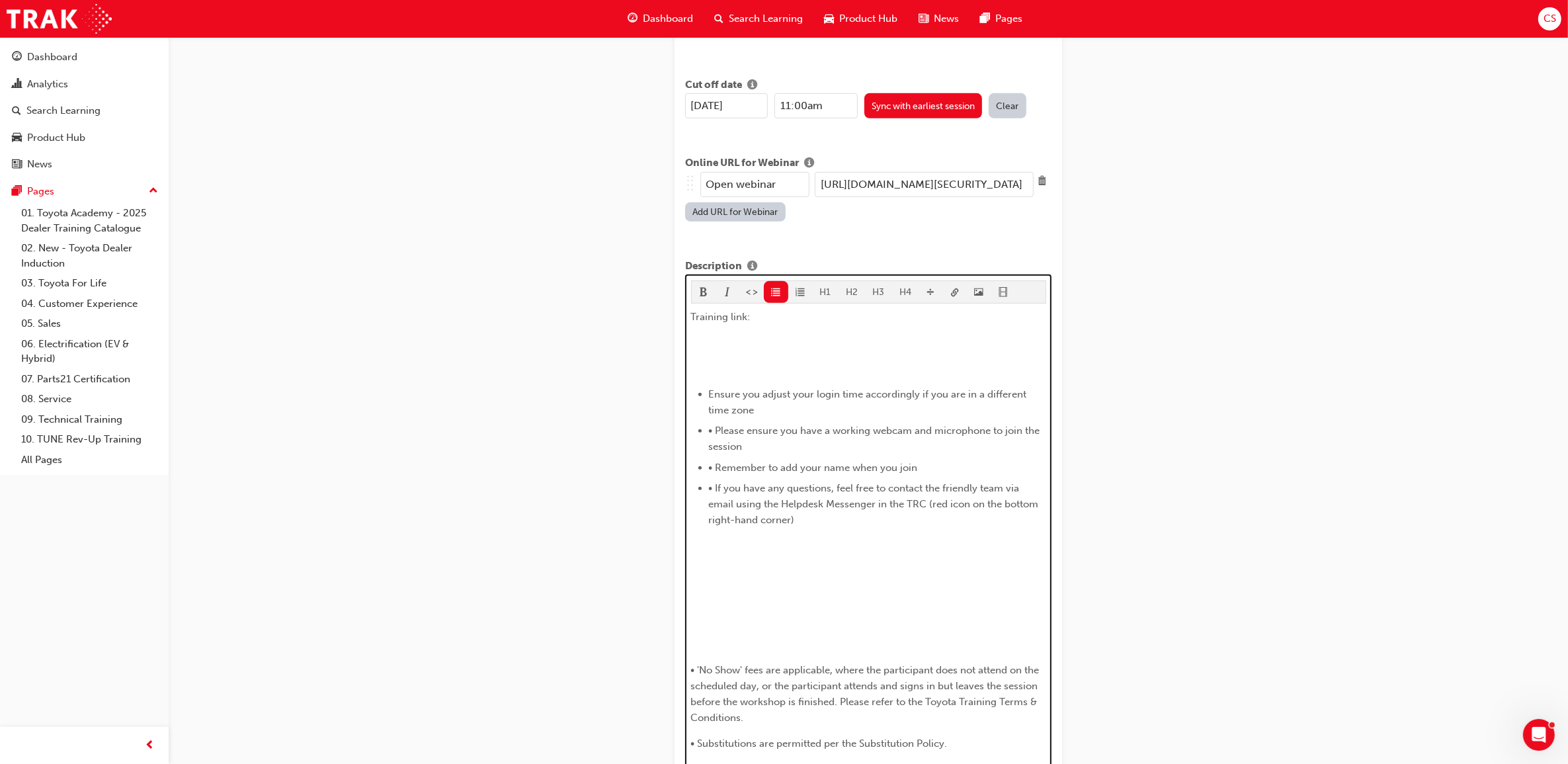
click at [735, 425] on span "• Please ensure you have a working webcam and microphone to join the session" at bounding box center [875, 438] width 334 height 27
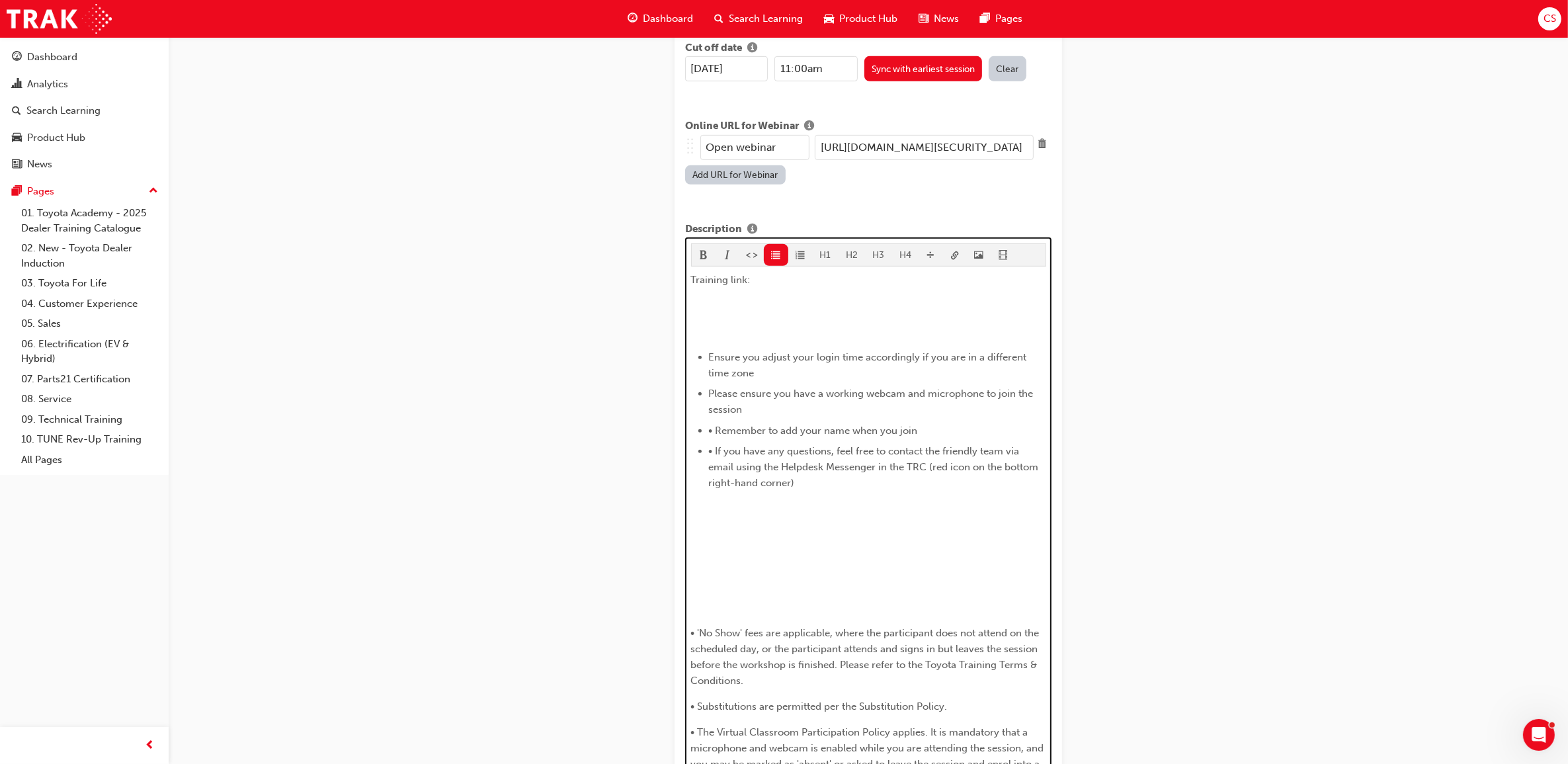
click at [736, 425] on span "• Remember to add your name when you join" at bounding box center [813, 431] width 209 height 12
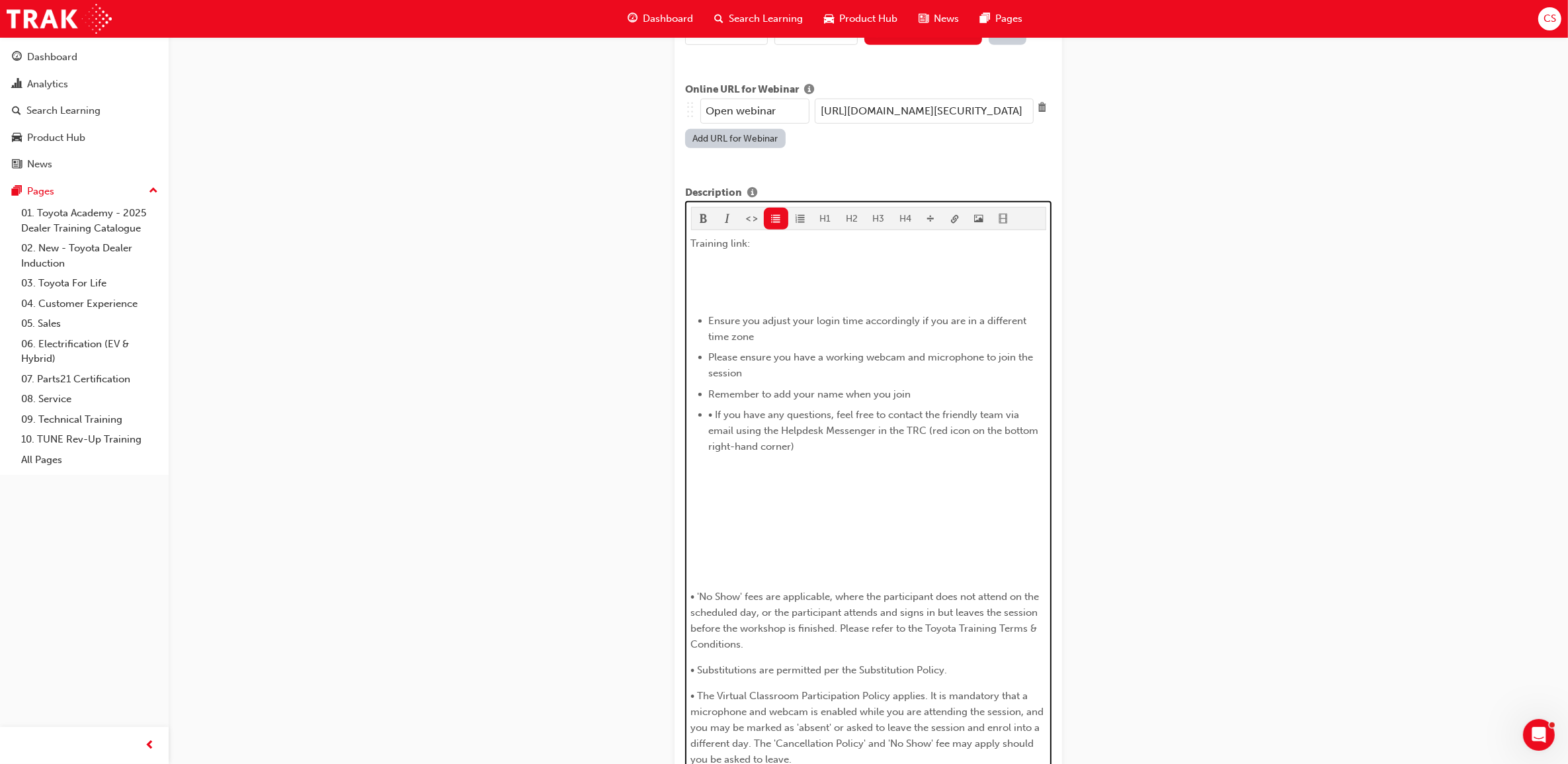
click at [735, 409] on span "• If you have any questions, feel free to contact the friendly team via email u…" at bounding box center [875, 431] width 333 height 44
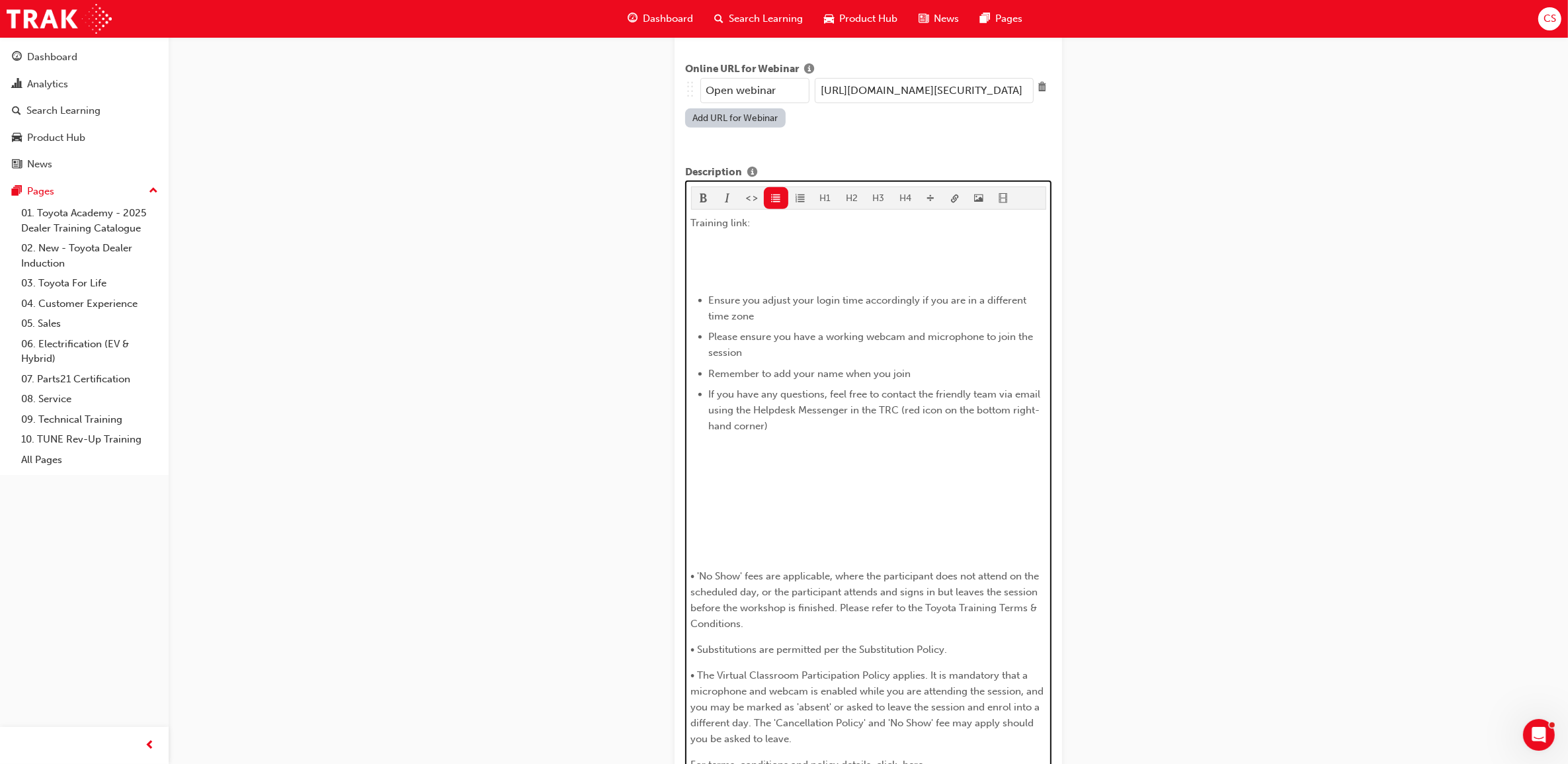
click at [752, 465] on p "﻿" at bounding box center [868, 472] width 355 height 16
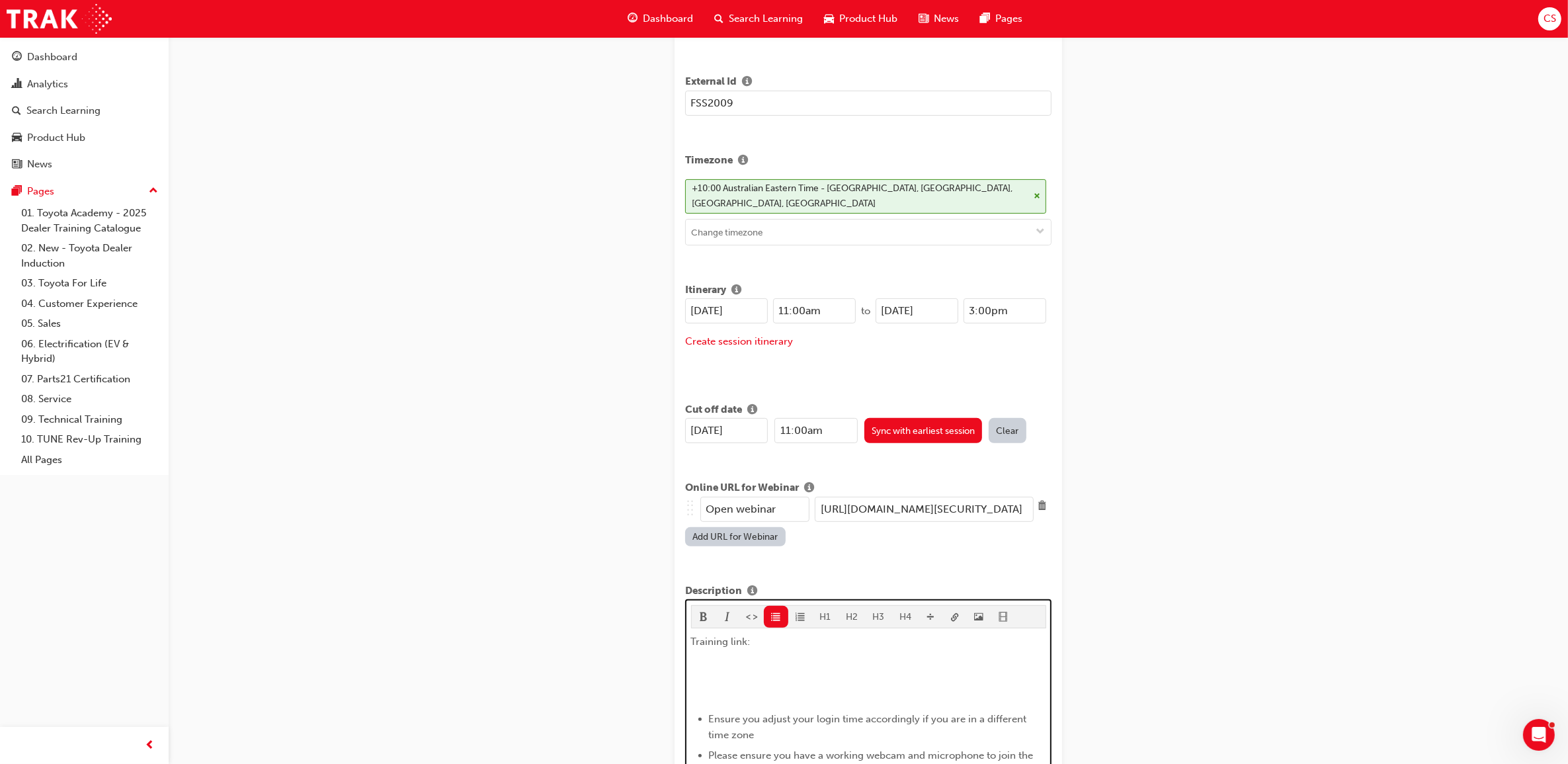
scroll to position [0, 0]
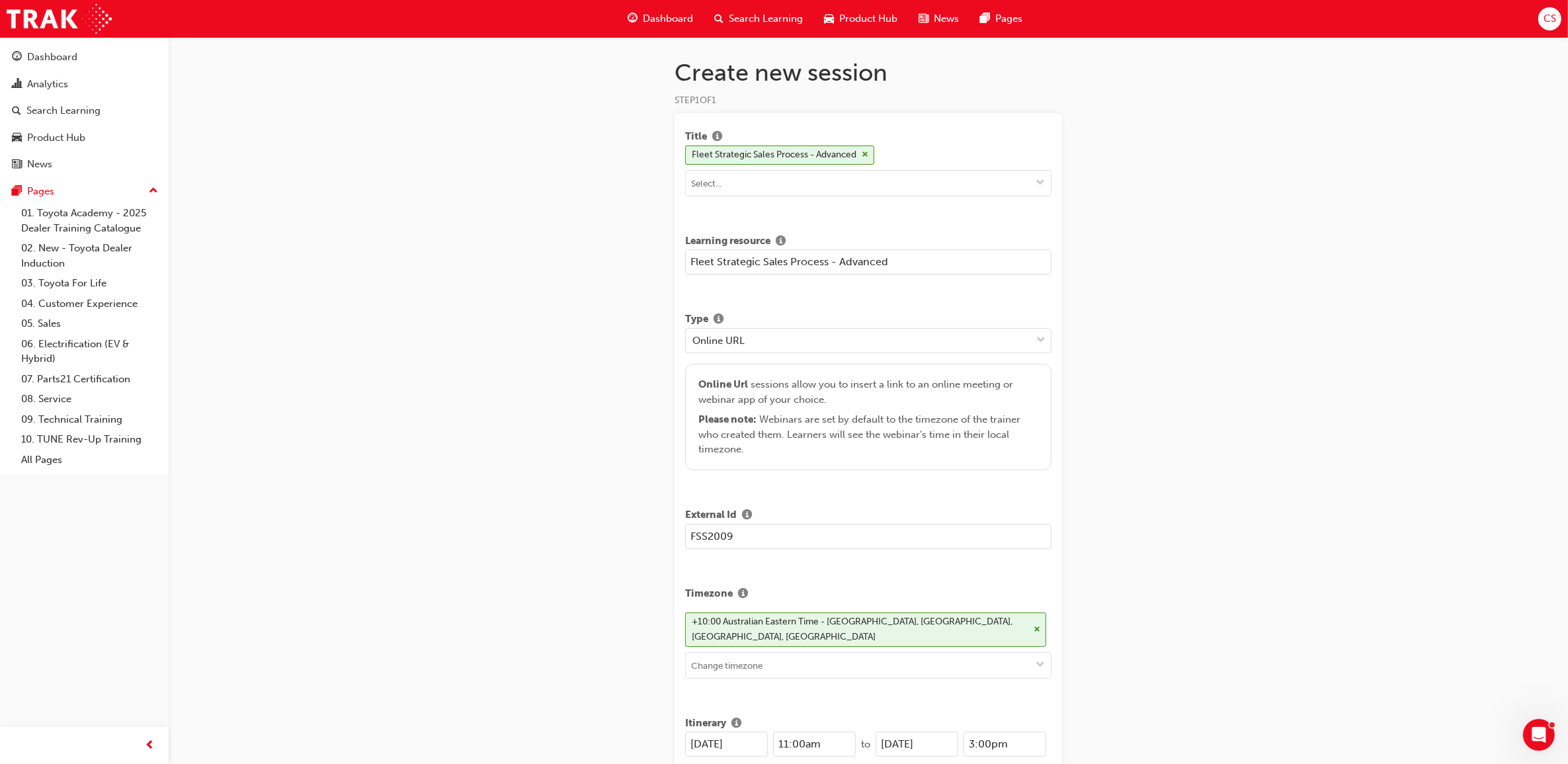
drag, startPoint x: 797, startPoint y: 410, endPoint x: 854, endPoint y: 577, distance: 176.5
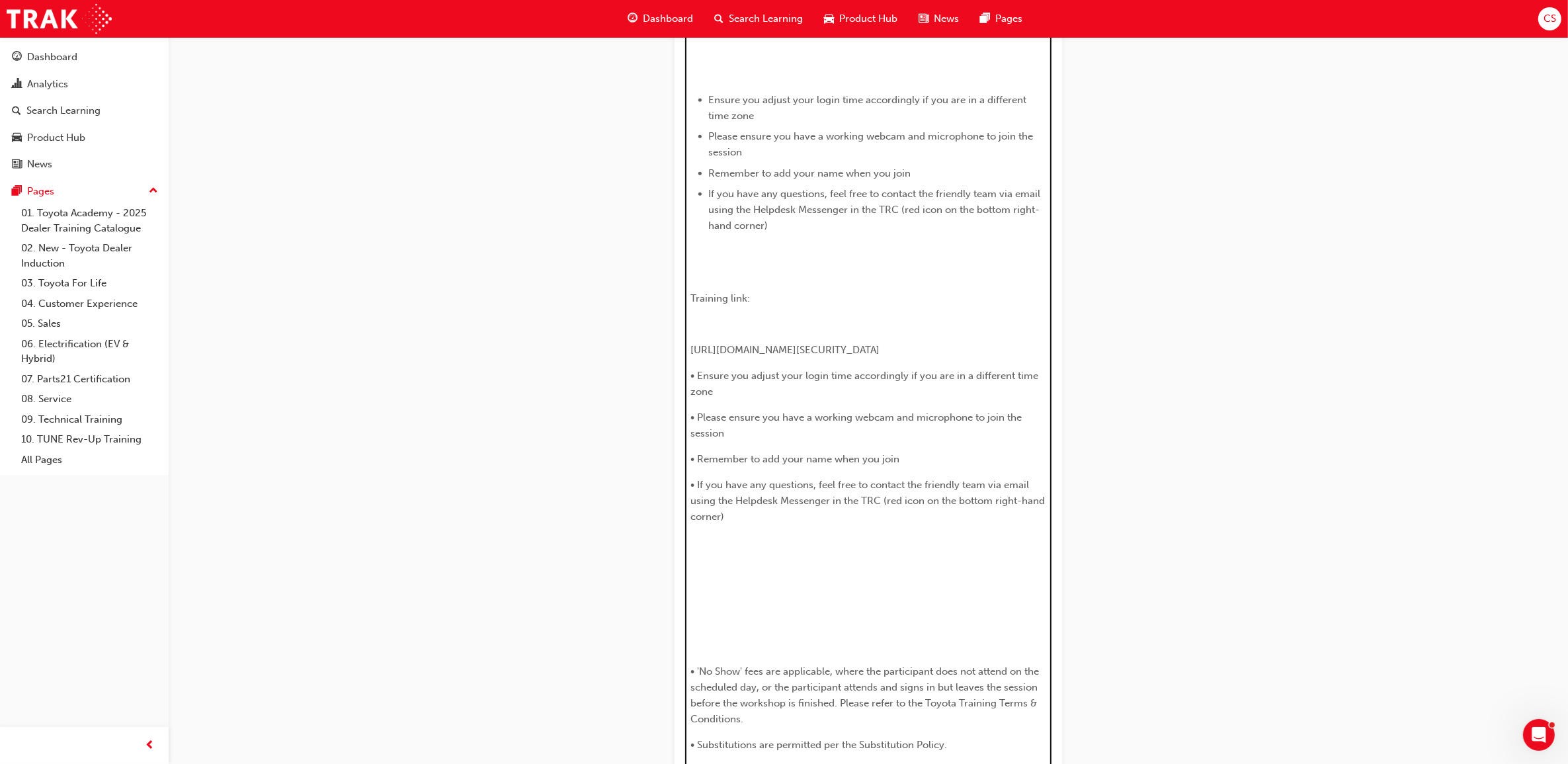
scroll to position [1075, 0]
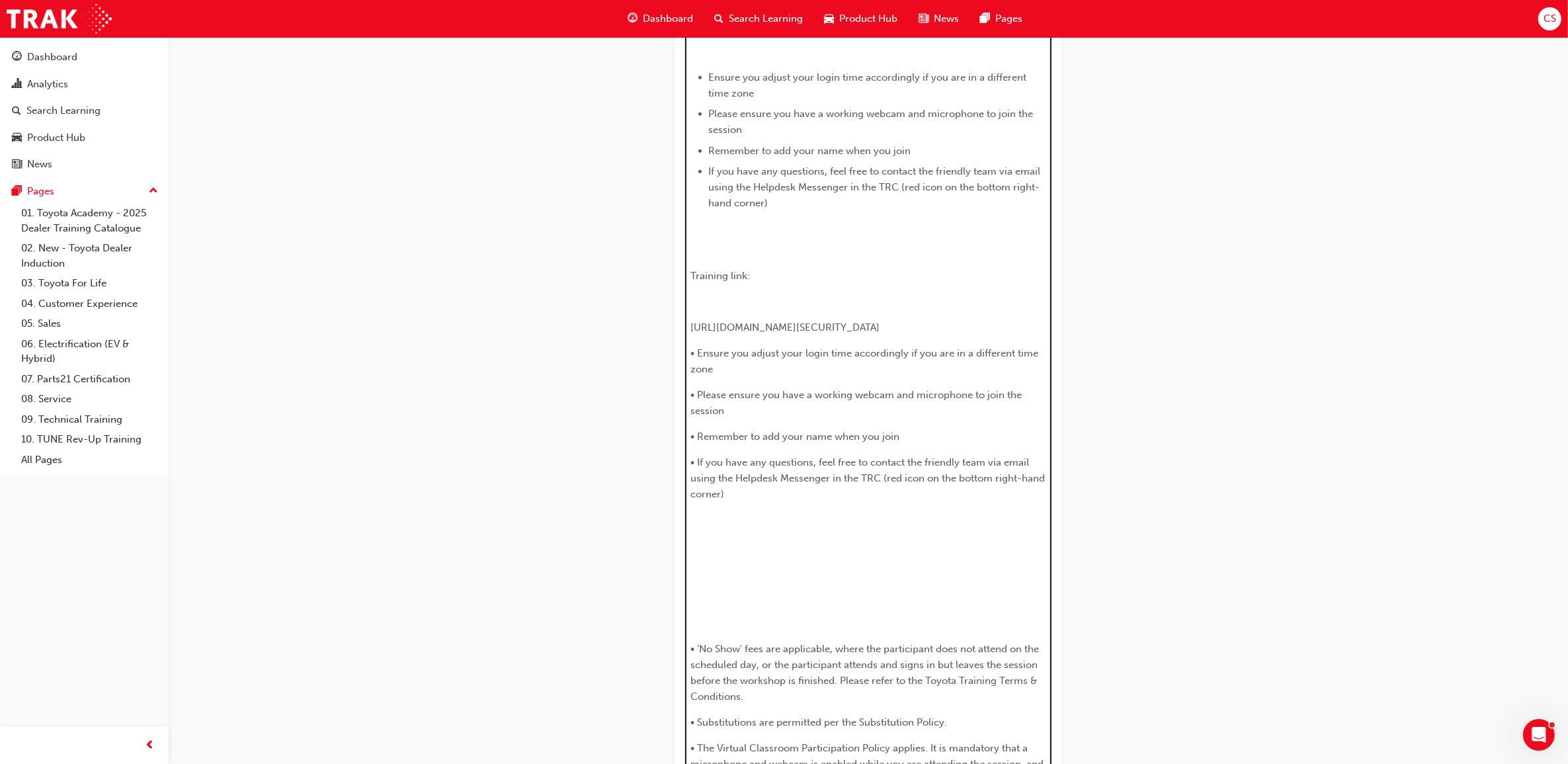
click at [824, 551] on p "﻿" at bounding box center [868, 545] width 355 height 16
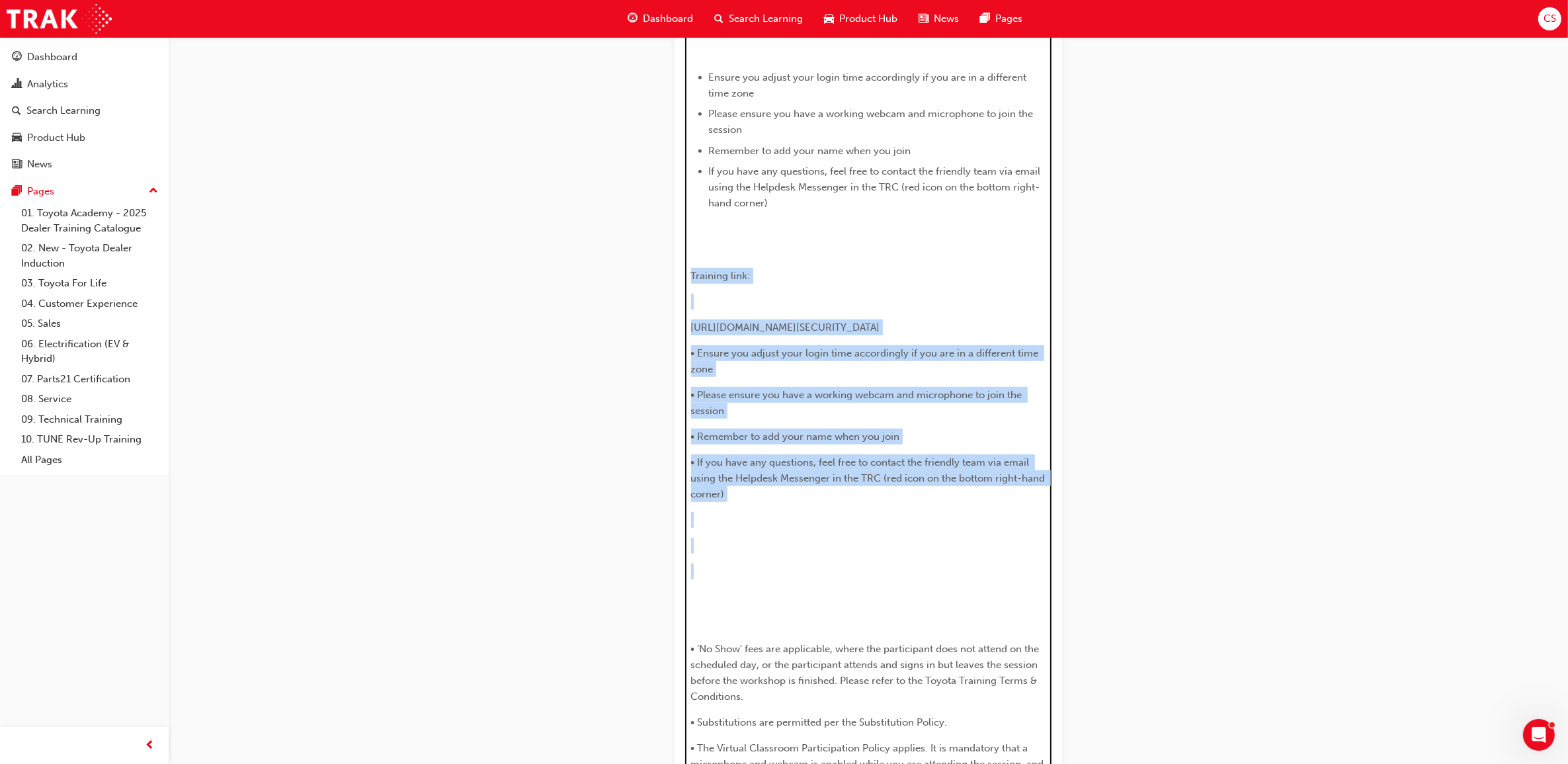
drag, startPoint x: 814, startPoint y: 599, endPoint x: 691, endPoint y: 261, distance: 359.7
click at [691, 261] on div "Training link: ​ Ensure you adjust your login time accordingly if you are in a …" at bounding box center [868, 591] width 355 height 1197
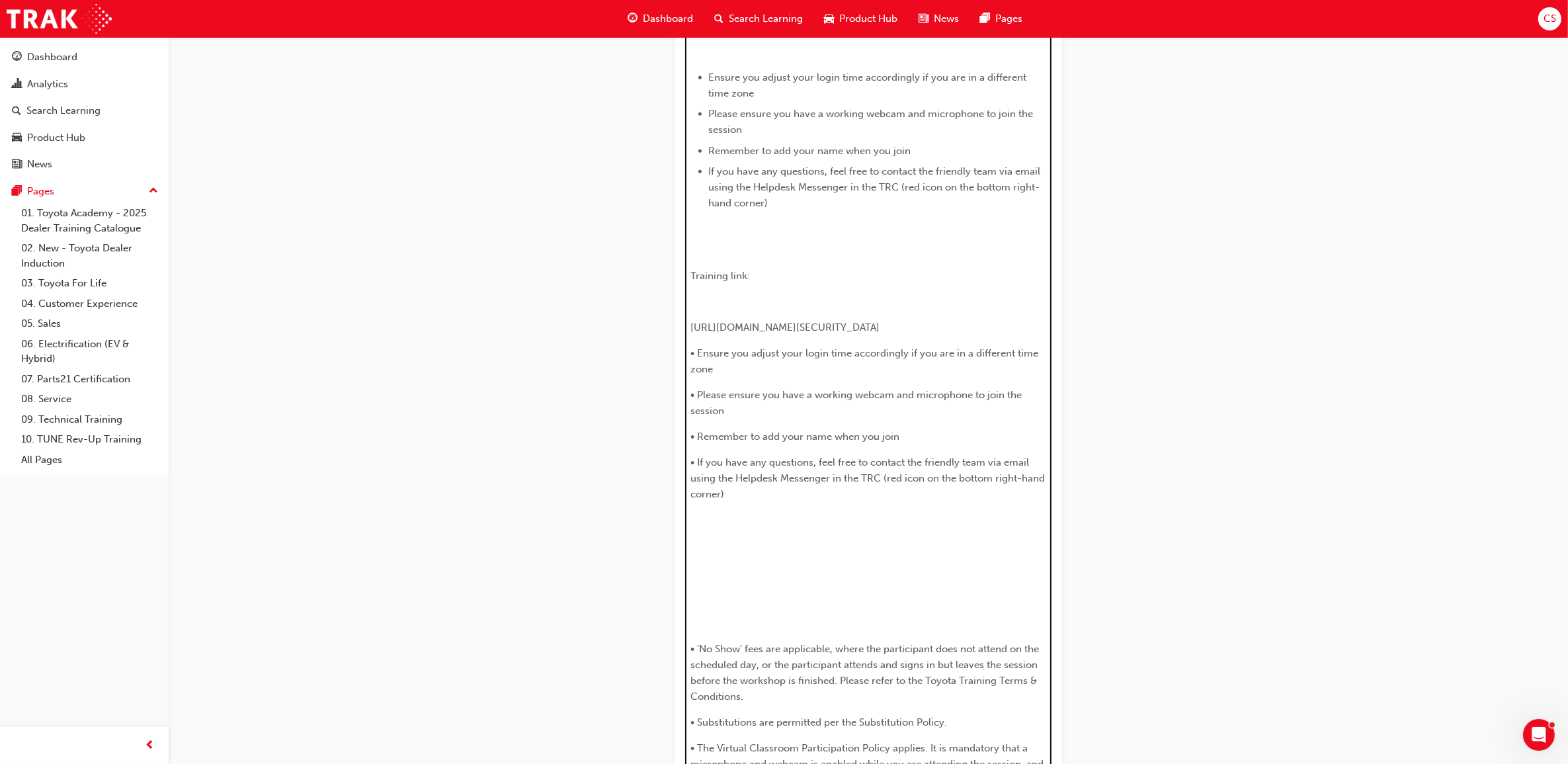
scroll to position [957, 0]
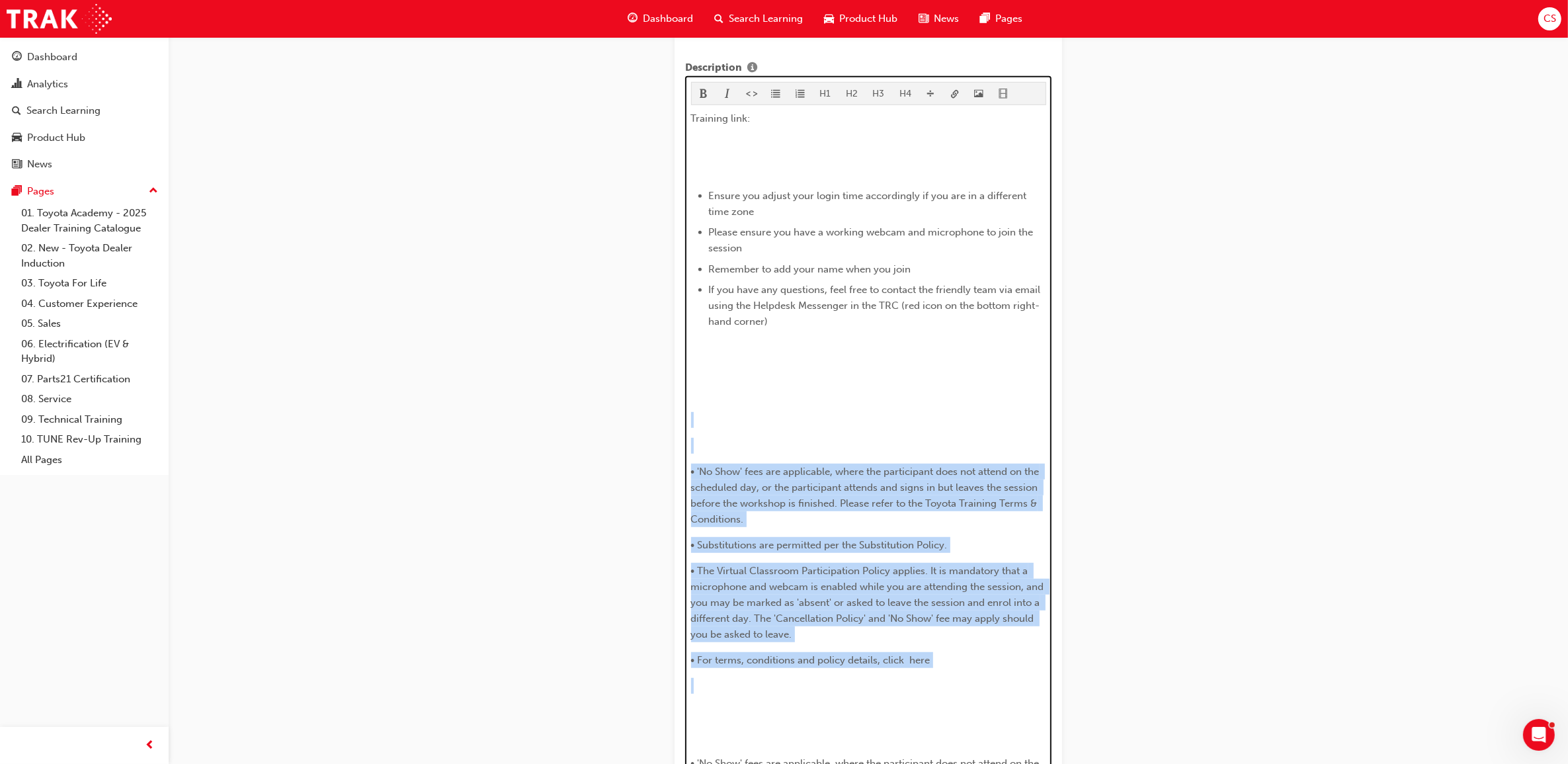
drag, startPoint x: 754, startPoint y: 398, endPoint x: 779, endPoint y: 465, distance: 71.5
click at [816, 666] on div "Training link: ​ Ensure you adjust your login time accordingly if you are in a …" at bounding box center [868, 561] width 355 height 901
click at [785, 395] on div "Training link: ​ Ensure you adjust your login time accordingly if you are in a …" at bounding box center [868, 561] width 355 height 901
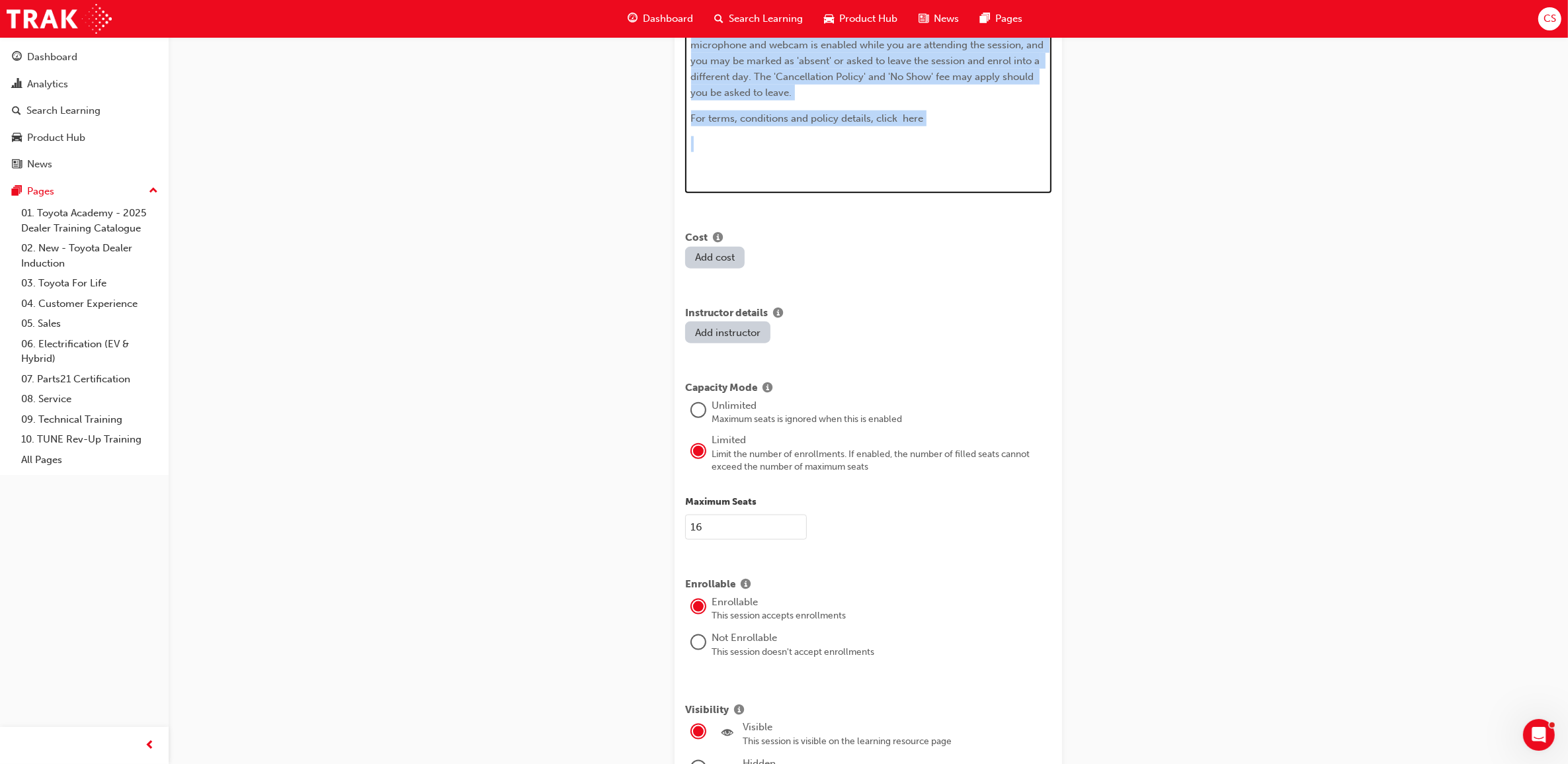
scroll to position [1841, 0]
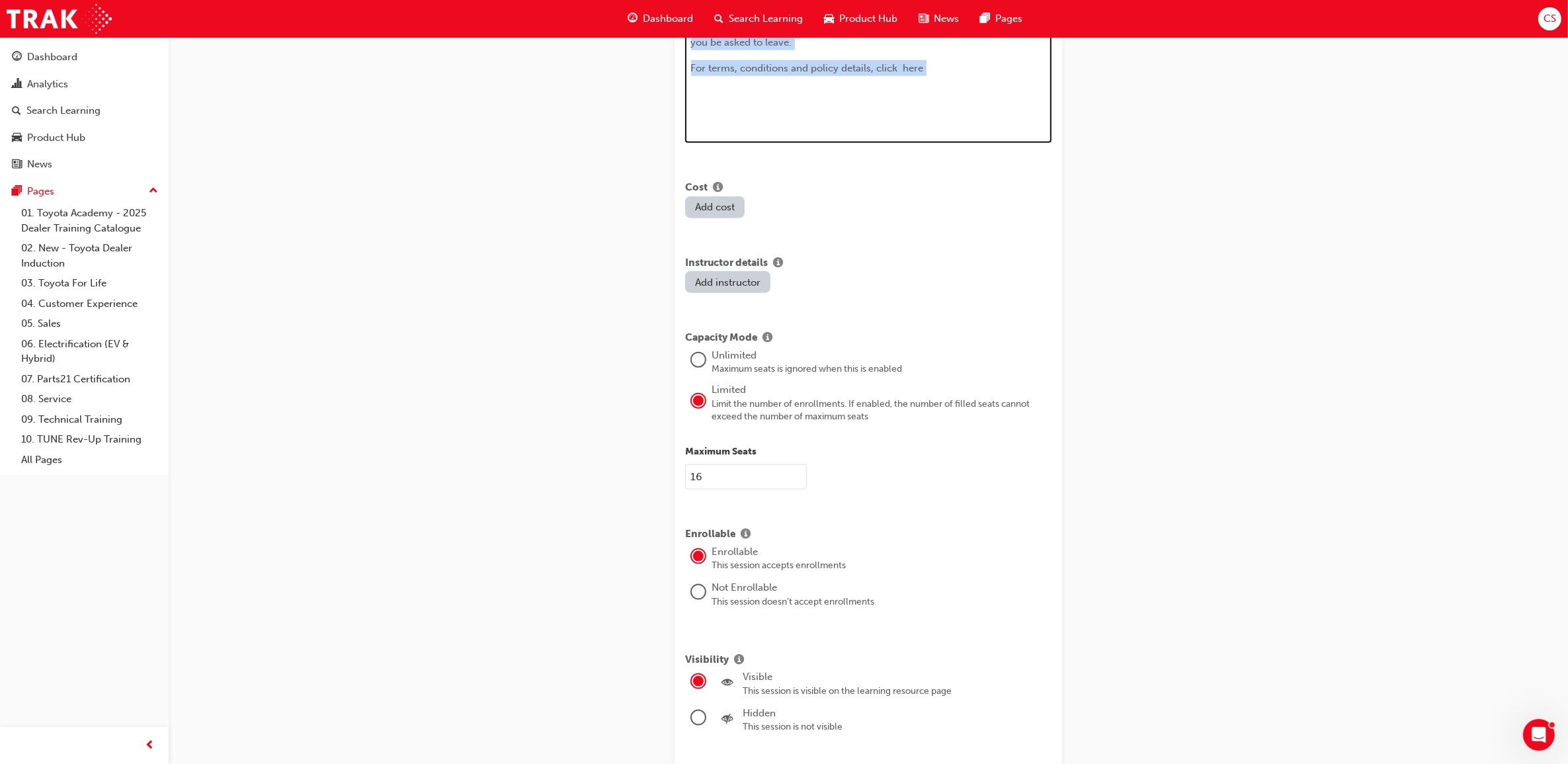
drag, startPoint x: 830, startPoint y: 702, endPoint x: 938, endPoint y: 66, distance: 645.1
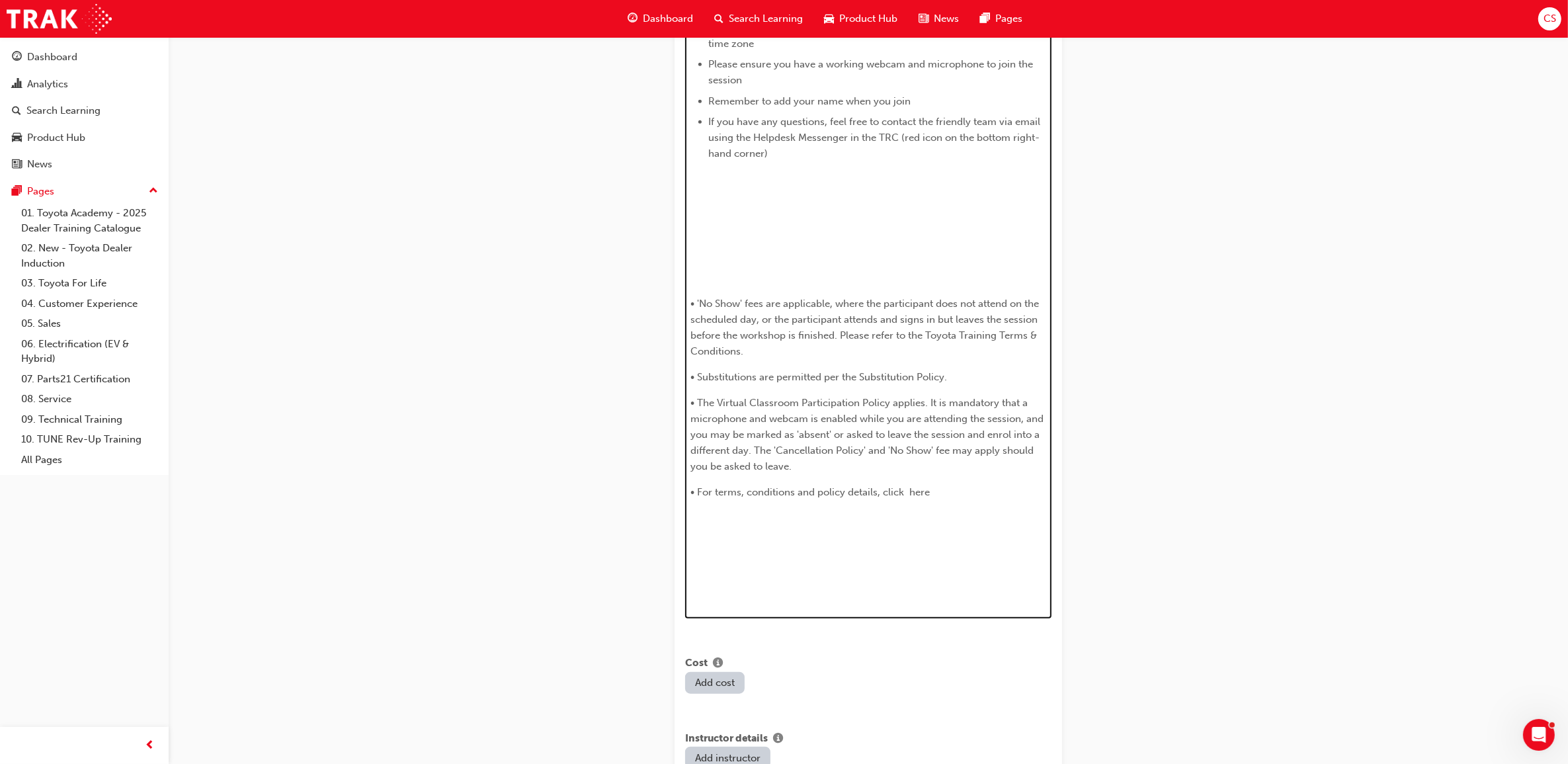
scroll to position [1110, 0]
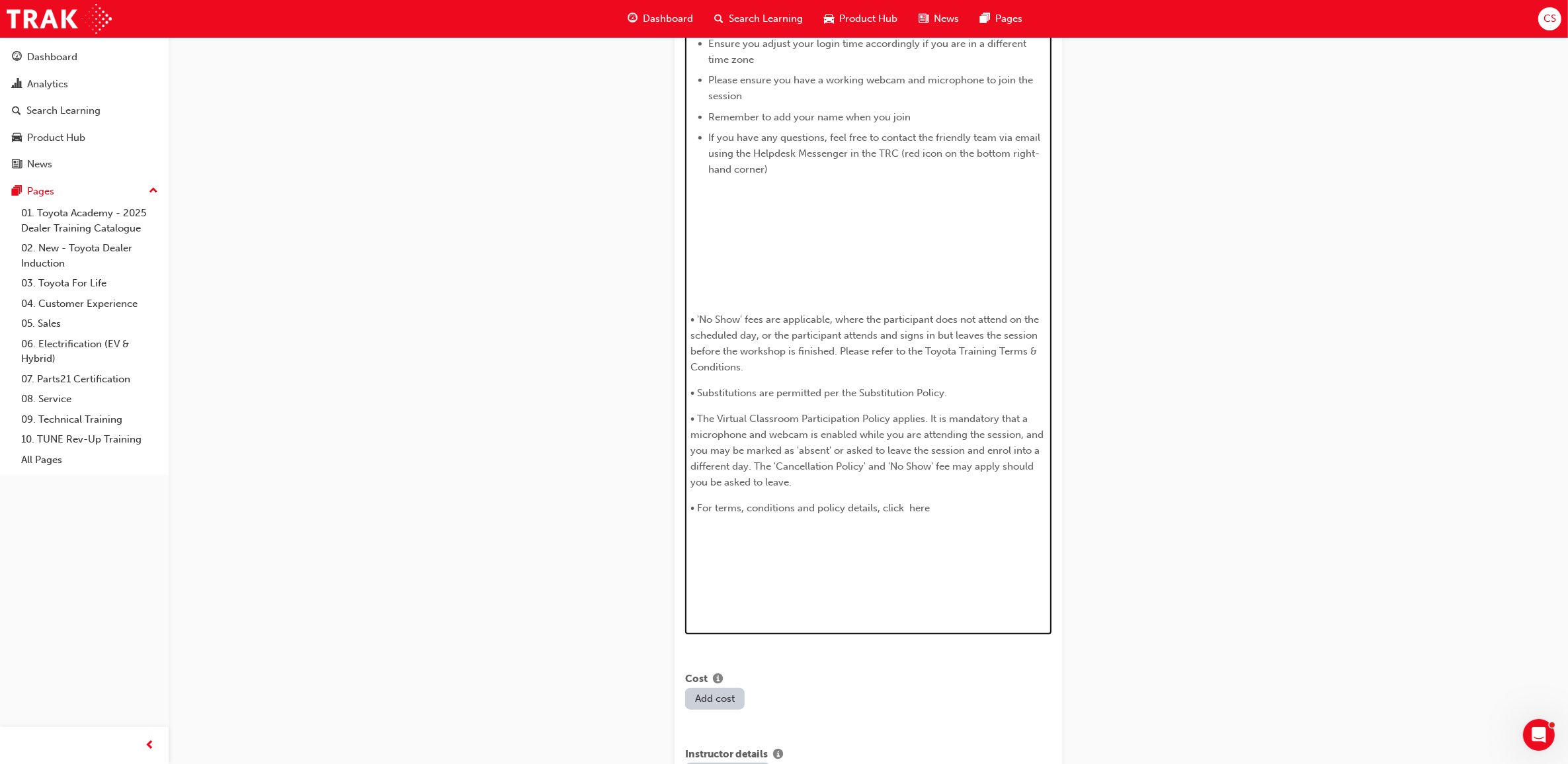
click at [798, 526] on p "﻿" at bounding box center [868, 534] width 355 height 16
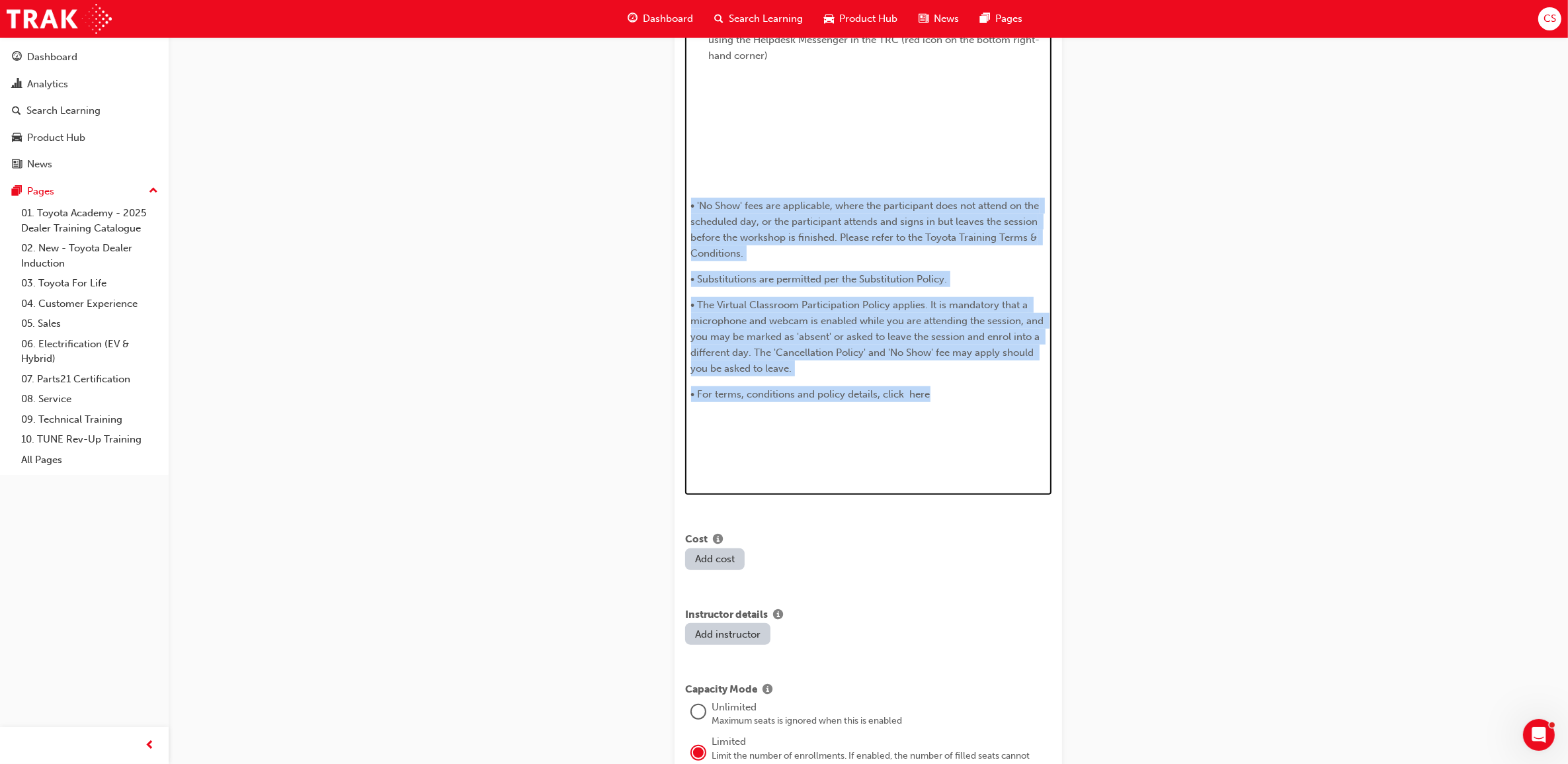
drag, startPoint x: 951, startPoint y: 386, endPoint x: 656, endPoint y: 182, distance: 358.7
click at [656, 182] on div "Create new session STEP 1 OF 1 Title Fleet Strategic Sales Process - Advanced L…" at bounding box center [869, 80] width 430 height 2490
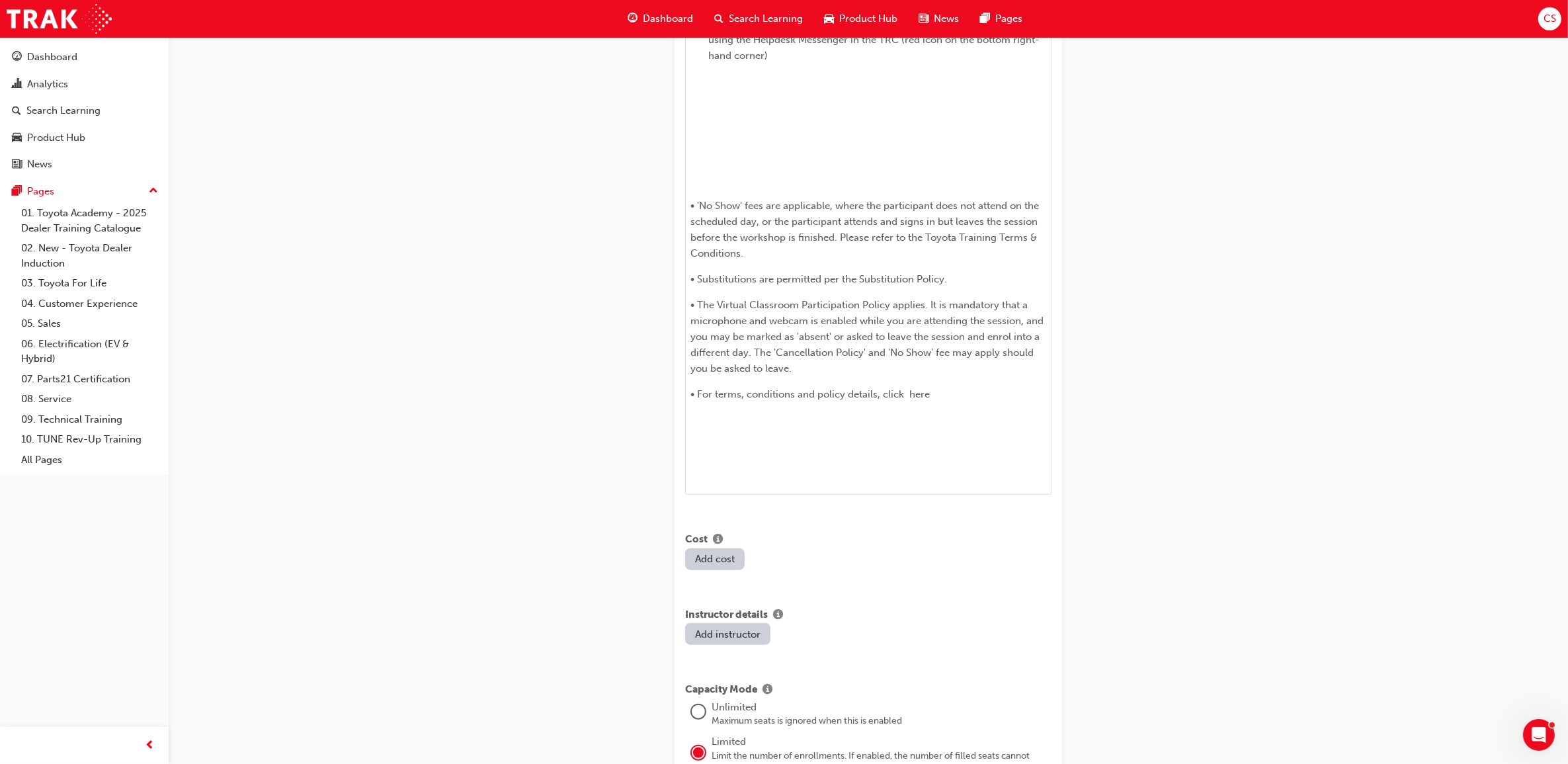
click at [1102, 151] on div "Create new session STEP 1 OF 1 Title Fleet Strategic Sales Process - Advanced L…" at bounding box center [784, 67] width 1568 height 2581
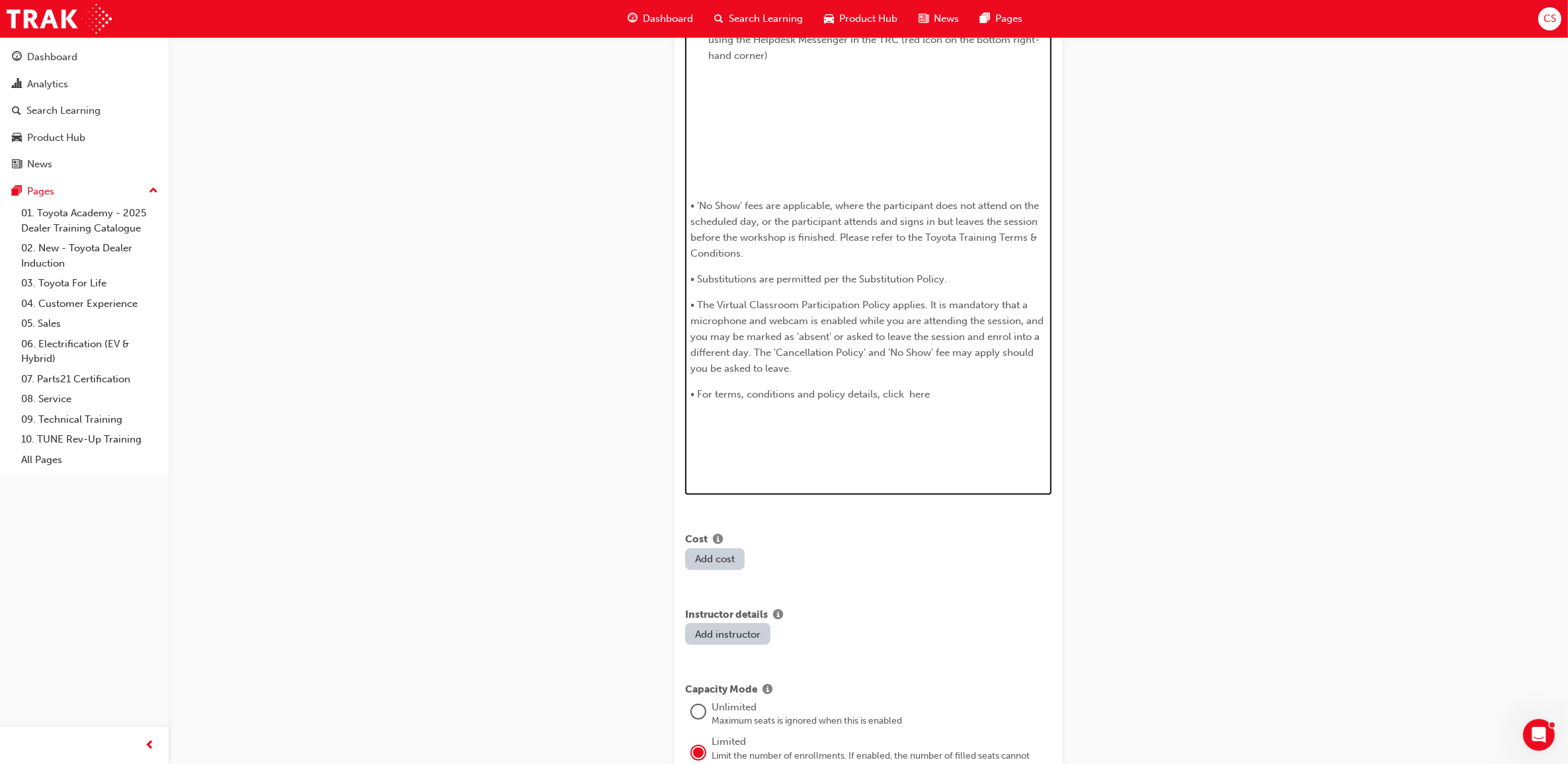
click at [922, 388] on span "• For terms, conditions and policy details, click here" at bounding box center [810, 394] width 239 height 12
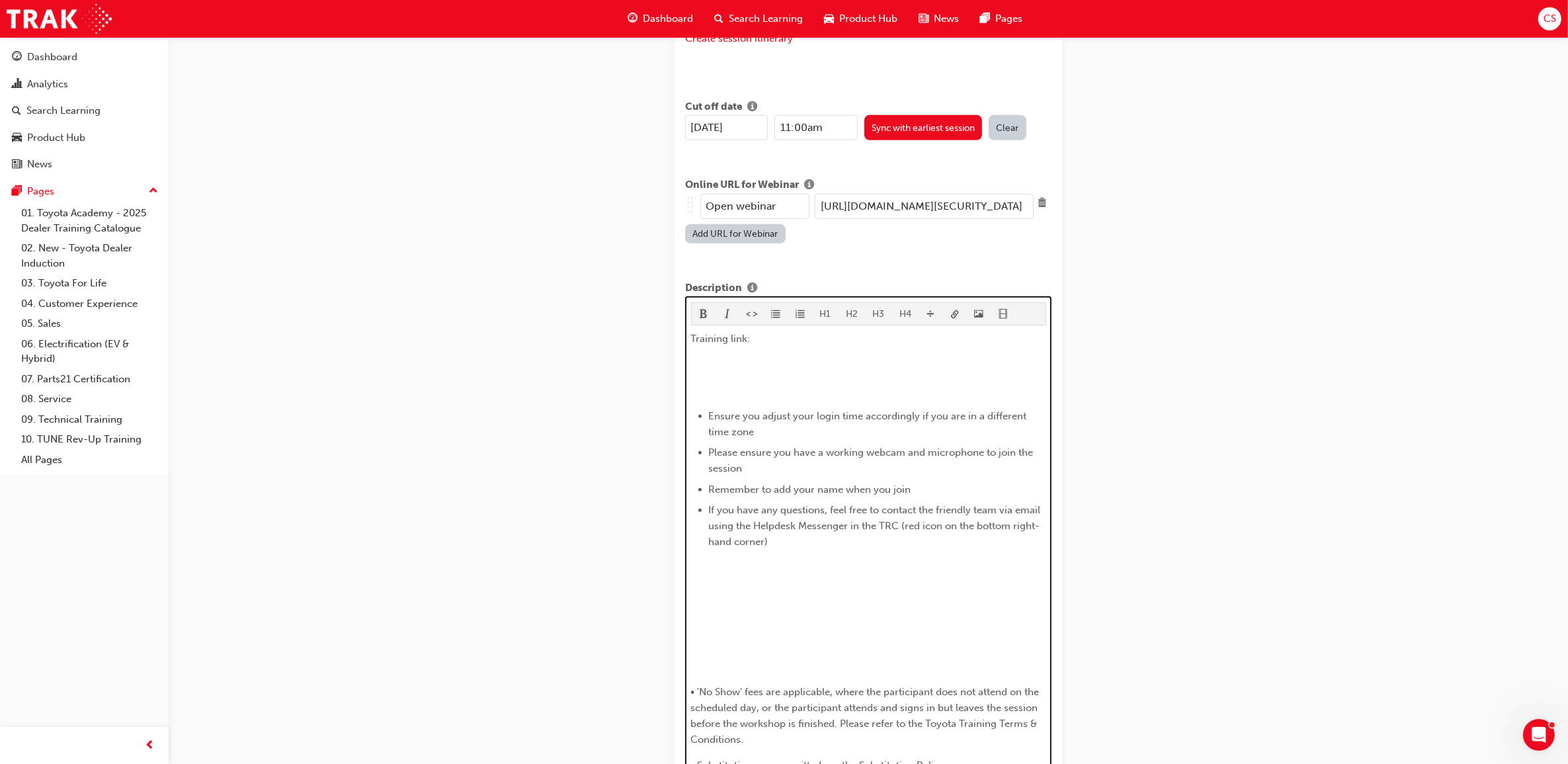
scroll to position [744, 0]
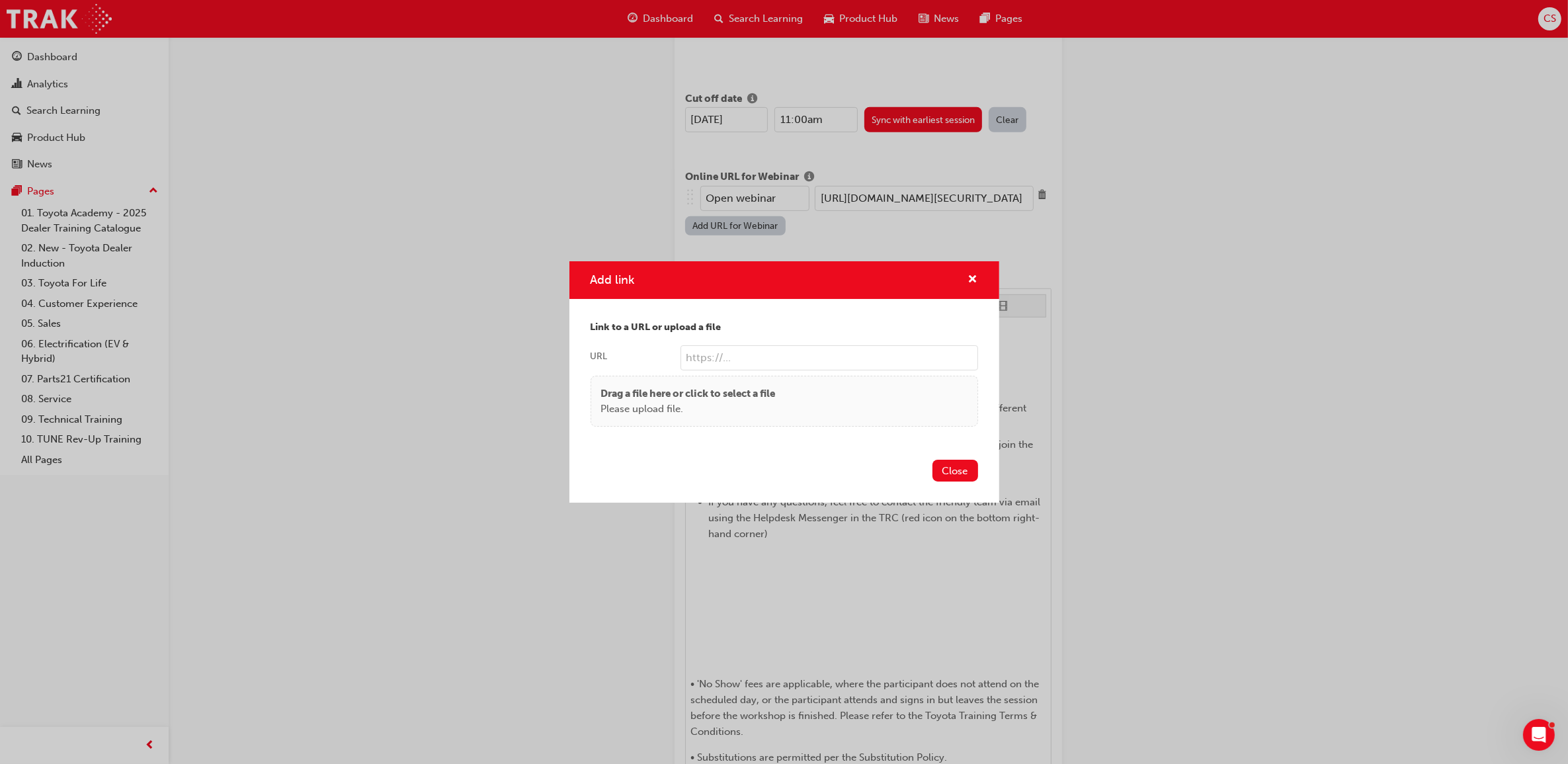
click at [731, 360] on input "URL" at bounding box center [829, 358] width 298 height 26
paste input "Loremips dolo: ​ sitam://co14adi.elit.se/d/42554083048?eiu=tE1iNcidIduntUTLAbor…"
type input "Loremips dolo: ​ sitam://co14adi.elit.se/d/42554083048?eiu=tE1iNcidIduntUTLAbor…"
click at [967, 359] on input "URL" at bounding box center [829, 358] width 298 height 26
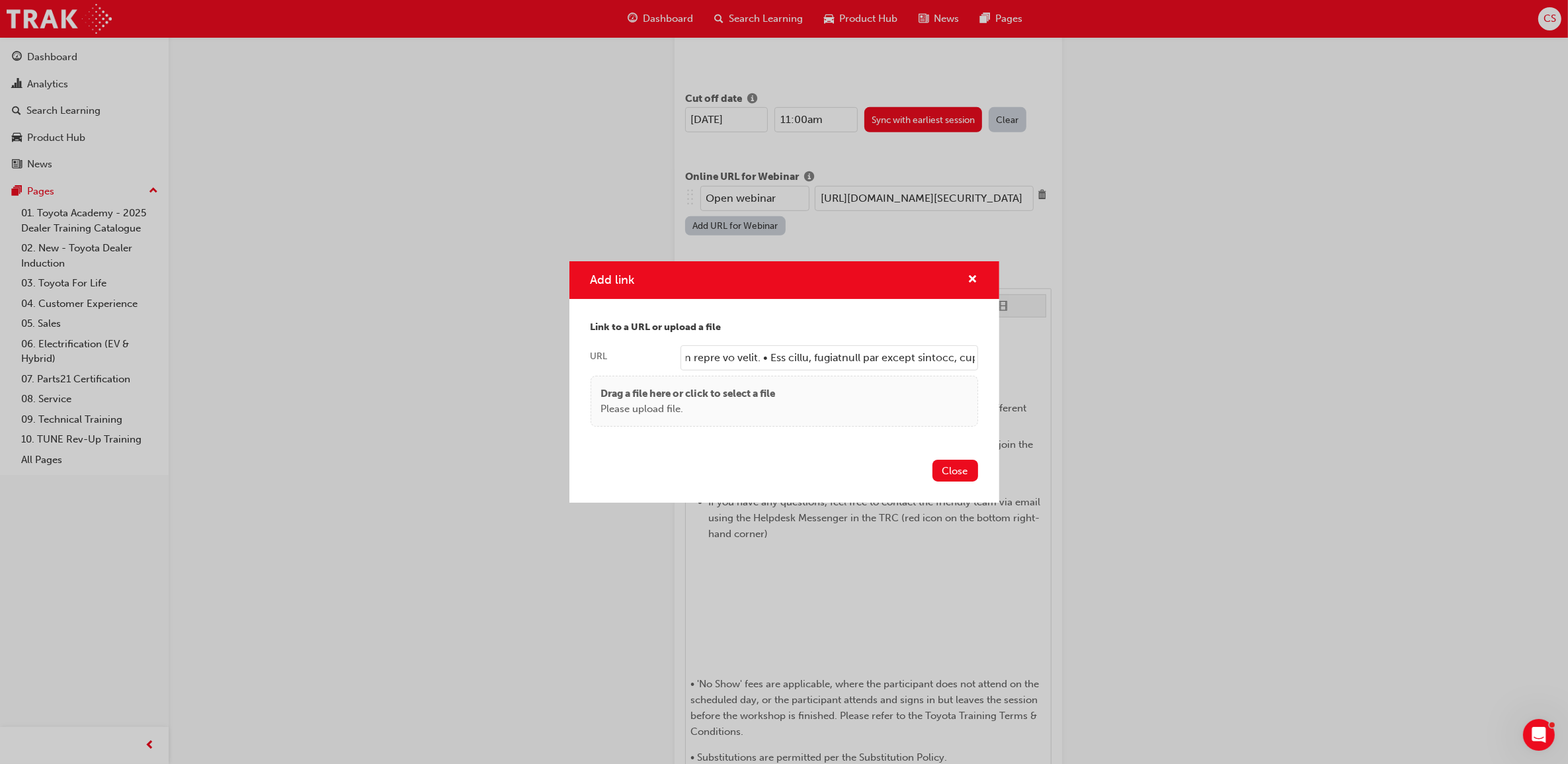
click at [967, 359] on input "URL" at bounding box center [829, 358] width 298 height 26
click at [967, 468] on button "Close" at bounding box center [956, 471] width 45 height 22
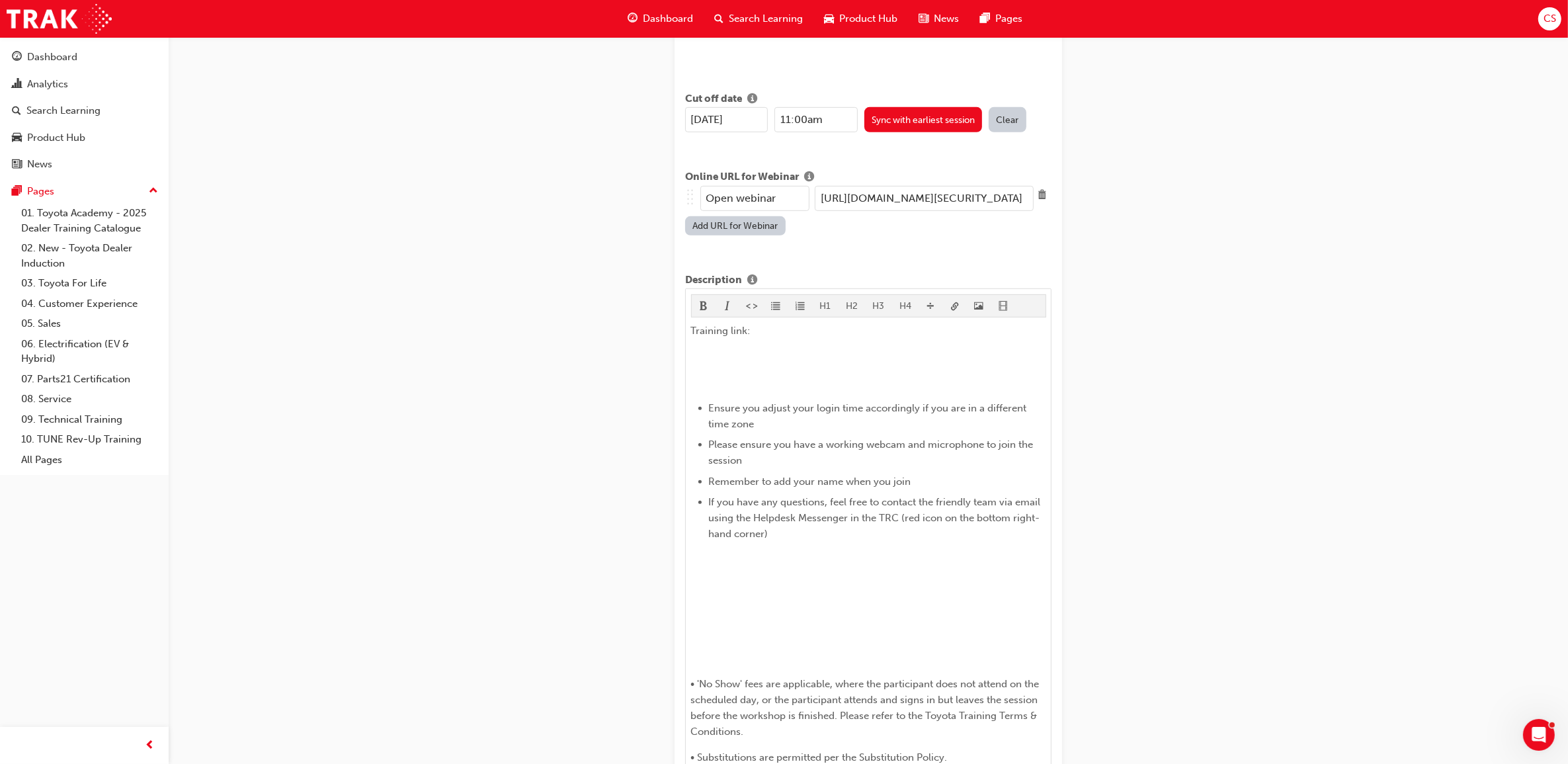
click at [1290, 453] on div "Create new session STEP 1 OF 1 Title Fleet Strategic Sales Process - Advanced L…" at bounding box center [784, 546] width 1568 height 2581
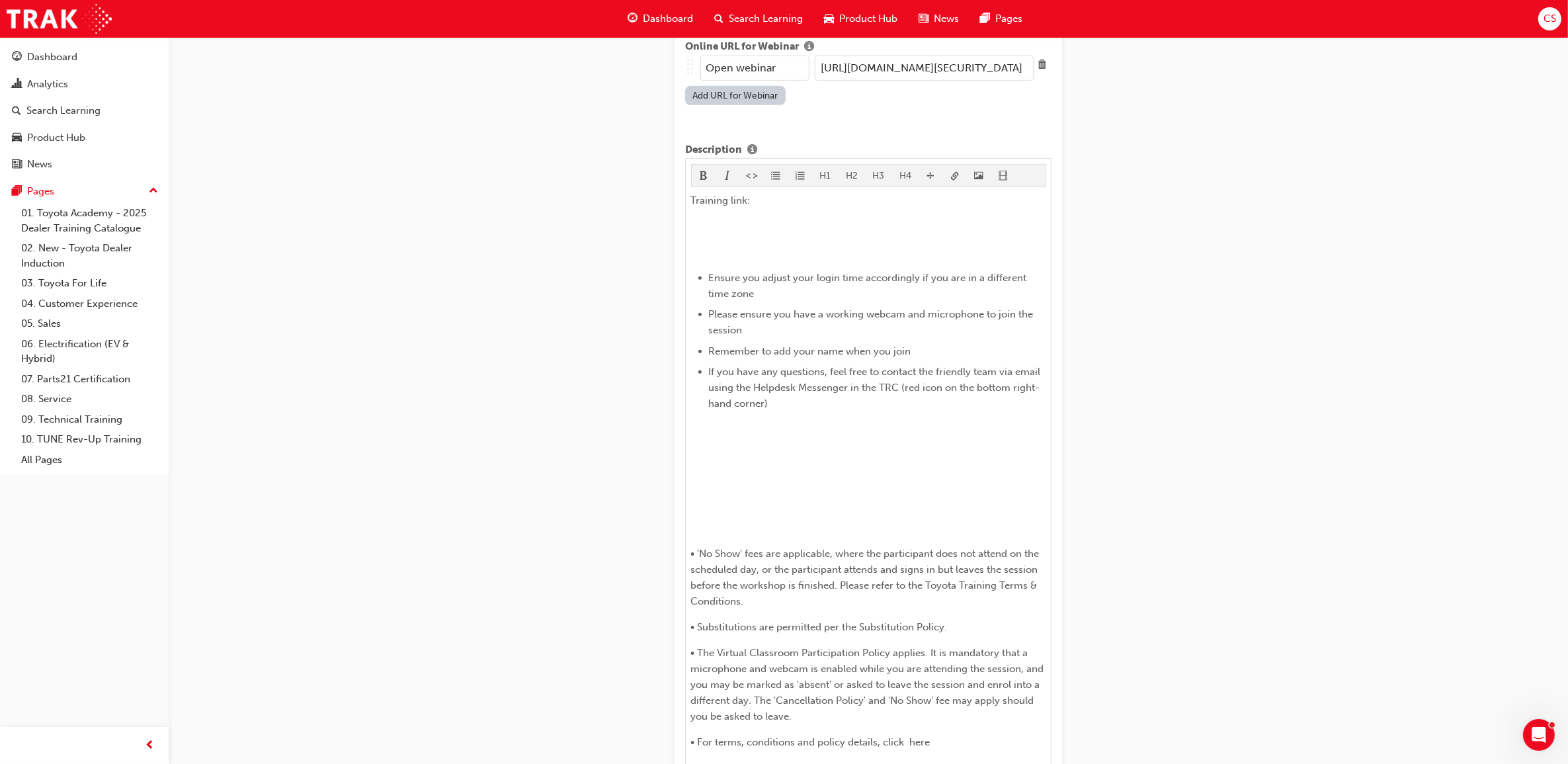
scroll to position [910, 0]
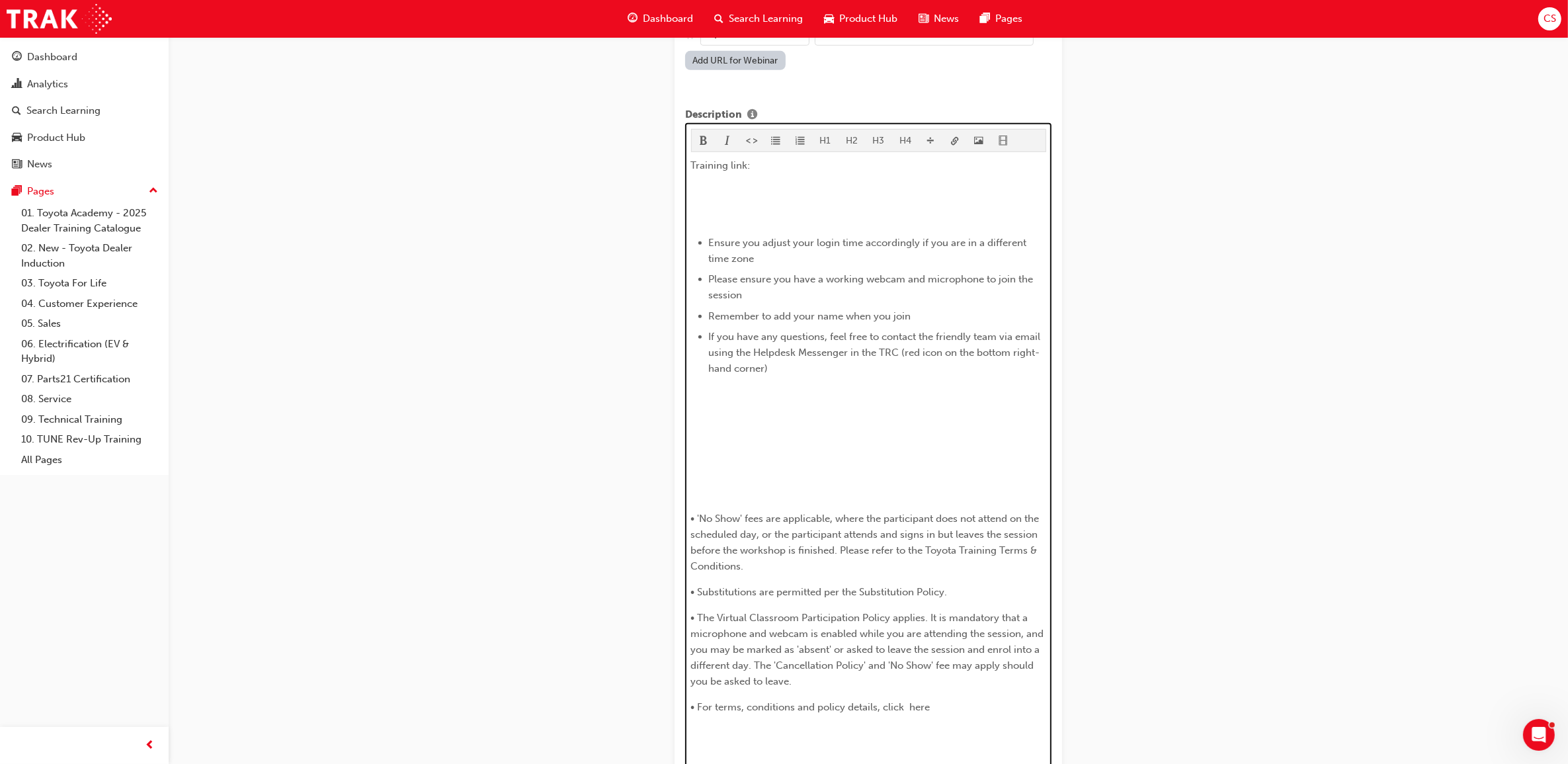
click at [954, 700] on p "• For terms, conditions and policy details, click here" at bounding box center [868, 707] width 355 height 16
click at [834, 410] on p "﻿" at bounding box center [868, 416] width 355 height 16
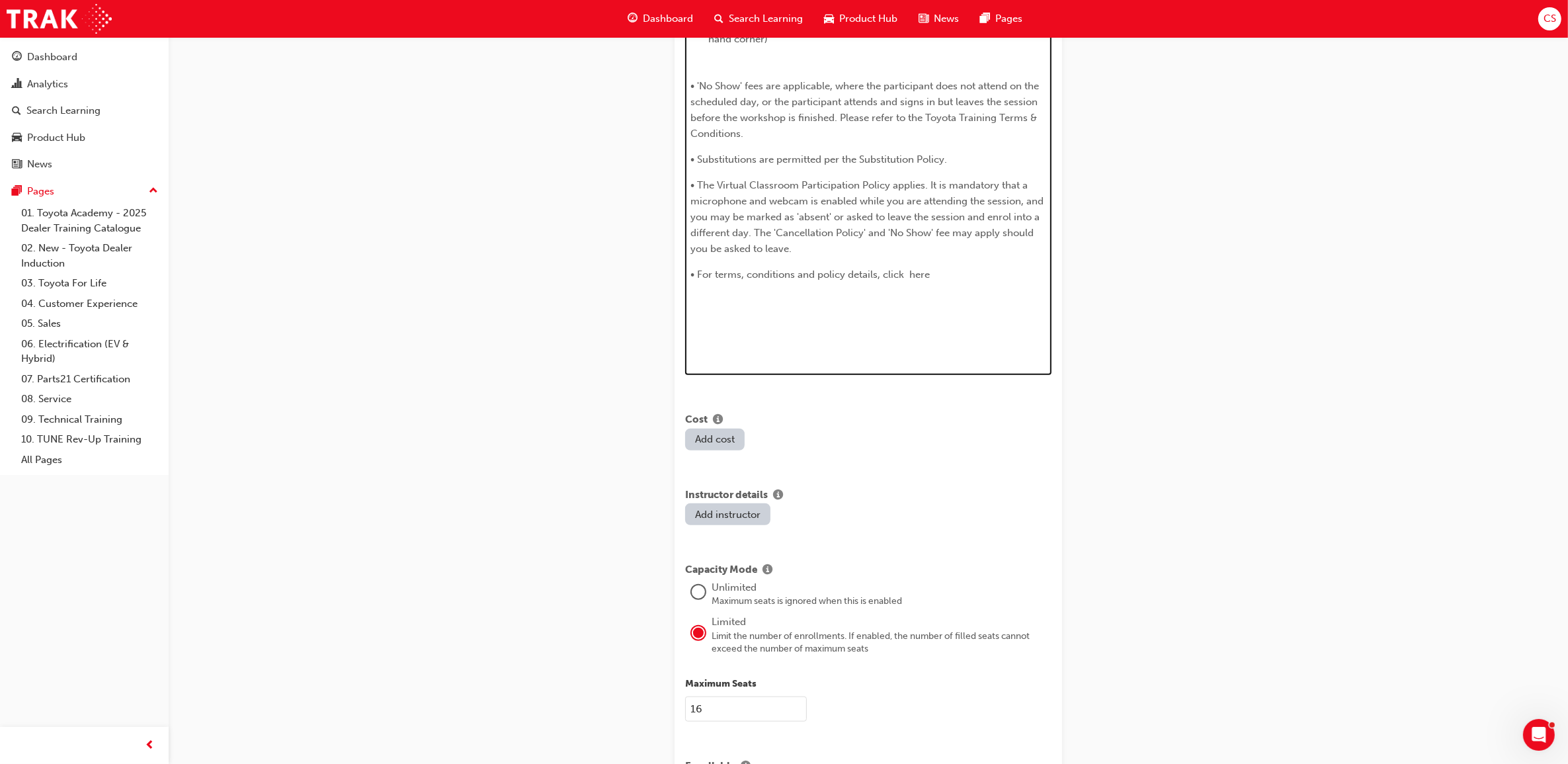
scroll to position [1262, 0]
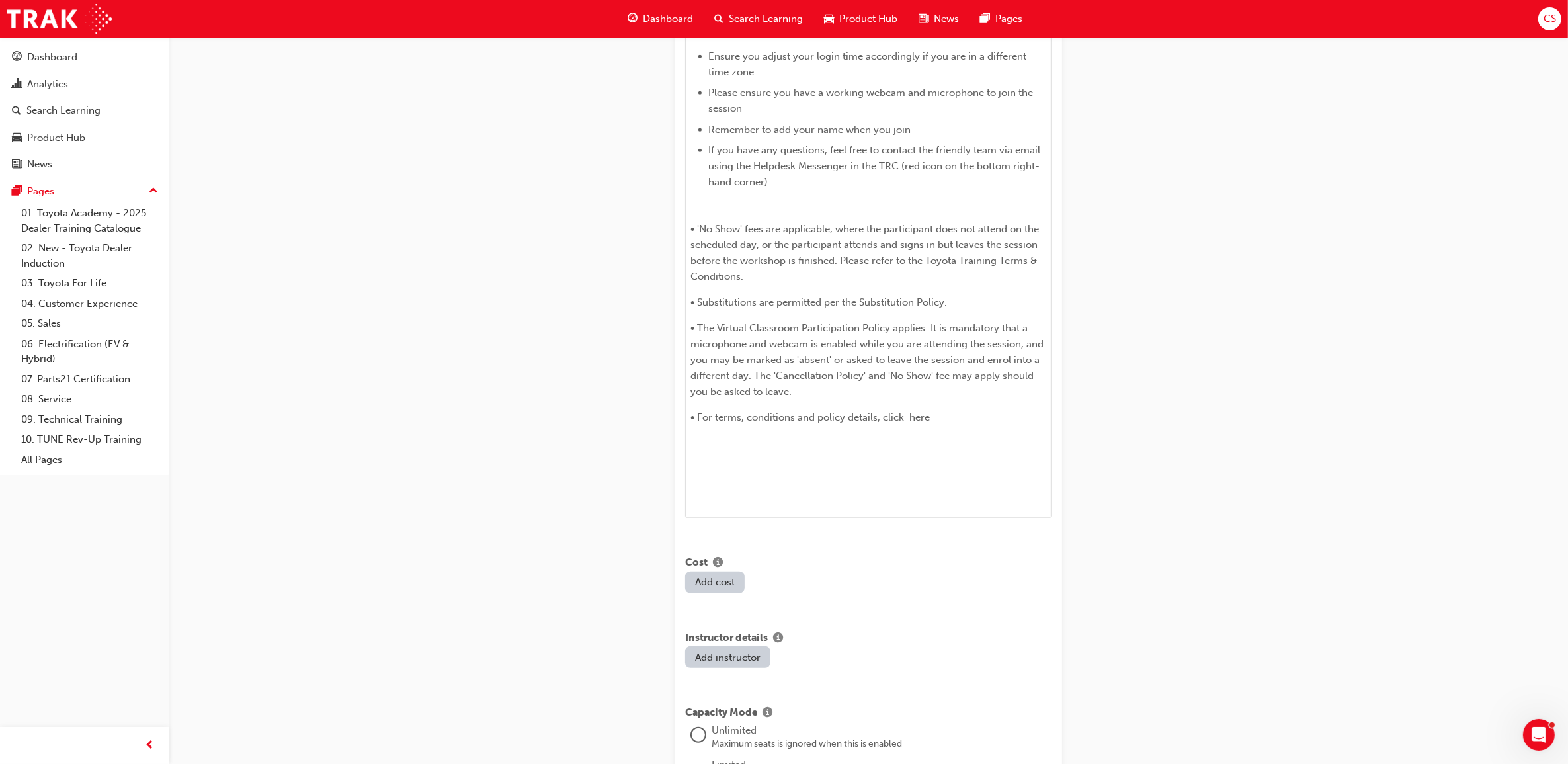
scroll to position [1592, 0]
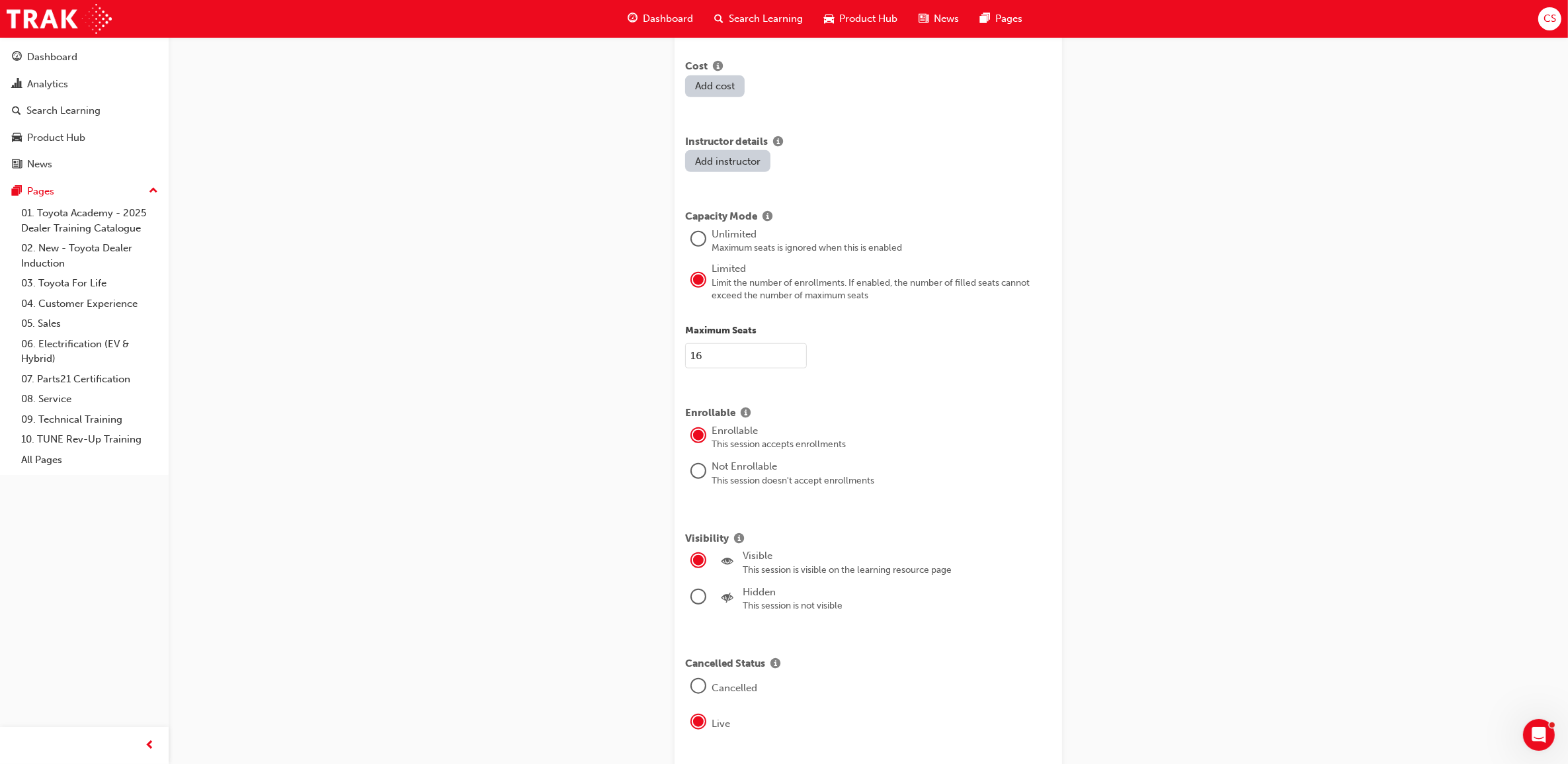
click at [695, 465] on div at bounding box center [698, 471] width 13 height 13
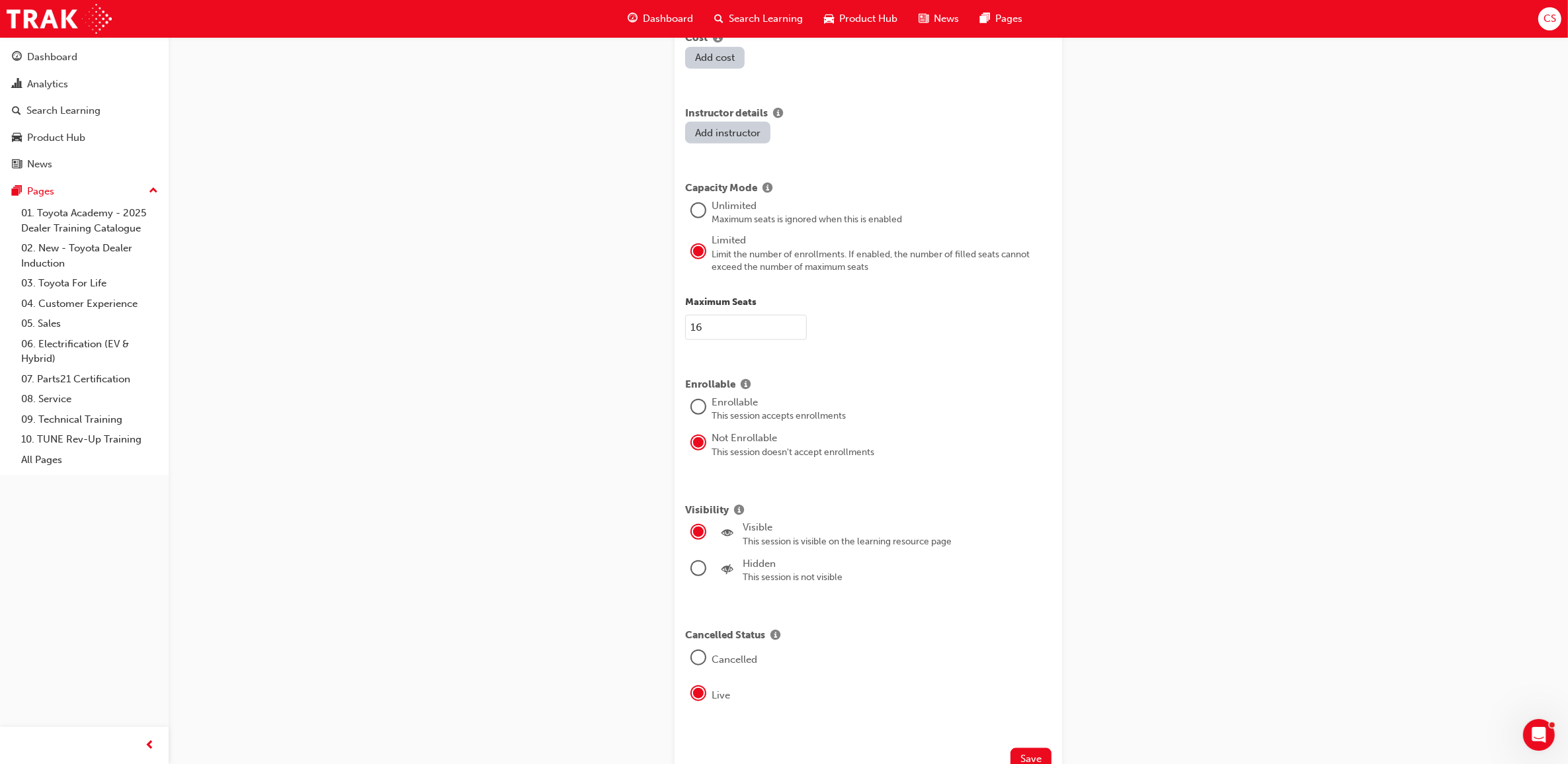
scroll to position [1701, 0]
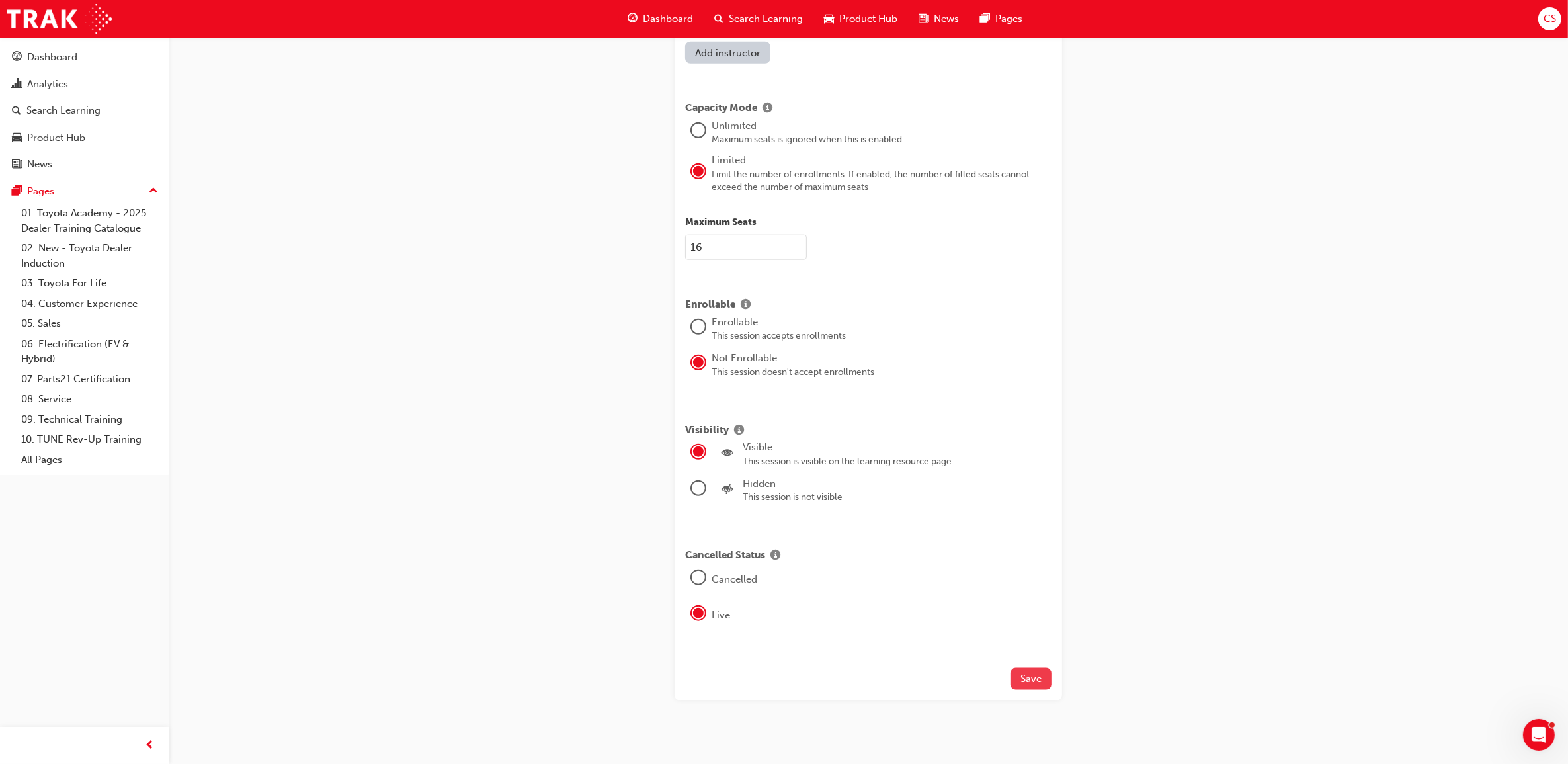
click at [1042, 673] on span "Save" at bounding box center [1031, 679] width 21 height 12
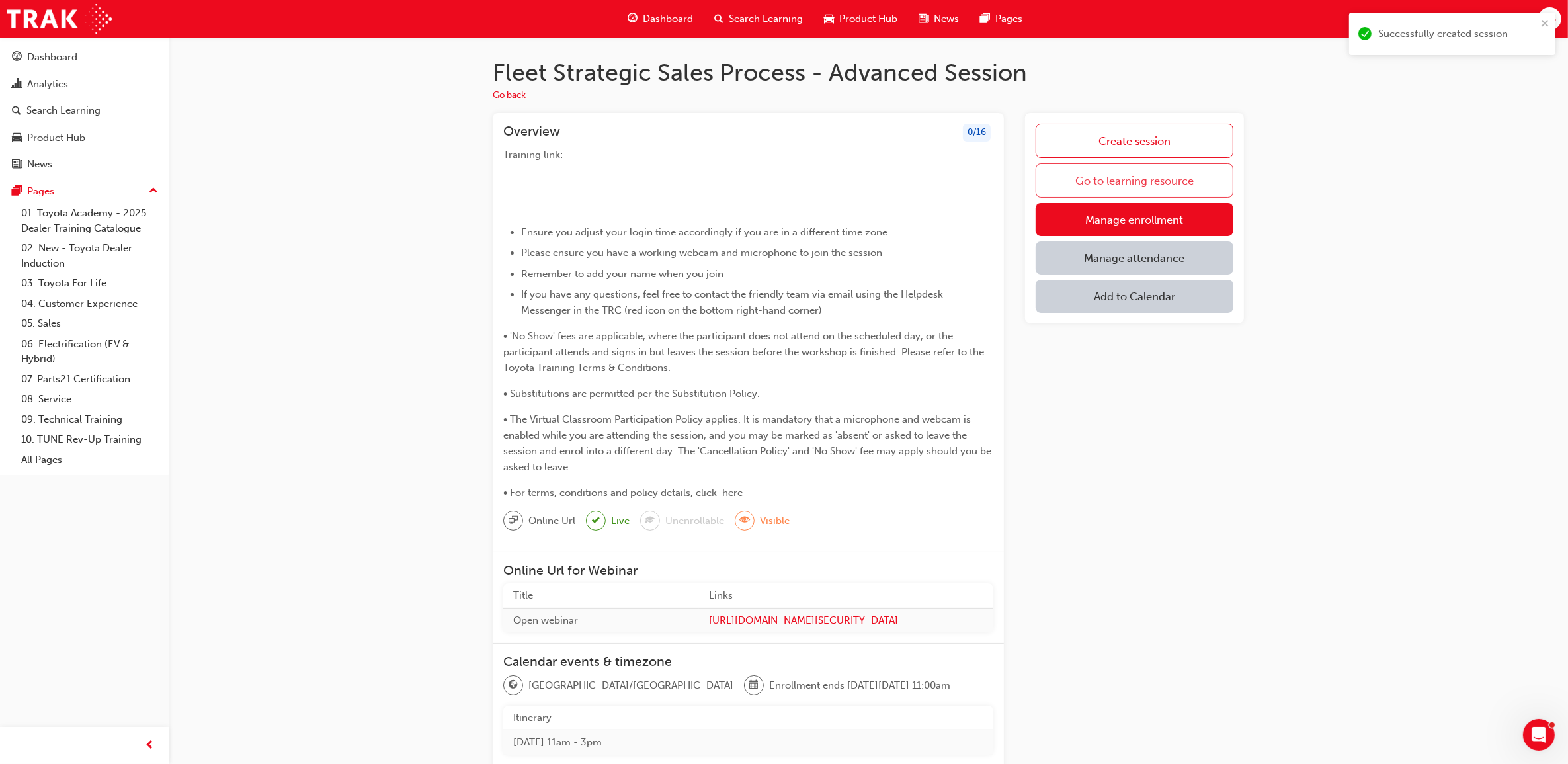
click at [1168, 187] on link "Go to learning resource" at bounding box center [1135, 181] width 198 height 34
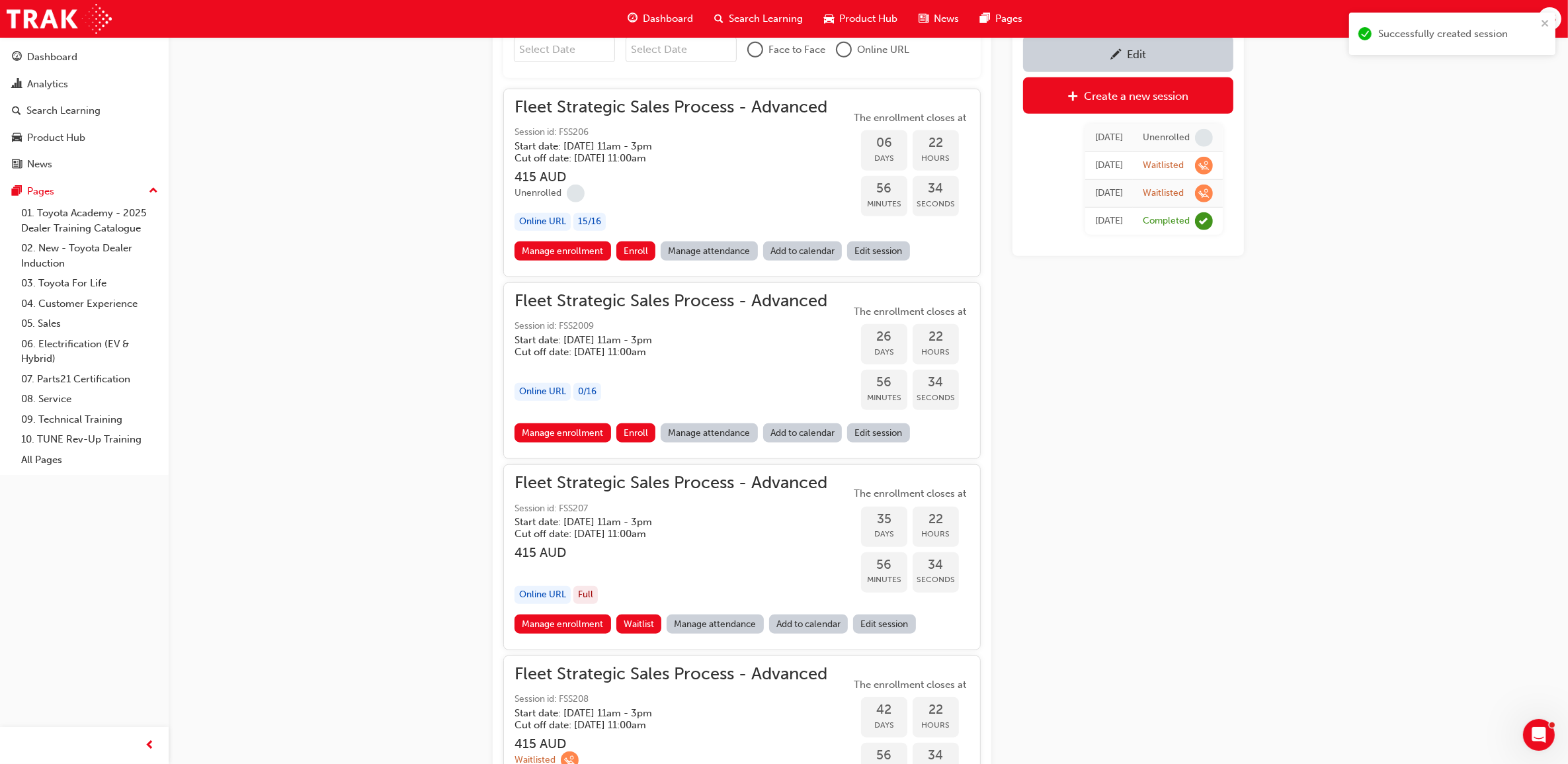
scroll to position [1463, 0]
